Goal: Transaction & Acquisition: Purchase product/service

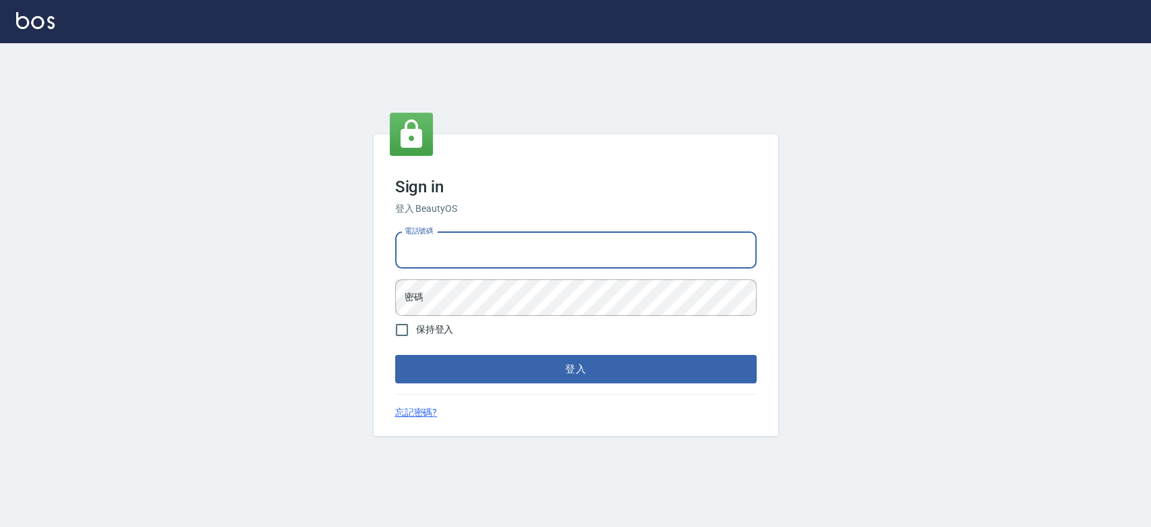
click at [529, 251] on input "電話號碼" at bounding box center [575, 250] width 361 height 36
type input "033380575"
click at [395, 355] on button "登入" at bounding box center [575, 369] width 361 height 28
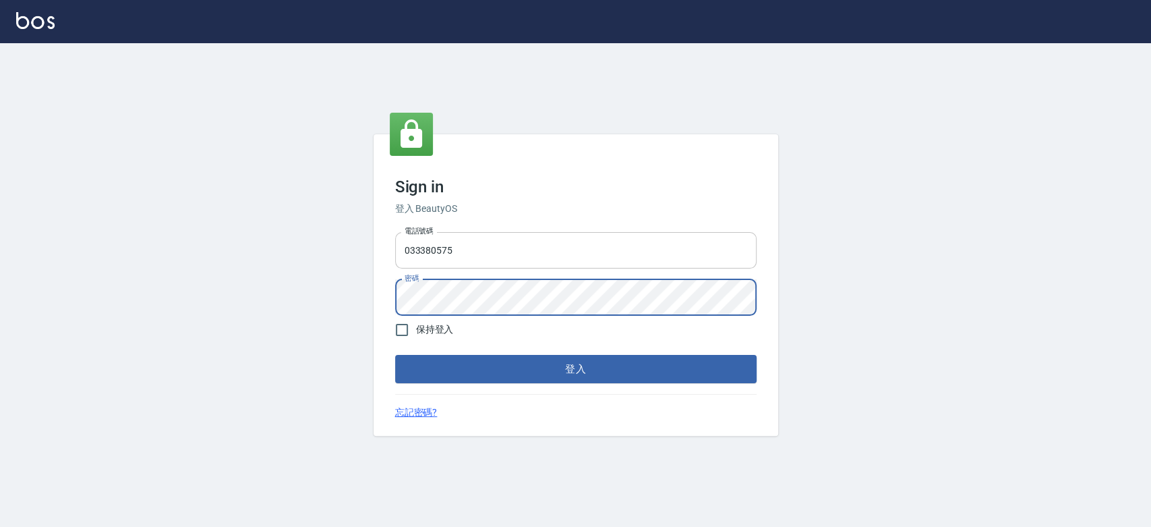
click at [395, 355] on button "登入" at bounding box center [575, 369] width 361 height 28
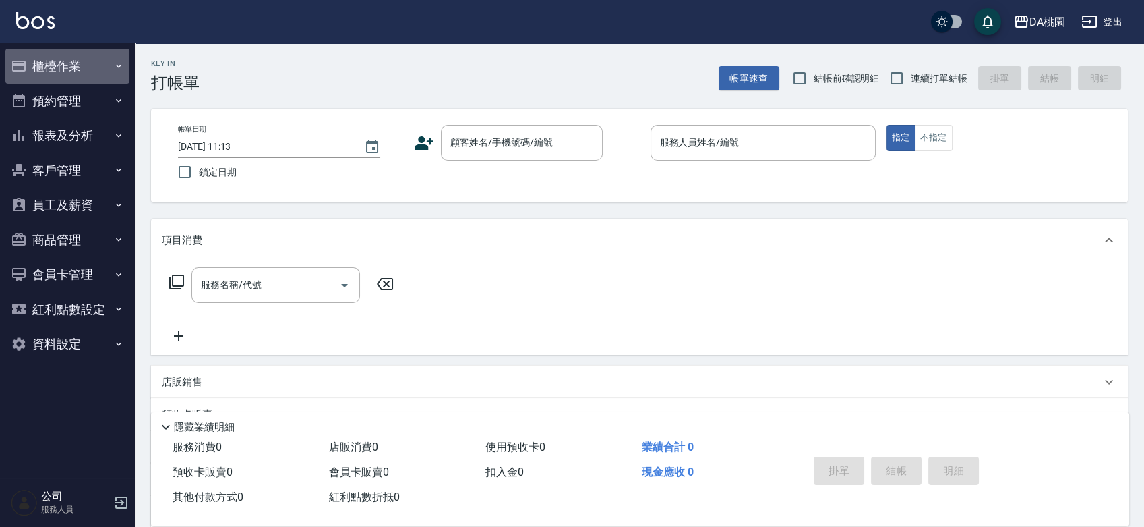
click at [82, 63] on button "櫃檯作業" at bounding box center [67, 66] width 124 height 35
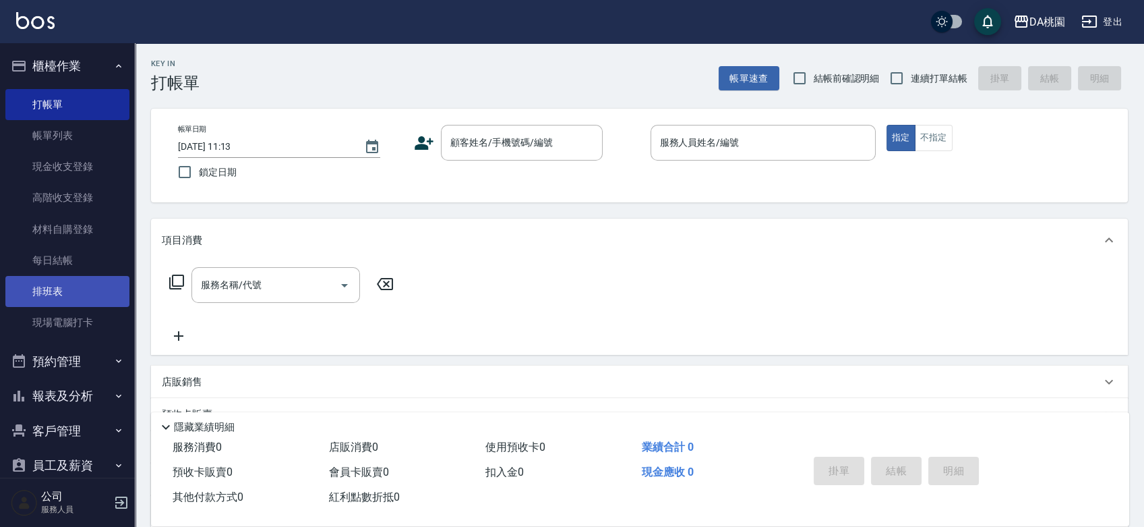
click at [69, 282] on link "排班表" at bounding box center [67, 291] width 124 height 31
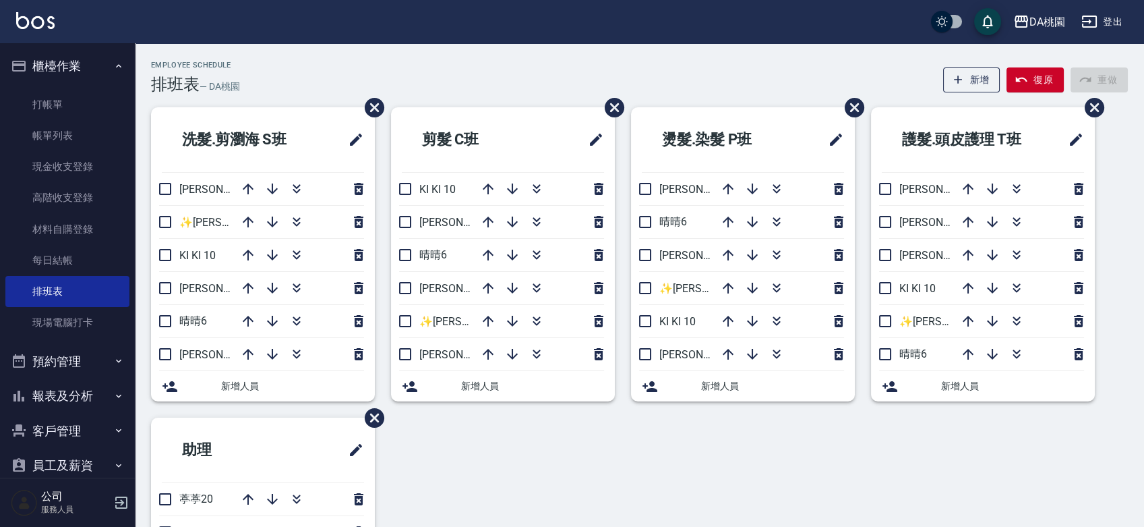
click at [763, 469] on div "洗髮.剪瀏海 S班 愛莉絲3 ✨GARY蓋瑞 ✨16 KI KI 10 琳達5 晴晴6 桑妮8 新增人員 剪髮 C班 KI KI 10 愛莉絲3 晴晴6 桑妮…" at bounding box center [631, 400] width 993 height 587
click at [70, 141] on link "帳單列表" at bounding box center [67, 135] width 124 height 31
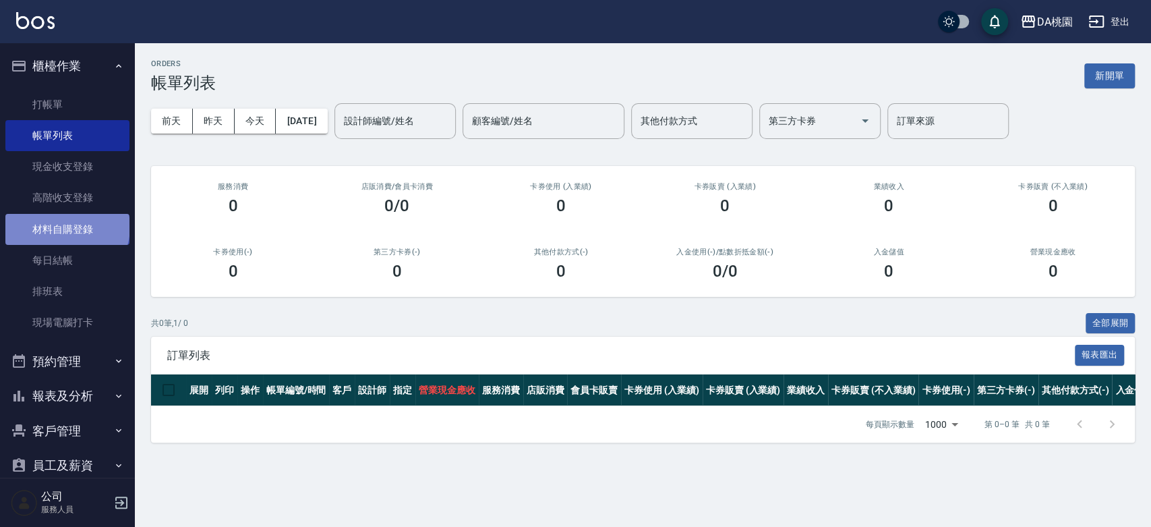
click at [66, 227] on link "材料自購登錄" at bounding box center [67, 229] width 124 height 31
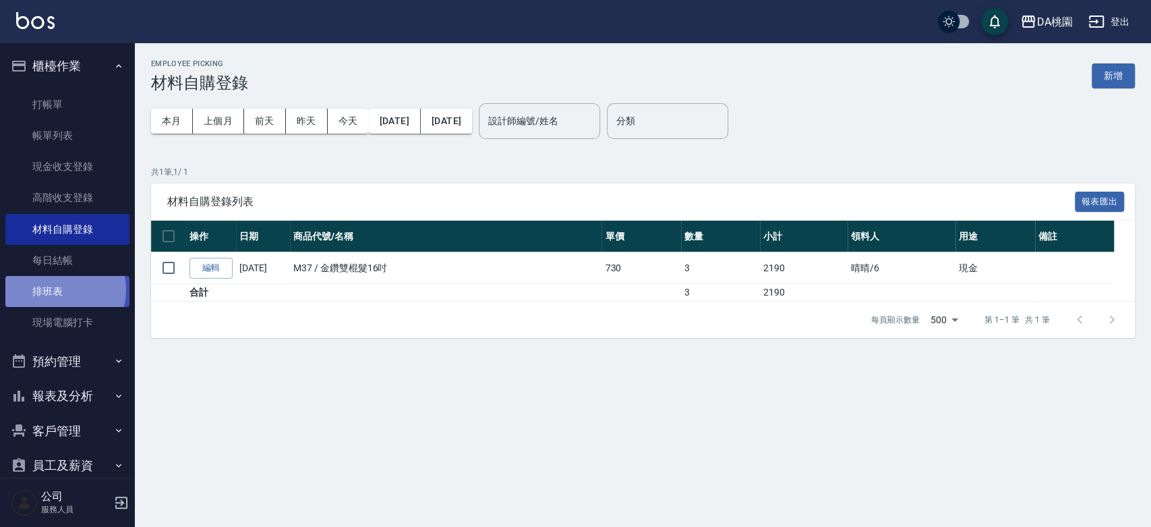
click at [61, 289] on link "排班表" at bounding box center [67, 291] width 124 height 31
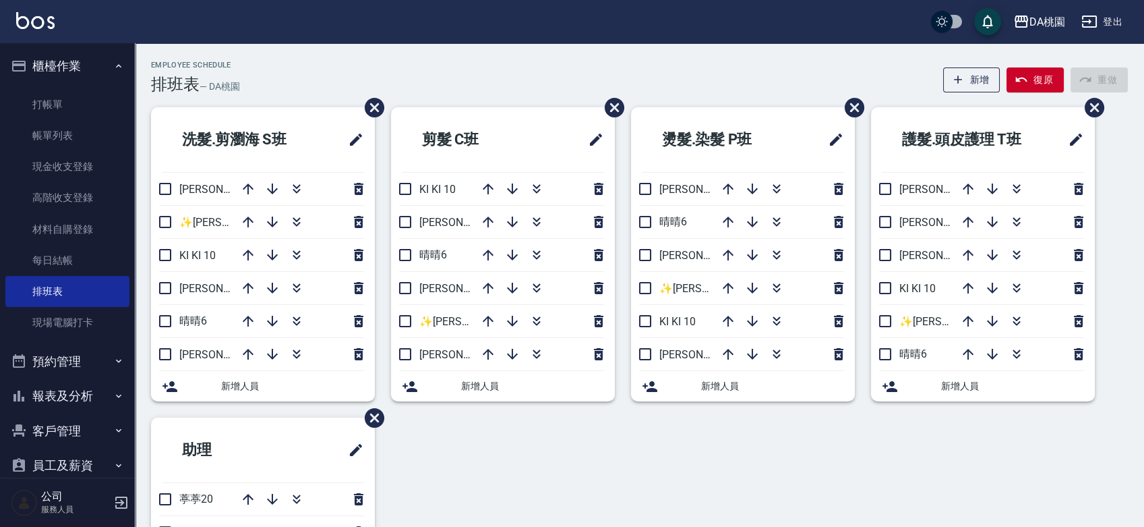
click at [480, 446] on div "洗髮.剪瀏海 S班 愛莉絲3 ✨GARY蓋瑞 ✨16 KI KI 10 琳達5 晴晴6 桑妮8 新增人員 剪髮 C班 KI KI 10 愛莉絲3 晴晴6 桑妮…" at bounding box center [631, 400] width 993 height 587
click at [957, 79] on icon "button" at bounding box center [957, 79] width 13 height 13
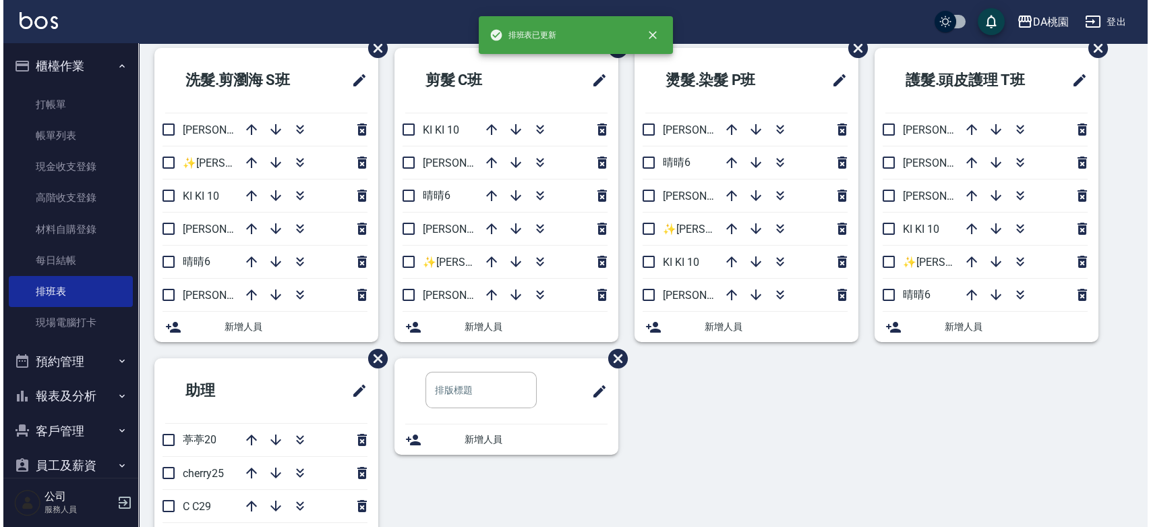
scroll to position [150, 0]
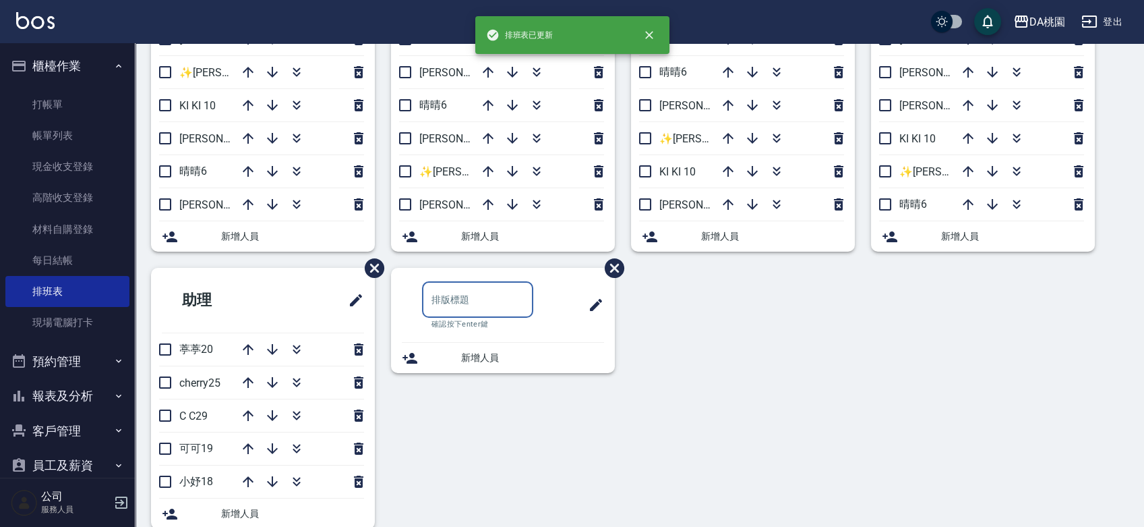
click at [464, 304] on input "text" at bounding box center [477, 299] width 111 height 36
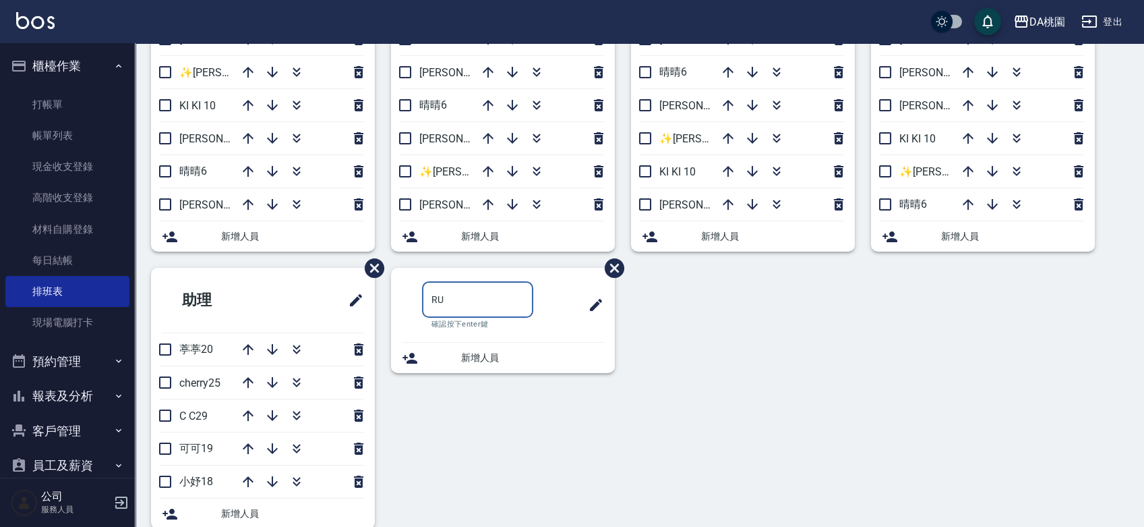
type input "R"
type input "接髮 重整"
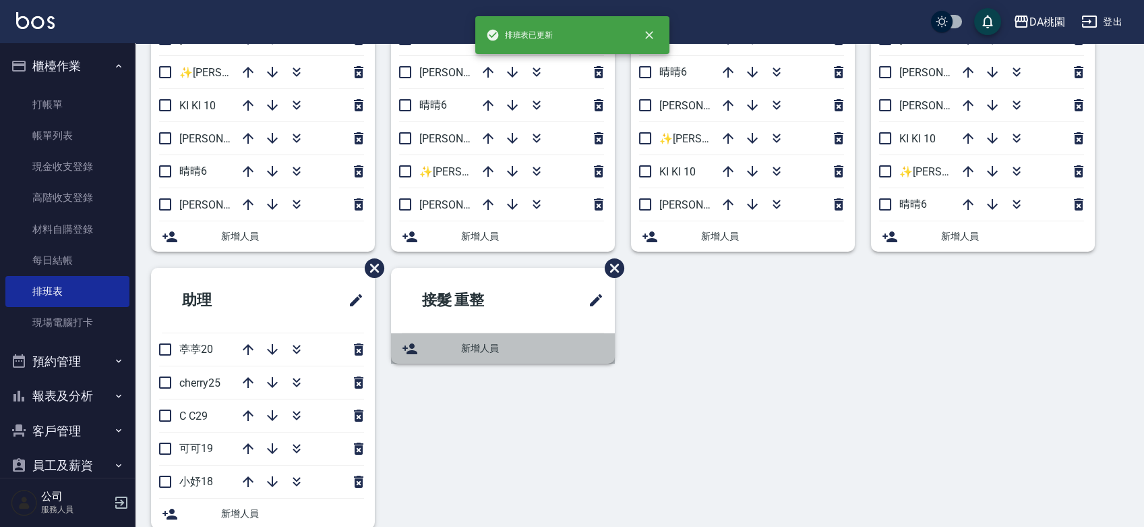
click at [471, 346] on span "新增人員" at bounding box center [532, 348] width 143 height 14
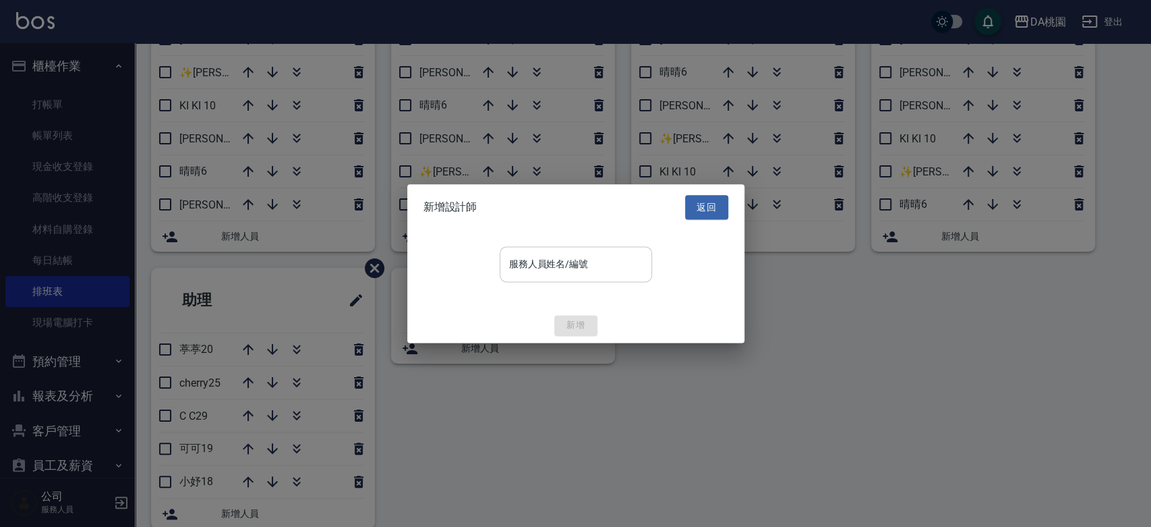
click at [531, 265] on input "服務人員姓名/編號" at bounding box center [576, 264] width 140 height 24
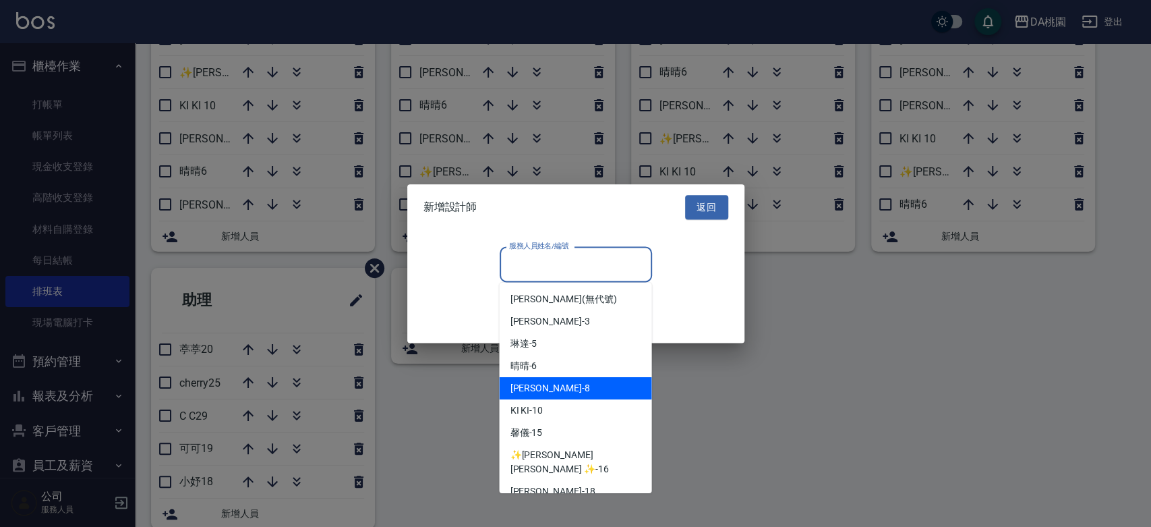
click at [587, 388] on div "桑妮 -8" at bounding box center [575, 388] width 152 height 22
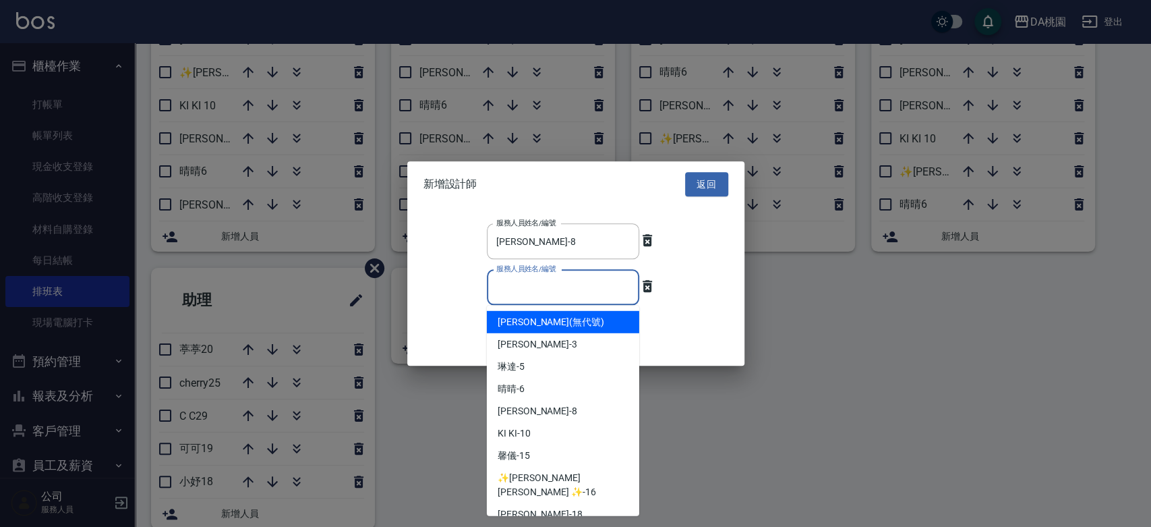
click at [572, 289] on input "服務人員姓名/編號" at bounding box center [563, 287] width 140 height 24
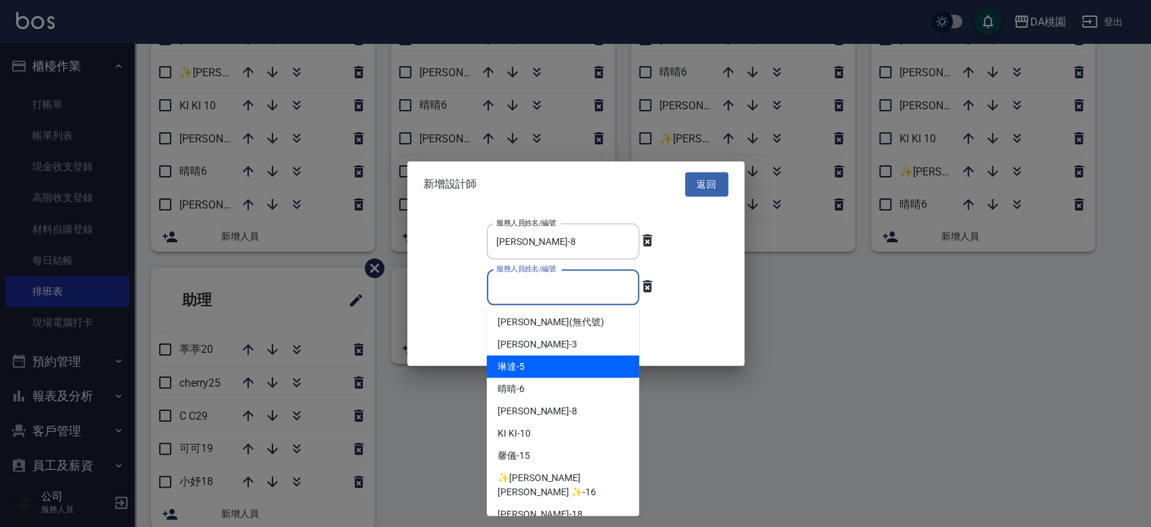
click at [578, 369] on div "琳達 -5" at bounding box center [563, 366] width 152 height 22
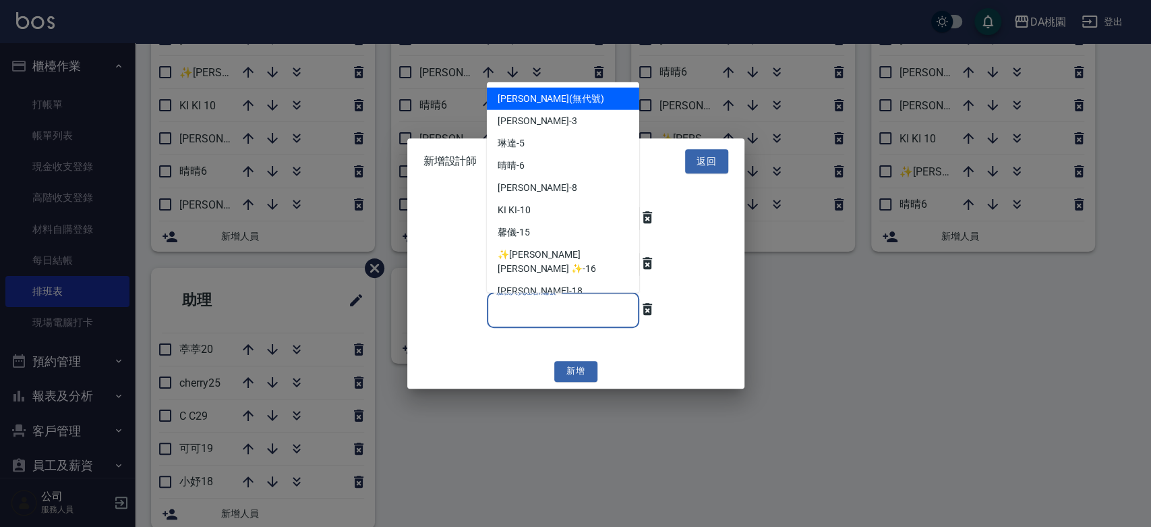
click at [577, 301] on input "服務人員姓名/編號" at bounding box center [563, 310] width 140 height 24
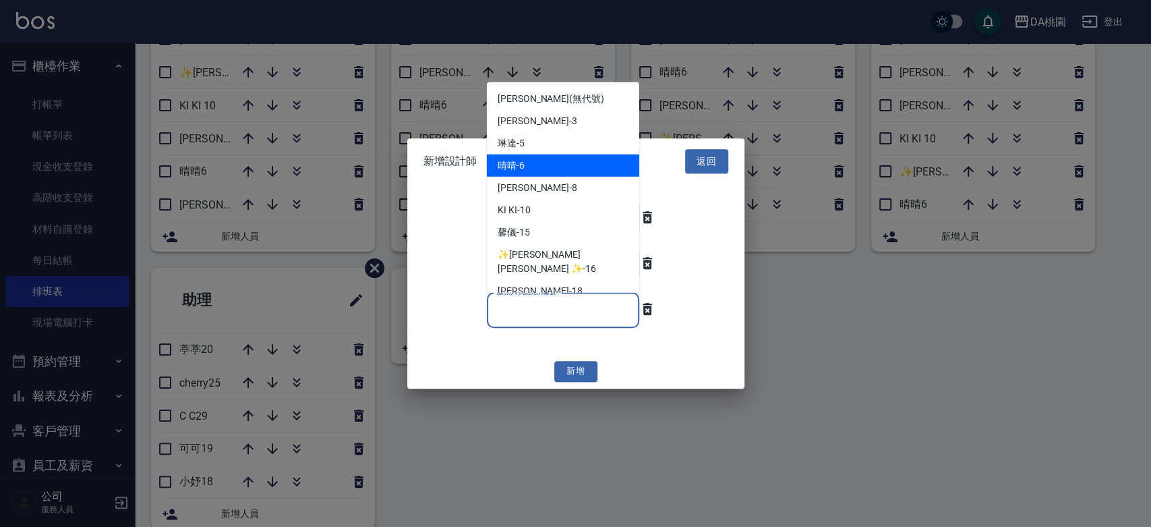
click at [580, 159] on div "晴晴 -6" at bounding box center [563, 165] width 152 height 22
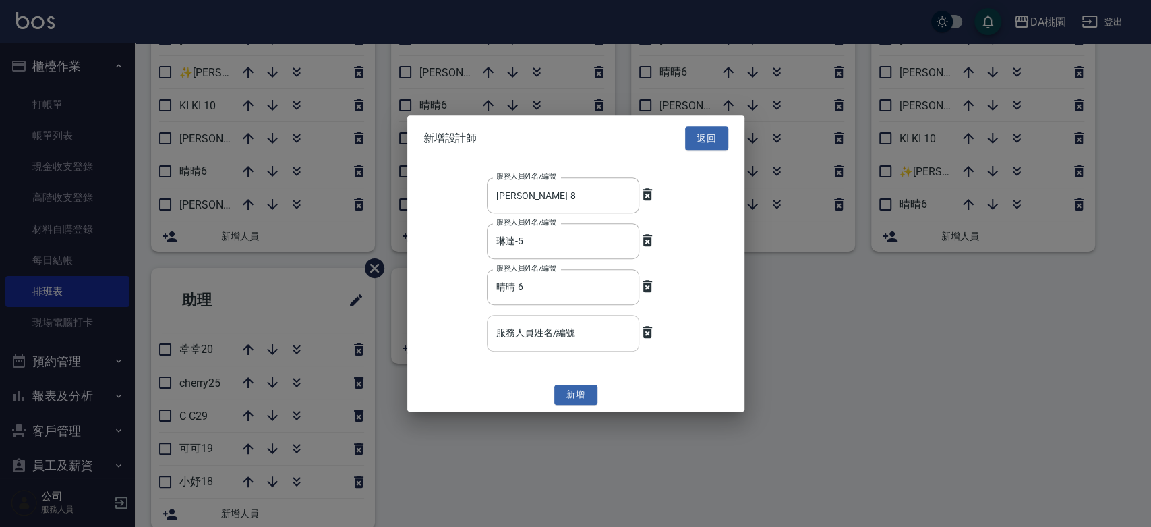
click at [561, 336] on input "服務人員姓名/編號" at bounding box center [563, 334] width 140 height 24
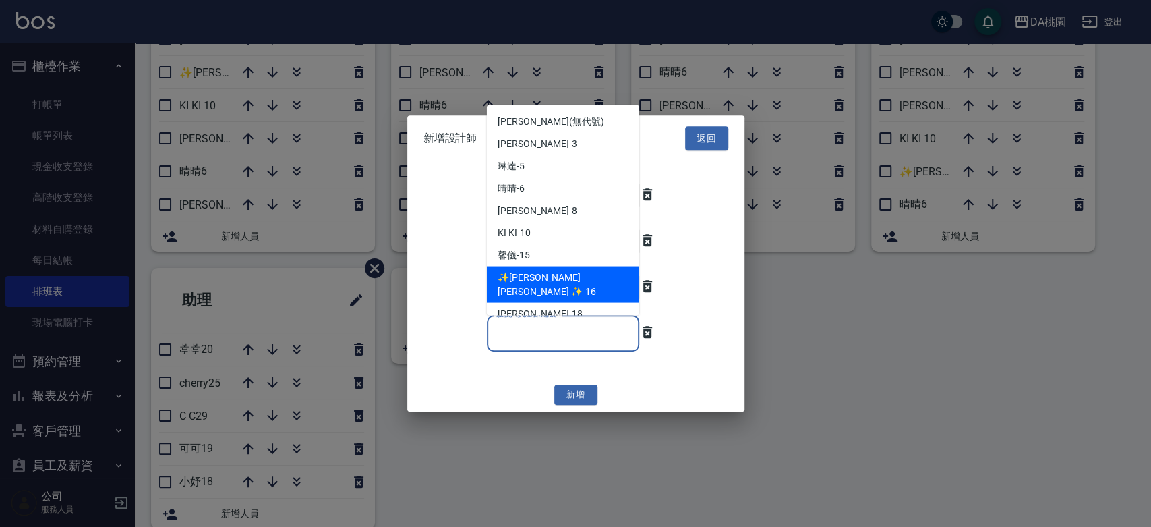
click at [569, 270] on span "✨GARY蓋瑞 ✨ -16" at bounding box center [563, 284] width 131 height 28
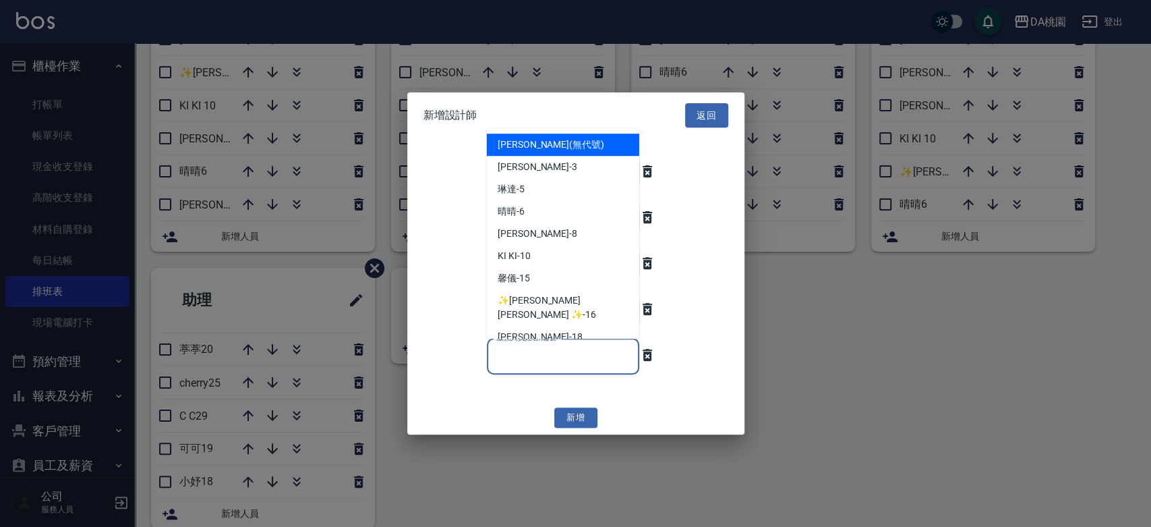
click at [566, 354] on input "服務人員姓名/編號" at bounding box center [563, 357] width 140 height 24
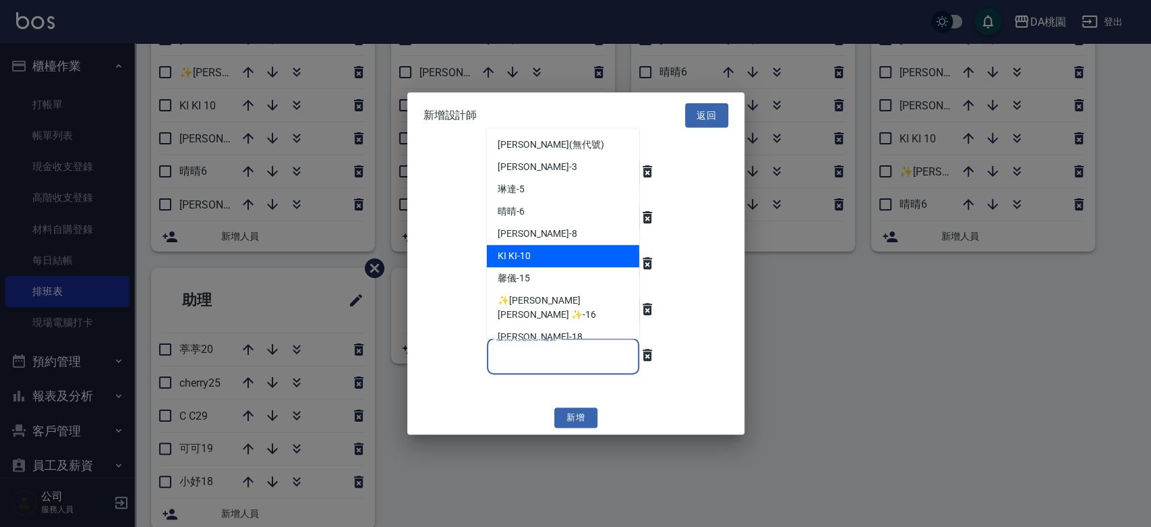
click at [555, 258] on div "KI KI -10" at bounding box center [563, 256] width 152 height 22
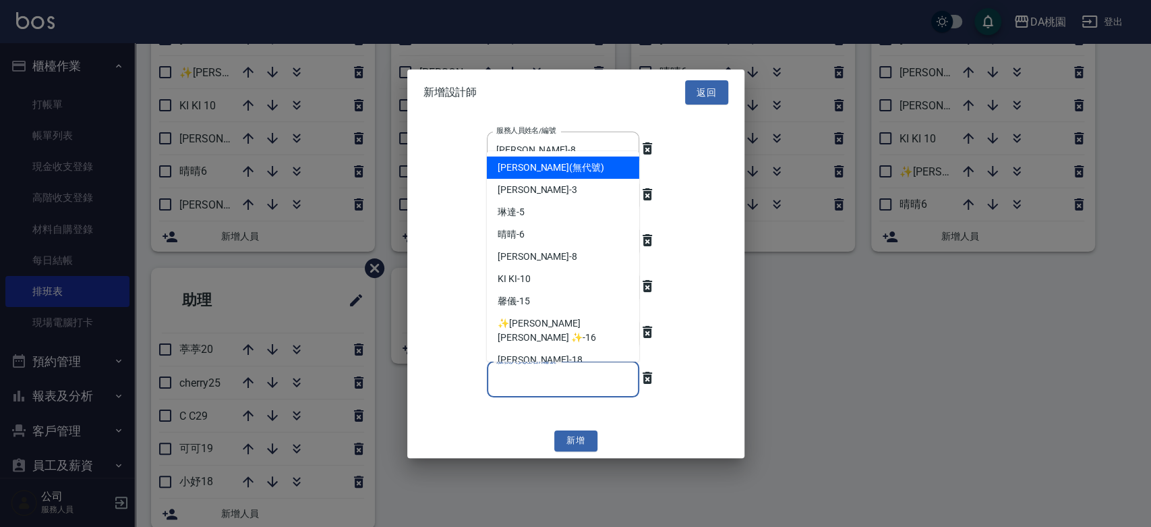
click at [562, 378] on input "服務人員姓名/編號" at bounding box center [563, 379] width 140 height 24
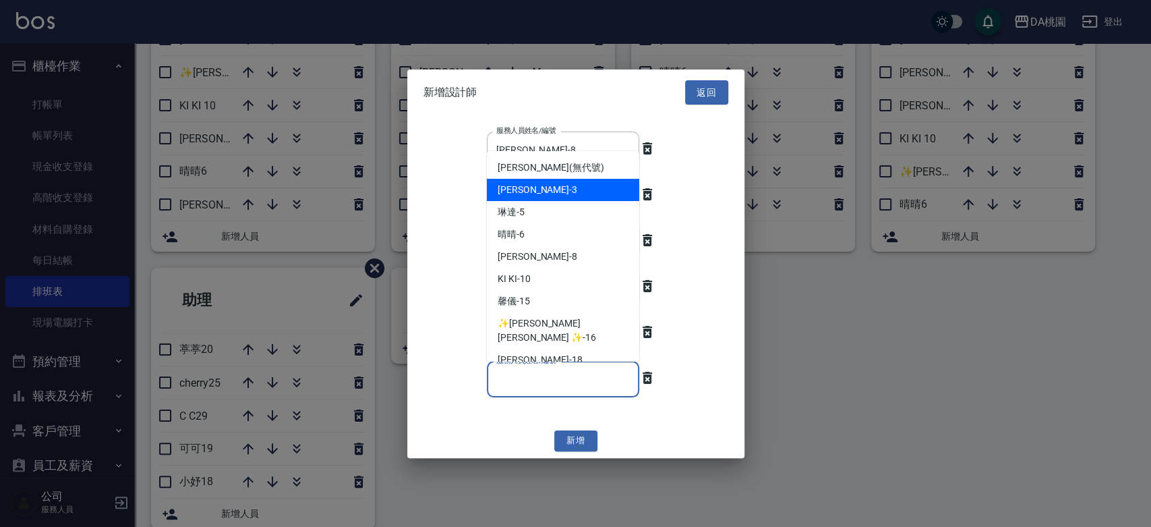
click at [539, 193] on div "愛莉絲 -3" at bounding box center [563, 189] width 152 height 22
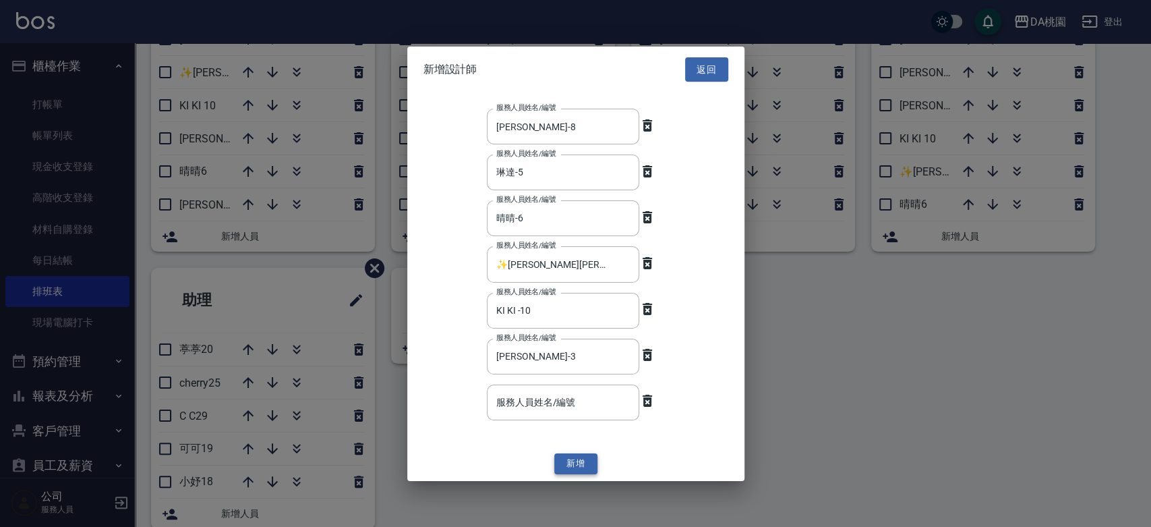
click at [580, 462] on button "新增" at bounding box center [575, 463] width 43 height 21
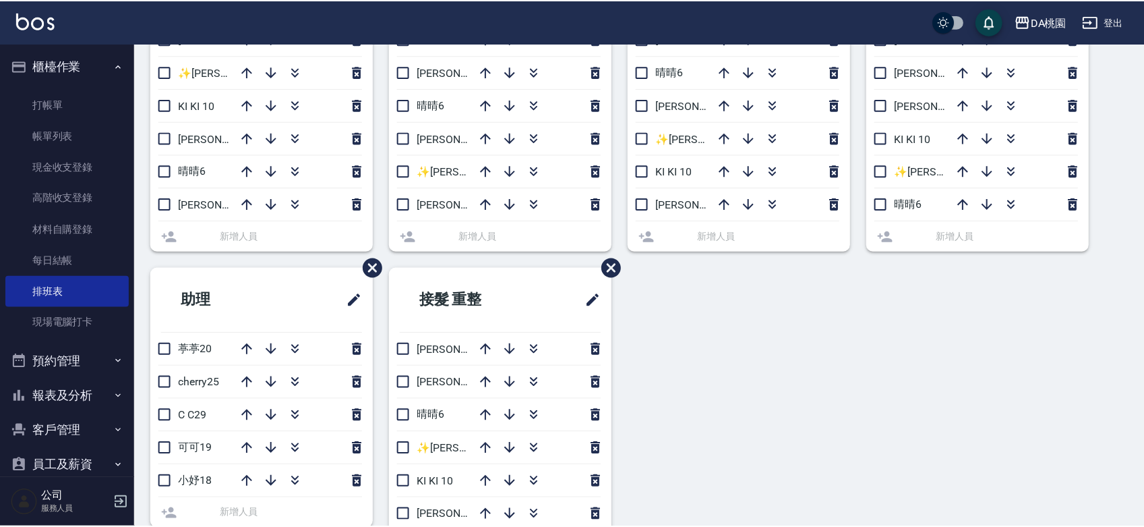
scroll to position [205, 0]
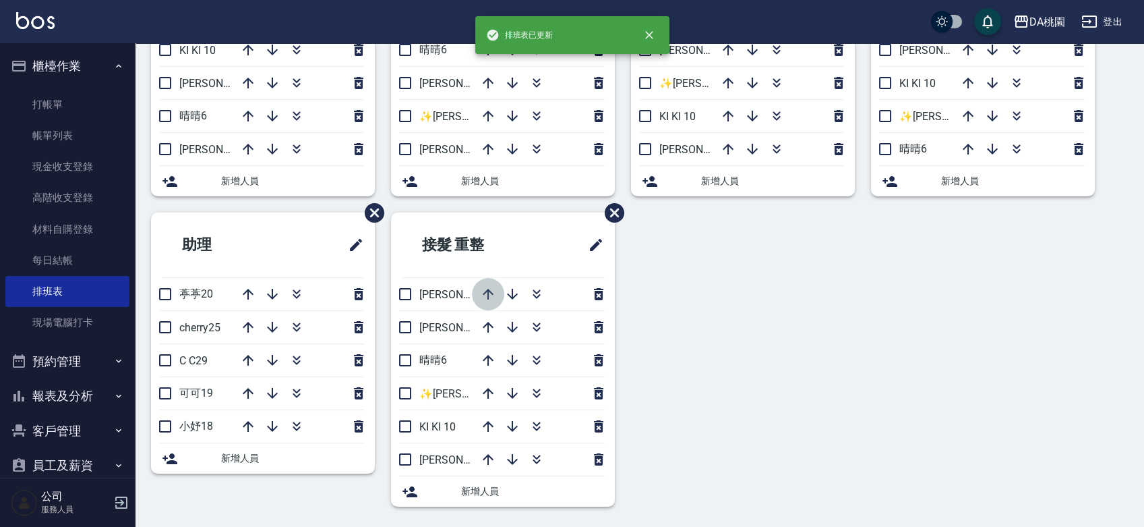
click at [486, 287] on icon "button" at bounding box center [488, 294] width 16 height 16
click at [489, 459] on icon "button" at bounding box center [488, 459] width 16 height 16
click at [725, 401] on div "洗髮.剪瀏海 S班 愛莉絲3 ✨GARY蓋瑞 ✨16 KI KI 10 琳達5 晴晴6 桑妮8 新增人員 剪髮 C班 KI KI 10 愛莉絲3 晴晴6 桑妮…" at bounding box center [631, 212] width 993 height 620
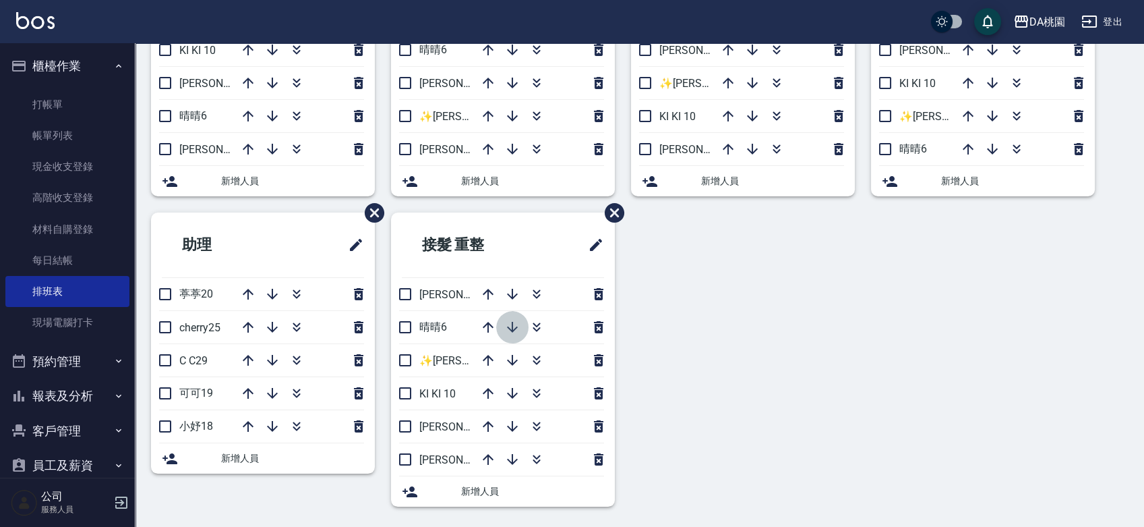
click at [514, 330] on icon "button" at bounding box center [512, 327] width 16 height 16
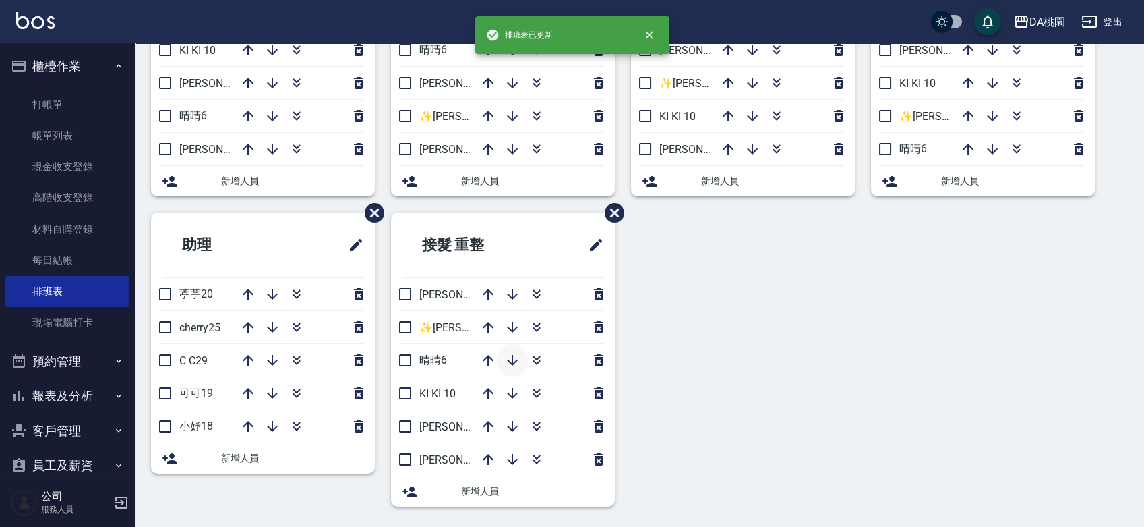
click at [508, 363] on icon "button" at bounding box center [512, 360] width 16 height 16
click at [729, 398] on div "洗髮.剪瀏海 S班 愛莉絲3 ✨GARY蓋瑞 ✨16 KI KI 10 琳達5 晴晴6 桑妮8 新增人員 剪髮 C班 KI KI 10 愛莉絲3 晴晴6 桑妮…" at bounding box center [631, 212] width 993 height 620
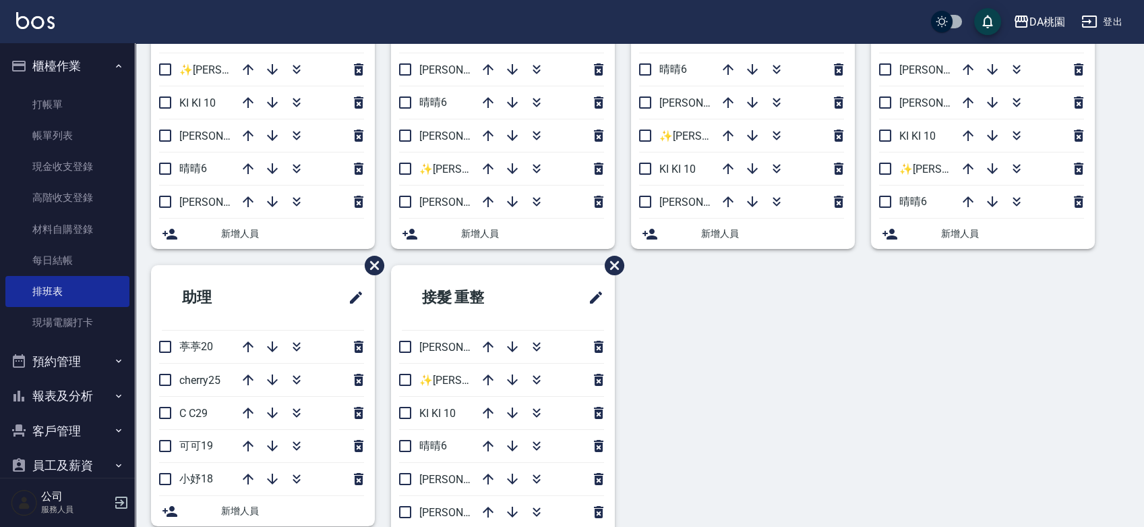
scroll to position [129, 0]
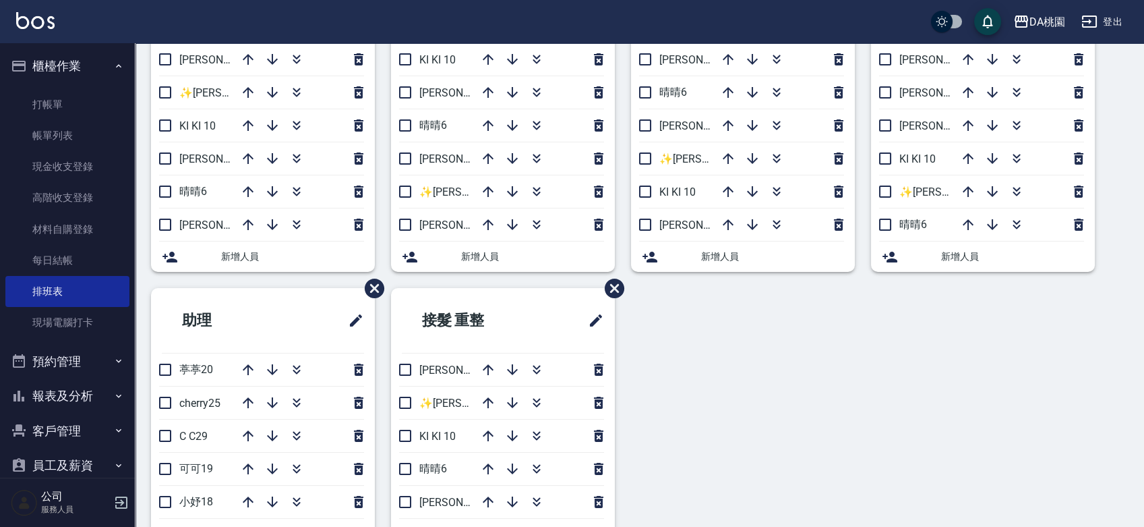
click at [729, 385] on div "洗髮.剪瀏海 S班 愛莉絲3 ✨GARY蓋瑞 ✨16 KI KI 10 琳達5 晴晴6 桑妮8 新增人員 剪髮 C班 KI KI 10 愛莉絲3 晴晴6 桑妮…" at bounding box center [631, 288] width 993 height 620
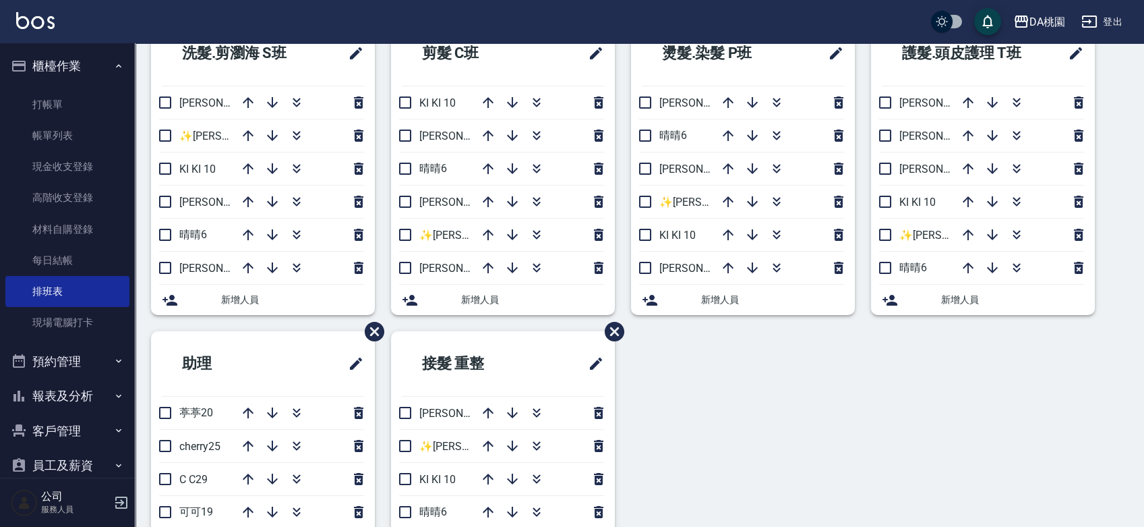
scroll to position [205, 0]
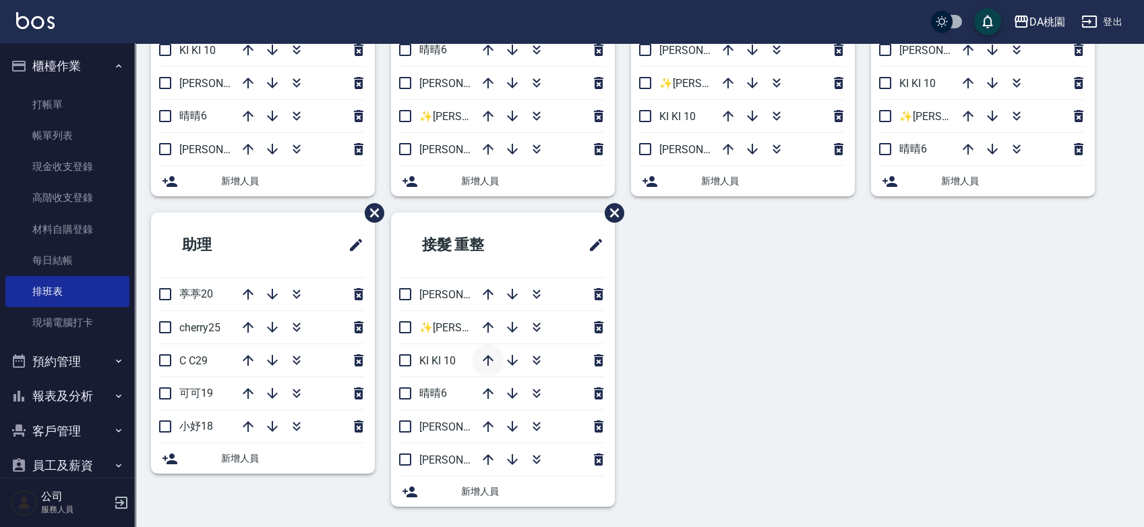
click at [489, 355] on icon "button" at bounding box center [488, 360] width 11 height 11
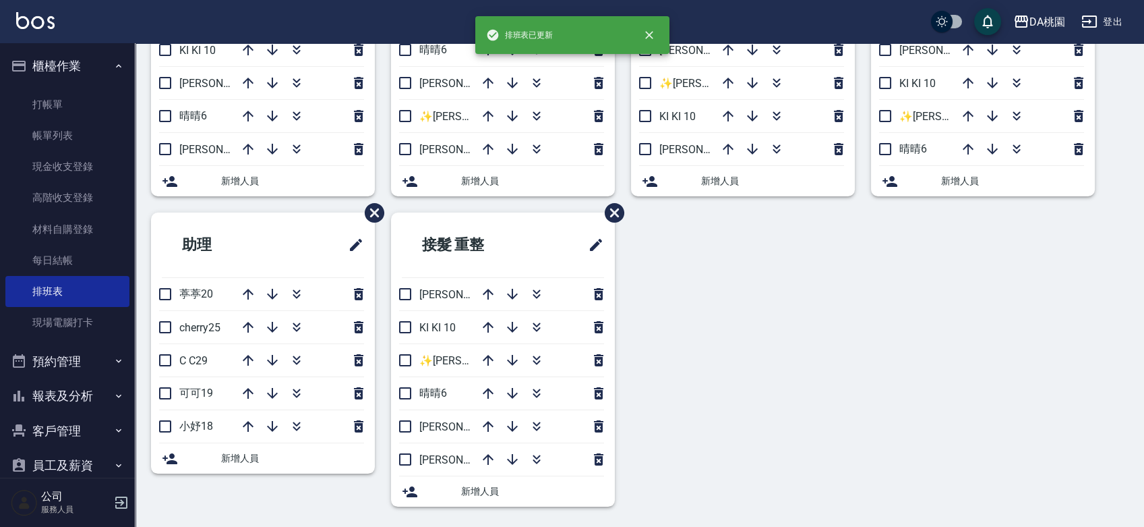
click at [779, 345] on div "洗髮.剪瀏海 S班 愛莉絲3 ✨GARY蓋瑞 ✨16 KI KI 10 琳達5 晴晴6 桑妮8 新增人員 剪髮 C班 KI KI 10 愛莉絲3 晴晴6 桑妮…" at bounding box center [631, 212] width 993 height 620
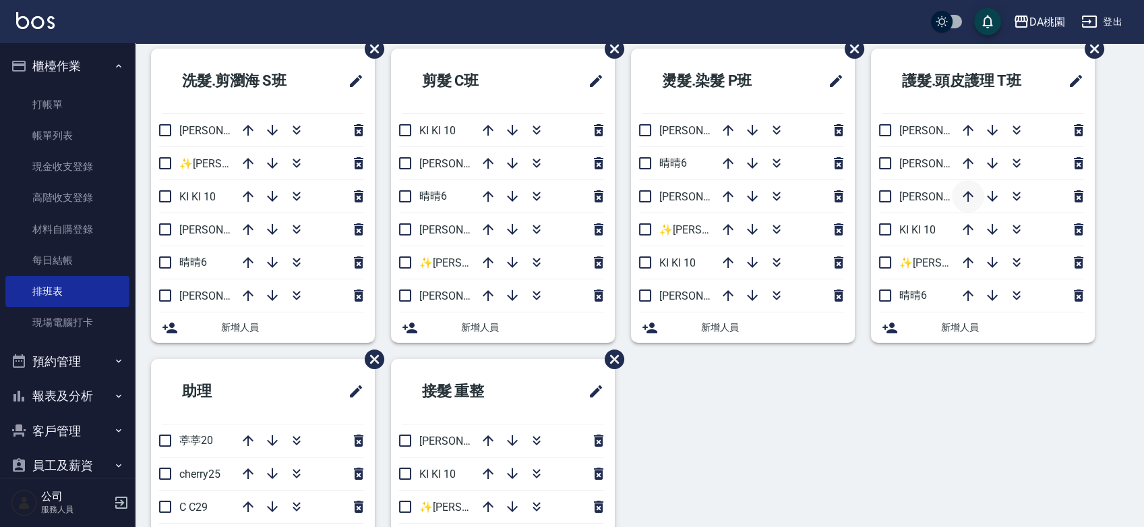
scroll to position [0, 0]
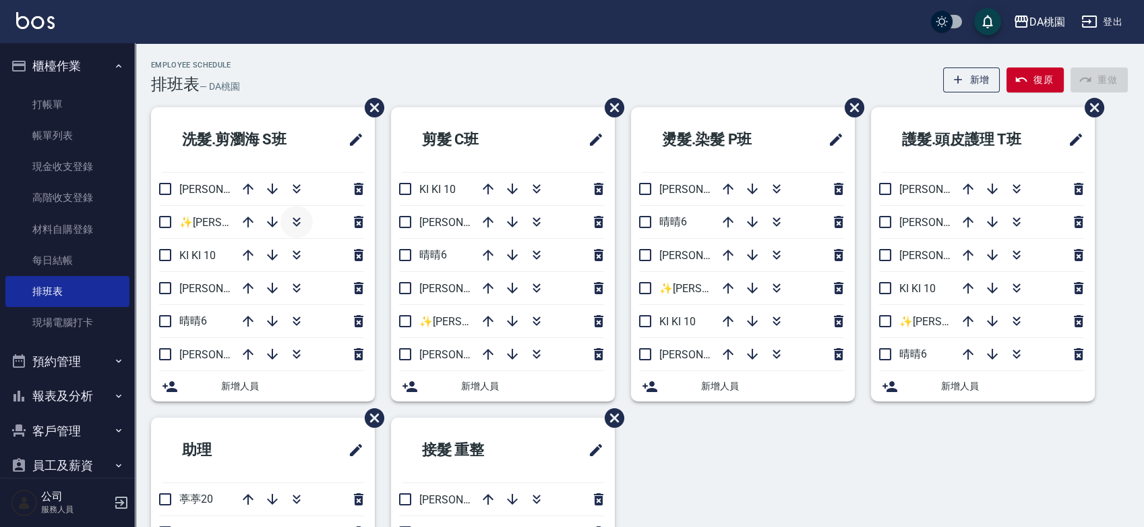
click at [301, 221] on icon "button" at bounding box center [297, 222] width 16 height 16
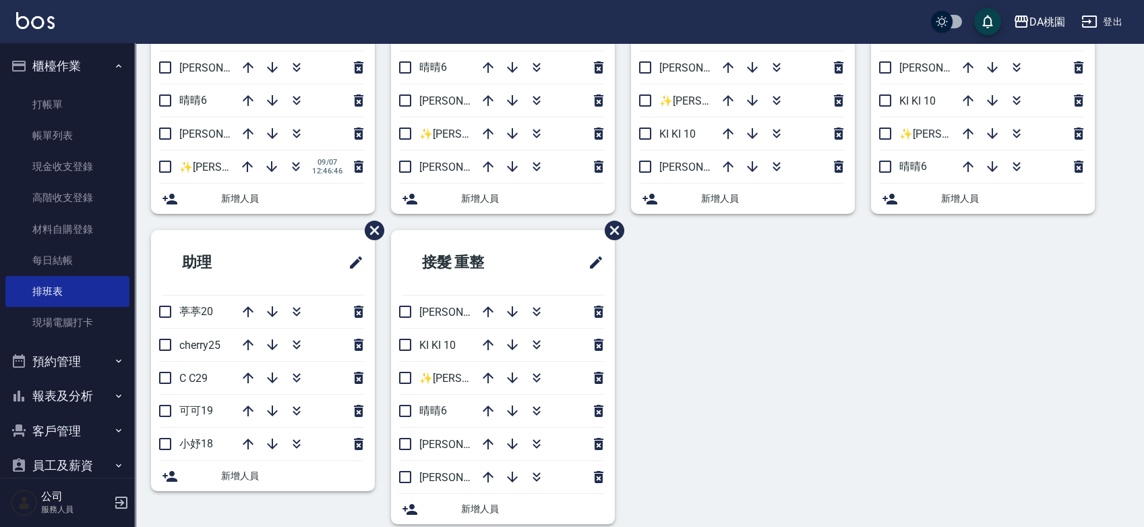
scroll to position [205, 0]
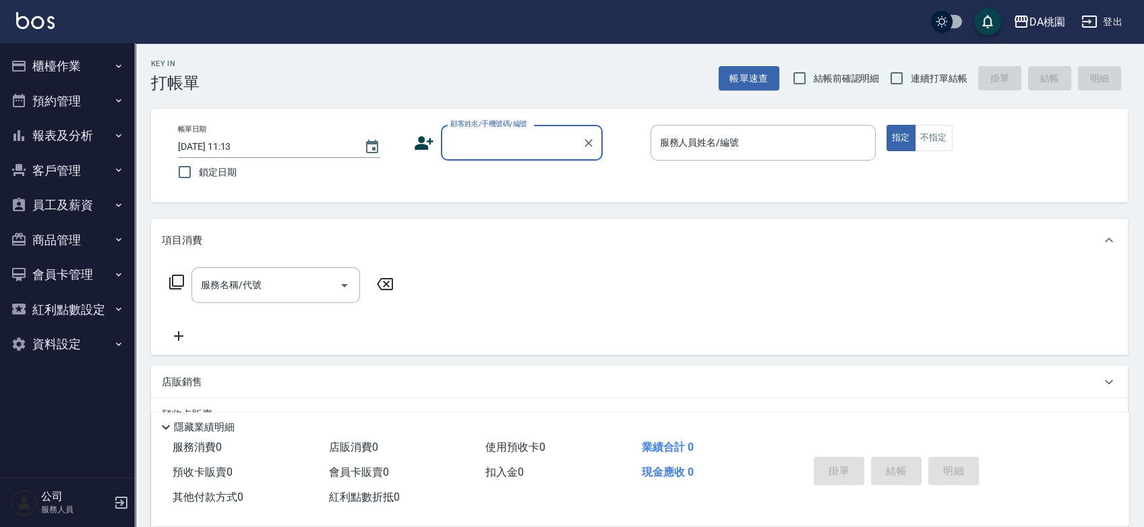
click at [80, 59] on button "櫃檯作業" at bounding box center [67, 66] width 124 height 35
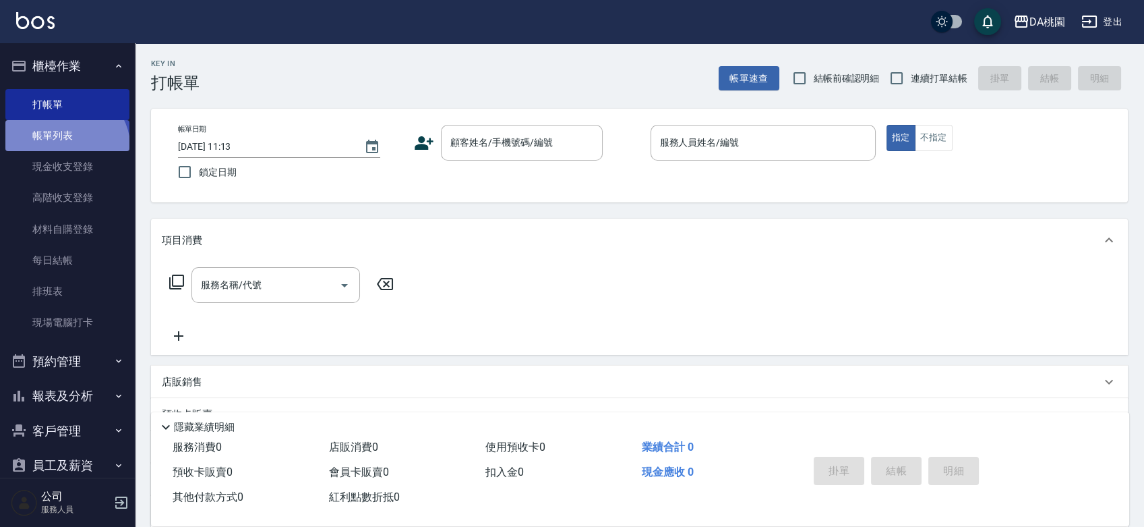
click at [63, 150] on link "帳單列表" at bounding box center [67, 135] width 124 height 31
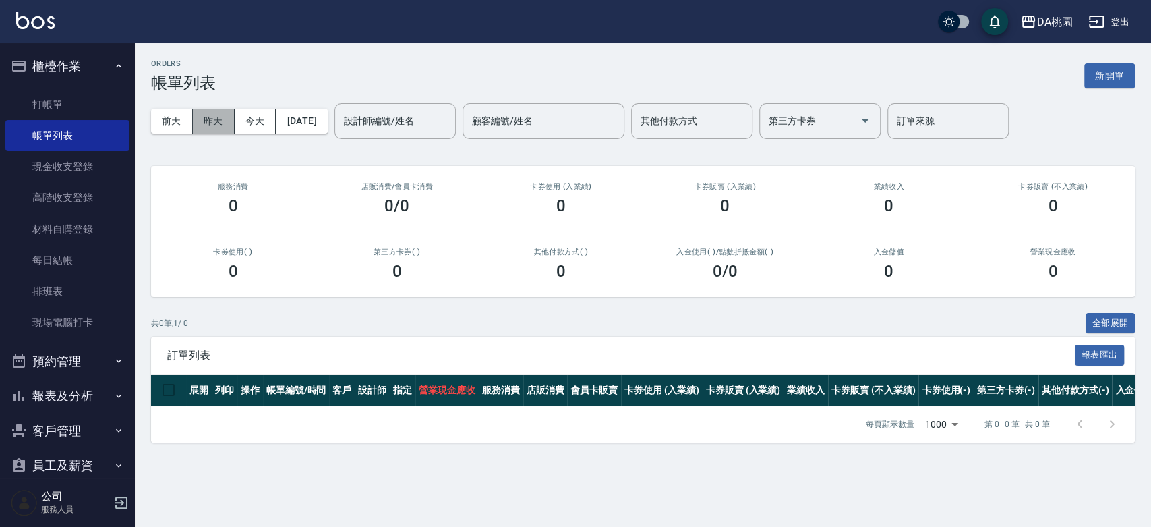
click at [217, 121] on button "昨天" at bounding box center [214, 121] width 42 height 25
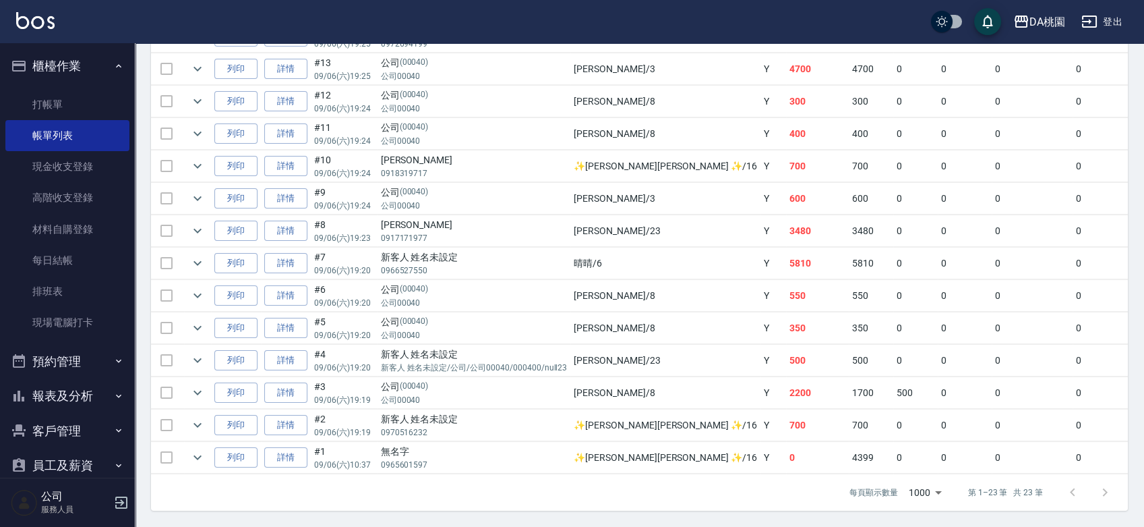
scroll to position [0, 1]
click at [42, 266] on link "每日結帳" at bounding box center [67, 260] width 124 height 31
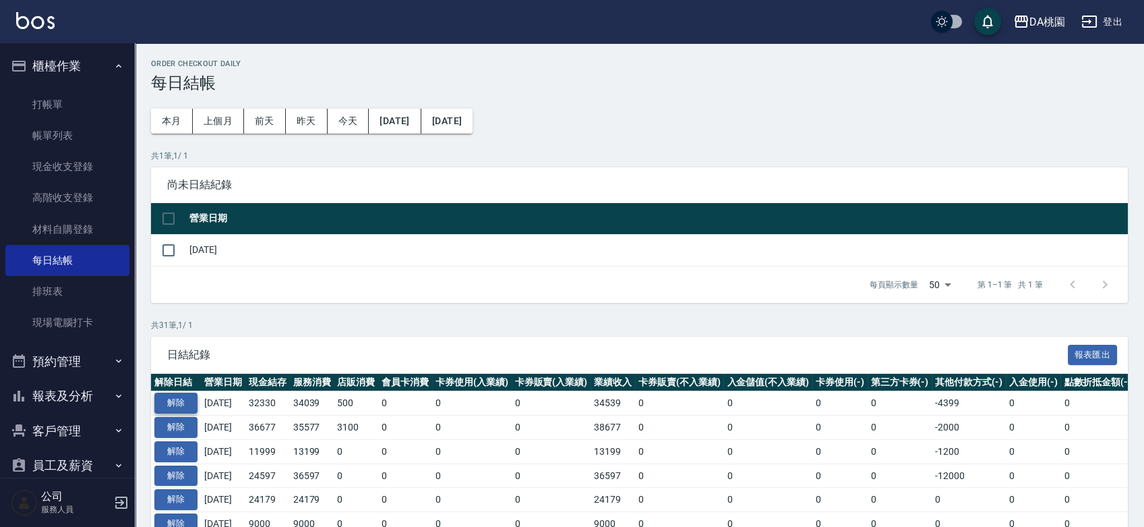
click at [178, 398] on button "解除" at bounding box center [175, 402] width 43 height 21
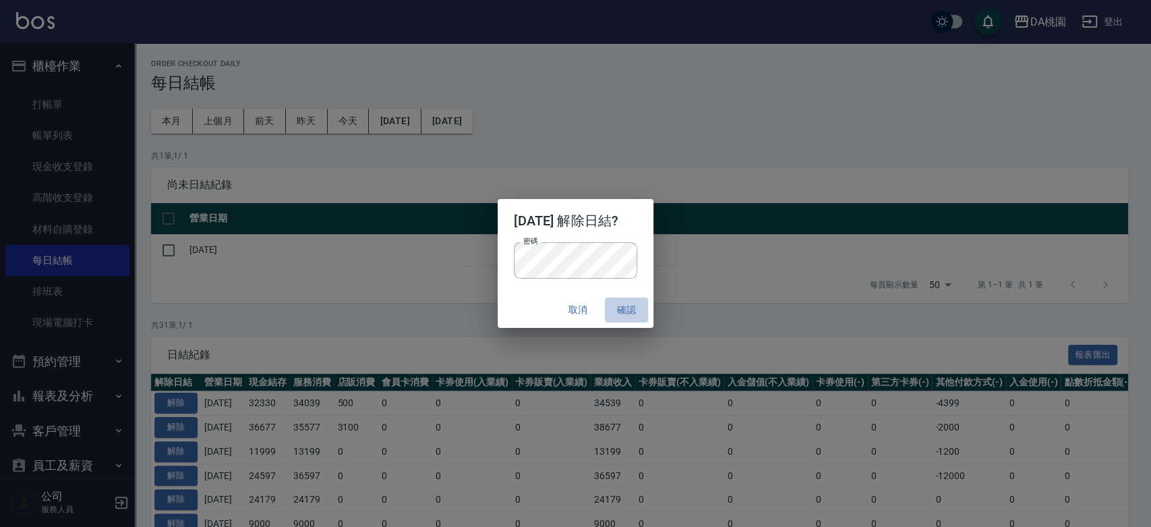
click at [628, 307] on button "確認" at bounding box center [626, 309] width 43 height 25
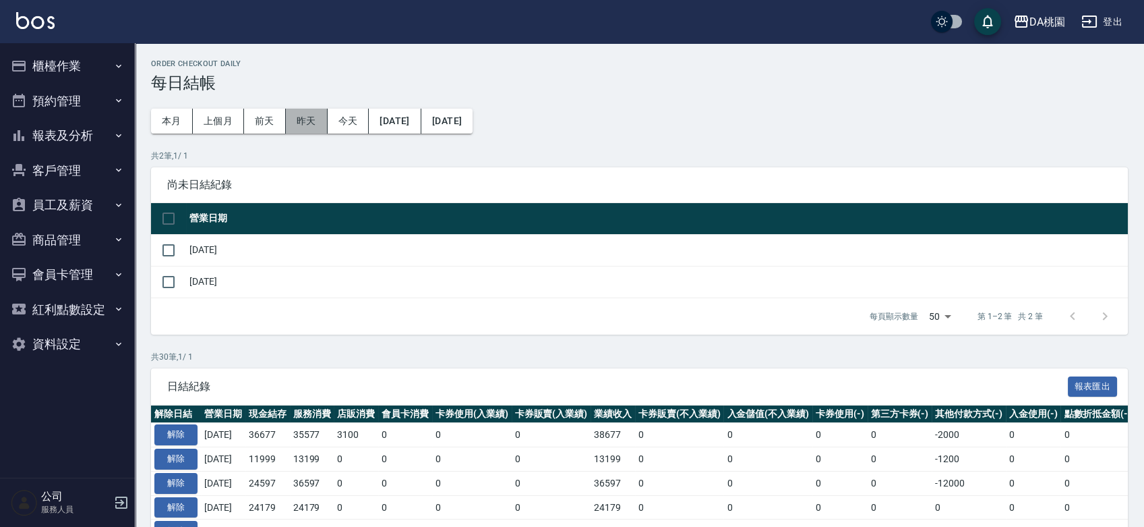
click at [311, 117] on button "昨天" at bounding box center [307, 121] width 42 height 25
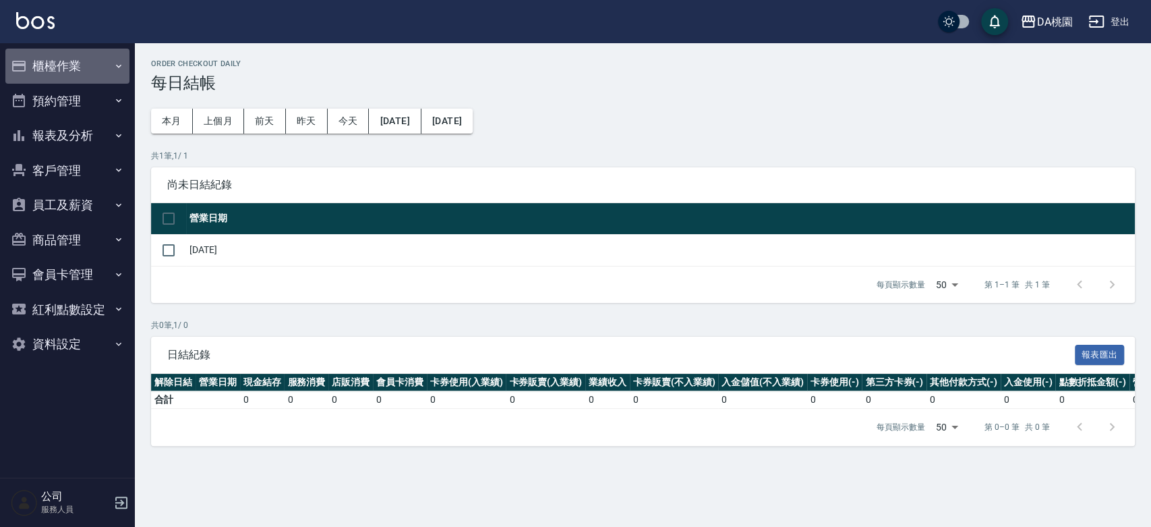
click at [73, 61] on button "櫃檯作業" at bounding box center [67, 66] width 124 height 35
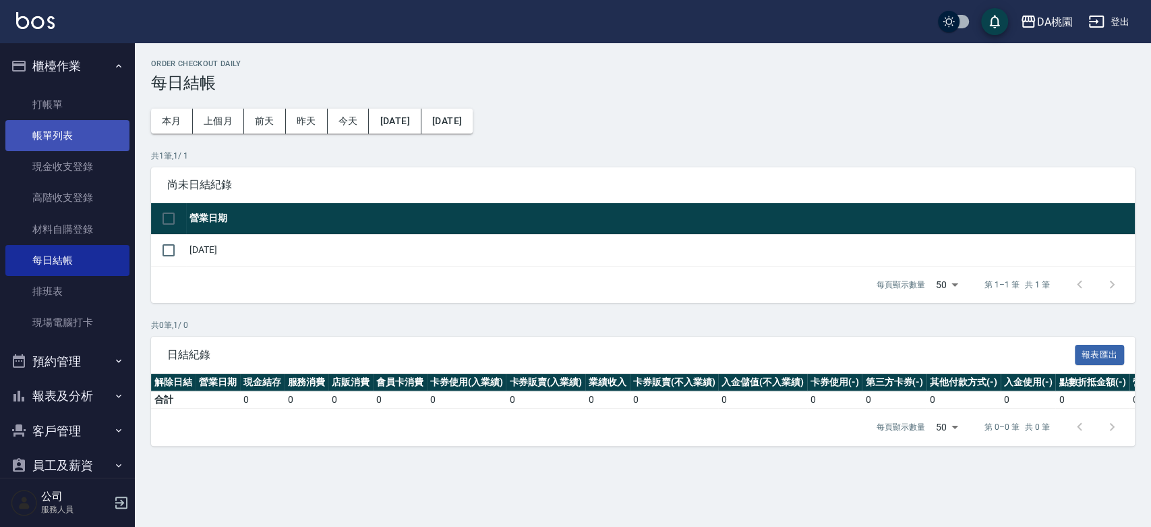
click at [76, 135] on link "帳單列表" at bounding box center [67, 135] width 124 height 31
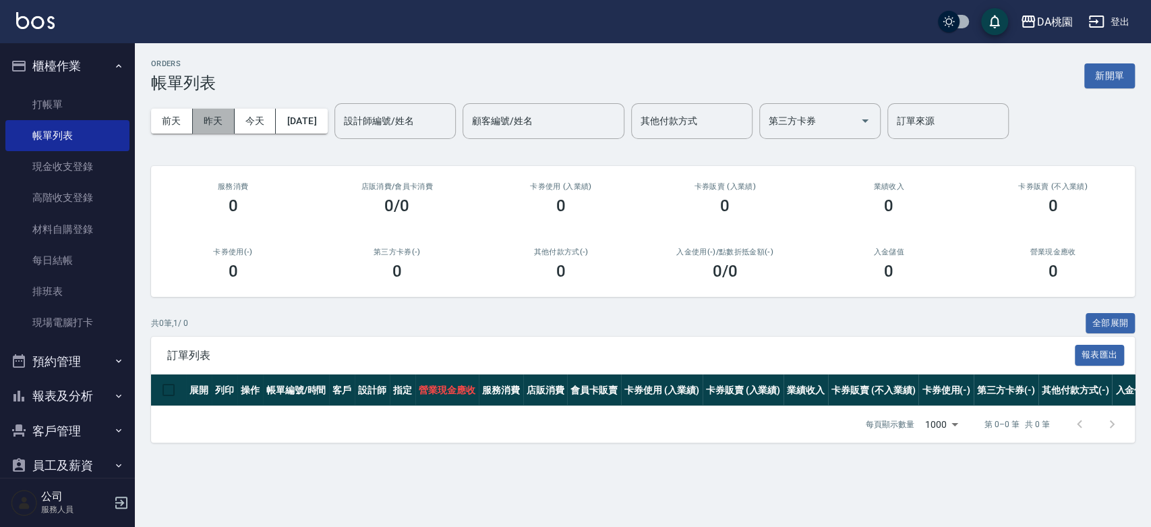
click at [217, 123] on button "昨天" at bounding box center [214, 121] width 42 height 25
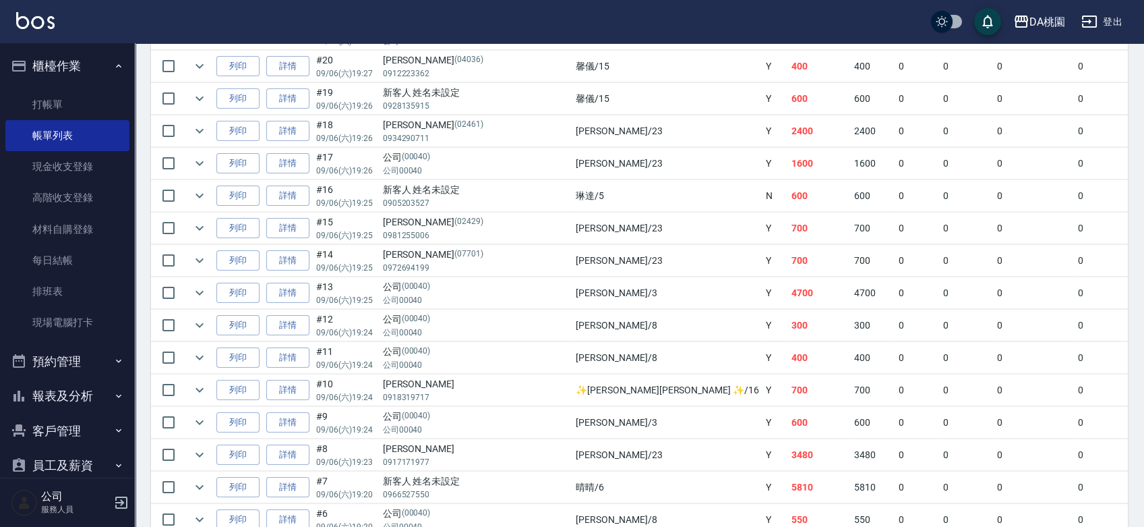
scroll to position [674, 0]
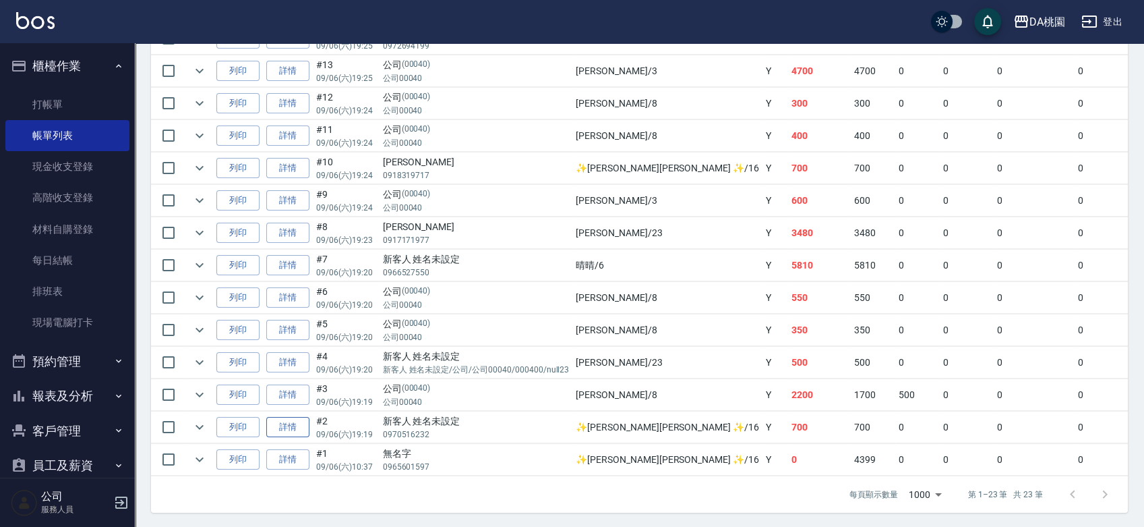
click at [294, 421] on link "詳情" at bounding box center [287, 427] width 43 height 21
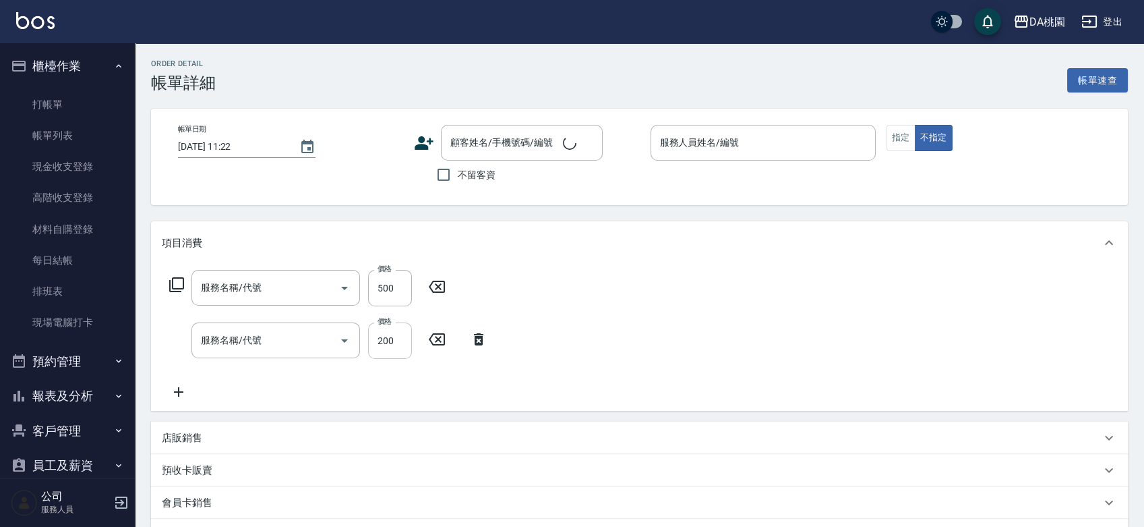
type input "2025/09/06 19:19"
type input "✨GARY蓋瑞 ✨-16"
type input "70"
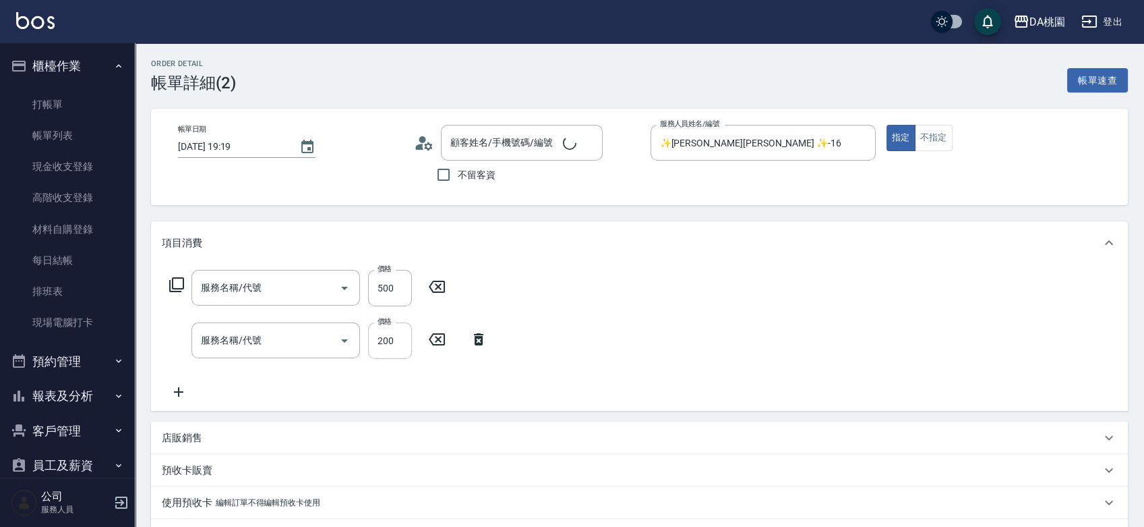
type input "A級剪髮(303)"
type input "洗髮(互助)(501)"
type input "新客人 姓名未設定/0970516232/null"
click at [393, 348] on input "200" at bounding box center [390, 340] width 44 height 36
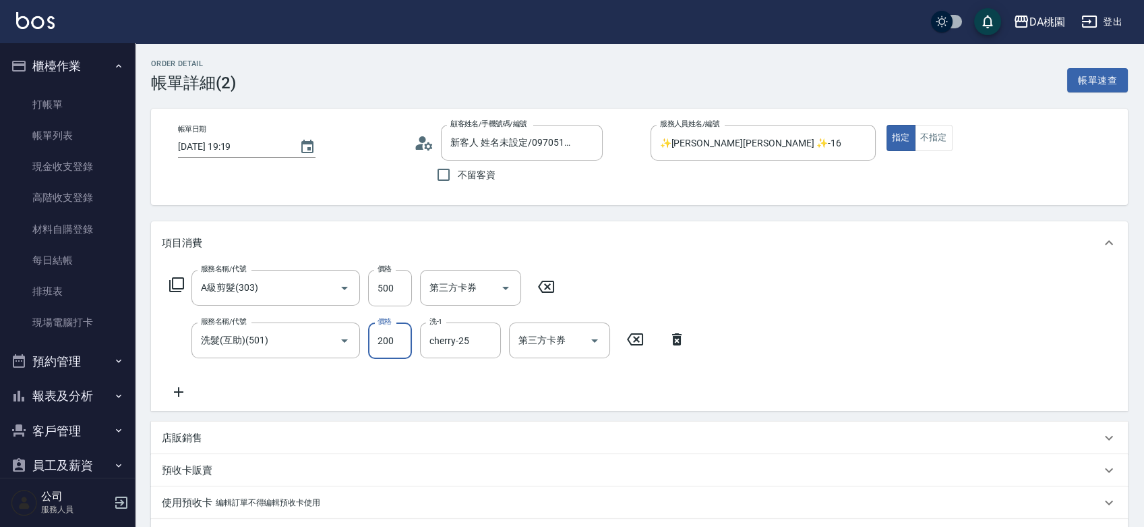
type input "2"
type input "50"
type input "250"
type input "70"
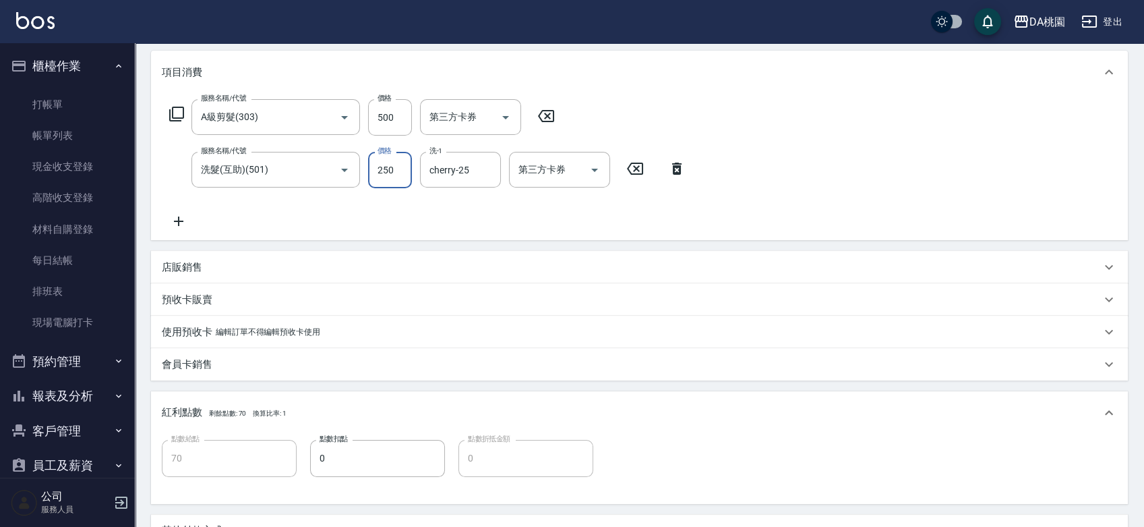
scroll to position [366, 0]
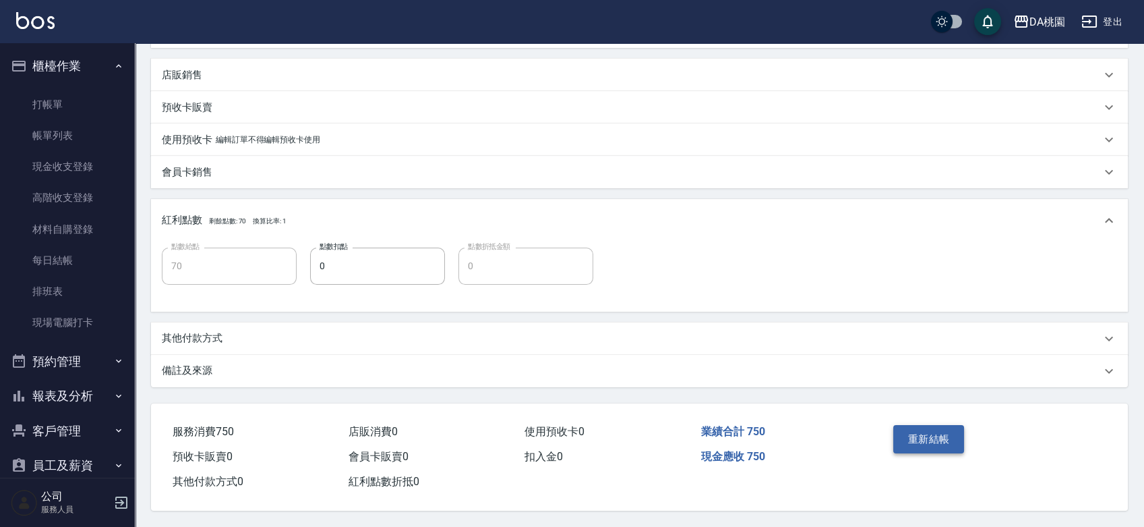
type input "250"
click at [933, 429] on button "重新結帳" at bounding box center [928, 439] width 71 height 28
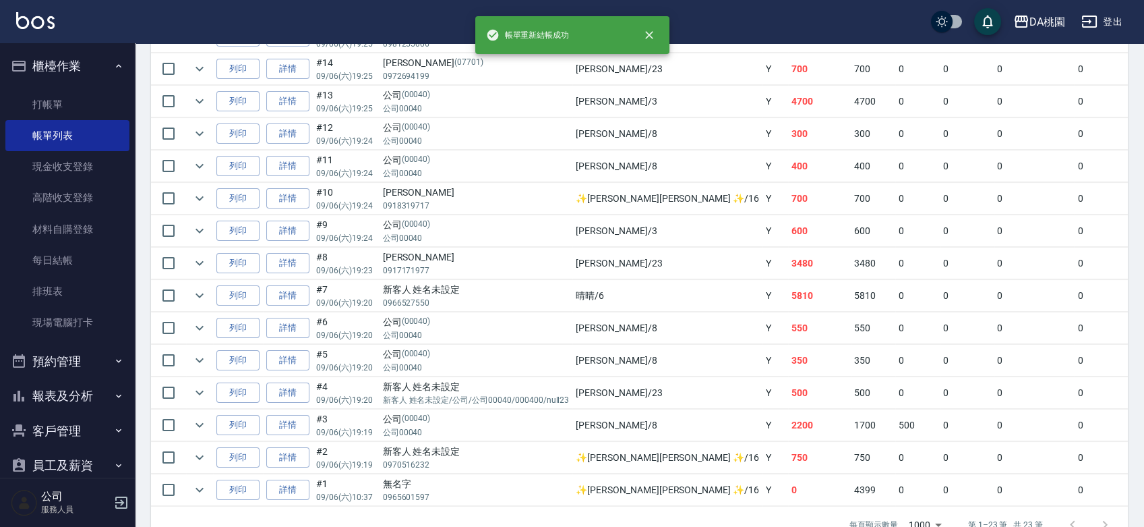
scroll to position [684, 0]
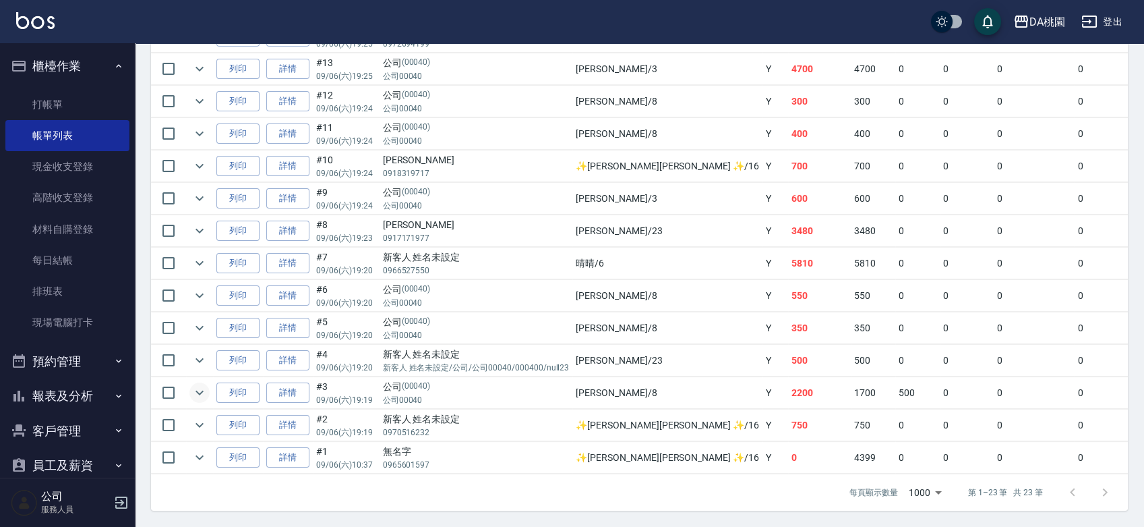
click at [196, 384] on icon "expand row" at bounding box center [199, 392] width 16 height 16
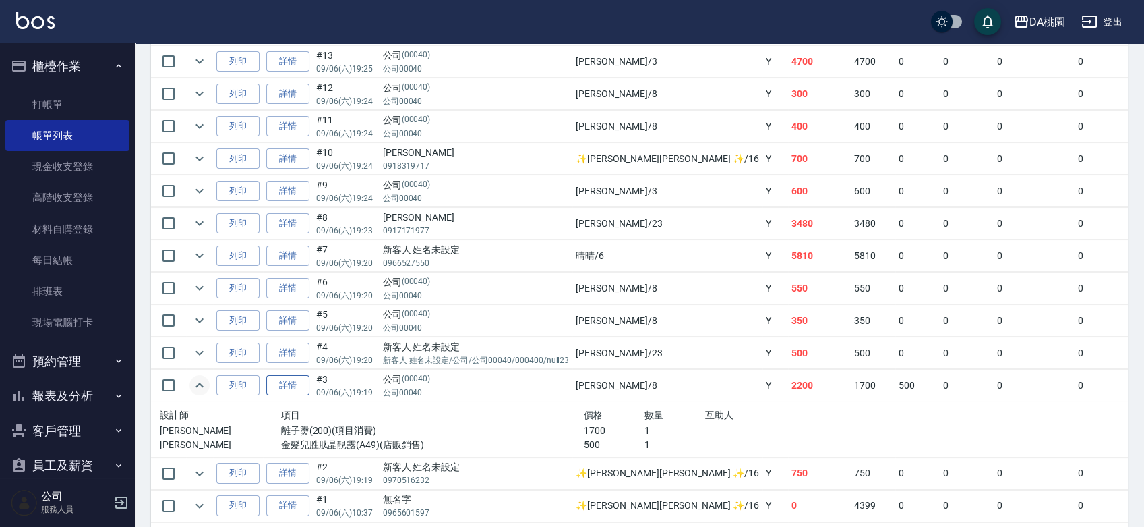
click at [286, 384] on link "詳情" at bounding box center [287, 385] width 43 height 21
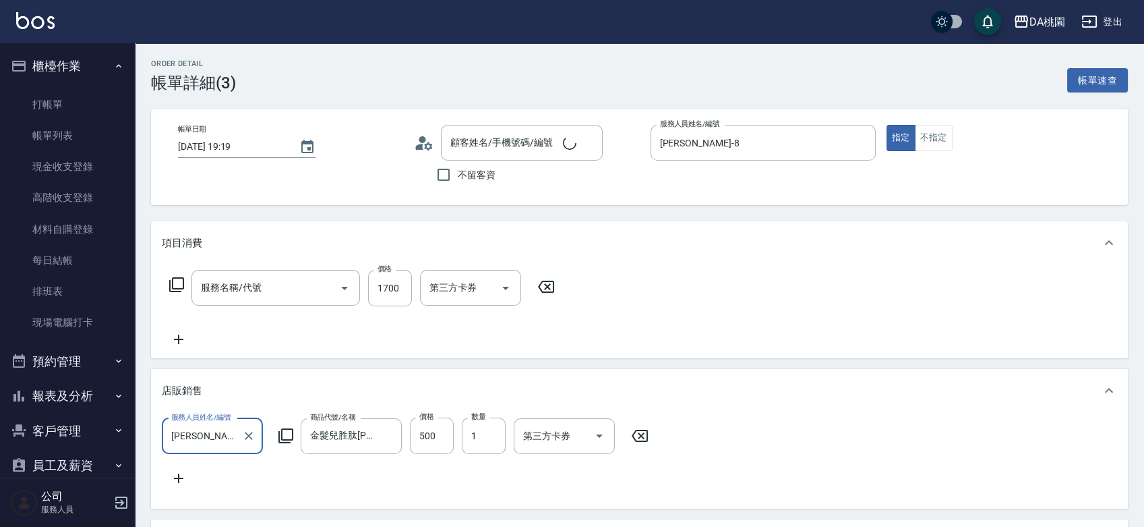
type input "2025/09/06 19:19"
type input "桑妮-8"
type input "220"
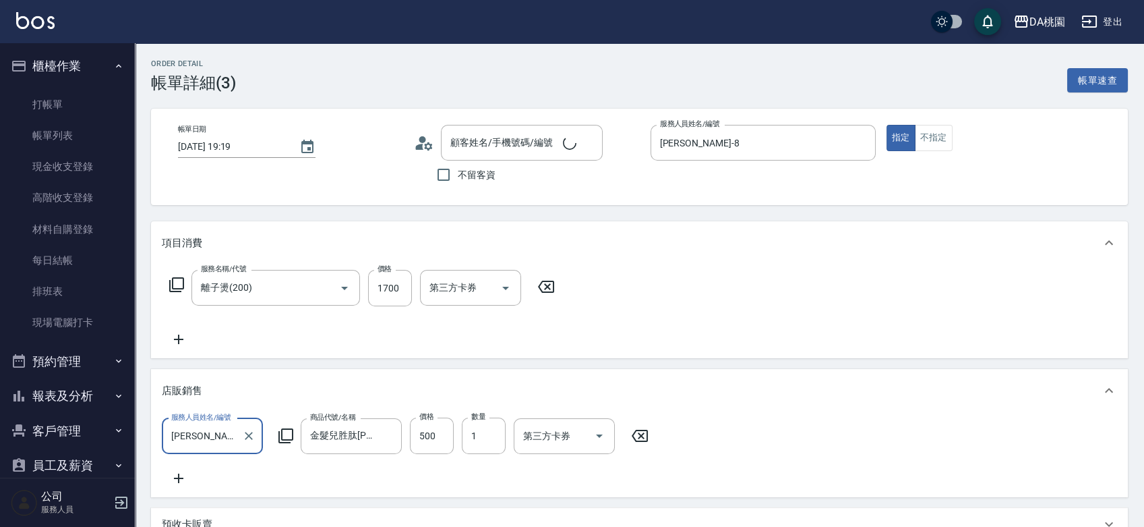
type input "公司/公司00040/00040"
type input "離子燙(200)"
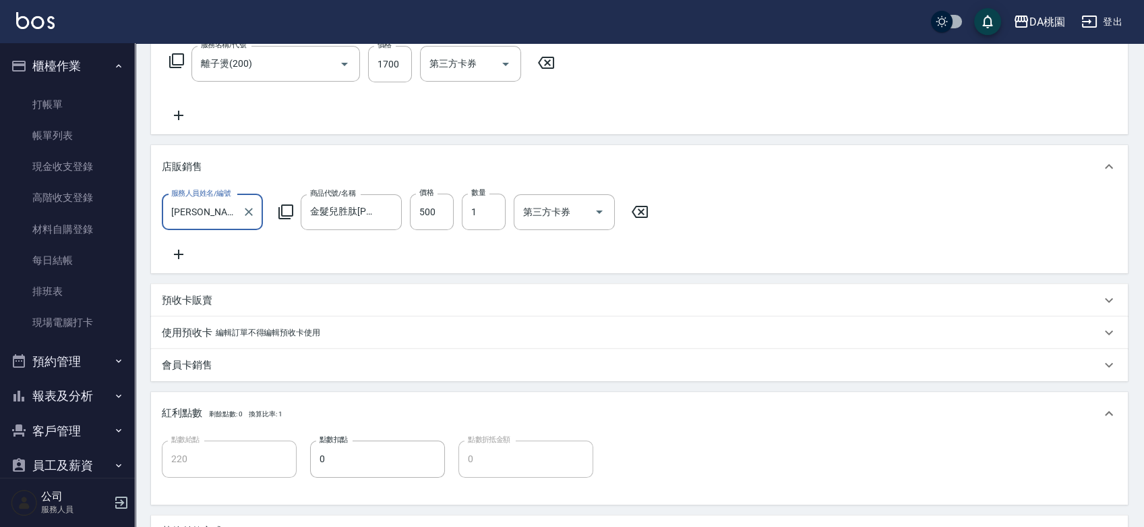
scroll to position [225, 0]
click at [383, 209] on icon "Clear" at bounding box center [387, 210] width 13 height 13
type input "170"
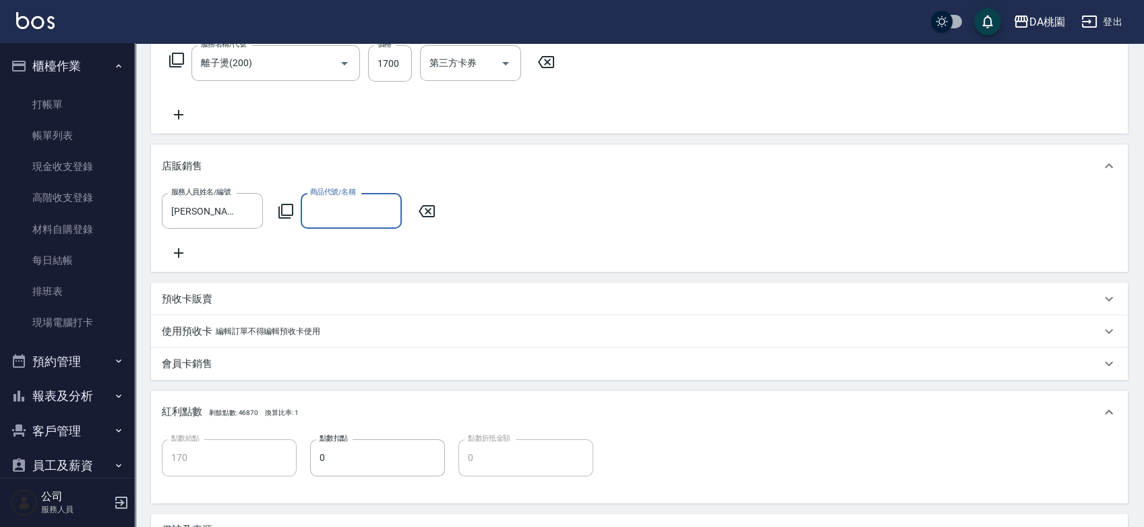
scroll to position [0, 0]
click at [334, 210] on input "商品代號/名稱" at bounding box center [351, 211] width 89 height 24
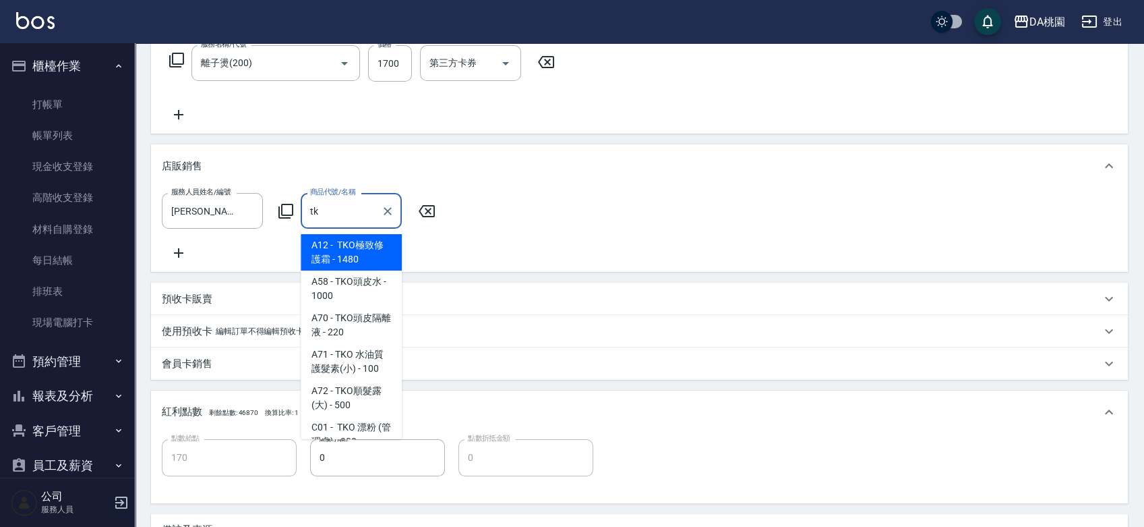
type input "tko"
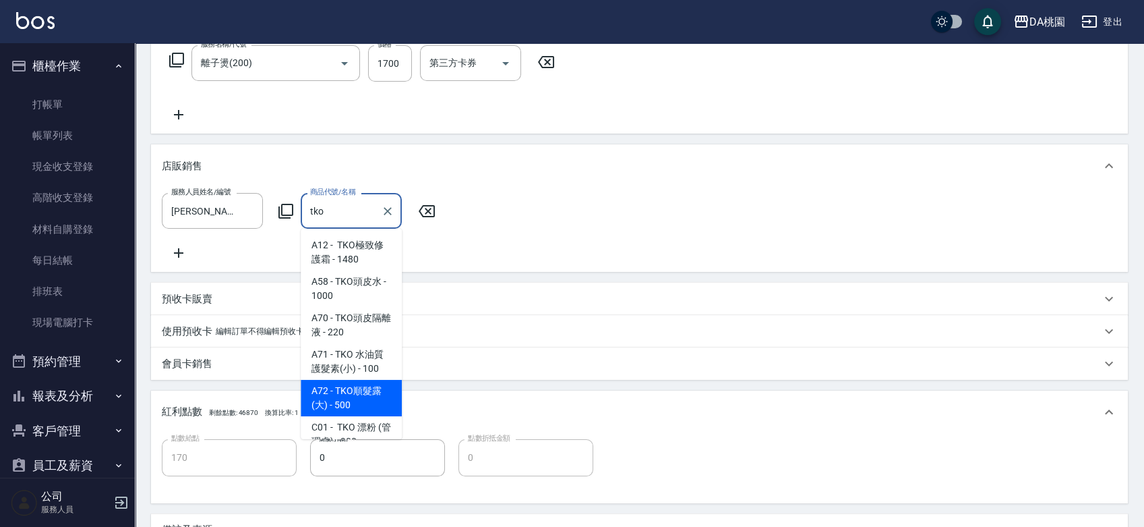
click at [351, 399] on span "A72 - TKO順髮露(大) - 500" at bounding box center [351, 398] width 101 height 36
type input "220"
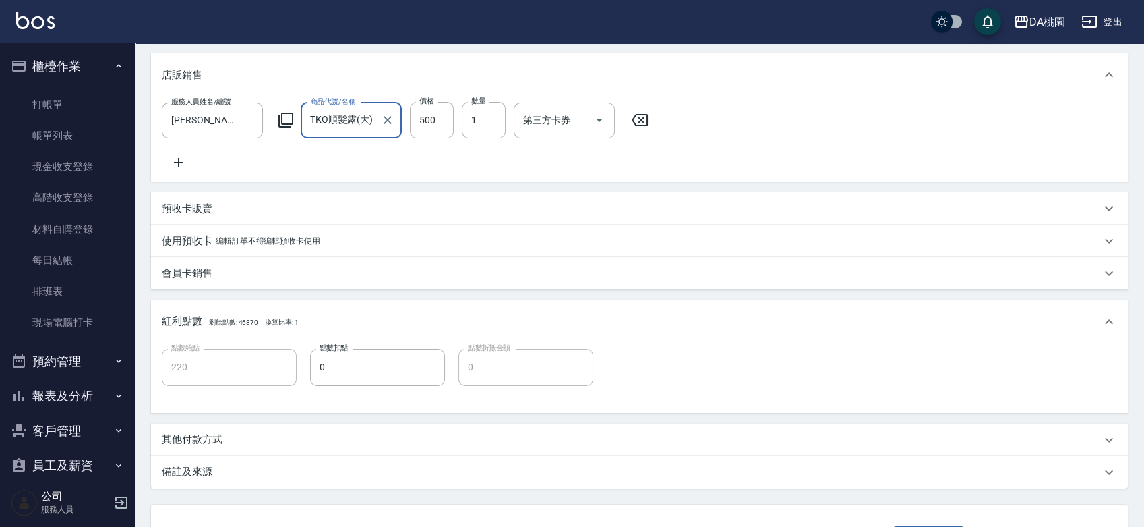
scroll to position [431, 0]
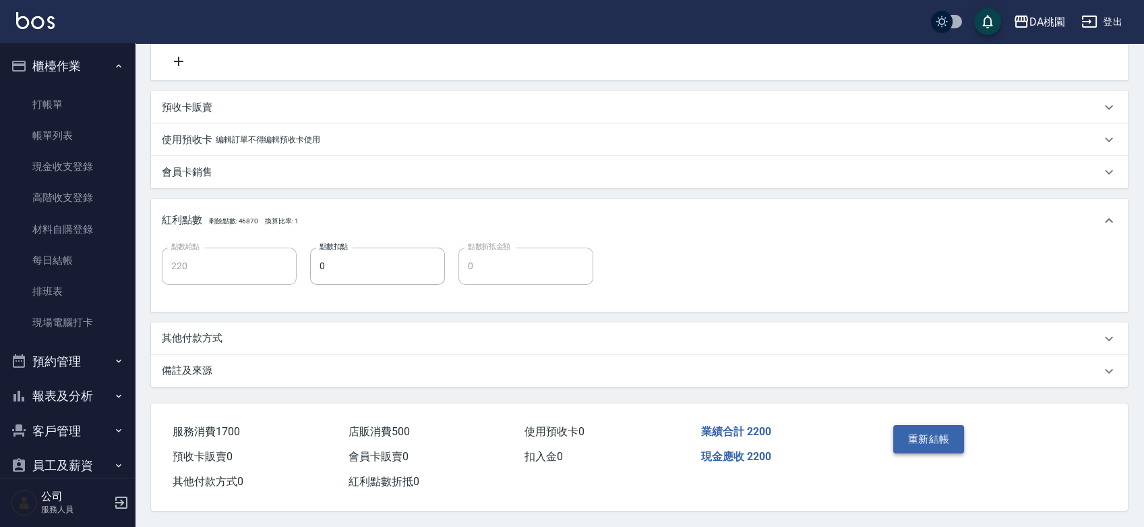
type input "TKO順髮露(大)"
click at [922, 434] on button "重新結帳" at bounding box center [928, 439] width 71 height 28
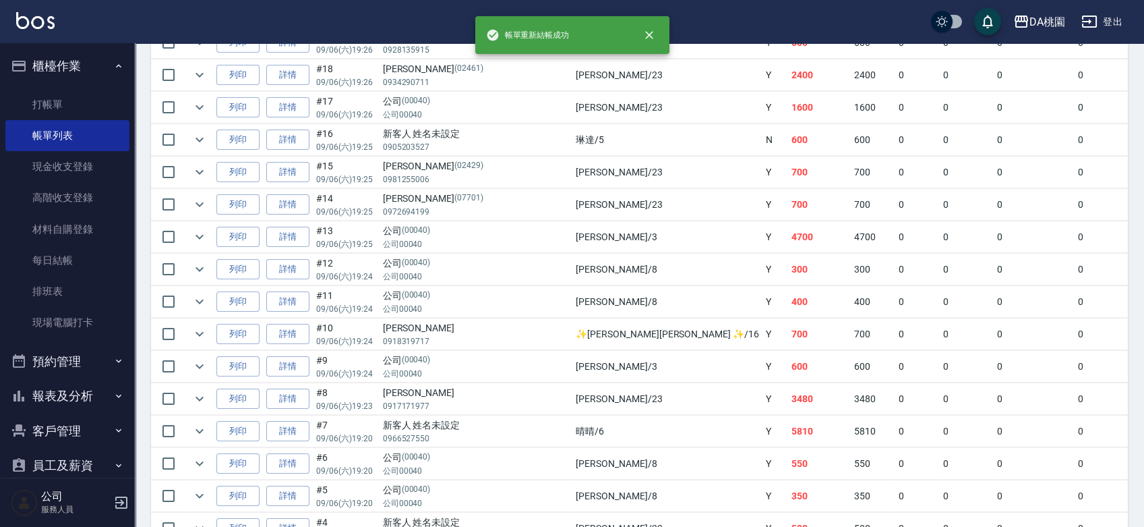
scroll to position [674, 0]
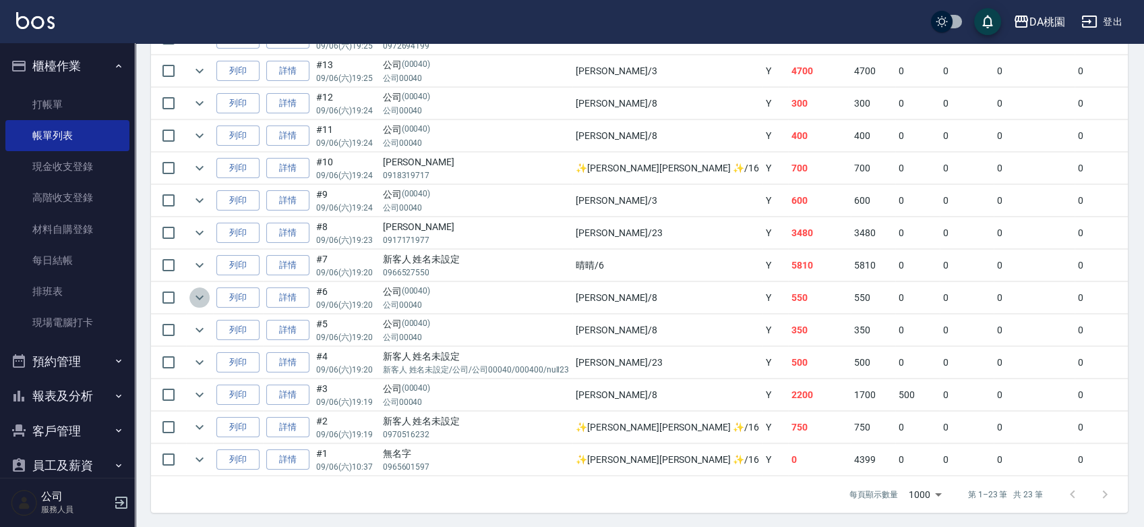
click at [207, 299] on icon "expand row" at bounding box center [199, 297] width 16 height 16
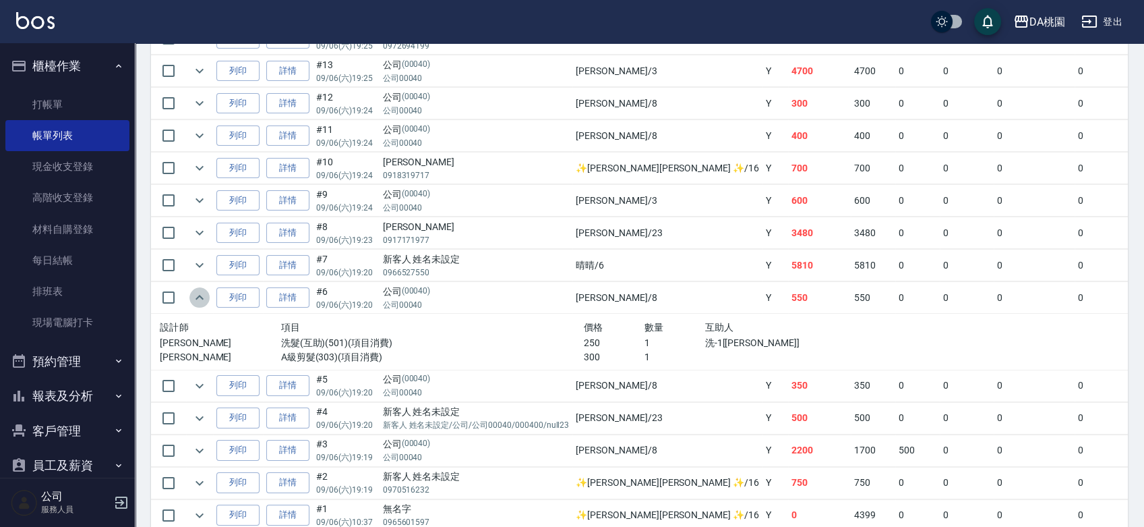
click at [207, 299] on icon "expand row" at bounding box center [199, 297] width 16 height 16
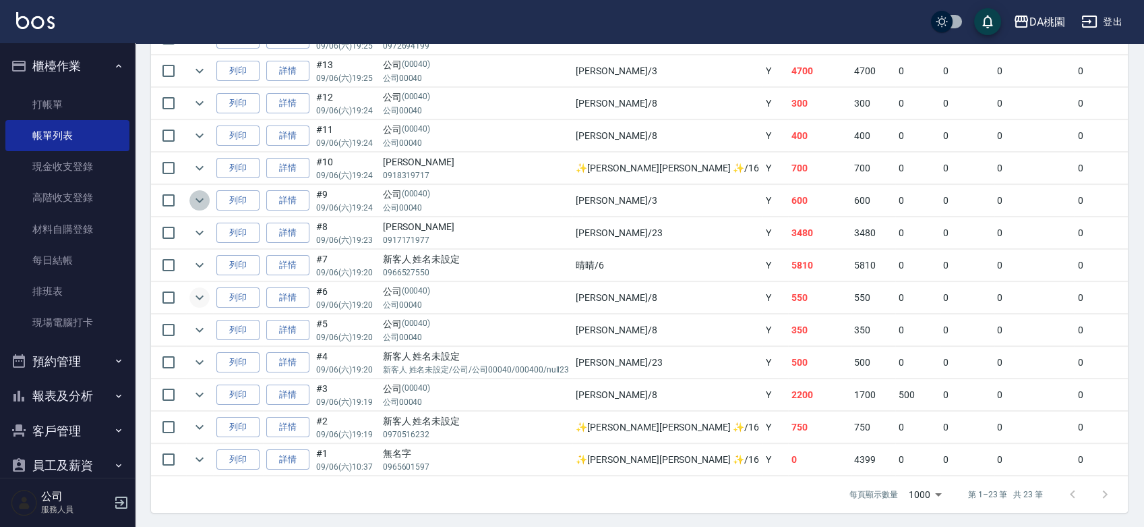
click at [200, 197] on icon "expand row" at bounding box center [199, 200] width 16 height 16
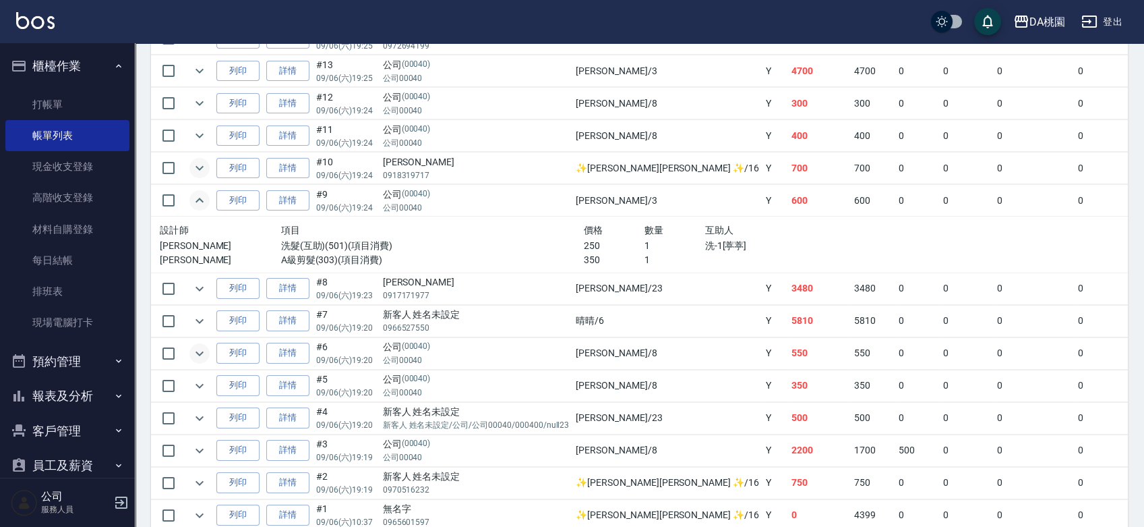
click at [189, 167] on button "expand row" at bounding box center [199, 168] width 20 height 20
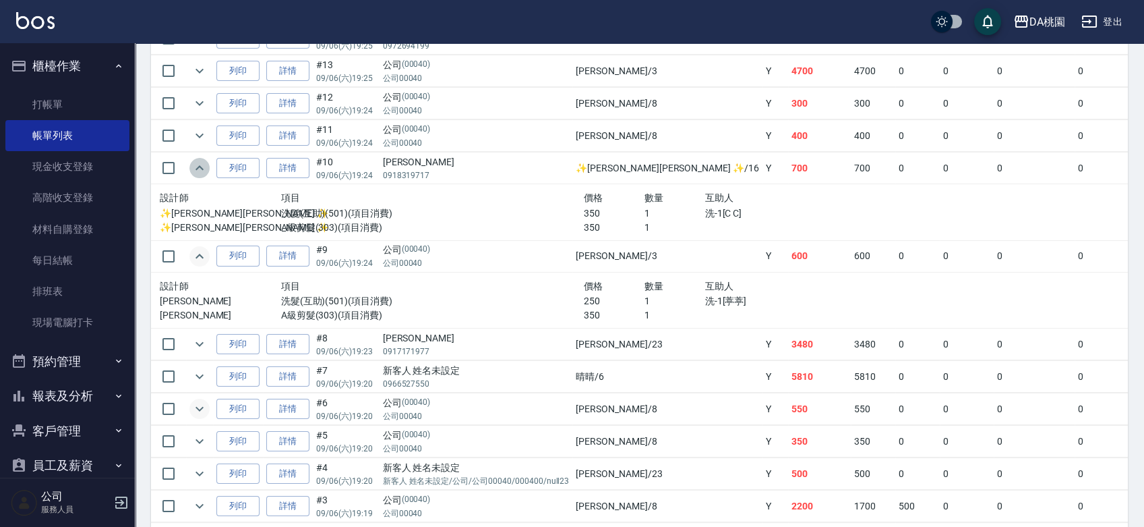
click at [189, 167] on button "expand row" at bounding box center [199, 168] width 20 height 20
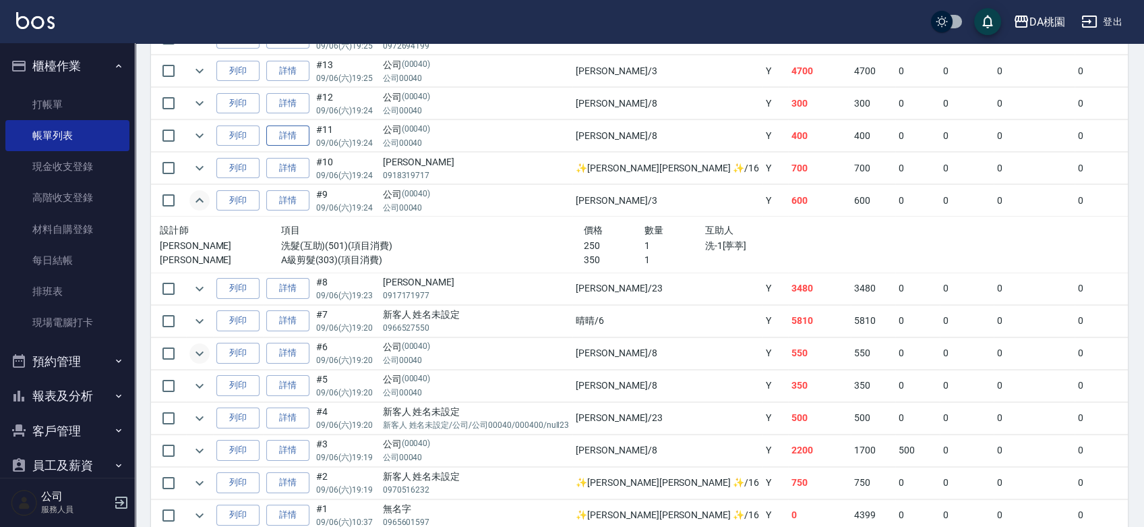
click at [287, 133] on link "詳情" at bounding box center [287, 135] width 43 height 21
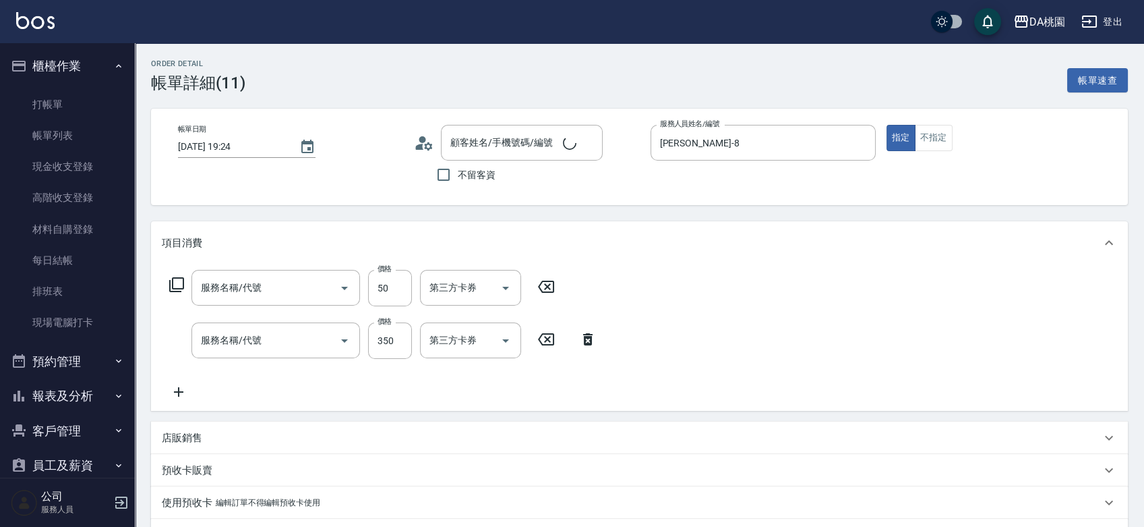
type input "2025/09/06 19:24"
type input "桑妮-8"
type input "40"
type input "潤絲(互助)(504)"
type input "洗髮(互助)(501)"
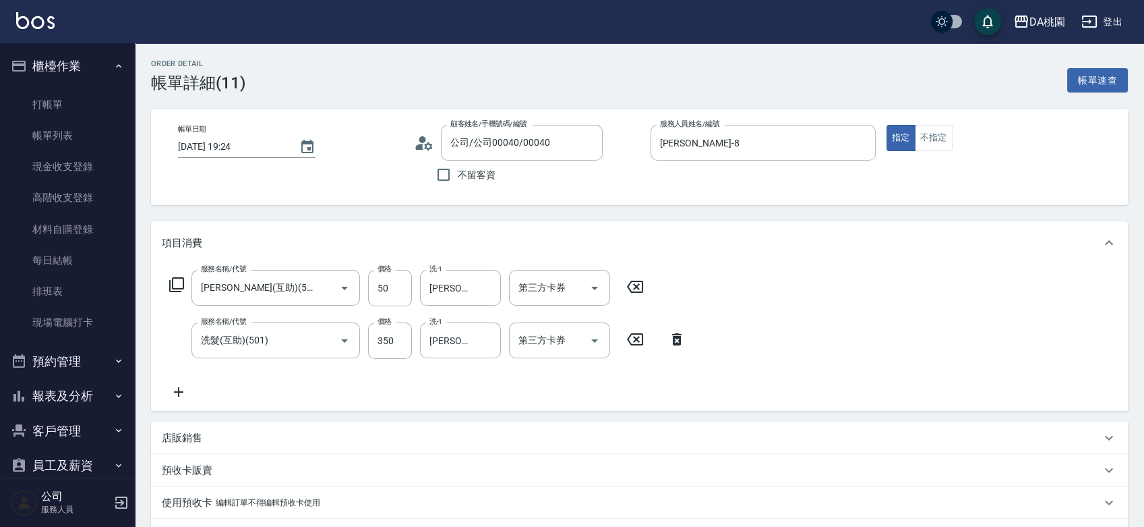
type input "公司/公司00040/00040"
click at [942, 140] on button "不指定" at bounding box center [934, 138] width 38 height 26
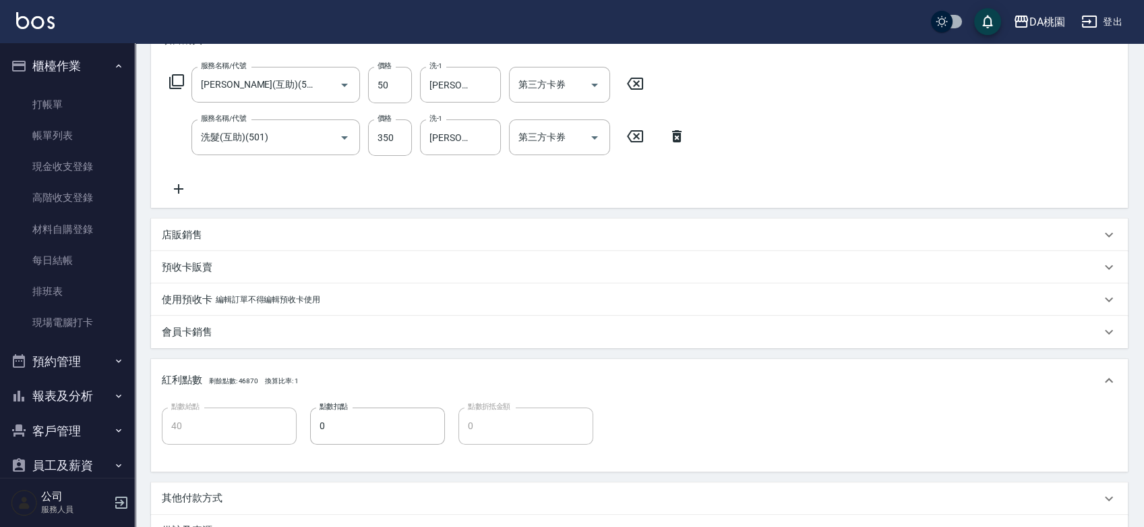
scroll to position [366, 0]
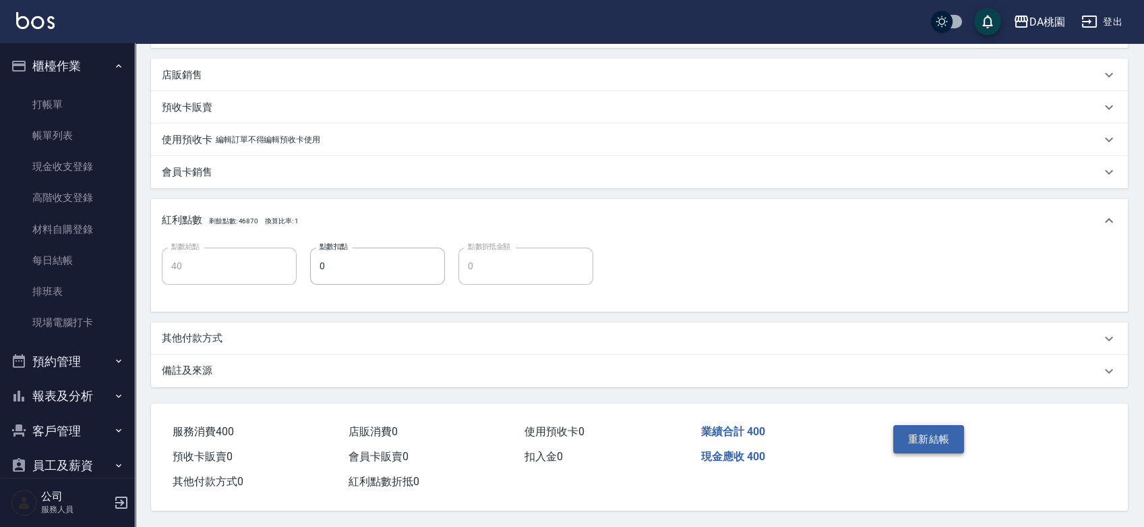
click at [915, 428] on button "重新結帳" at bounding box center [928, 439] width 71 height 28
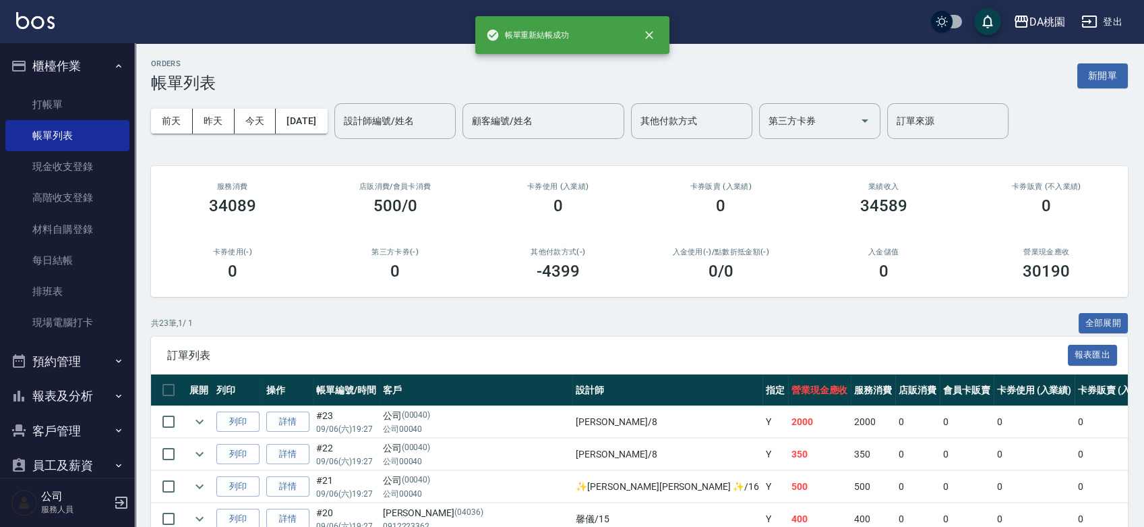
scroll to position [620, 0]
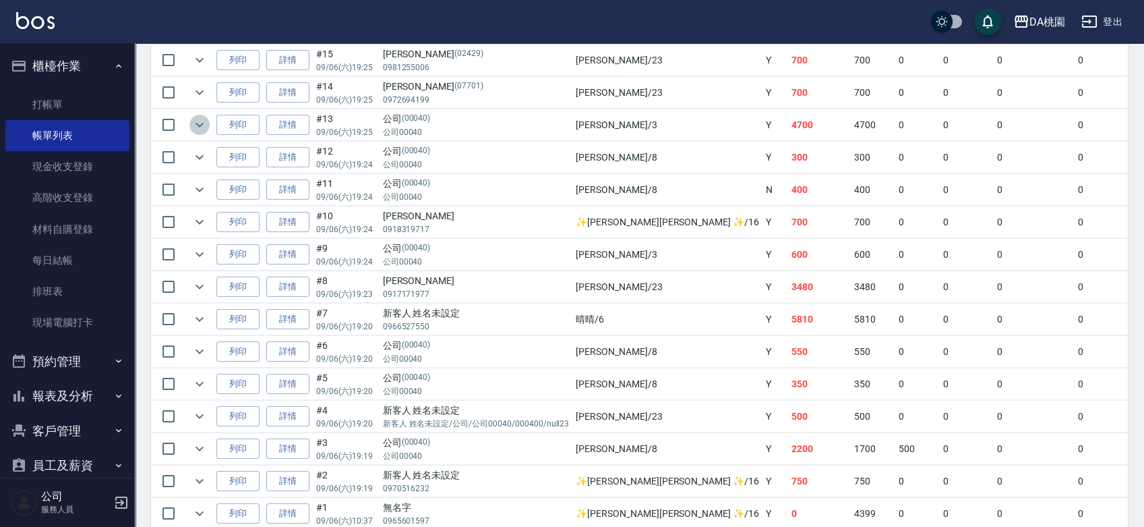
click at [198, 125] on icon "expand row" at bounding box center [199, 125] width 16 height 16
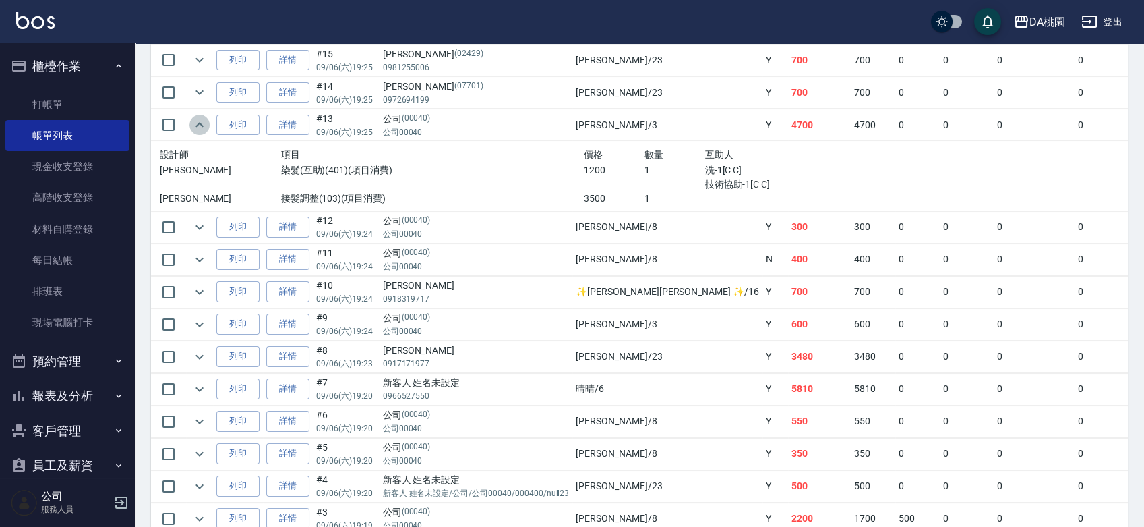
click at [198, 125] on icon "expand row" at bounding box center [199, 125] width 16 height 16
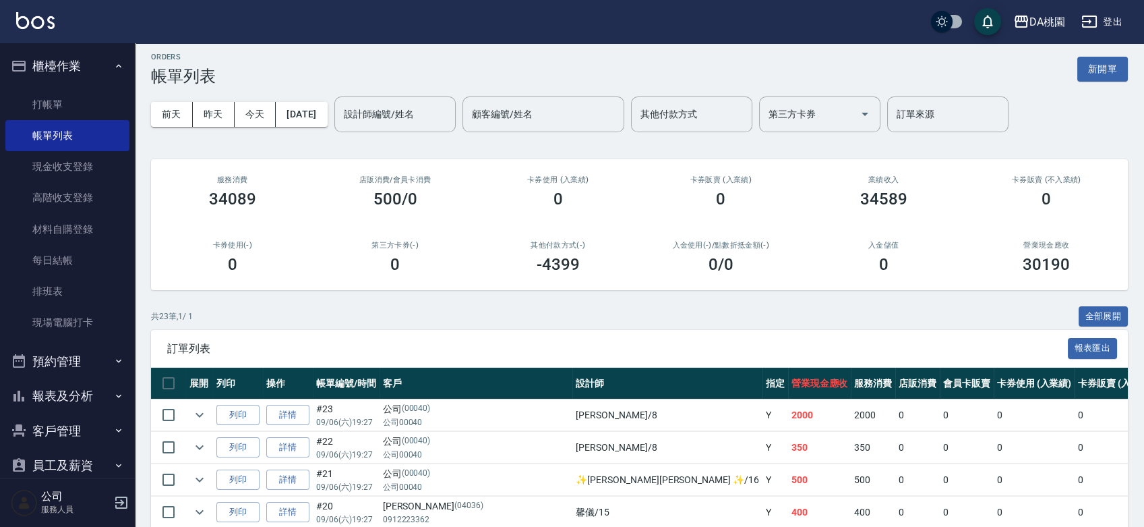
scroll to position [0, 0]
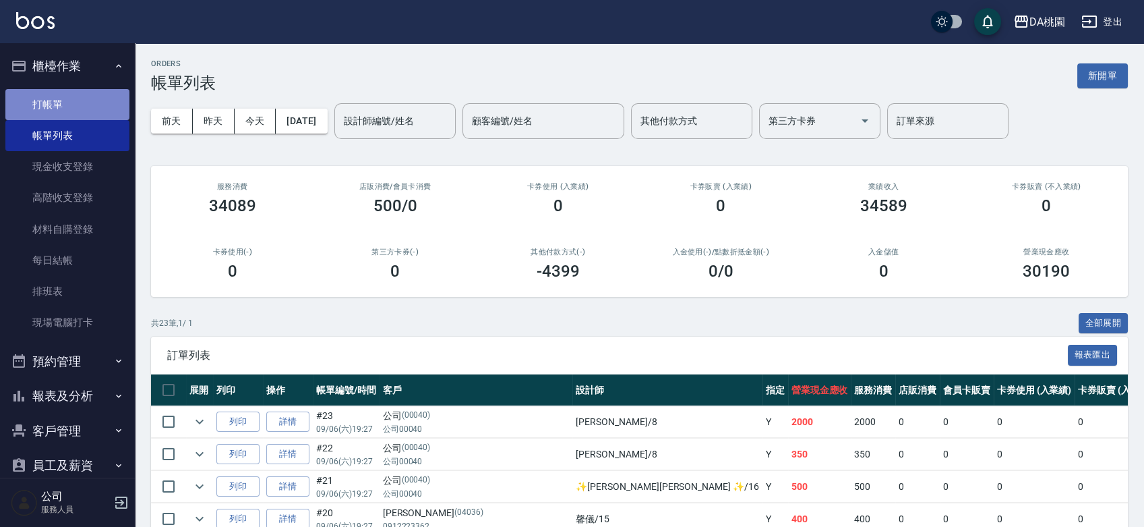
click at [78, 107] on link "打帳單" at bounding box center [67, 104] width 124 height 31
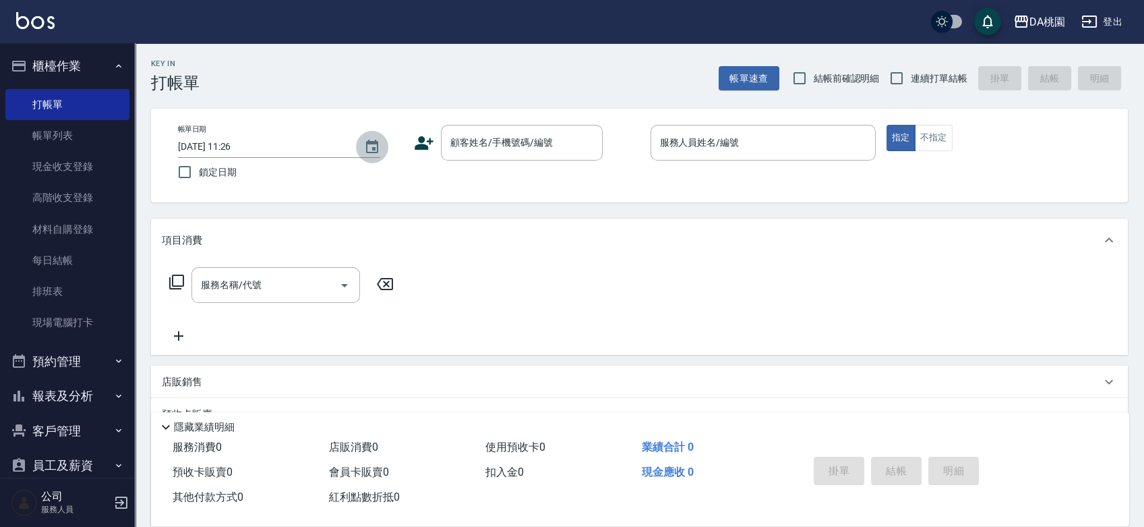
click at [378, 148] on icon "Choose date, selected date is 2025-09-07" at bounding box center [372, 146] width 12 height 13
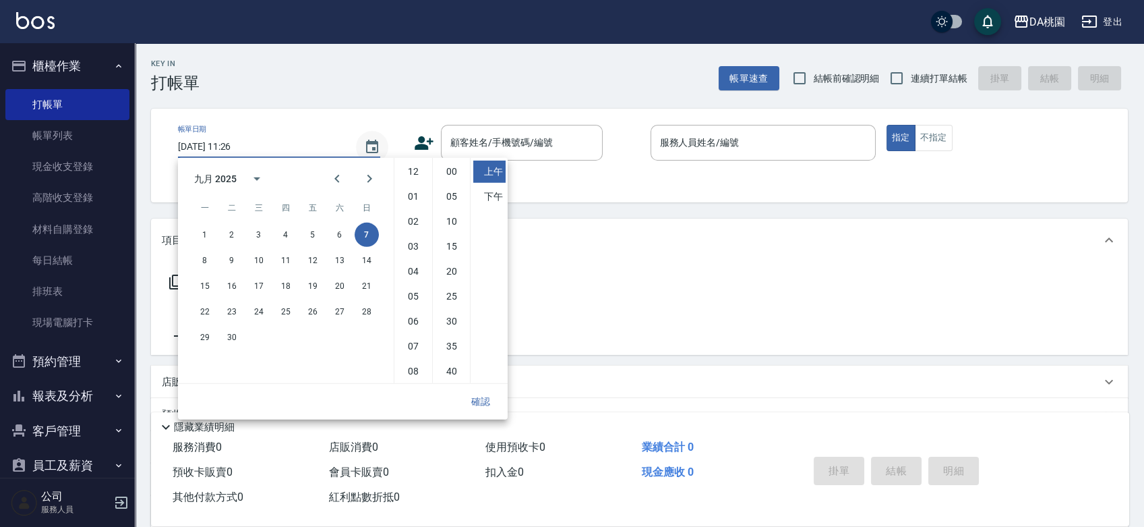
scroll to position [76, 0]
drag, startPoint x: 340, startPoint y: 235, endPoint x: 348, endPoint y: 229, distance: 10.5
click at [340, 236] on button "6" at bounding box center [340, 234] width 24 height 24
type input "2025/09/06 11:26"
click at [545, 146] on input "顧客姓名/手機號碼/編號" at bounding box center [511, 143] width 129 height 24
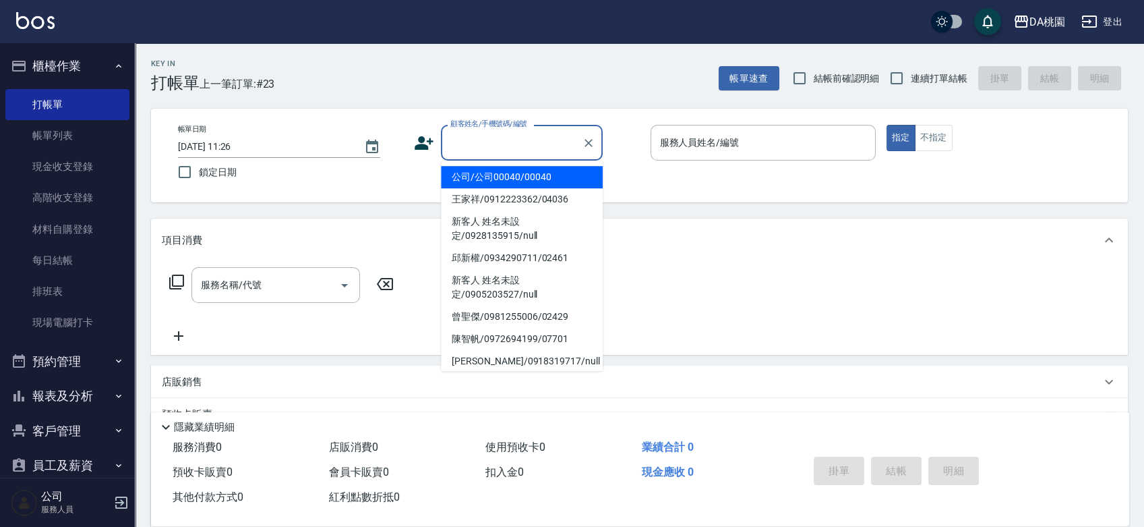
click at [545, 146] on input "顧客姓名/手機號碼/編號" at bounding box center [511, 143] width 129 height 24
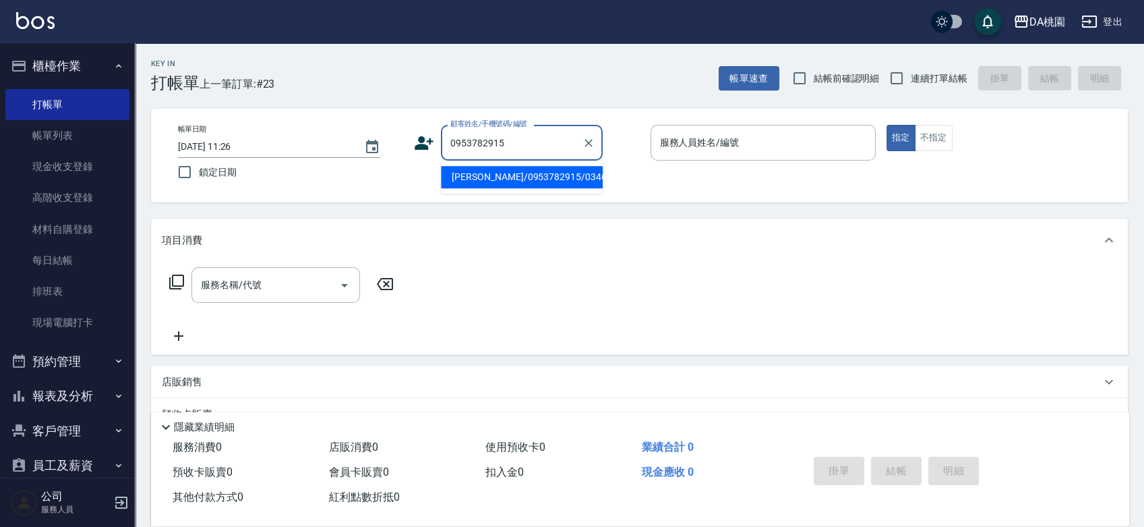
type input "黃宜潔/0953782915/03464"
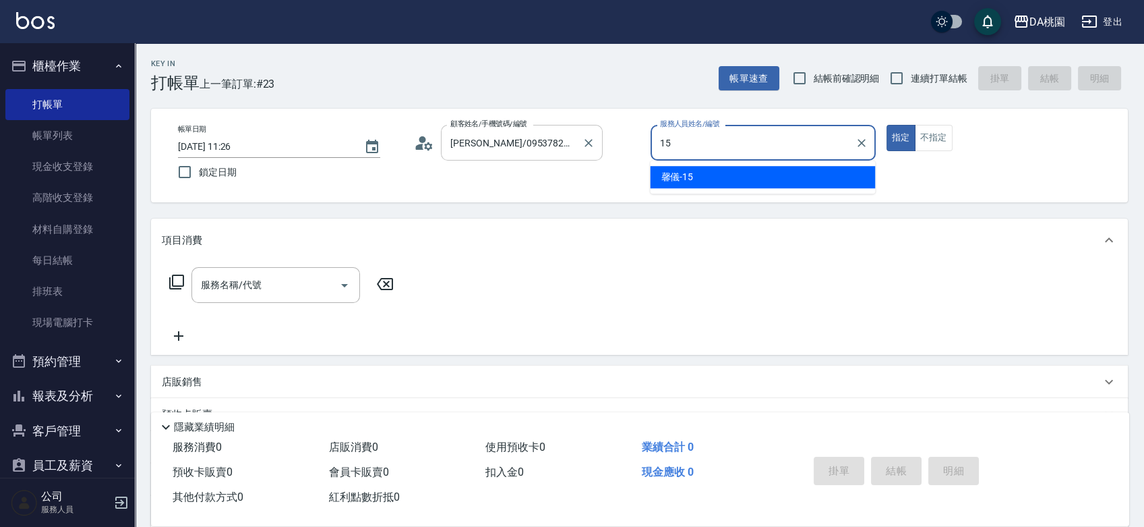
type input "馨儀-15"
type button "true"
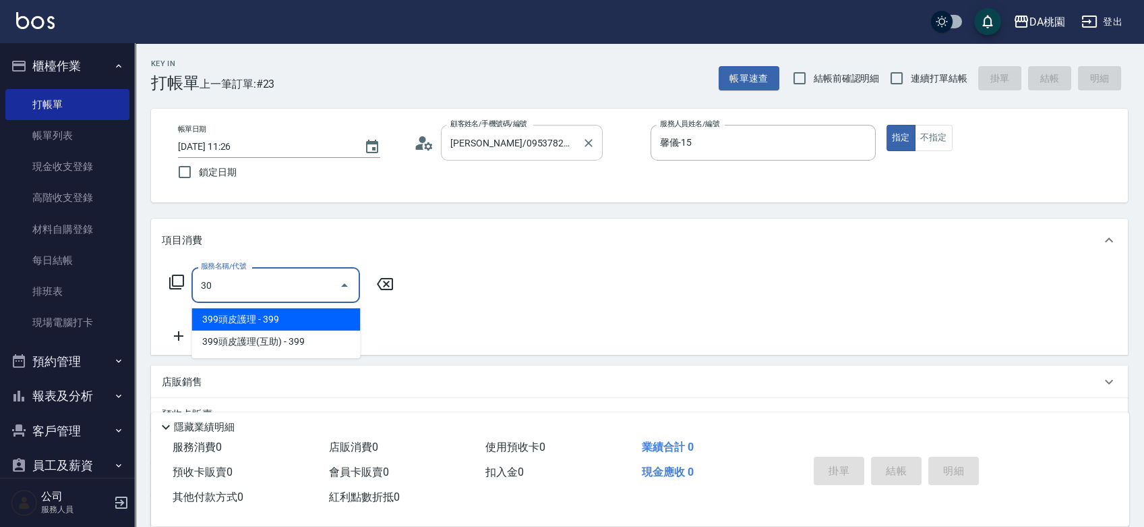
type input "303"
type input "30"
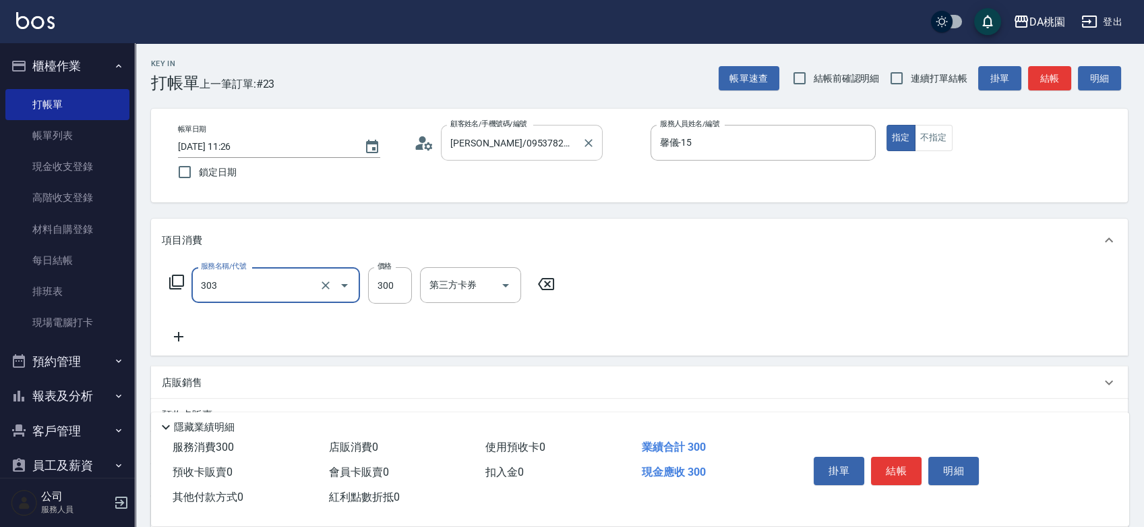
type input "A級剪髮(303)"
type input "0"
type input "60"
type input "600"
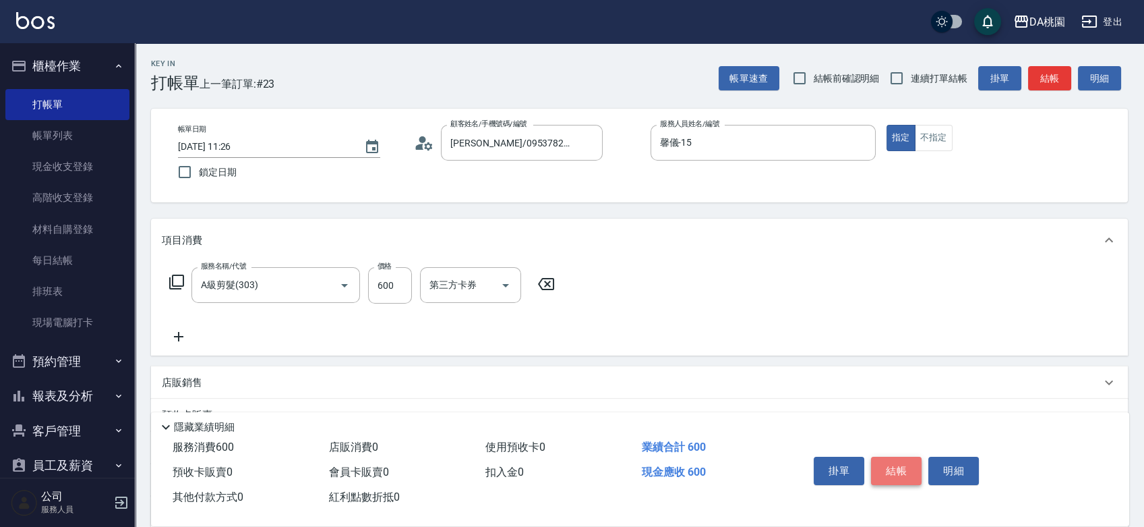
click at [895, 463] on button "結帳" at bounding box center [896, 470] width 51 height 28
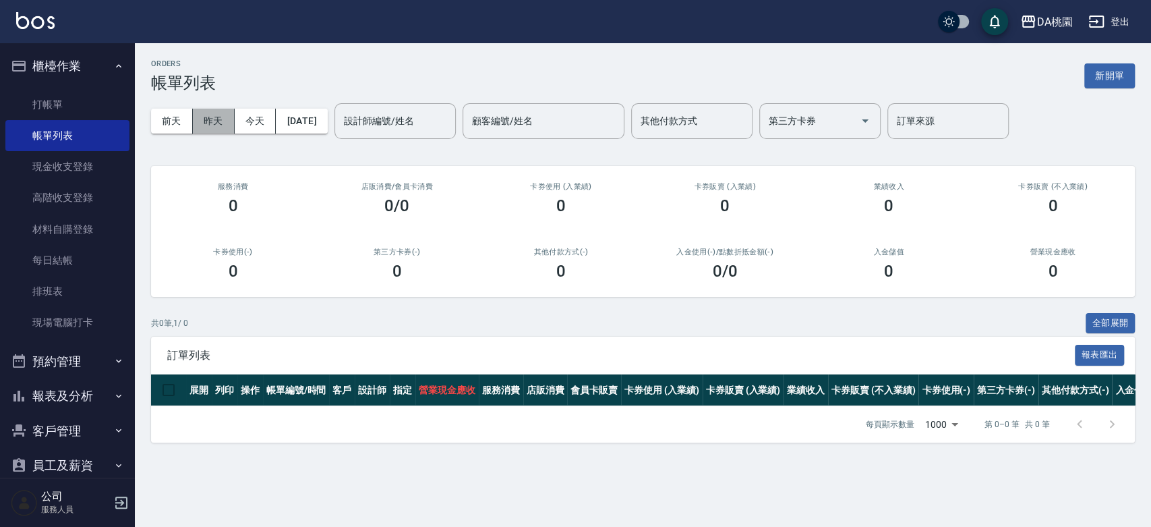
click at [202, 123] on button "昨天" at bounding box center [214, 121] width 42 height 25
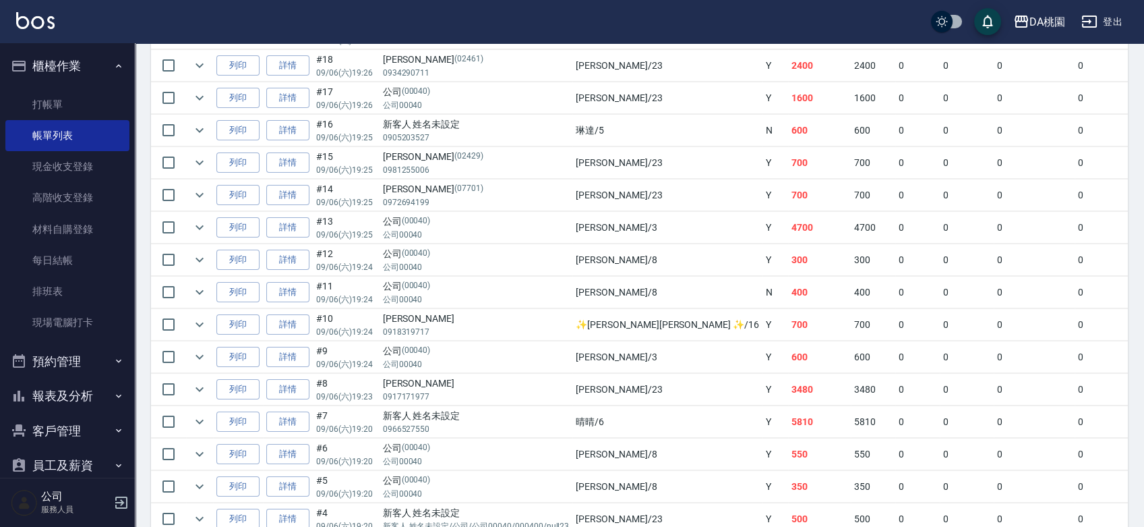
scroll to position [524, 0]
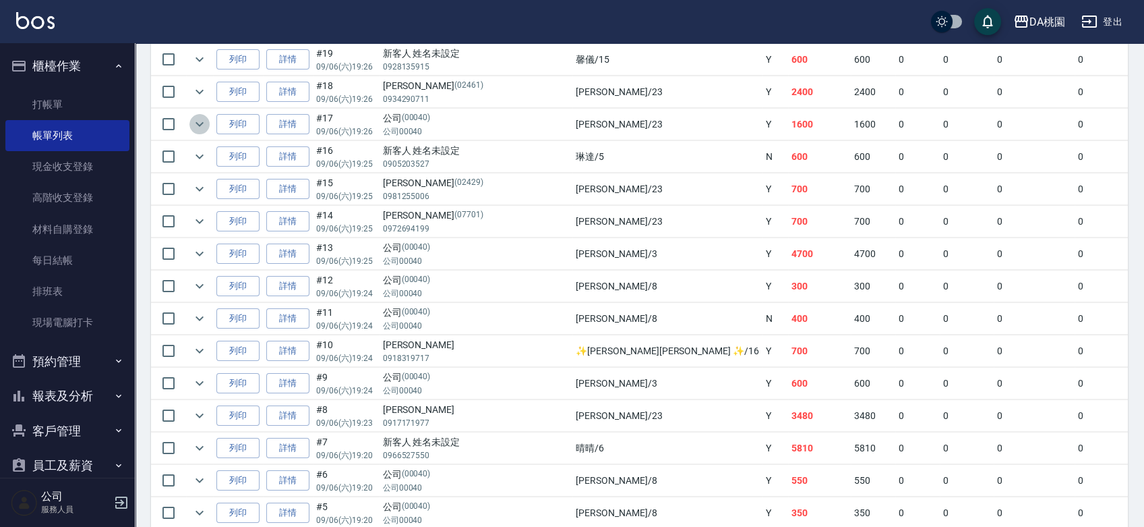
click at [205, 124] on icon "expand row" at bounding box center [199, 124] width 16 height 16
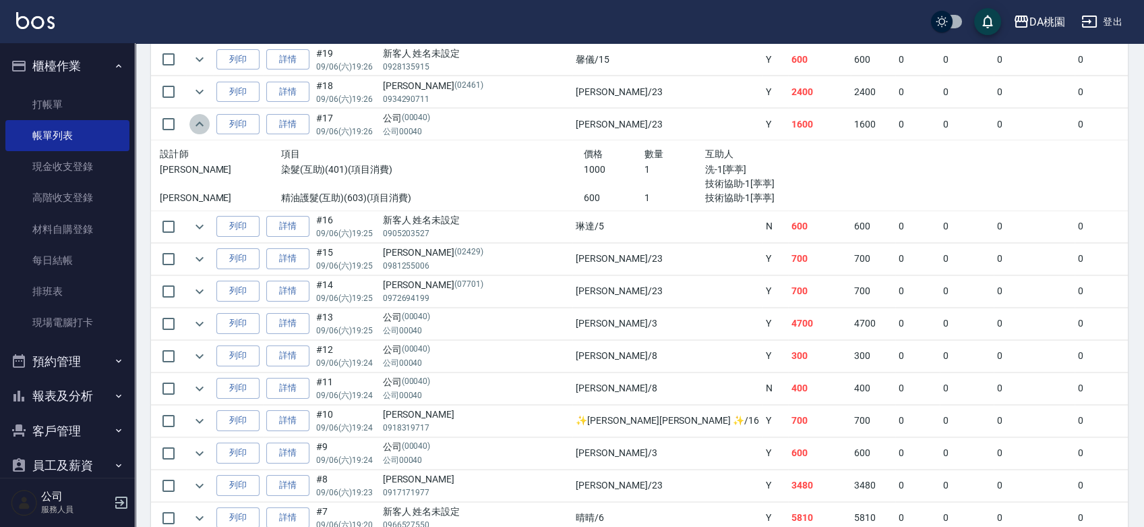
click at [205, 124] on icon "expand row" at bounding box center [199, 124] width 16 height 16
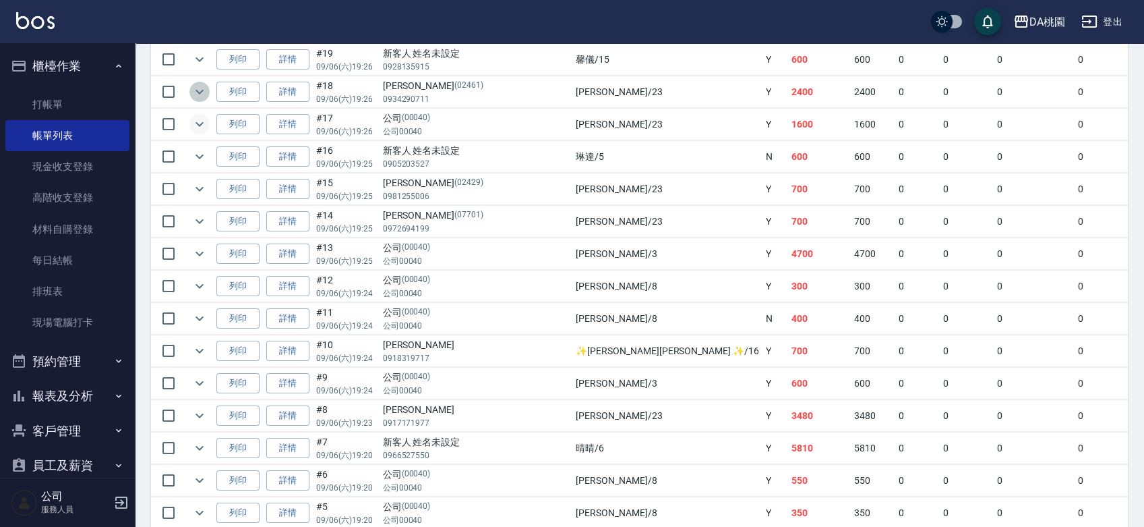
click at [202, 90] on icon "expand row" at bounding box center [200, 92] width 8 height 5
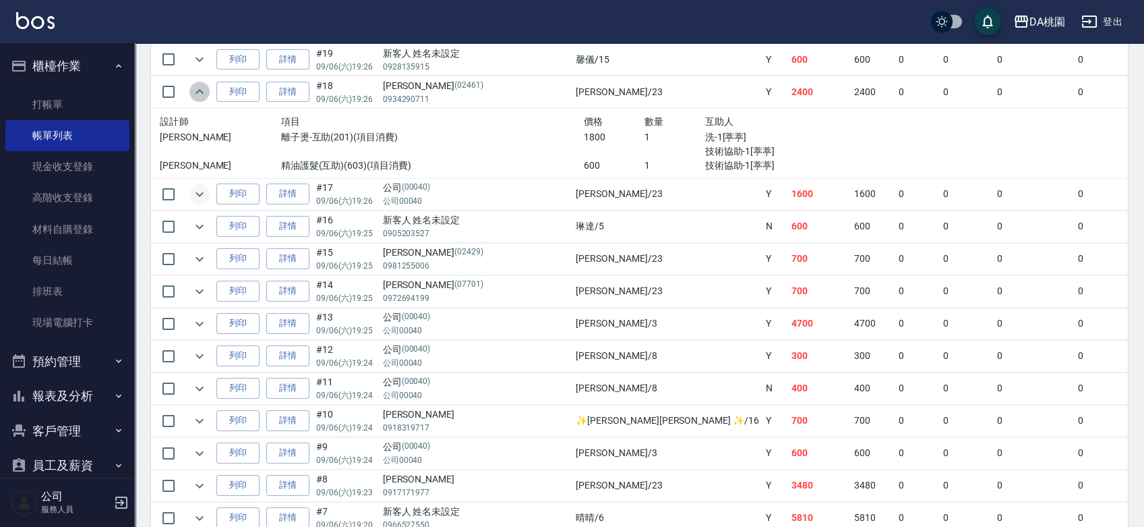
click at [202, 88] on icon "expand row" at bounding box center [199, 92] width 16 height 16
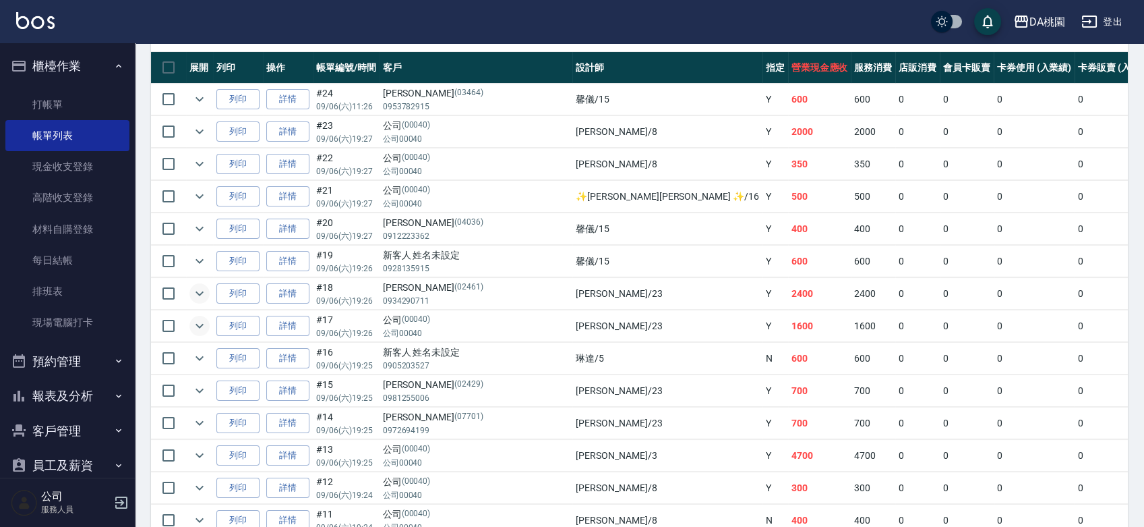
scroll to position [299, 0]
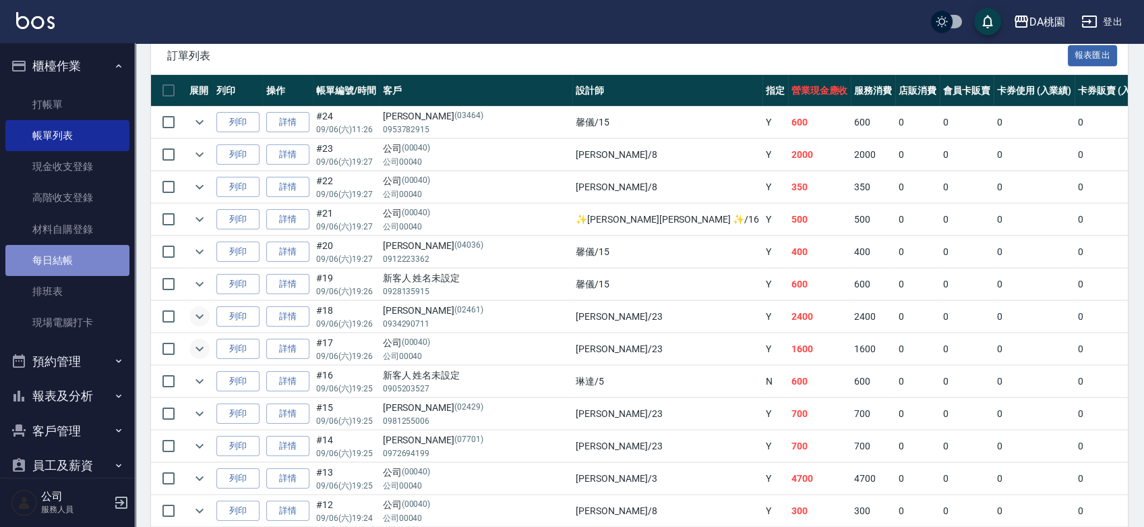
click at [82, 258] on link "每日結帳" at bounding box center [67, 260] width 124 height 31
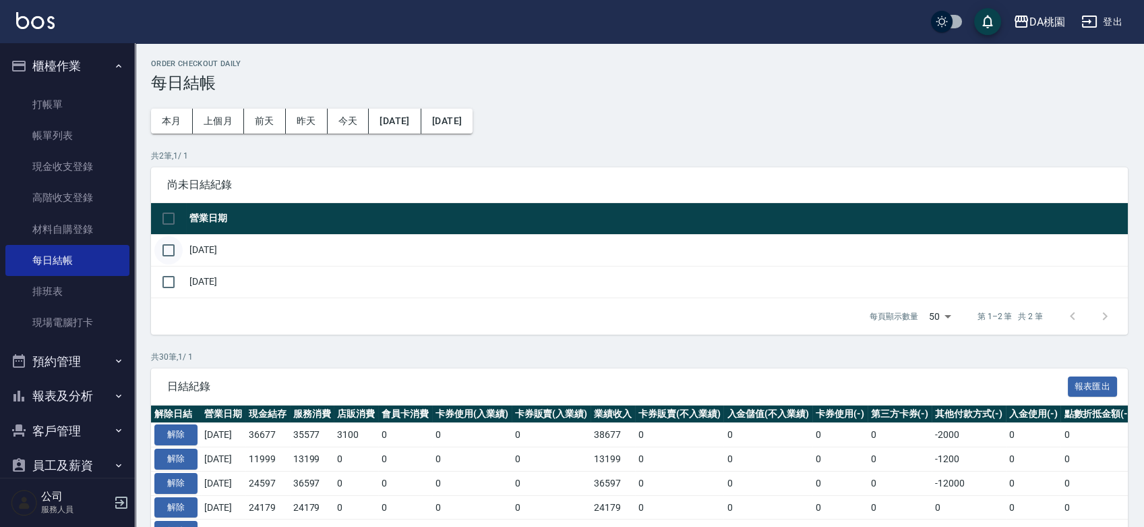
click at [175, 253] on input "checkbox" at bounding box center [168, 250] width 28 height 28
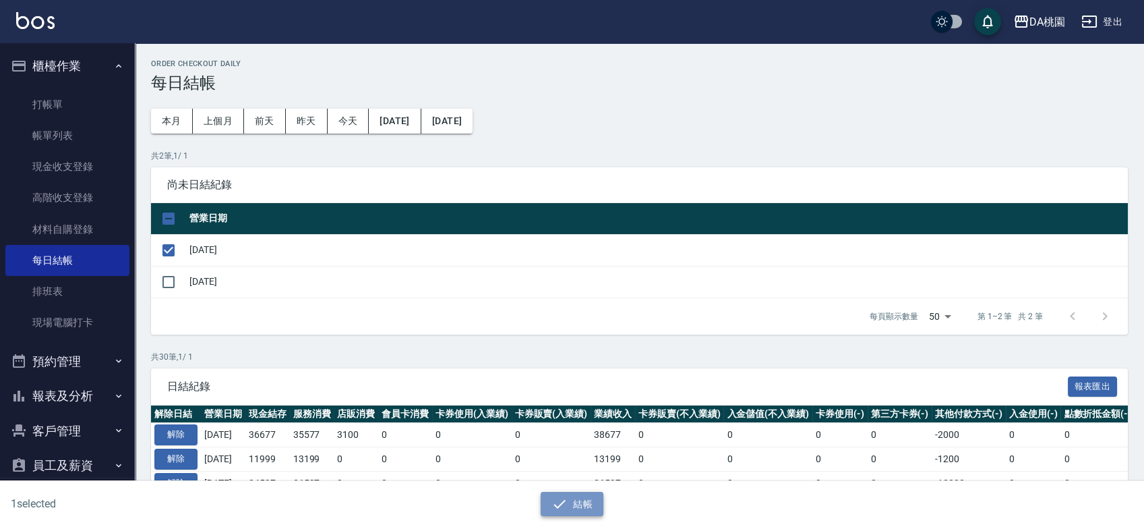
click at [588, 498] on button "結帳" at bounding box center [572, 503] width 63 height 25
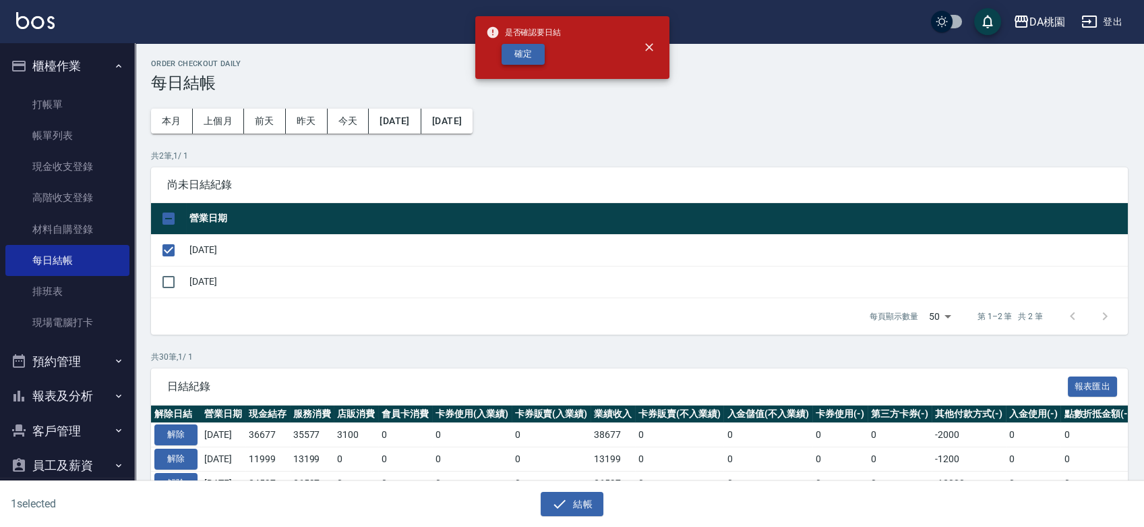
click at [531, 56] on button "確定" at bounding box center [523, 54] width 43 height 21
checkbox input "false"
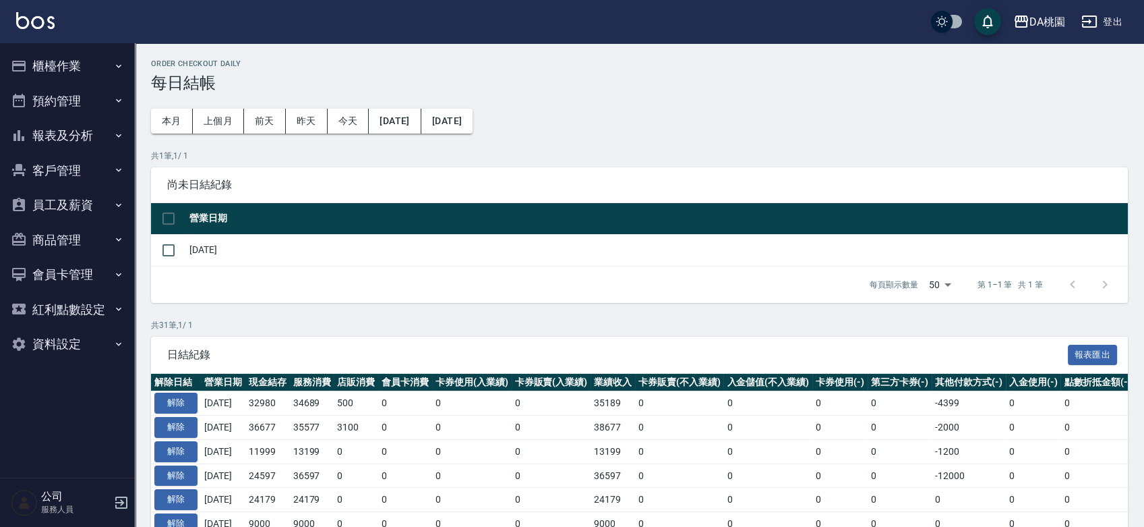
click at [73, 61] on button "櫃檯作業" at bounding box center [67, 66] width 124 height 35
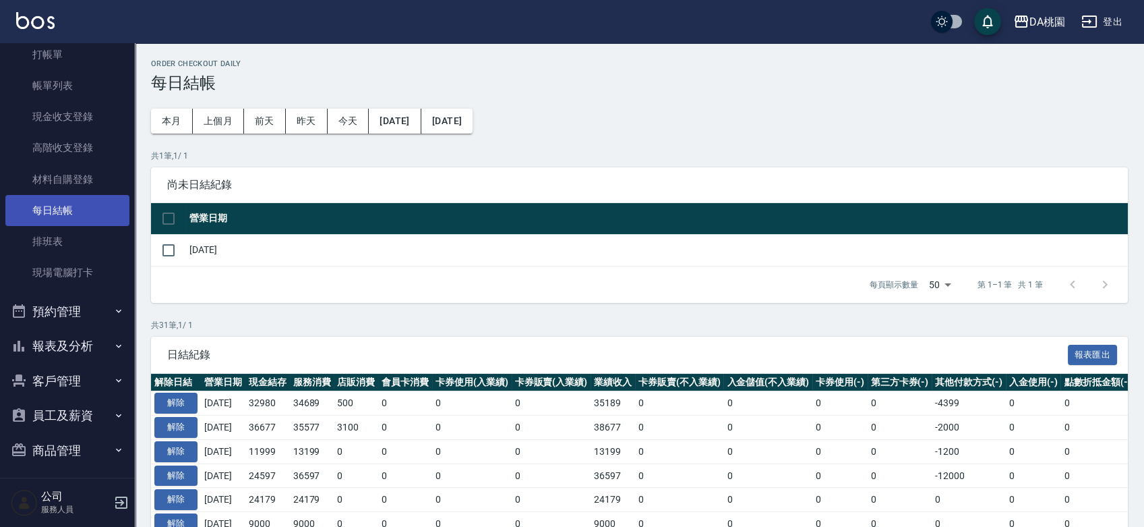
scroll to position [75, 0]
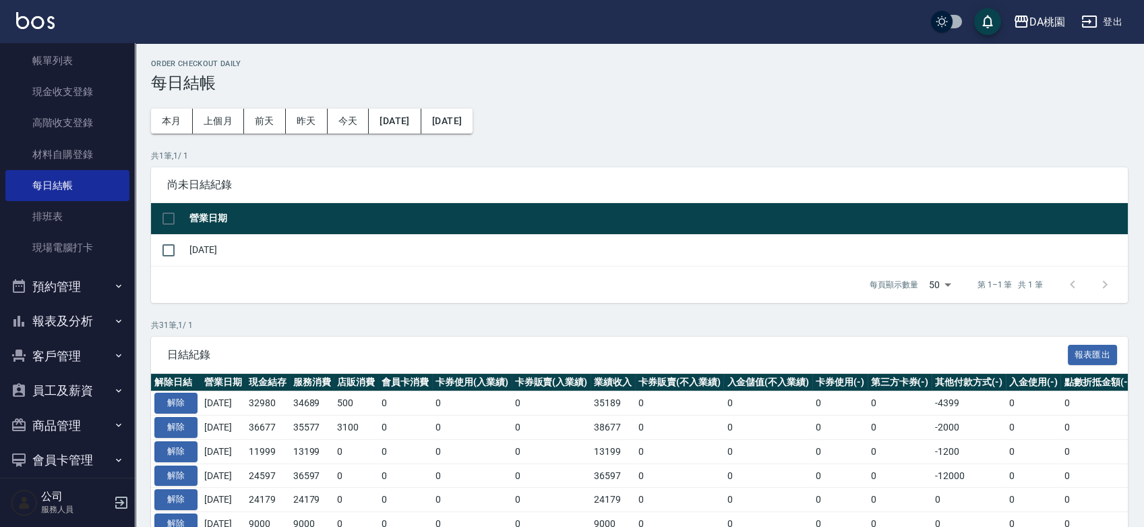
click at [57, 319] on button "報表及分析" at bounding box center [67, 320] width 124 height 35
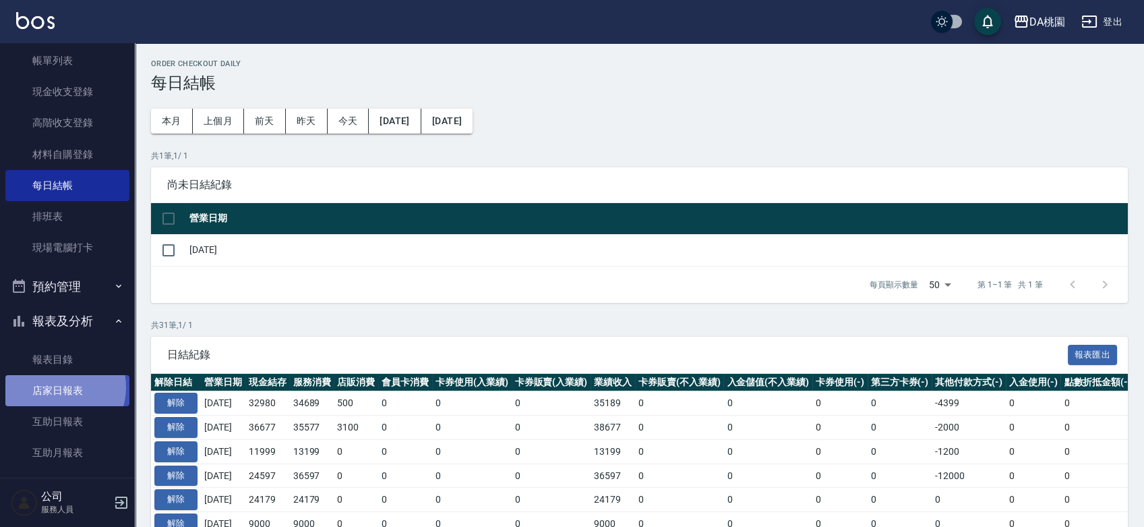
click at [56, 387] on link "店家日報表" at bounding box center [67, 390] width 124 height 31
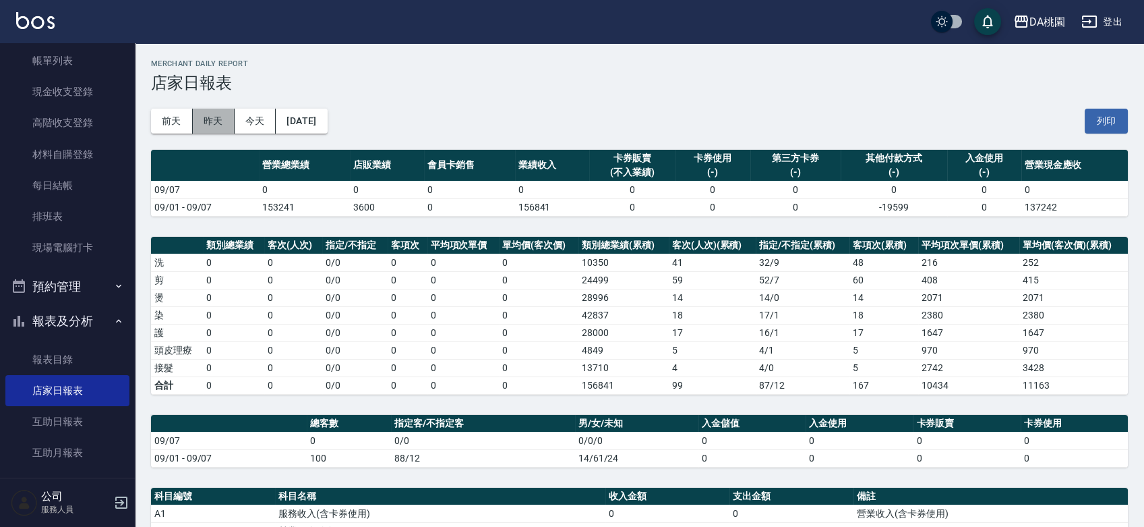
click at [204, 112] on button "昨天" at bounding box center [214, 121] width 42 height 25
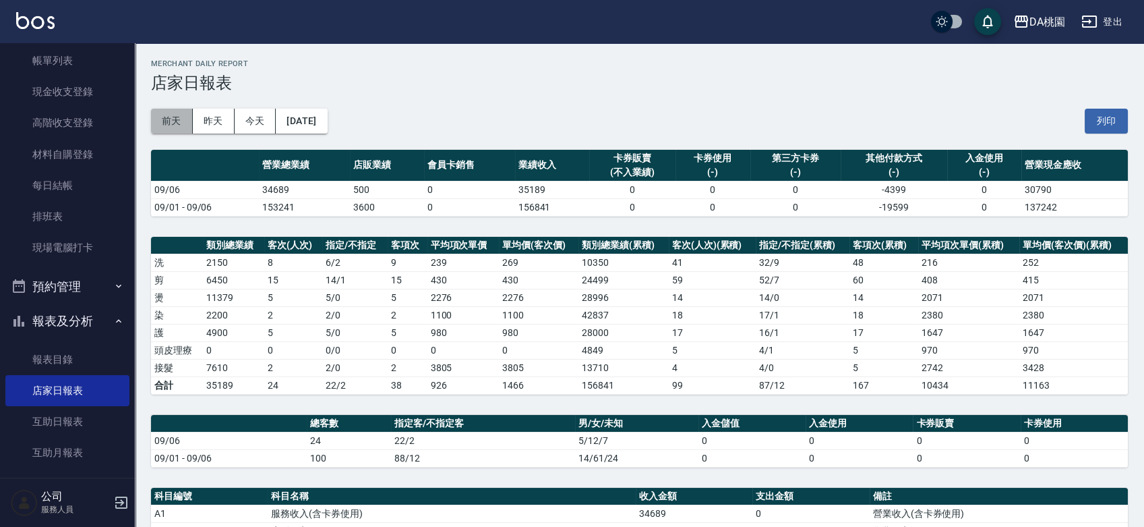
click at [170, 129] on button "前天" at bounding box center [172, 121] width 42 height 25
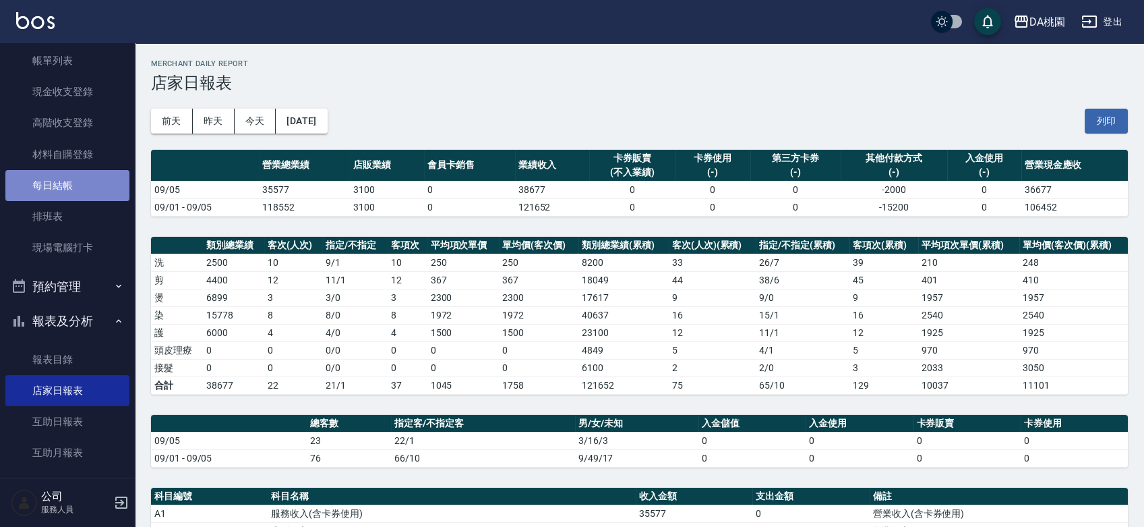
click at [79, 185] on link "每日結帳" at bounding box center [67, 185] width 124 height 31
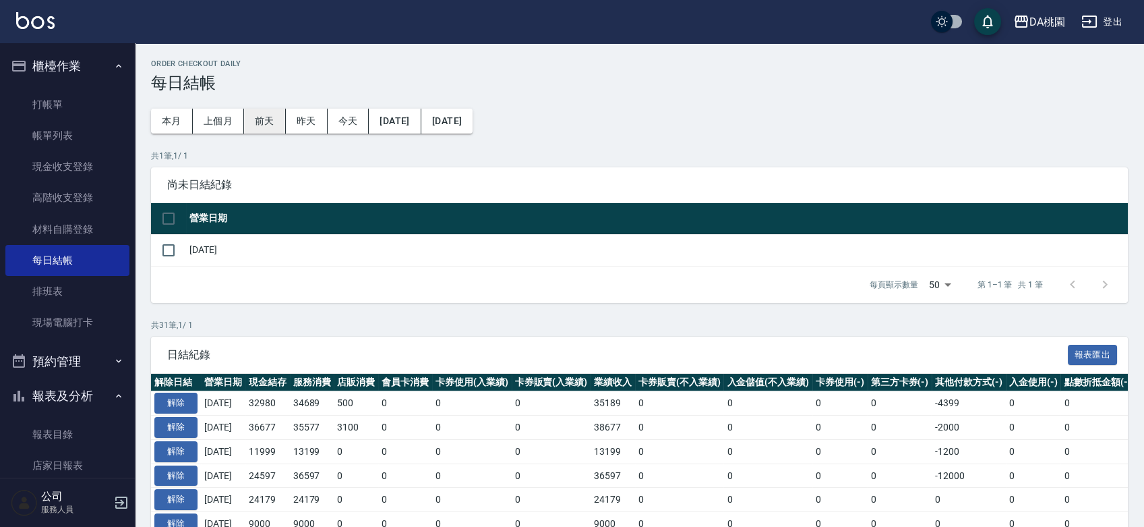
click at [265, 122] on button "前天" at bounding box center [265, 121] width 42 height 25
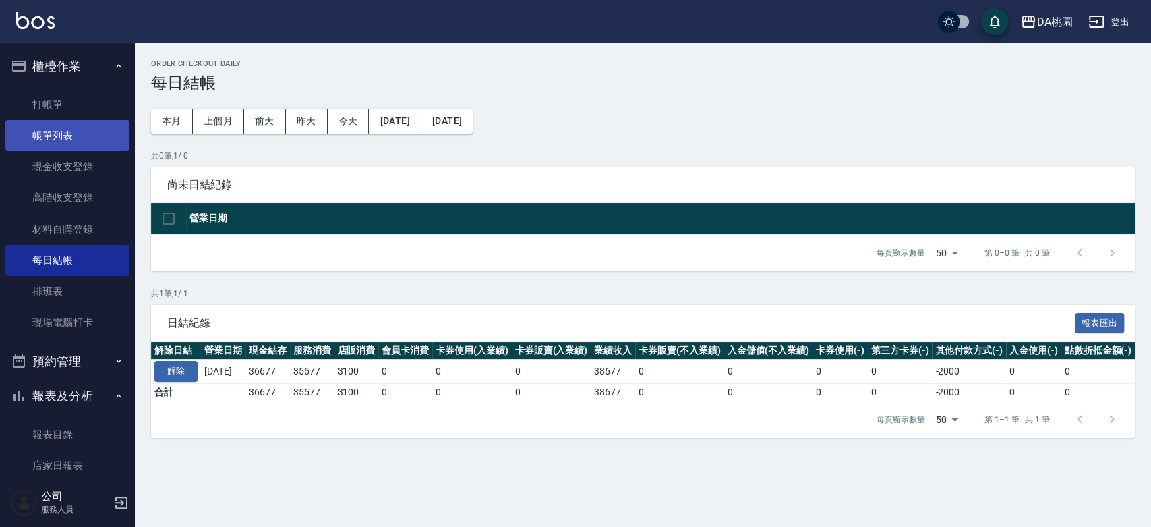
click at [73, 130] on link "帳單列表" at bounding box center [67, 135] width 124 height 31
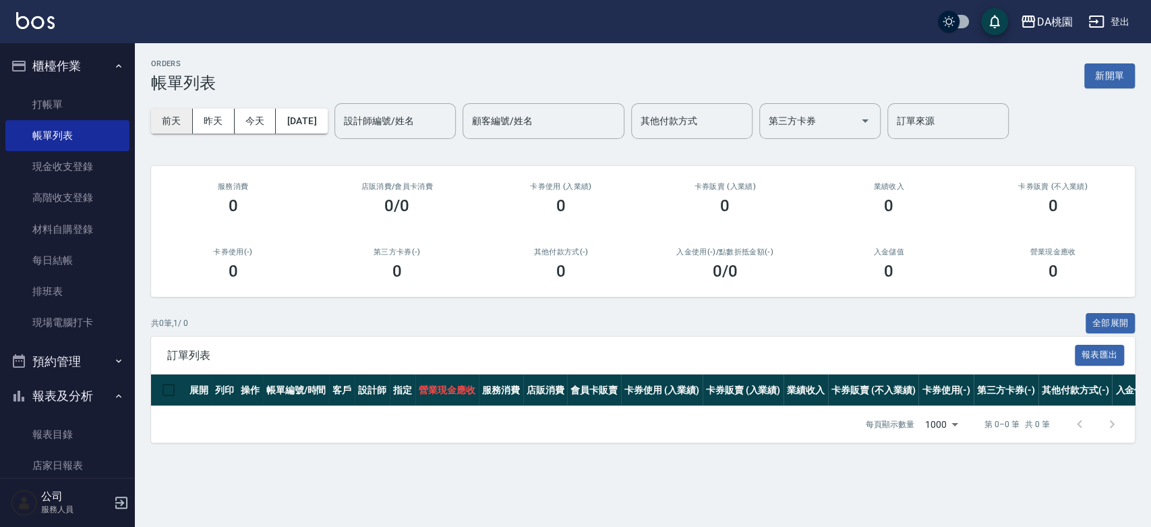
click at [171, 123] on button "前天" at bounding box center [172, 121] width 42 height 25
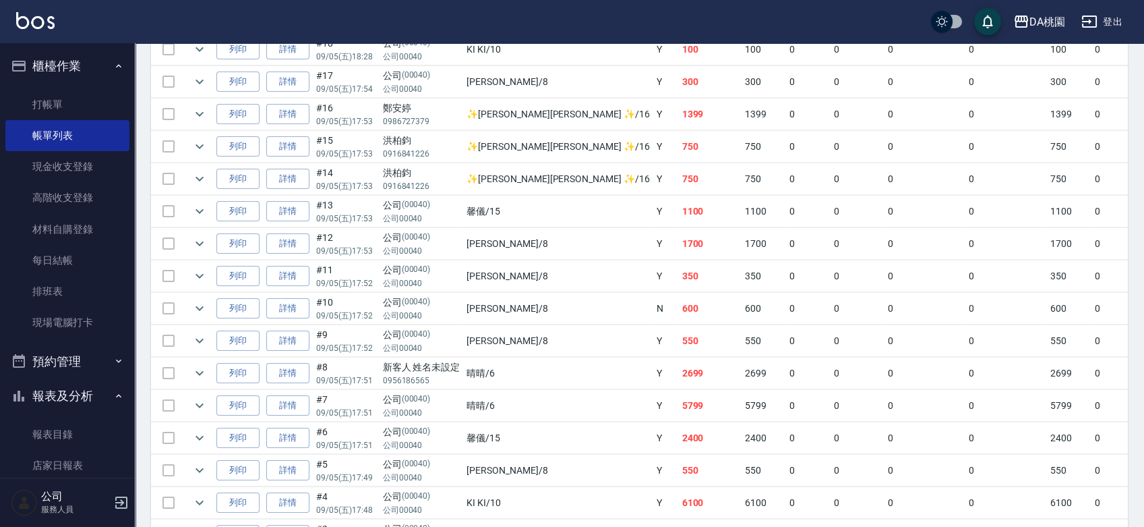
scroll to position [684, 0]
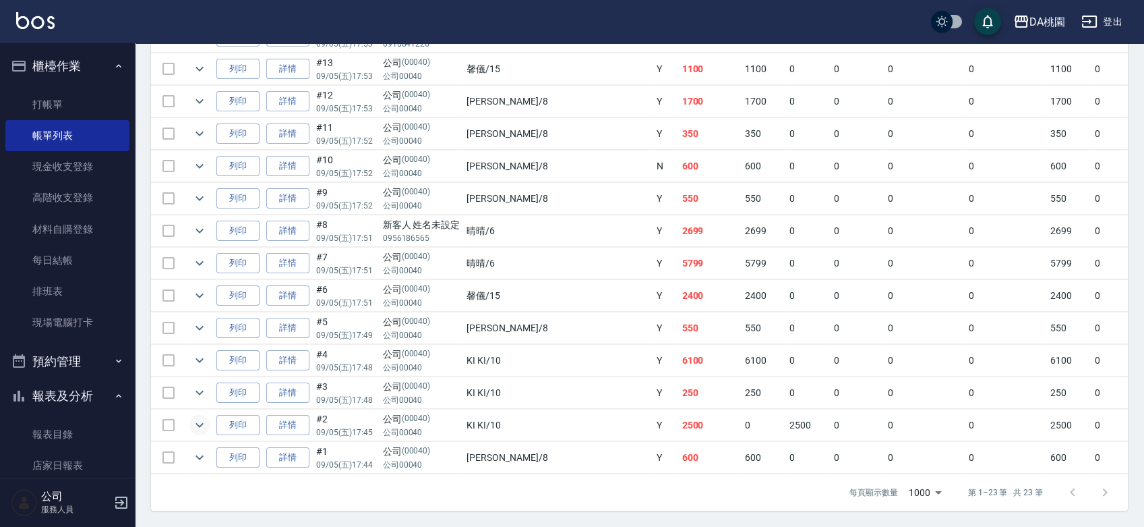
click at [206, 417] on icon "expand row" at bounding box center [199, 425] width 16 height 16
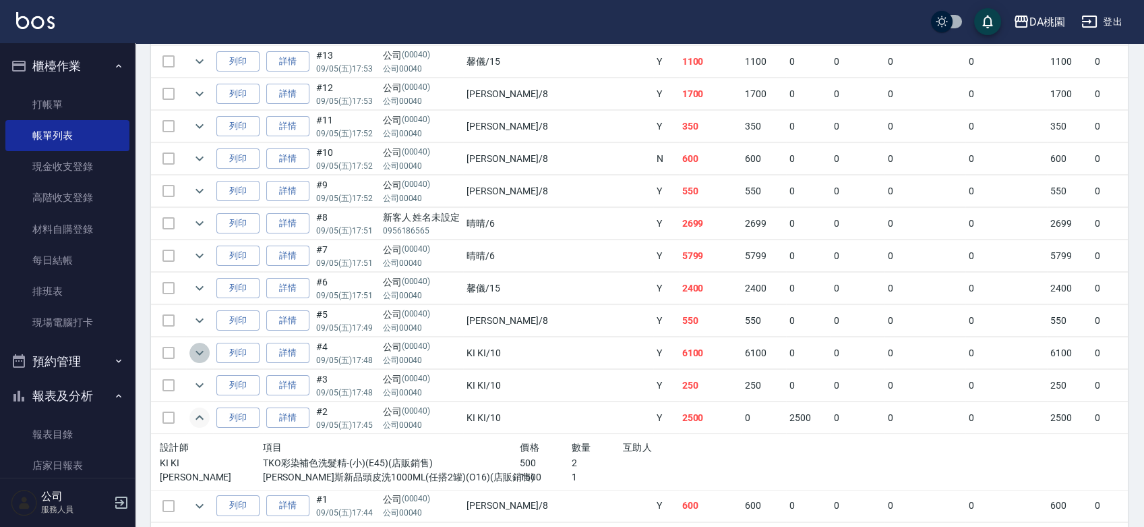
click at [198, 348] on icon "expand row" at bounding box center [199, 353] width 16 height 16
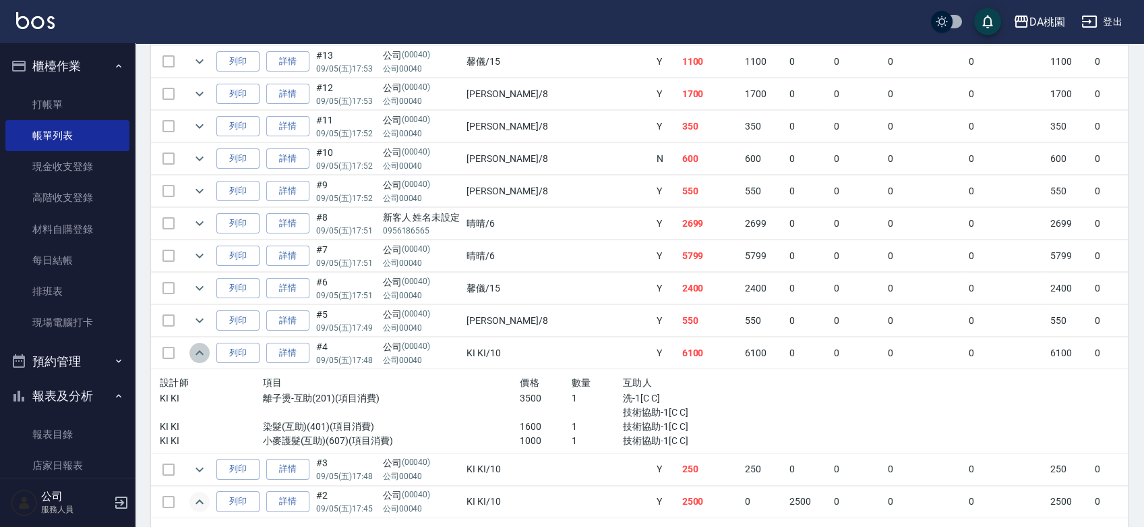
click at [198, 348] on icon "expand row" at bounding box center [199, 353] width 16 height 16
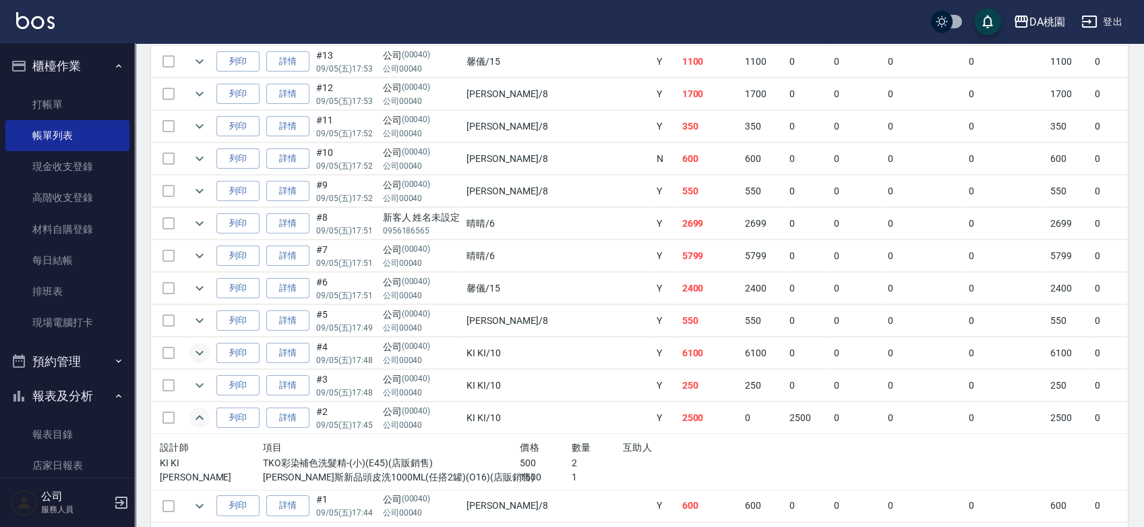
click at [565, 309] on tbody "列印 詳情 #23 09/05 (五) 19:11 公司 (00040) 公司00040 桑妮 /8 Y 600 600 0 0 0 0 600 0 0 0 …" at bounding box center [862, 122] width 1423 height 800
click at [504, 217] on td "晴晴 /6" at bounding box center [557, 224] width 189 height 32
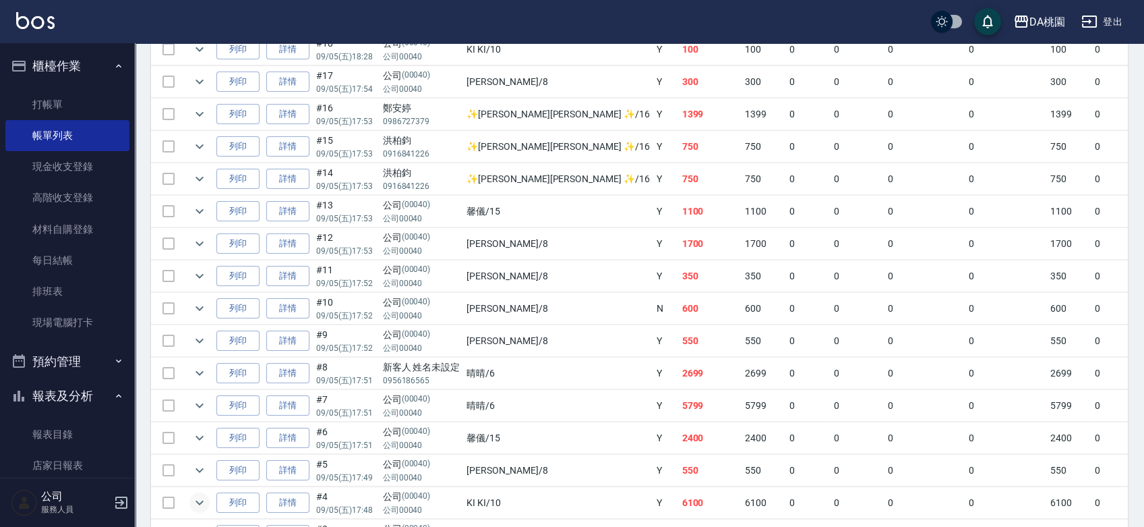
scroll to position [458, 0]
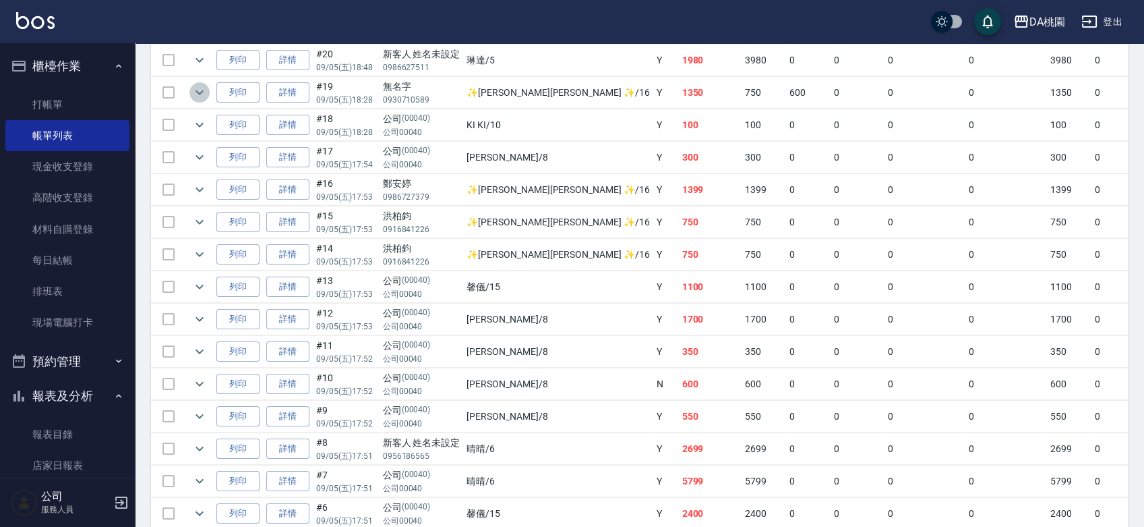
click at [196, 91] on icon "expand row" at bounding box center [199, 92] width 16 height 16
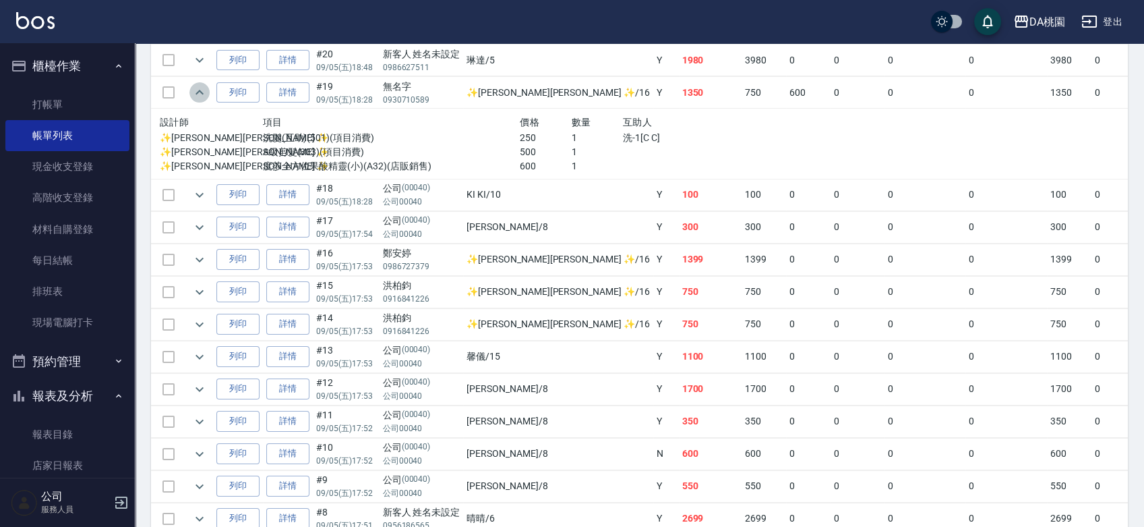
click at [196, 91] on icon "expand row" at bounding box center [200, 92] width 8 height 5
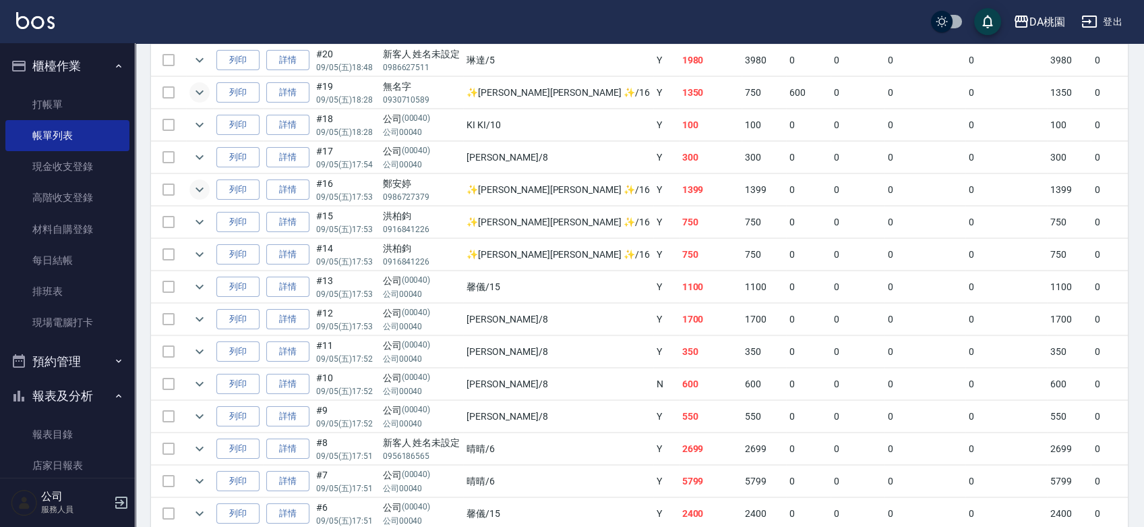
click at [206, 184] on icon "expand row" at bounding box center [199, 189] width 16 height 16
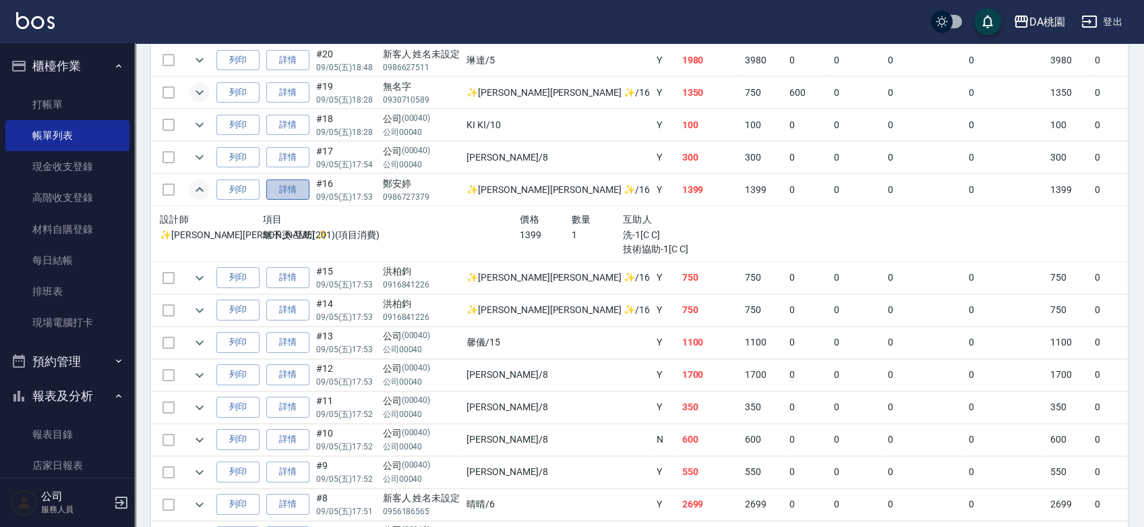
click at [282, 191] on link "詳情" at bounding box center [287, 189] width 43 height 21
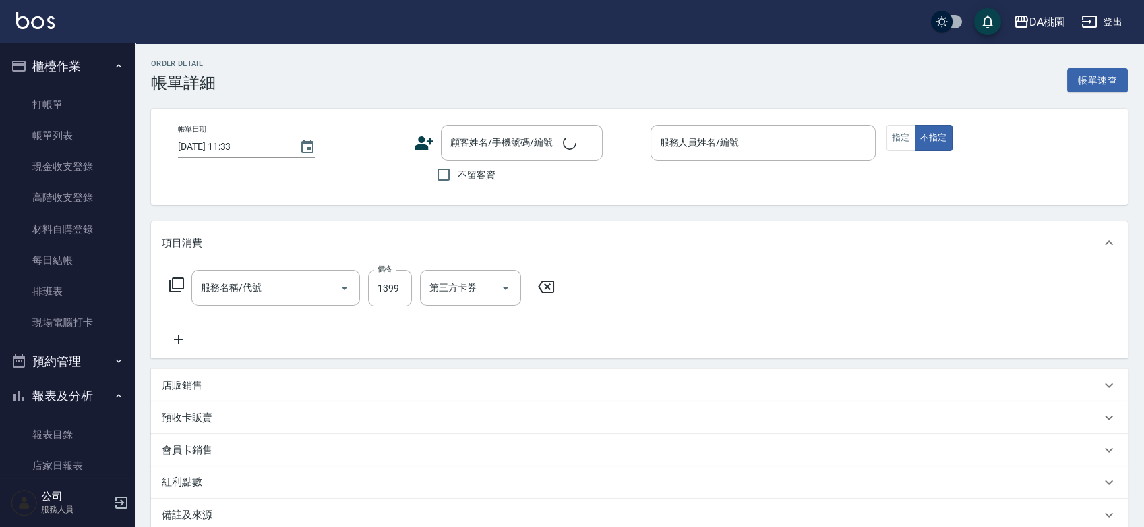
type input "2025/09/05 17:53"
type input "✨GARY蓋瑞 ✨-16"
type input "130"
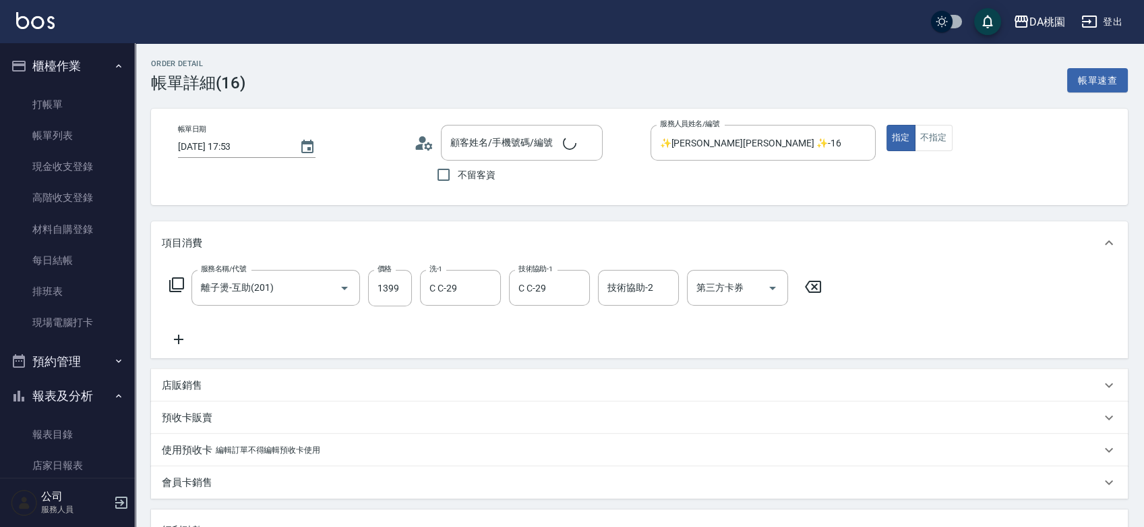
type input "鄭安婷/0986727379/null"
type input "離子燙-互助(201)"
click at [576, 285] on icon "Clear" at bounding box center [575, 287] width 13 height 13
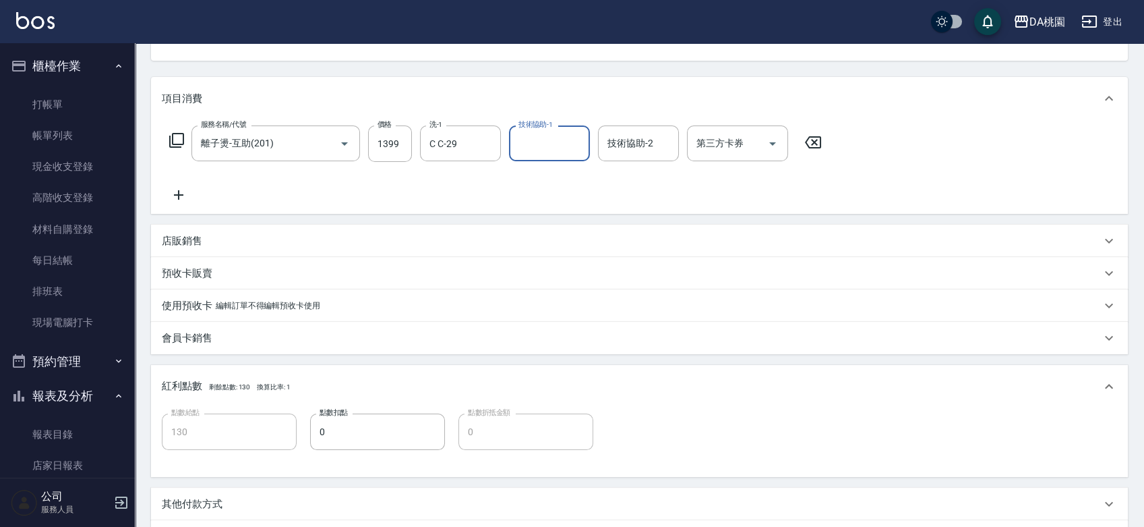
scroll to position [14, 0]
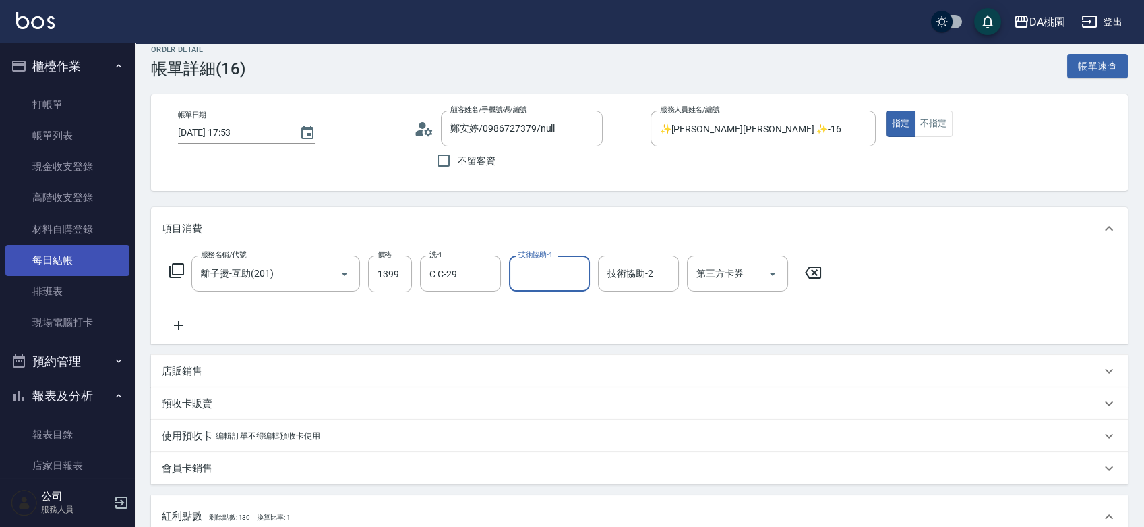
click at [80, 251] on link "每日結帳" at bounding box center [67, 260] width 124 height 31
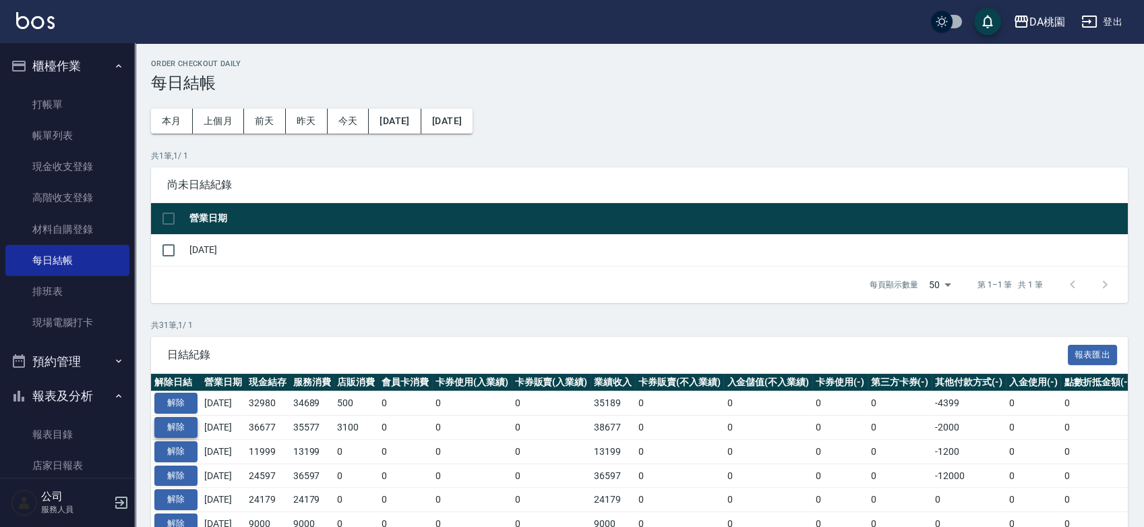
click at [175, 425] on button "解除" at bounding box center [175, 427] width 43 height 21
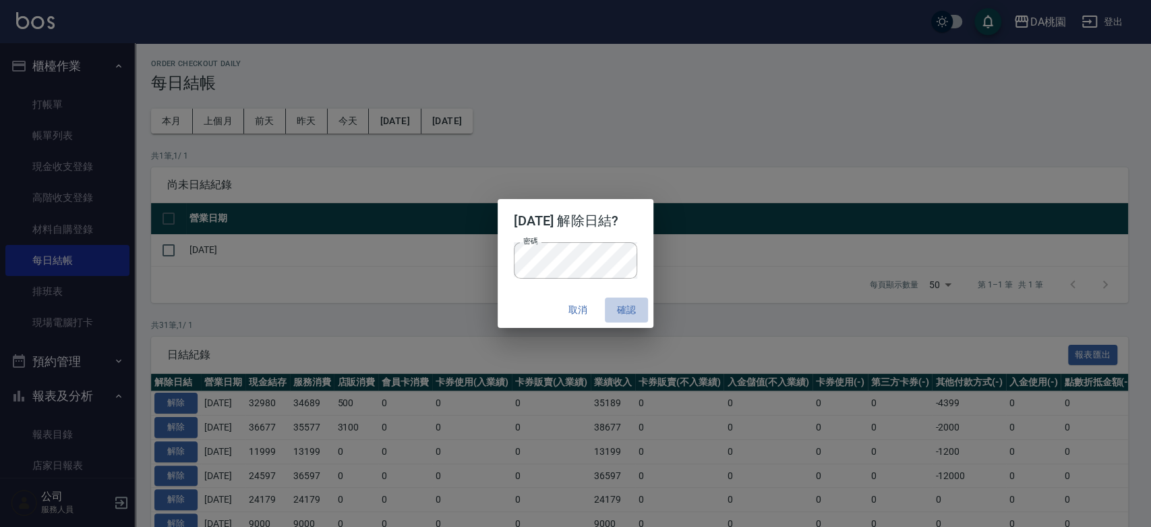
click at [636, 314] on button "確認" at bounding box center [626, 309] width 43 height 25
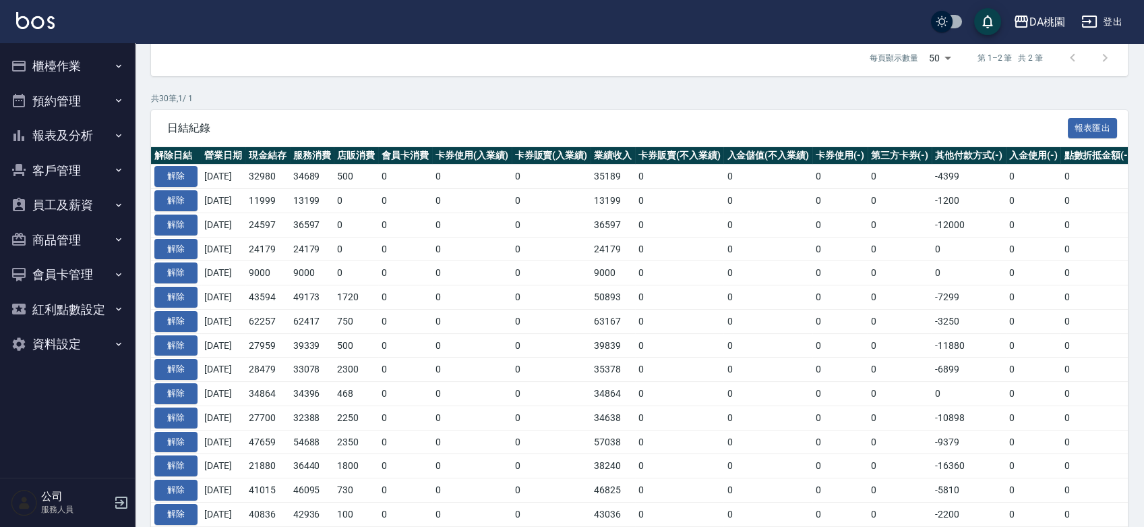
scroll to position [75, 0]
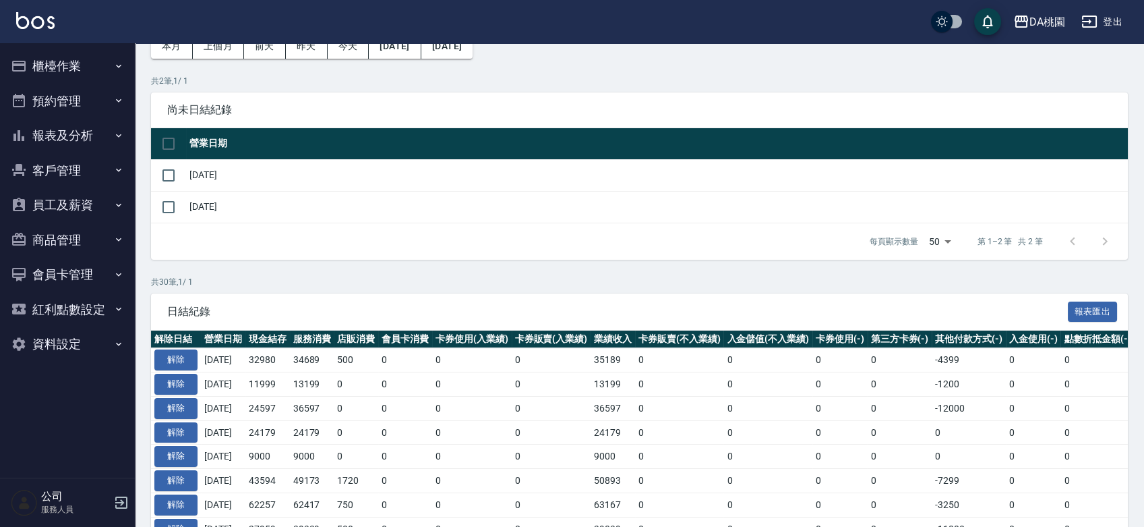
click at [66, 64] on button "櫃檯作業" at bounding box center [67, 66] width 124 height 35
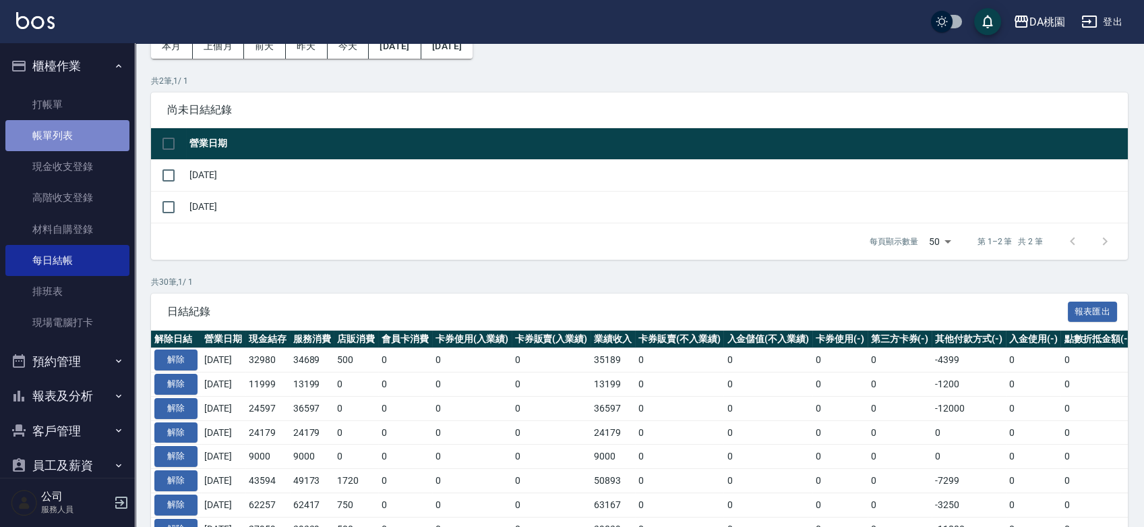
click at [72, 149] on link "帳單列表" at bounding box center [67, 135] width 124 height 31
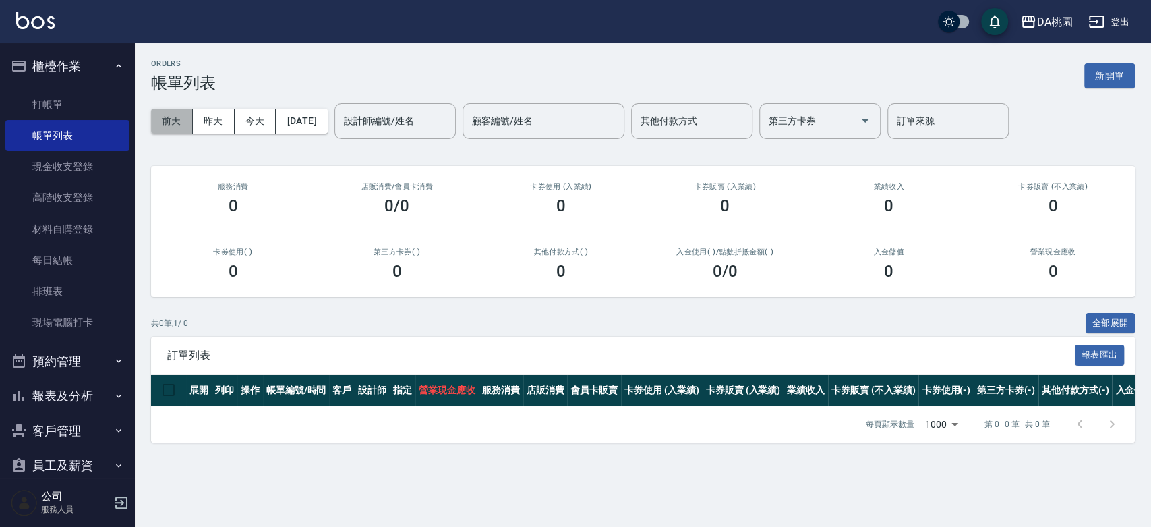
click at [174, 128] on button "前天" at bounding box center [172, 121] width 42 height 25
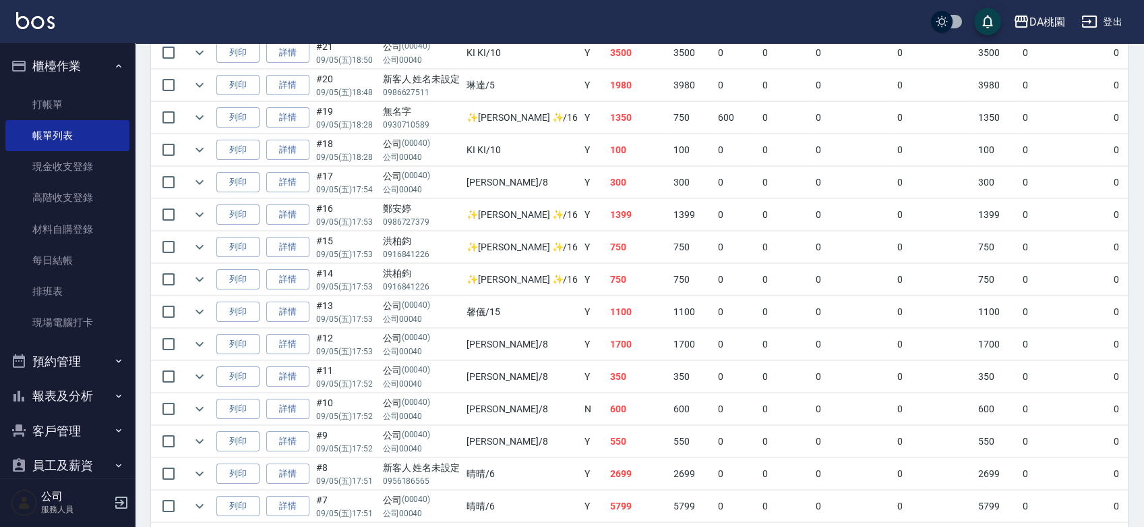
scroll to position [524, 0]
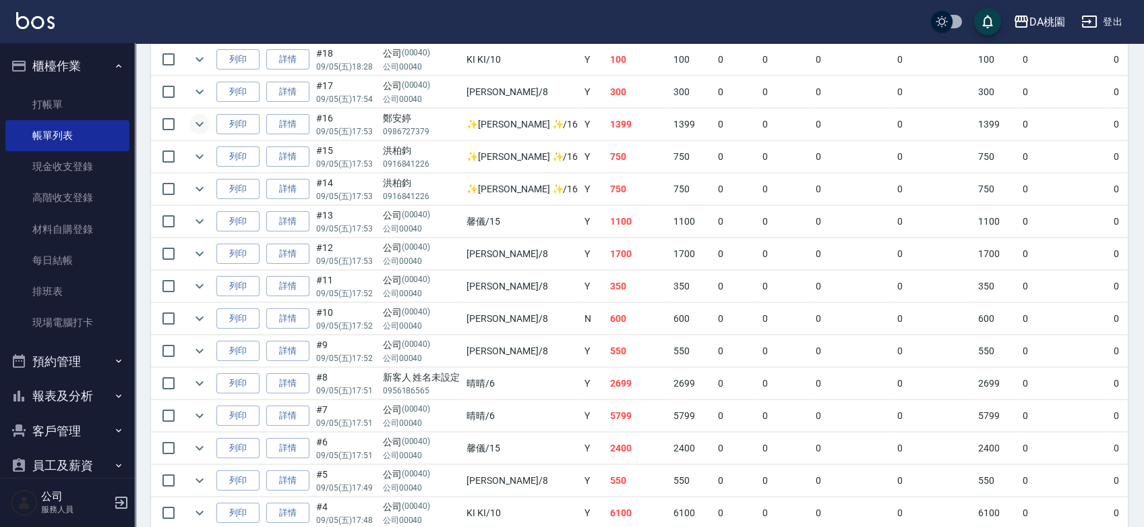
click at [206, 123] on icon "expand row" at bounding box center [199, 124] width 16 height 16
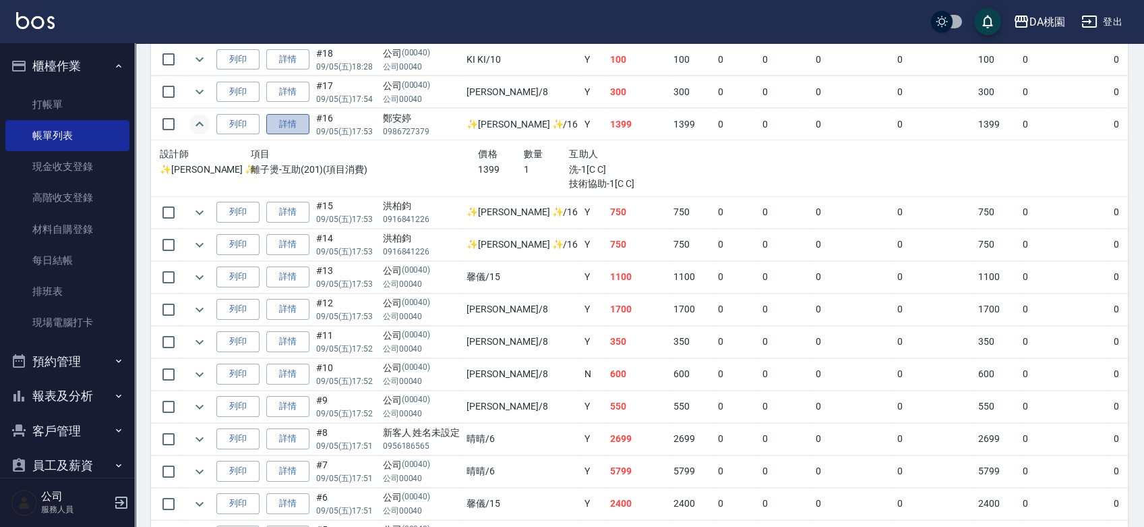
click at [287, 116] on link "詳情" at bounding box center [287, 124] width 43 height 21
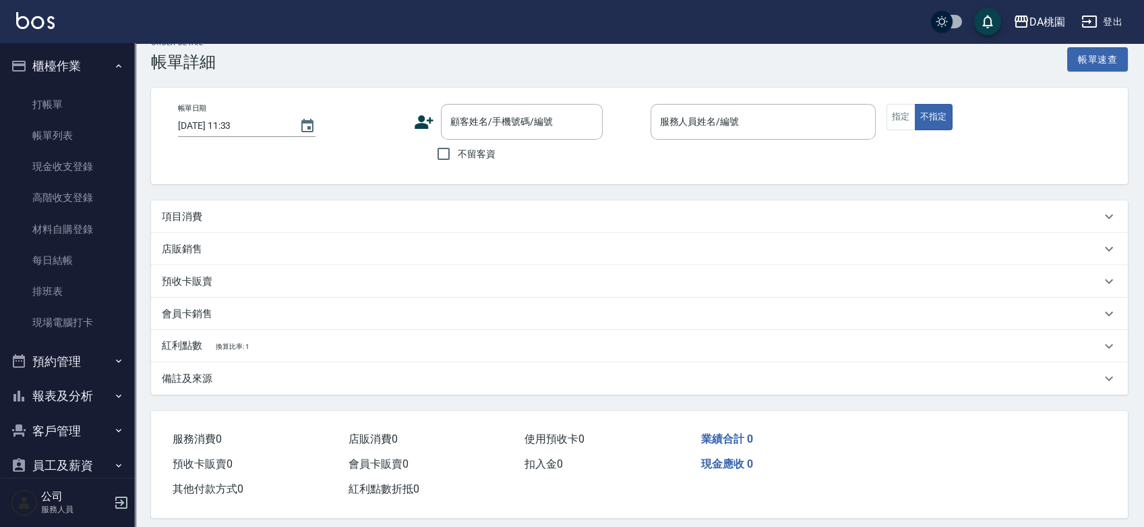
scroll to position [32, 0]
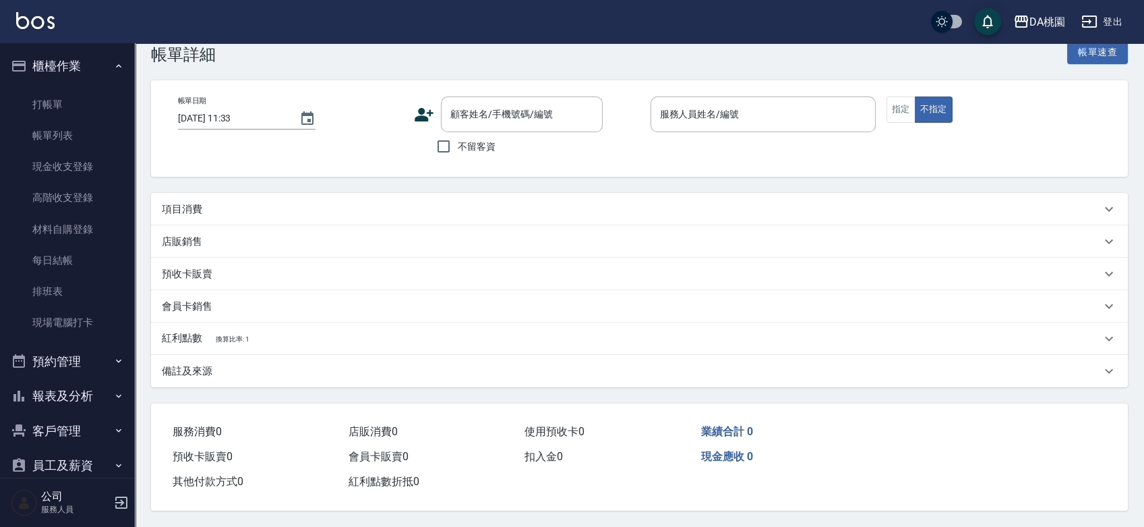
type input "[DATE] 17:53"
type input "✨[PERSON_NAME] ✨-16"
type input "130"
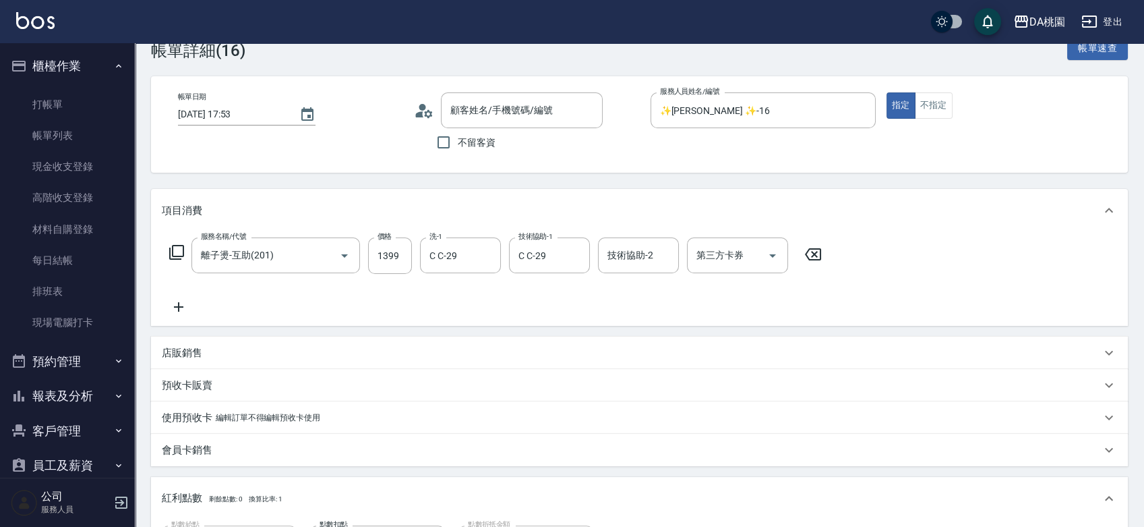
type input "離子燙-互助(201)"
type input "鄭安婷/0986727379/null"
click at [581, 250] on icon "Clear" at bounding box center [575, 255] width 13 height 13
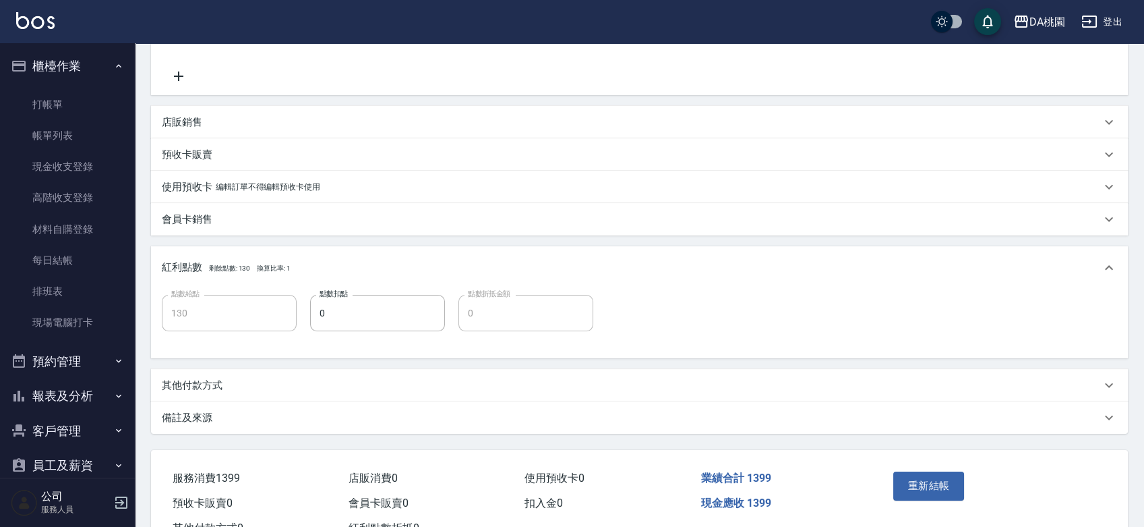
scroll to position [313, 0]
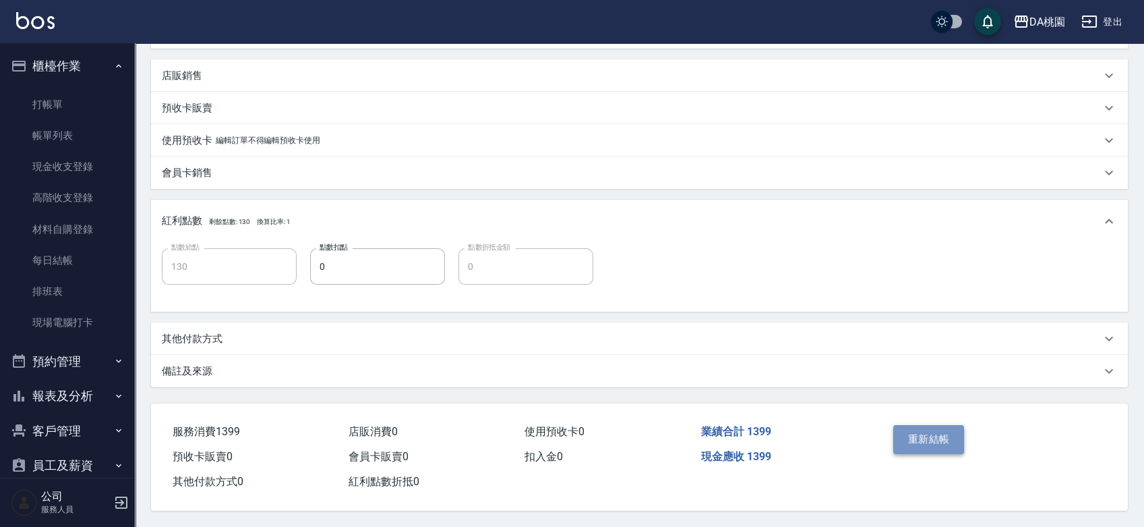
click at [944, 434] on button "重新結帳" at bounding box center [928, 439] width 71 height 28
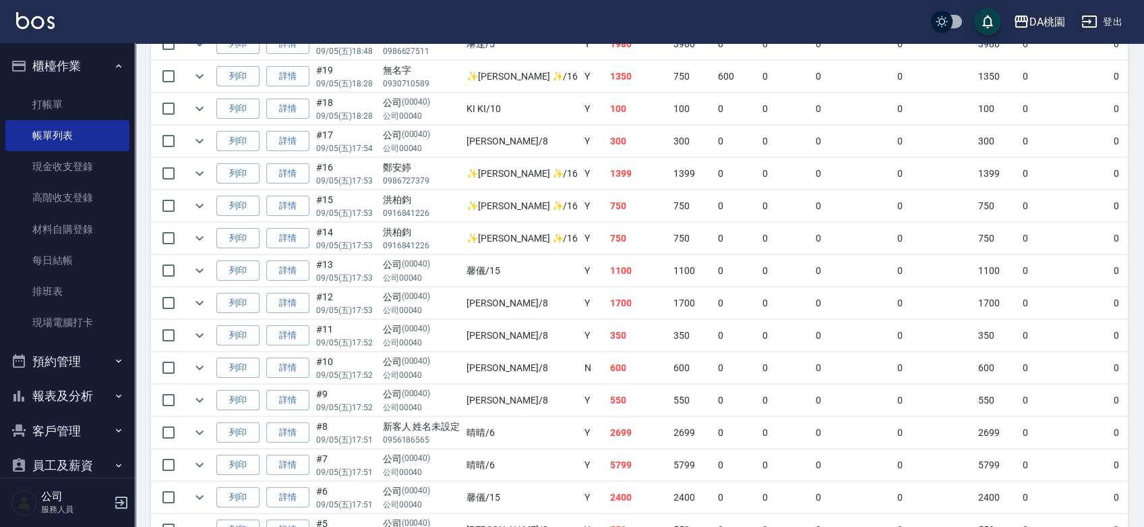
scroll to position [449, 0]
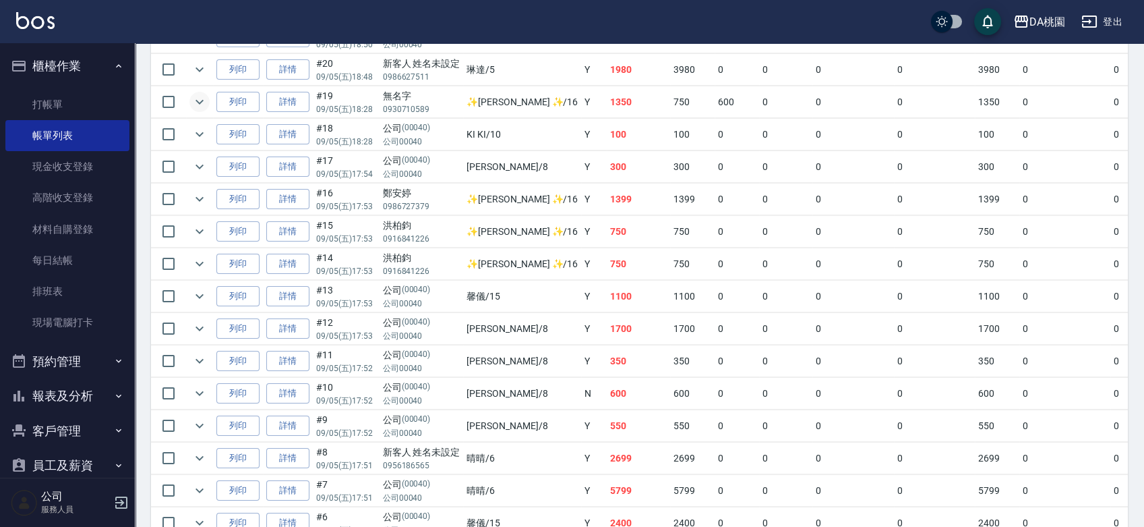
click at [199, 97] on icon "expand row" at bounding box center [199, 102] width 16 height 16
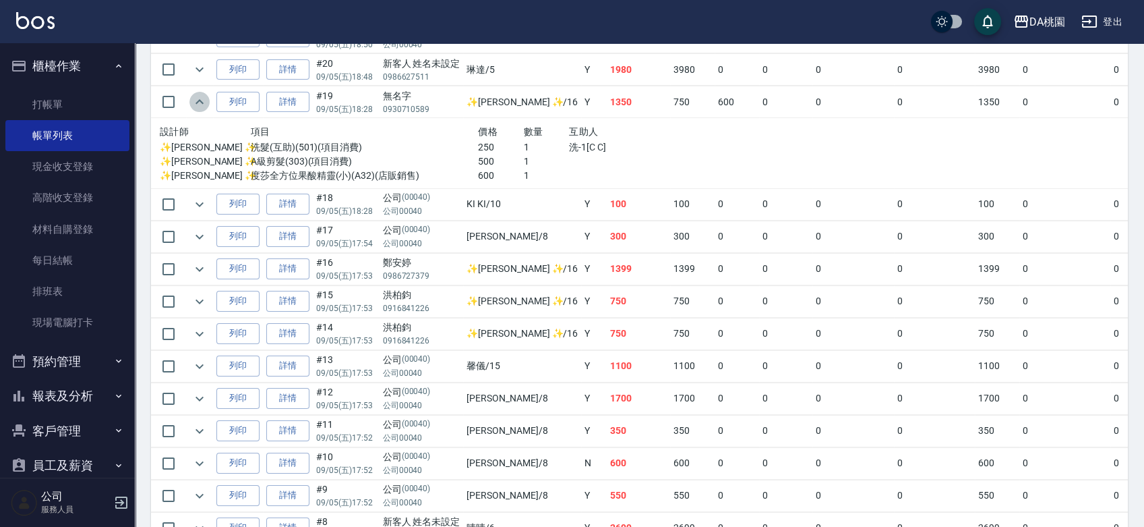
click at [199, 97] on icon "expand row" at bounding box center [199, 102] width 16 height 16
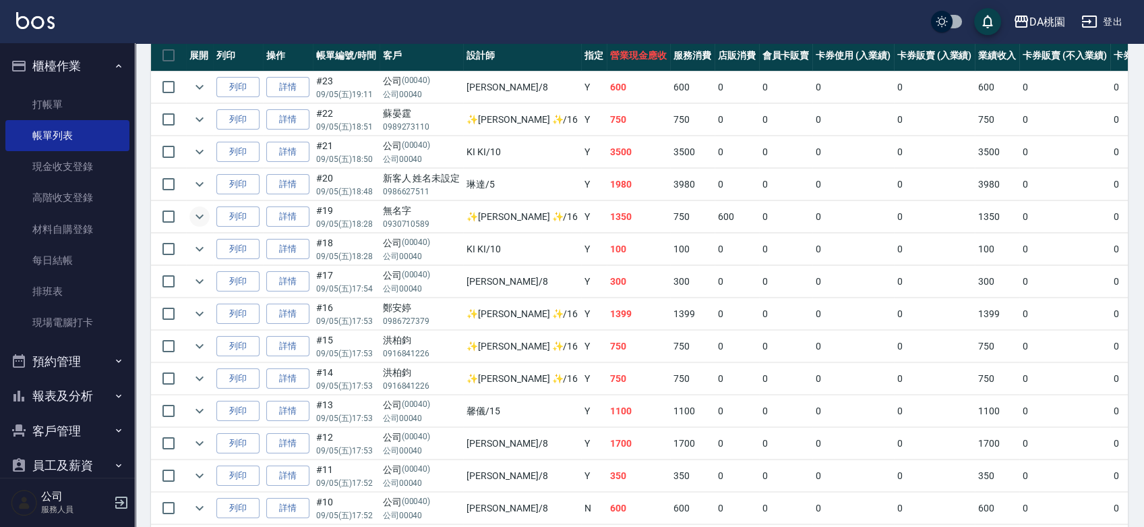
scroll to position [299, 0]
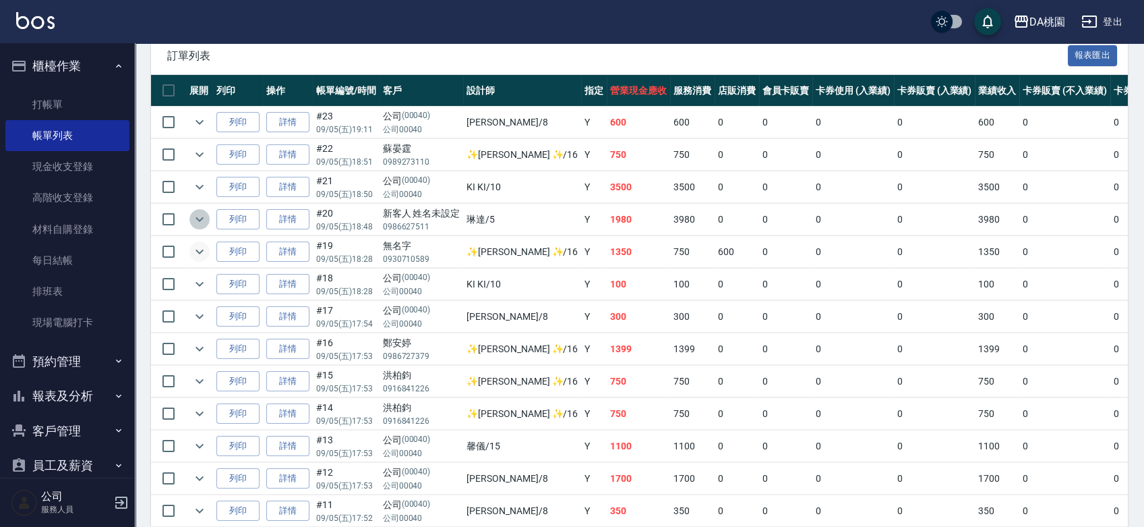
click at [207, 216] on icon "expand row" at bounding box center [199, 219] width 16 height 16
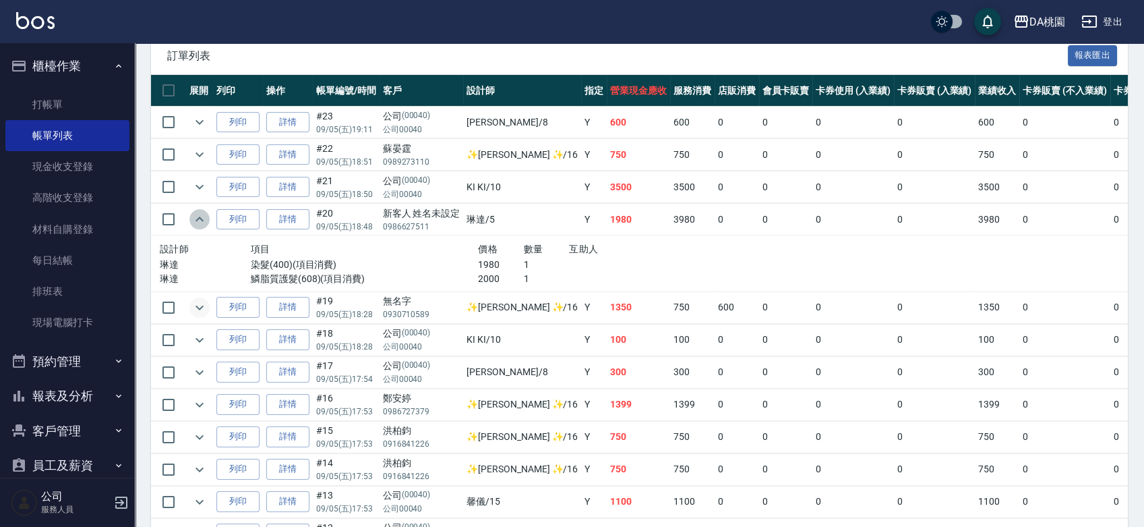
click at [207, 216] on icon "expand row" at bounding box center [199, 219] width 16 height 16
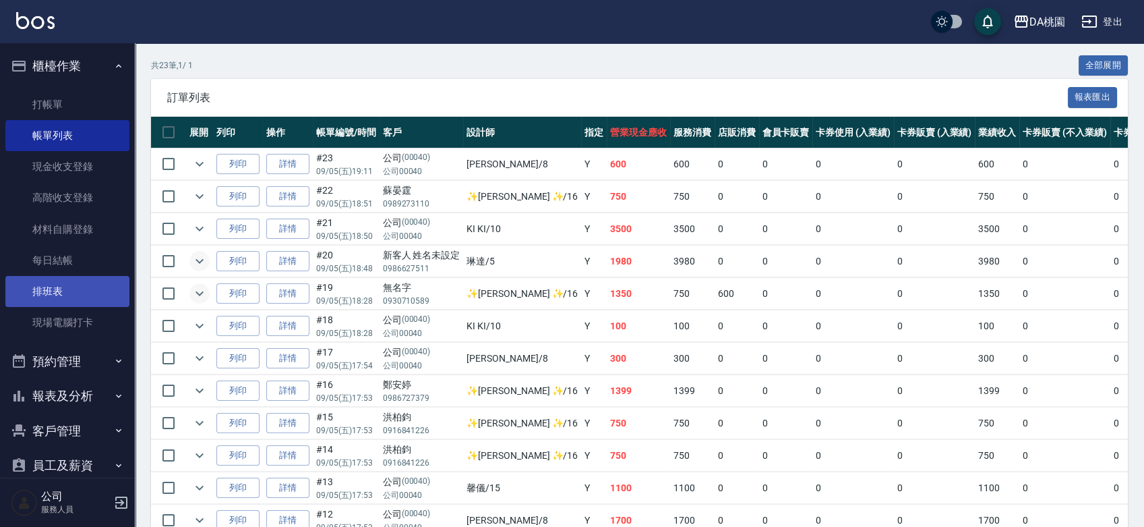
scroll to position [234, 0]
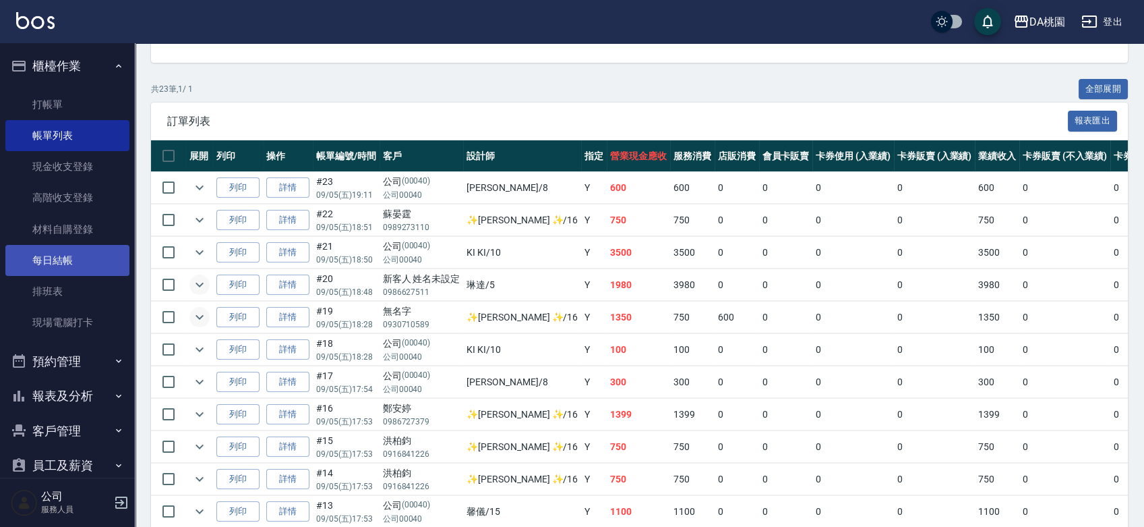
click at [74, 258] on link "每日結帳" at bounding box center [67, 260] width 124 height 31
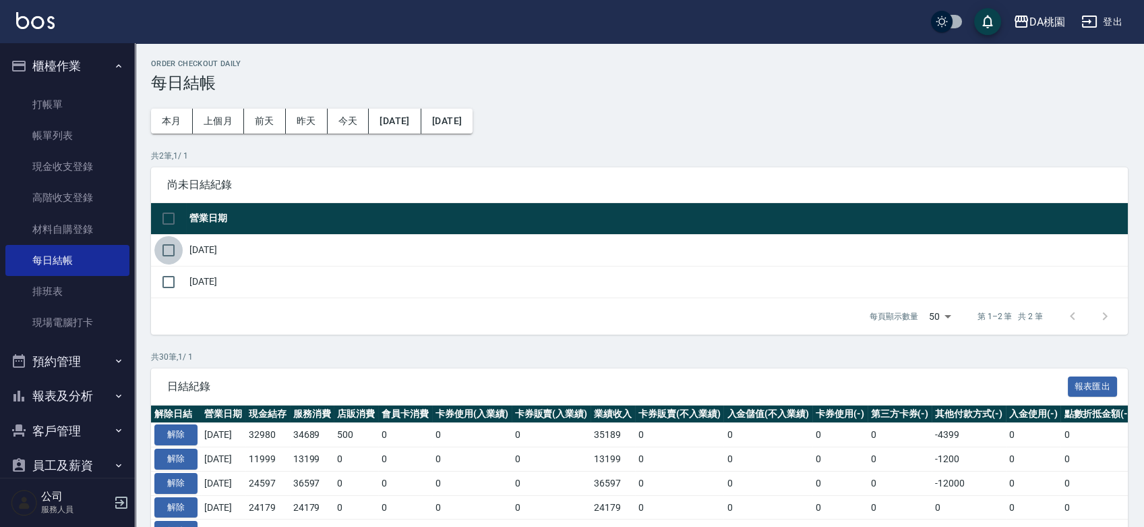
click at [173, 252] on input "checkbox" at bounding box center [168, 250] width 28 height 28
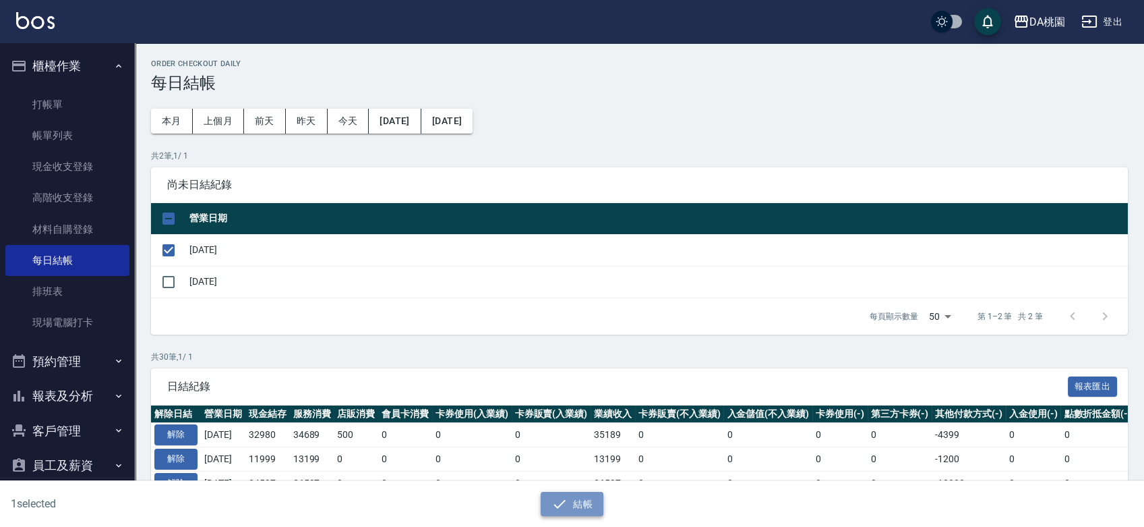
click at [581, 502] on button "結帳" at bounding box center [572, 503] width 63 height 25
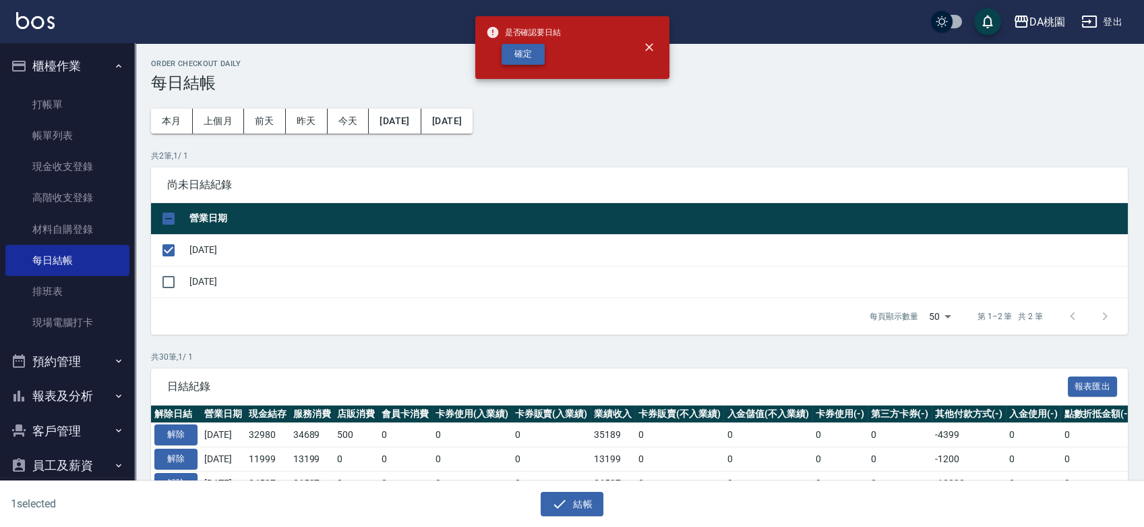
click at [534, 47] on button "確定" at bounding box center [523, 54] width 43 height 21
checkbox input "false"
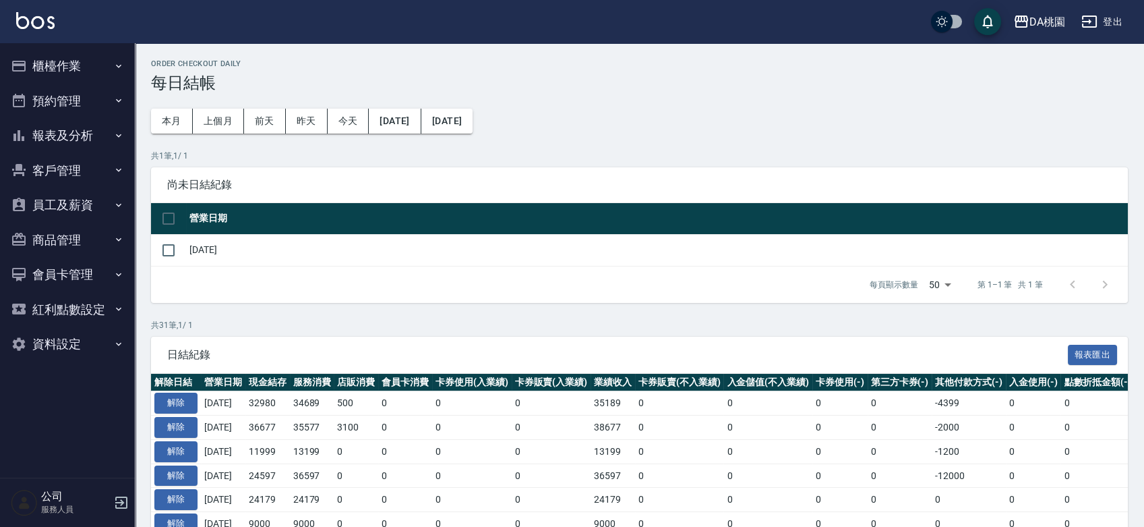
click at [71, 66] on button "櫃檯作業" at bounding box center [67, 66] width 124 height 35
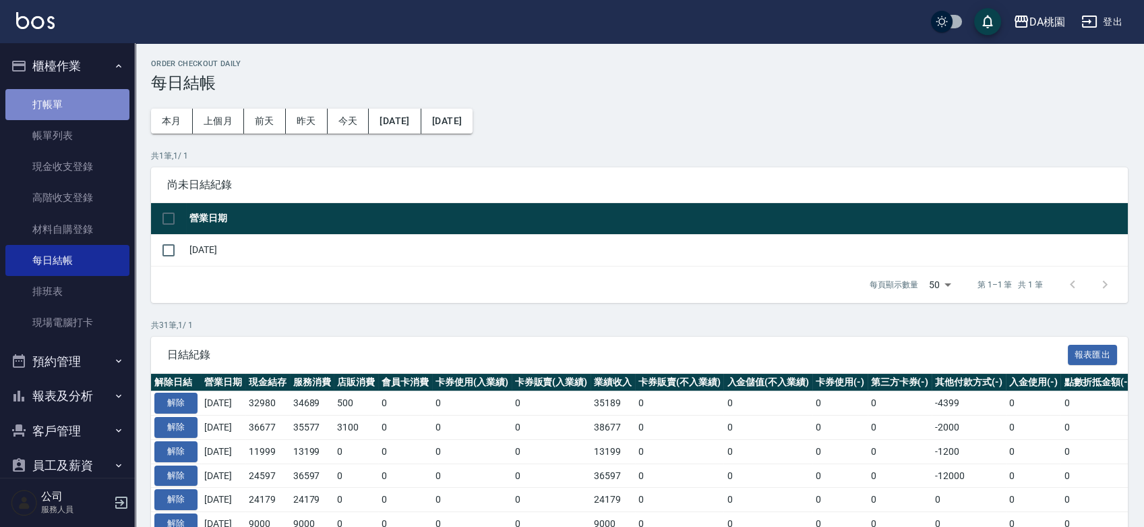
click at [70, 103] on link "打帳單" at bounding box center [67, 104] width 124 height 31
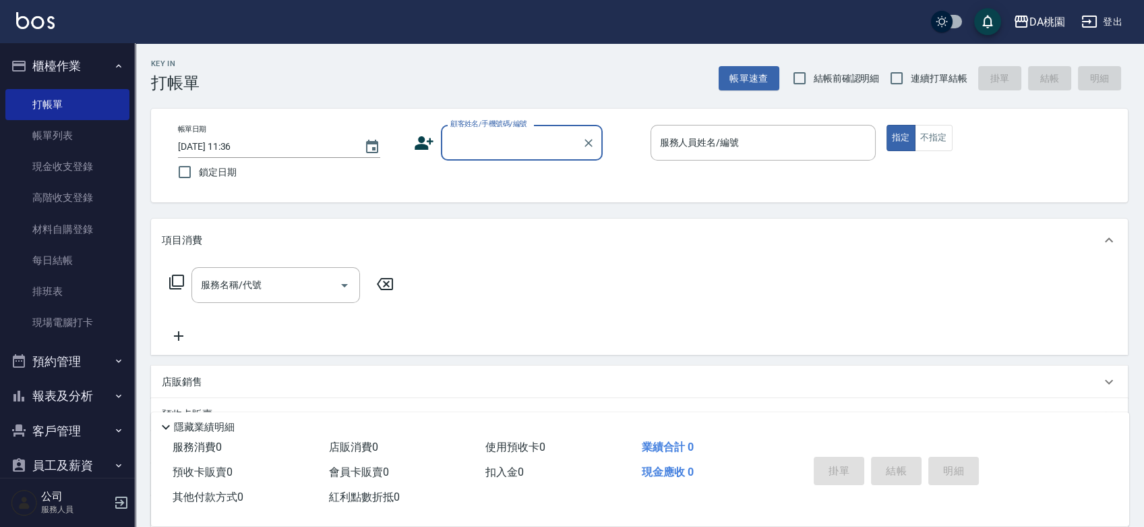
click at [525, 150] on input "顧客姓名/手機號碼/編號" at bounding box center [511, 143] width 129 height 24
click at [891, 80] on input "連續打單結帳" at bounding box center [896, 78] width 28 height 28
checkbox input "true"
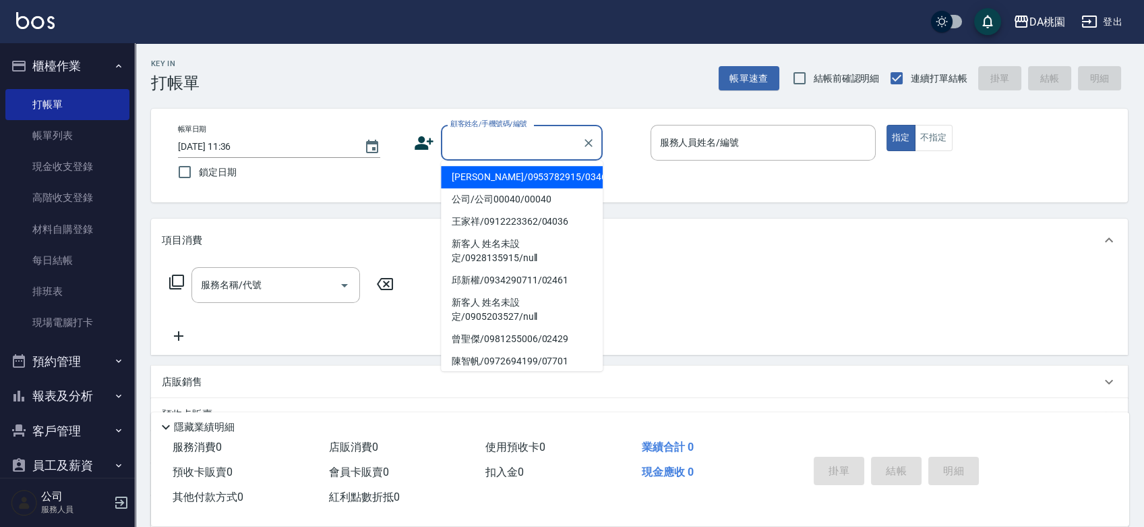
click at [524, 144] on input "顧客姓名/手機號碼/編號" at bounding box center [511, 143] width 129 height 24
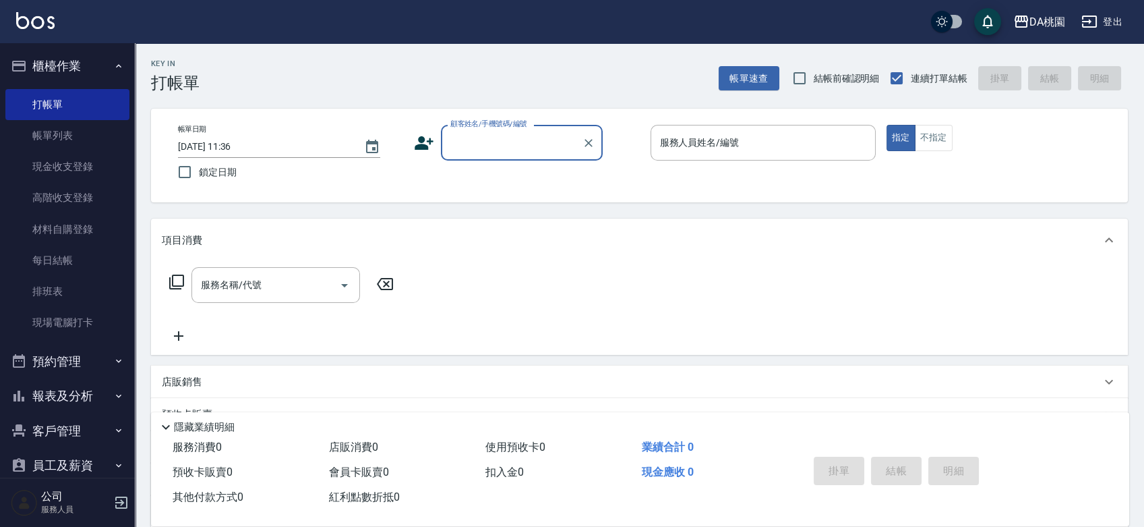
click at [498, 133] on input "顧客姓名/手機號碼/編號" at bounding box center [511, 143] width 129 height 24
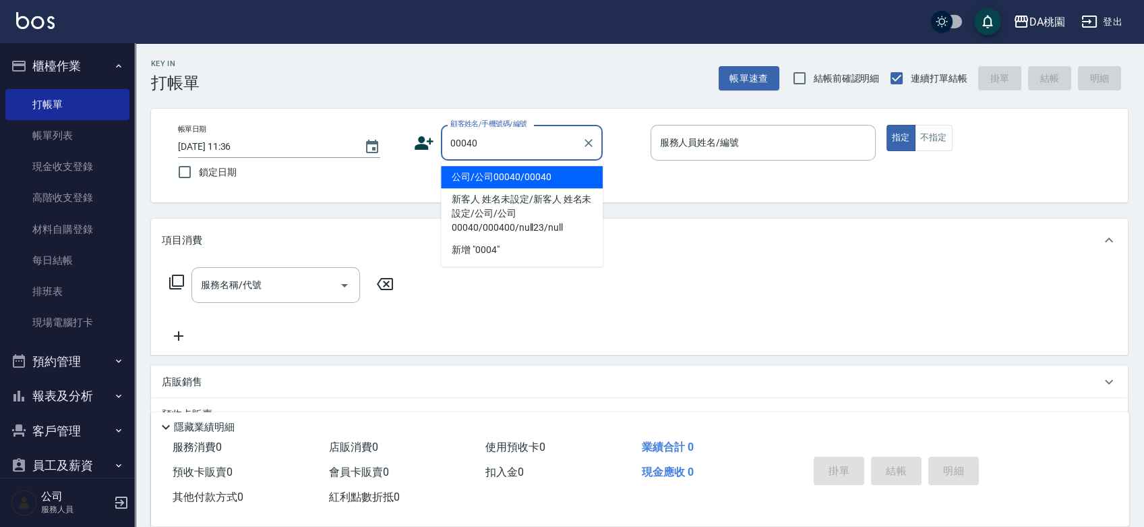
type input "公司/公司00040/00040"
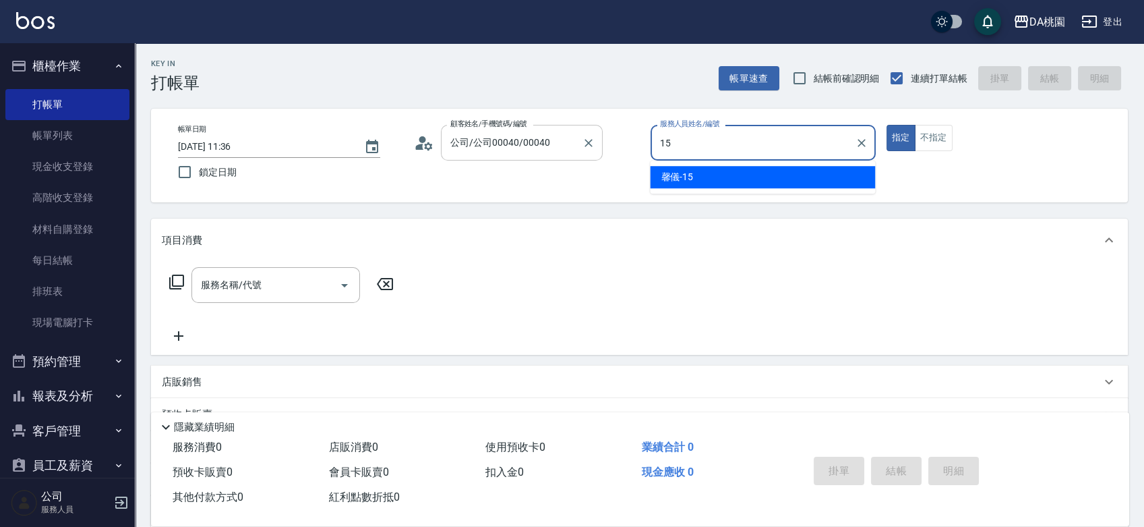
type input "馨儀-15"
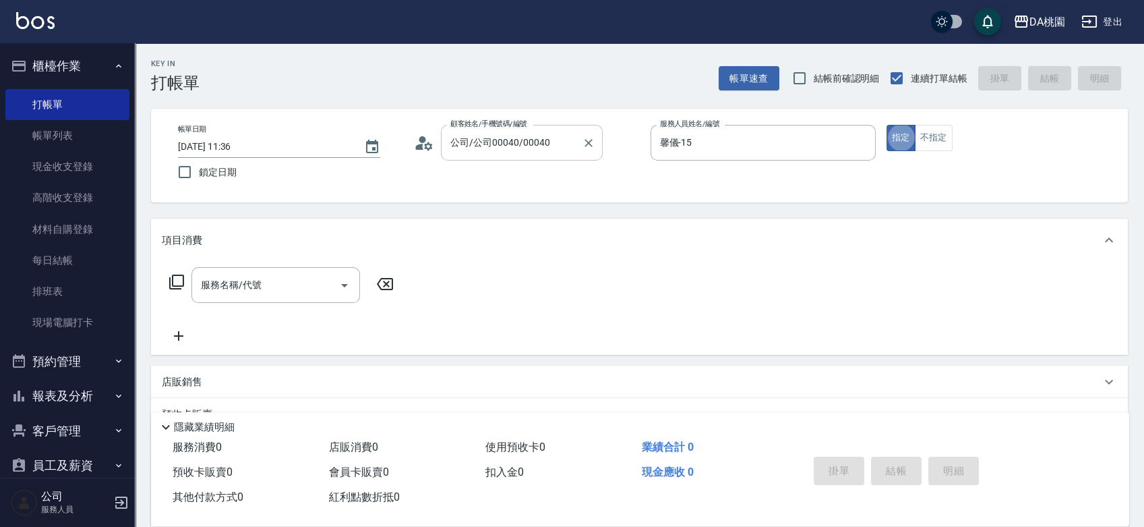
type button "true"
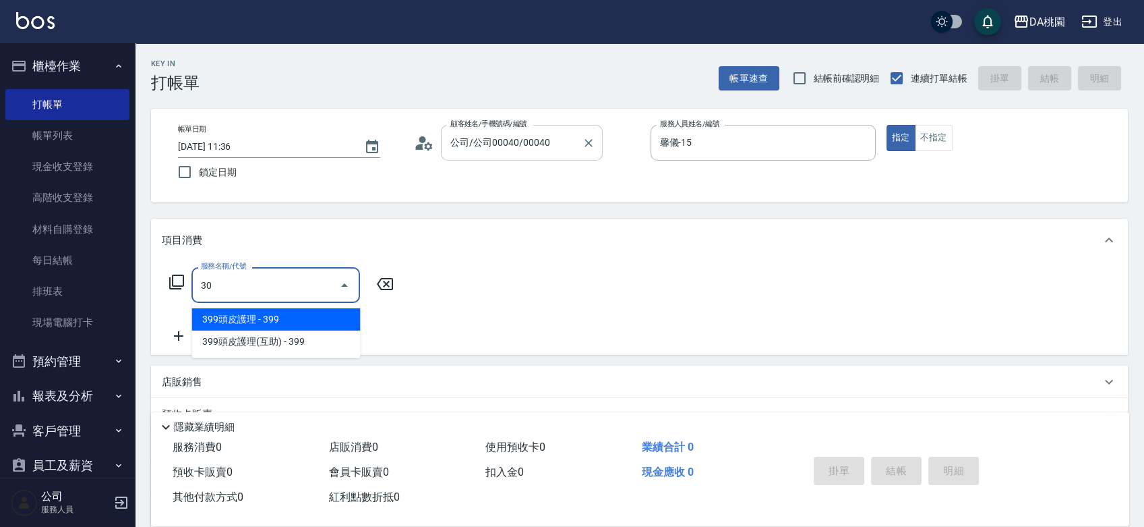
type input "303"
type input "30"
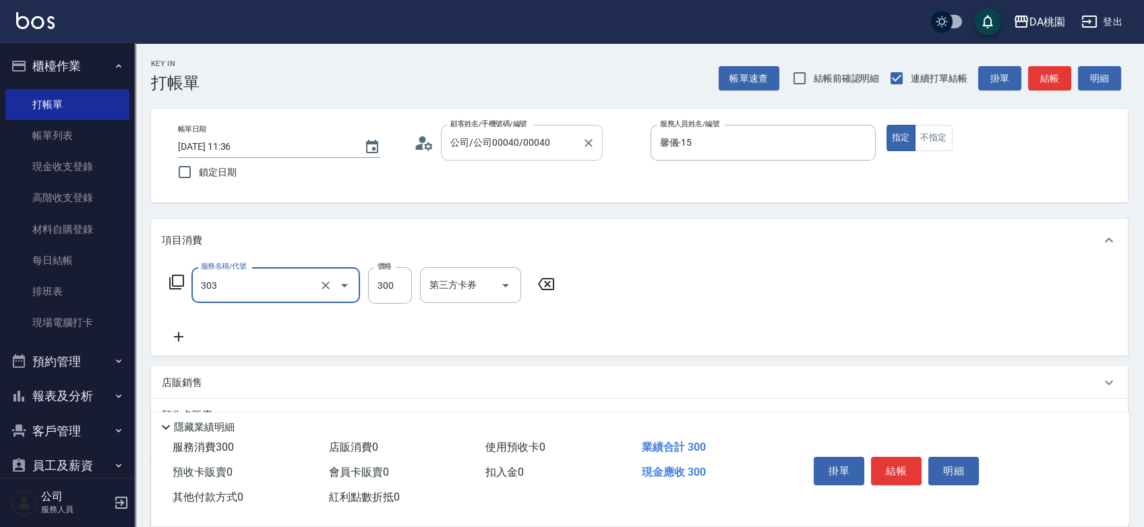
type input "A級剪髮(303)"
type input "7"
type input "0"
type input "70"
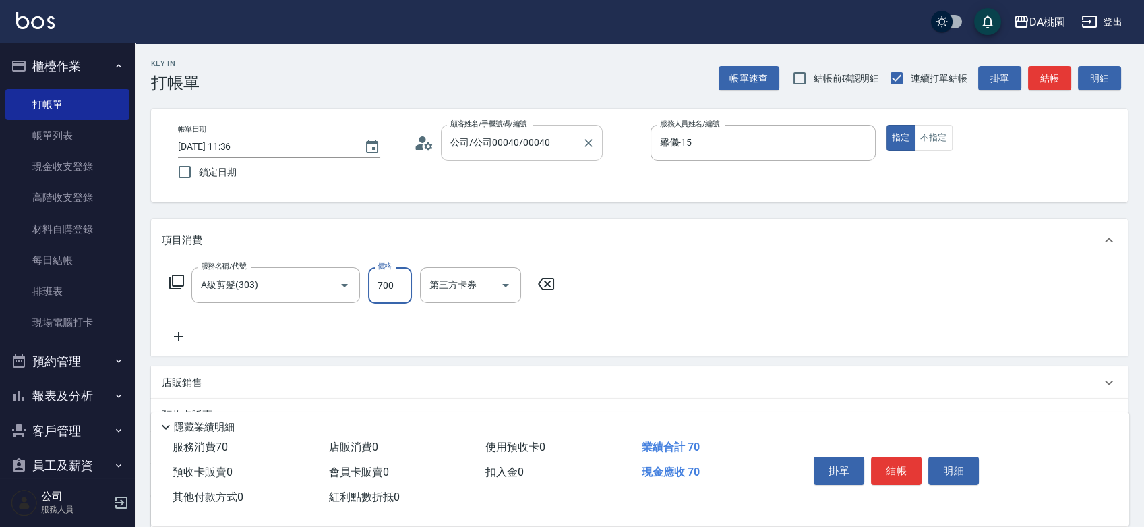
type input "700"
click at [899, 461] on button "結帳" at bounding box center [896, 470] width 51 height 28
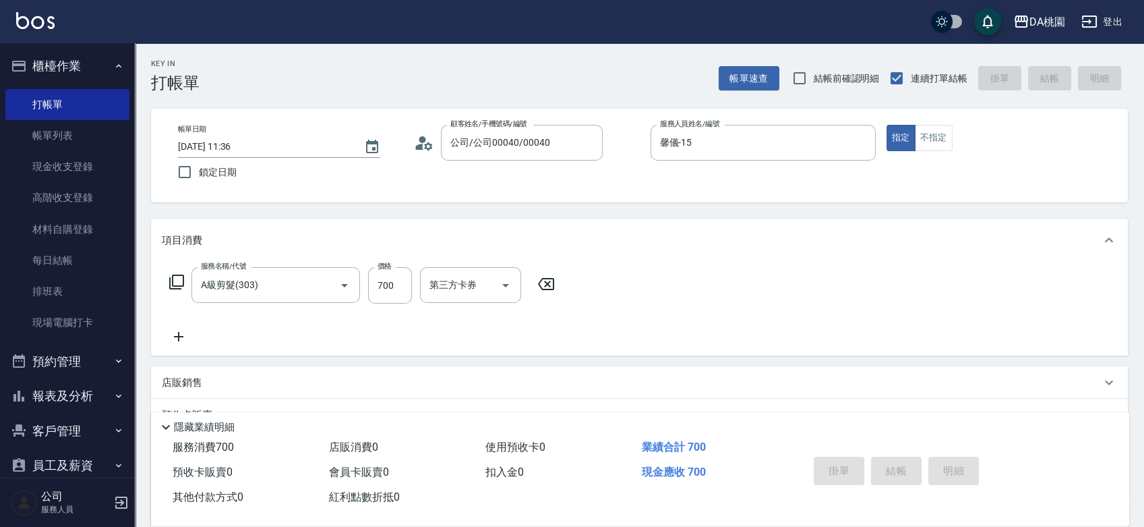
type input "2025/09/07 12:03"
type input "0"
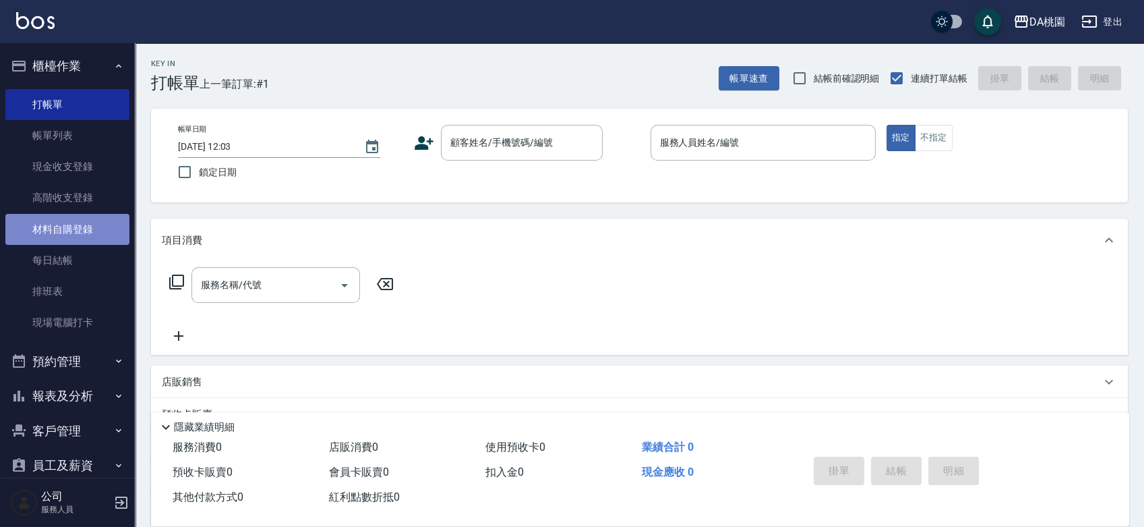
click at [75, 227] on link "材料自購登錄" at bounding box center [67, 229] width 124 height 31
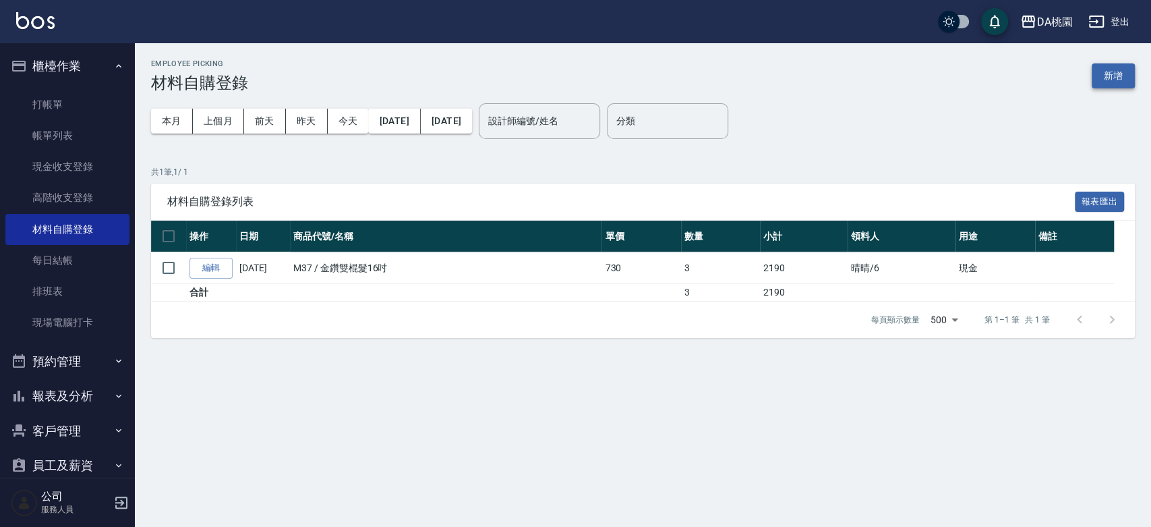
click at [1105, 73] on button "新增" at bounding box center [1112, 75] width 43 height 25
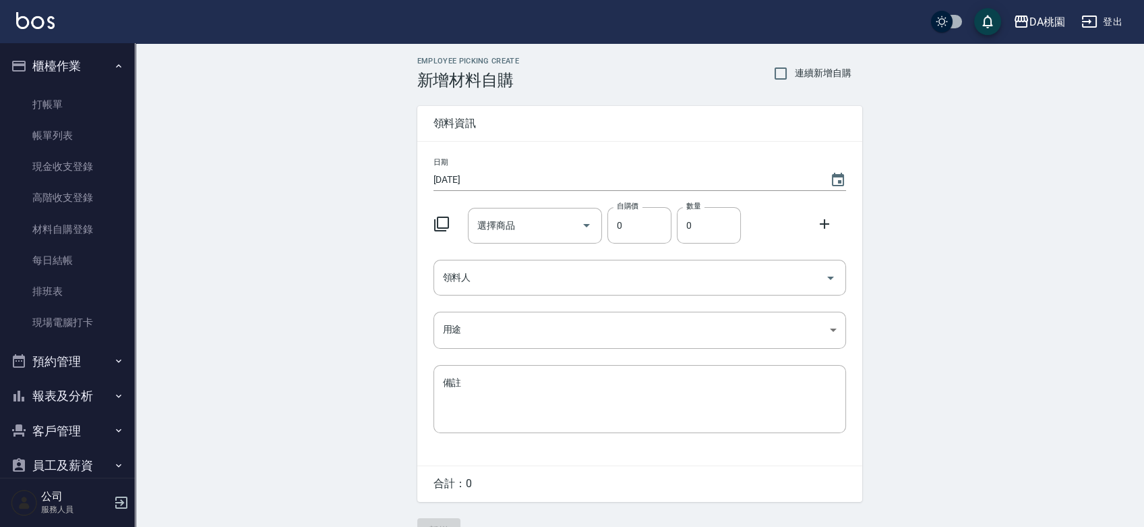
click at [438, 218] on icon at bounding box center [441, 224] width 16 height 16
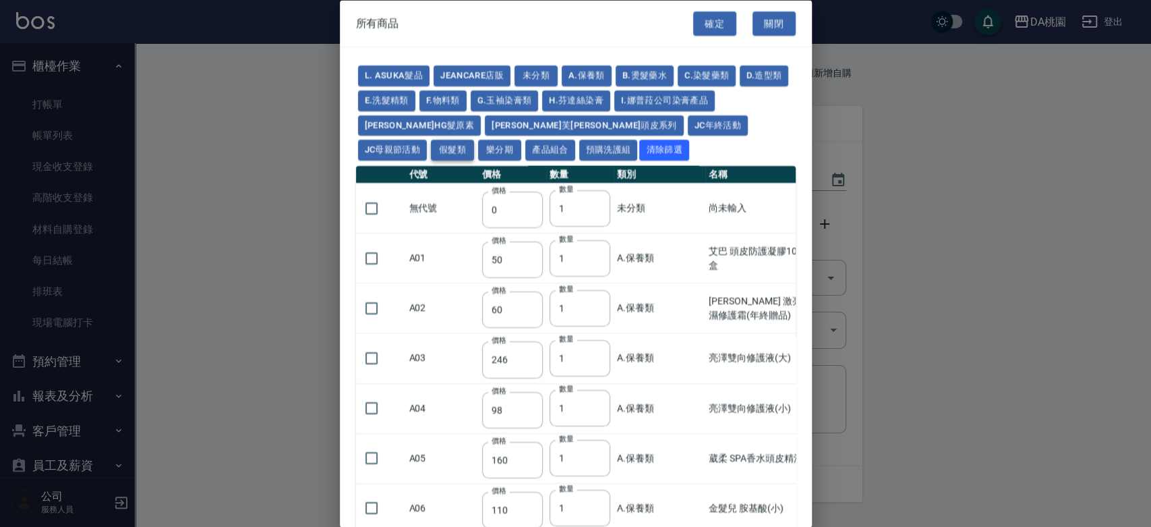
click at [474, 140] on button "假髮類" at bounding box center [452, 150] width 43 height 21
type input "62"
type input "64"
type input "350"
type input "800"
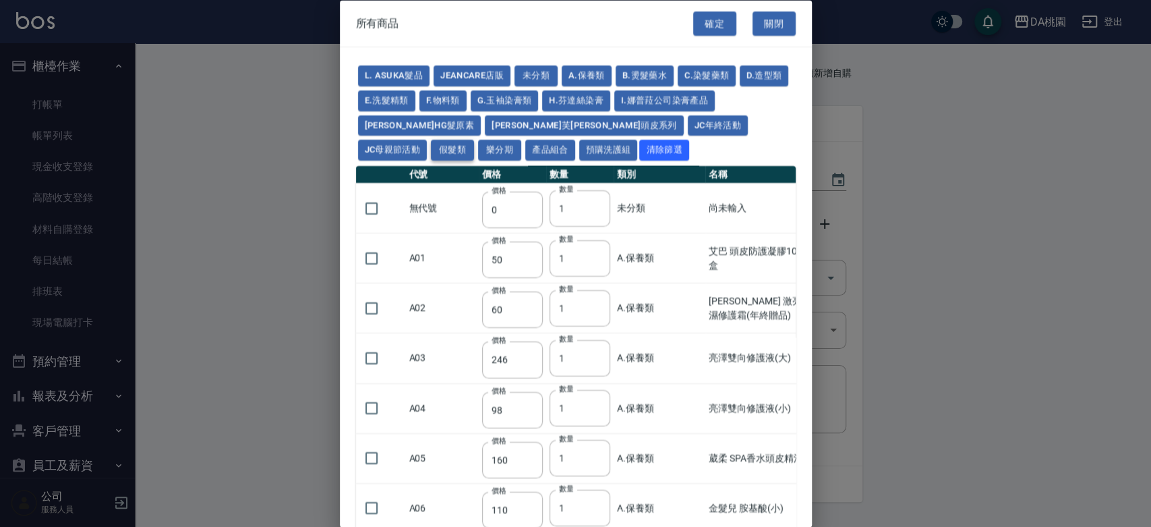
type input "80"
type input "350"
type input "25"
type input "400"
type input "100"
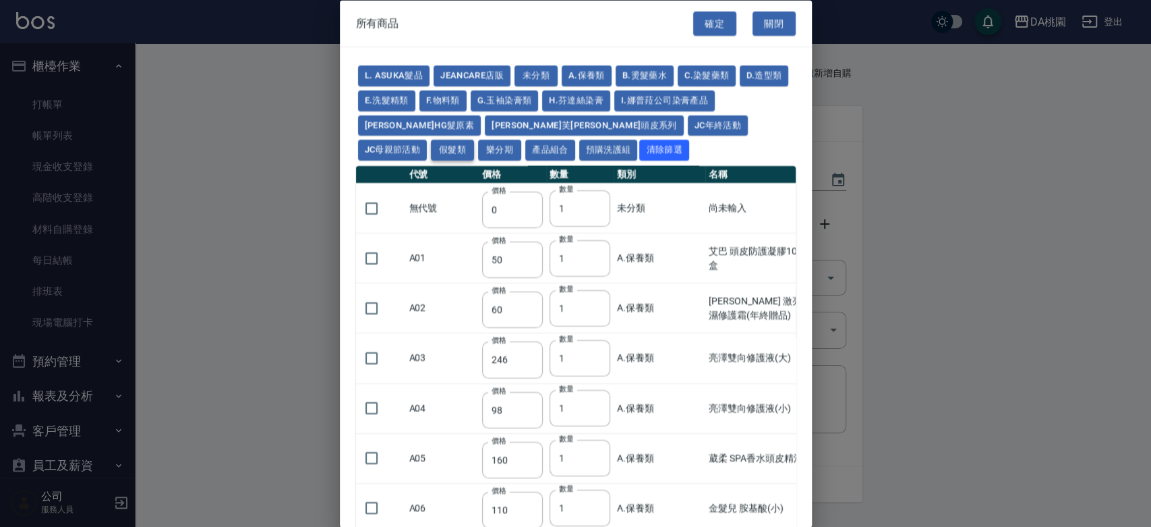
type input "100"
type input "880"
type input "930"
type input "980"
type input "1030"
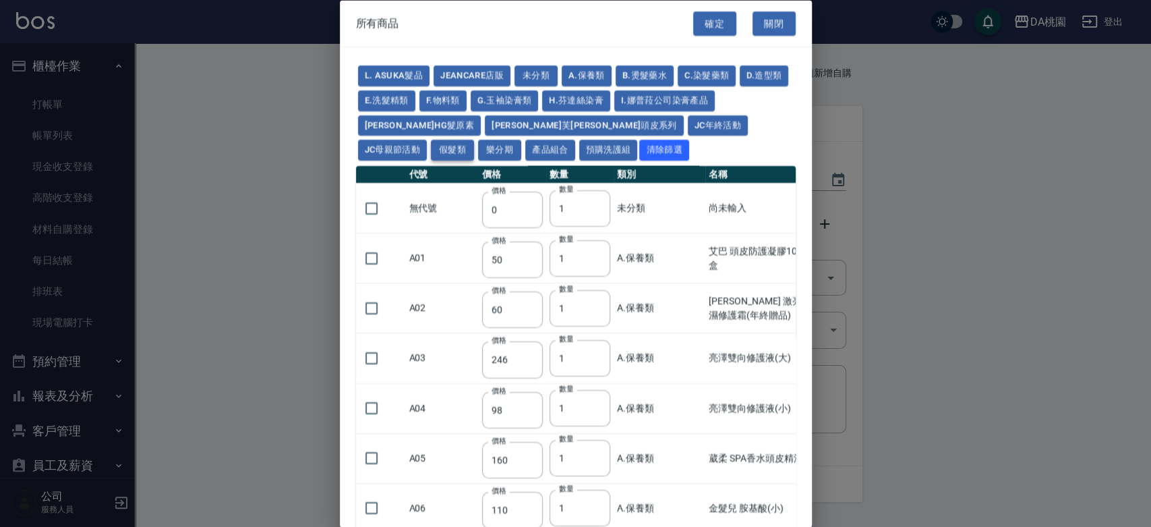
type input "1130"
type input "1230"
type input "1330"
type input "1780"
type input "1980"
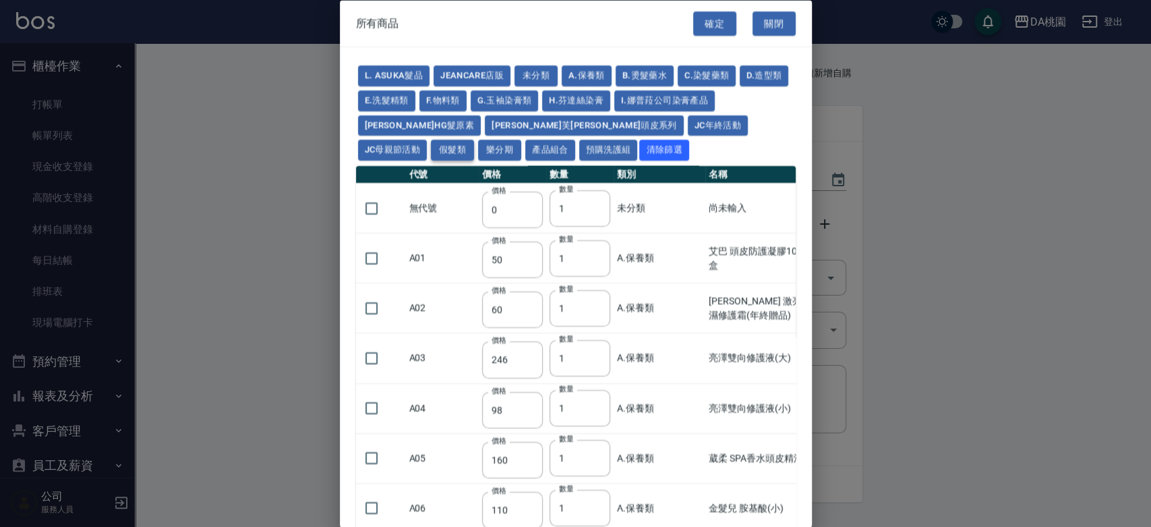
type input "2180"
type input "2380"
type input "2580"
type input "2780"
type input "2980"
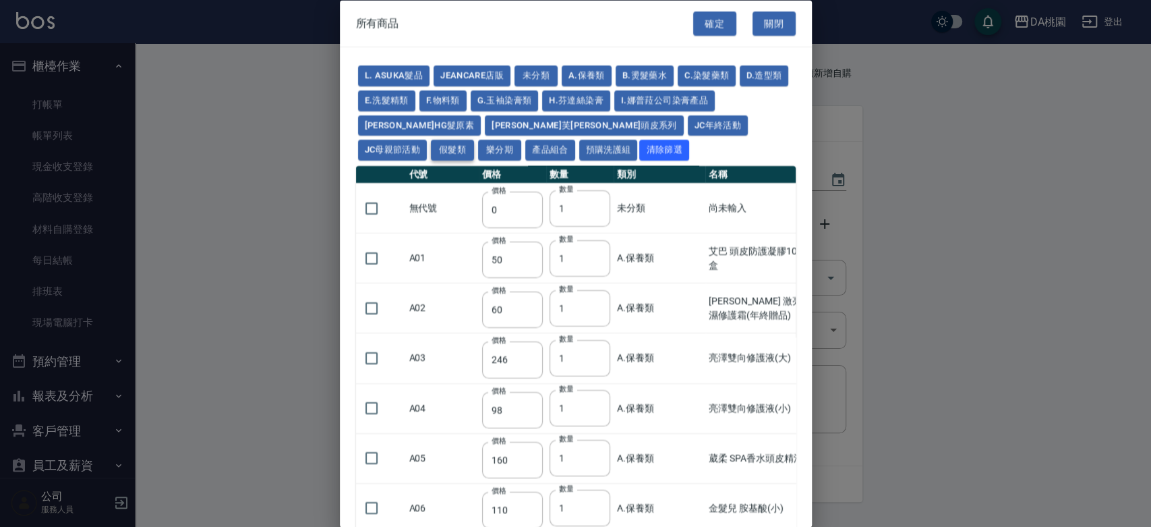
type input "1030"
type input "1080"
type input "1130"
type input "1230"
type input "1280"
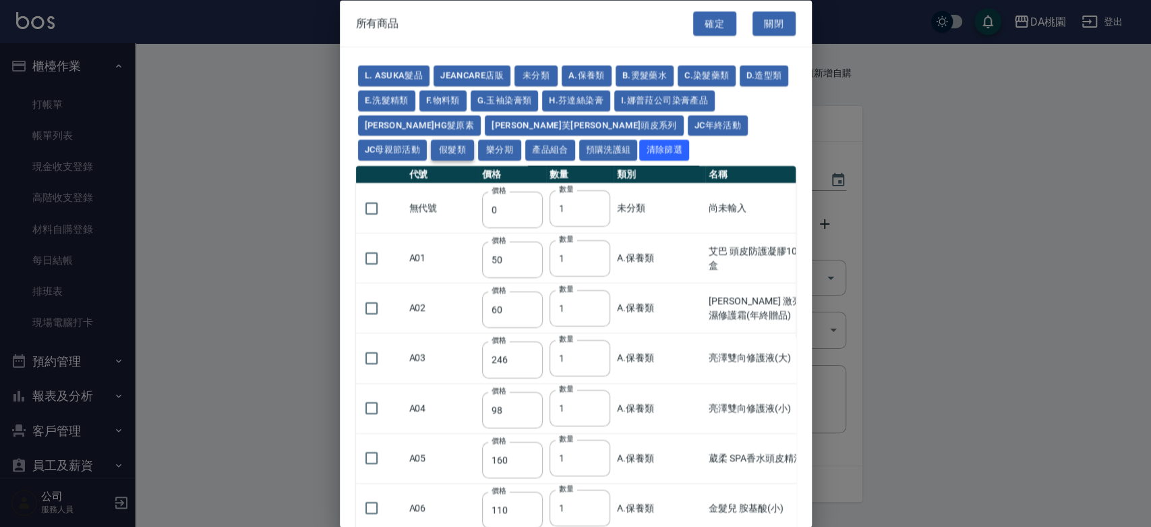
type input "1380"
type input "2180"
type input "2380"
type input "2580"
type input "2780"
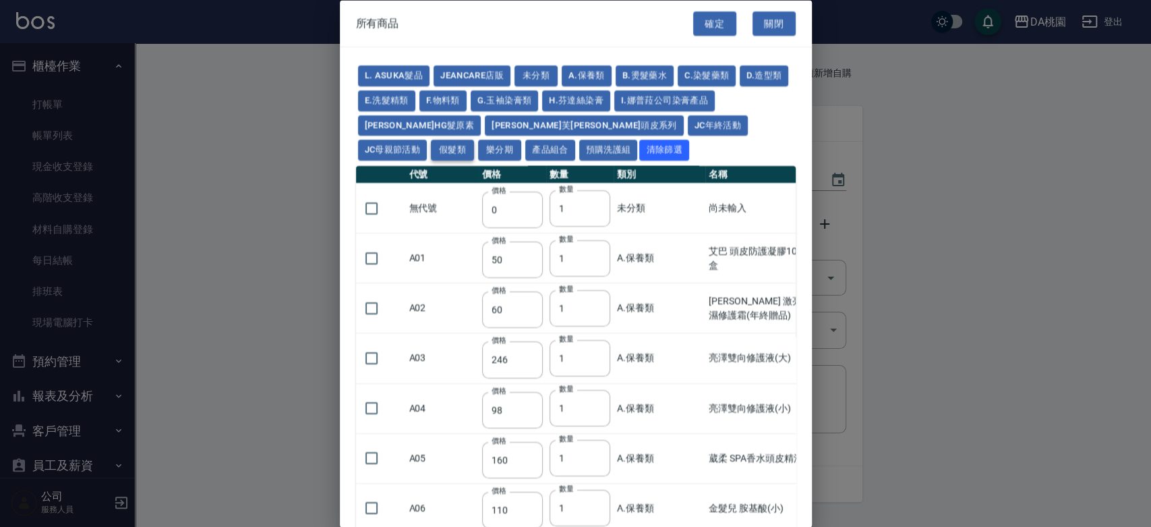
type input "2980"
type input "730"
type input "780"
type input "830"
type input "930"
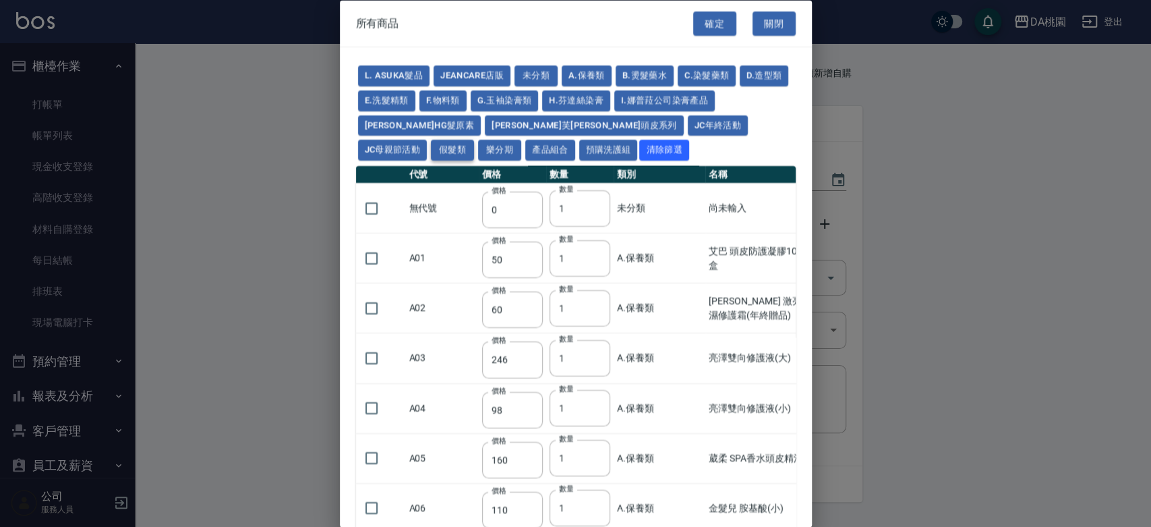
type input "980"
type input "560"
type input "775"
type input "580"
type input "2230"
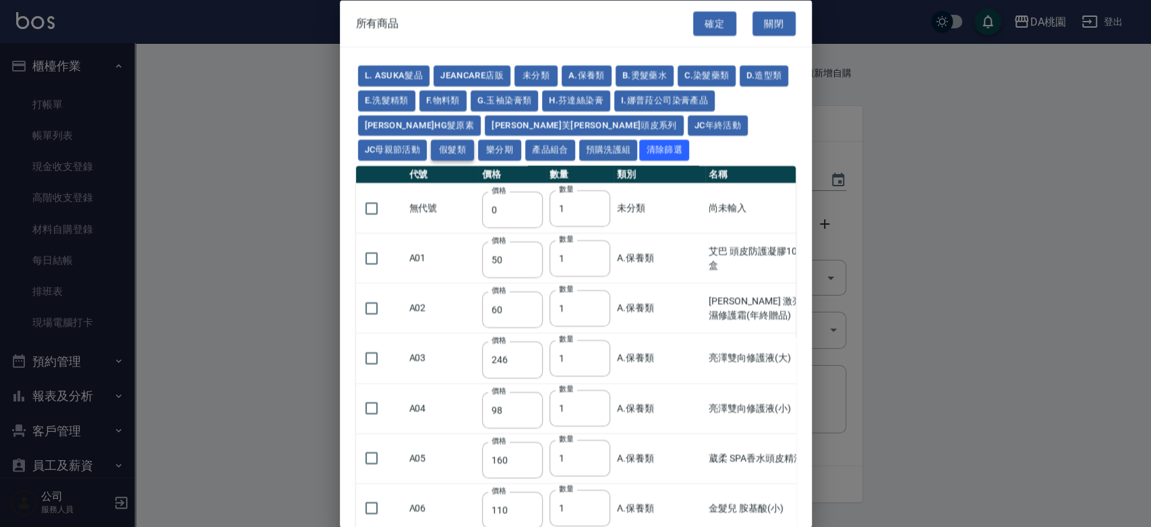
type input "1180"
type input "1030"
type input "1080"
type input "1130"
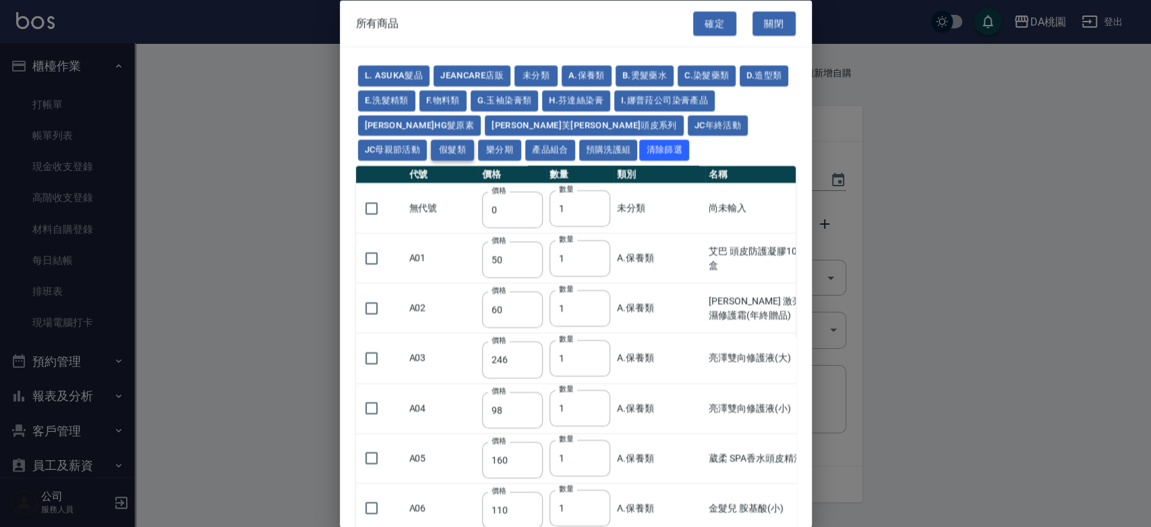
type input "1180"
type input "1230"
type input "2130"
type input "2330"
type input "2530"
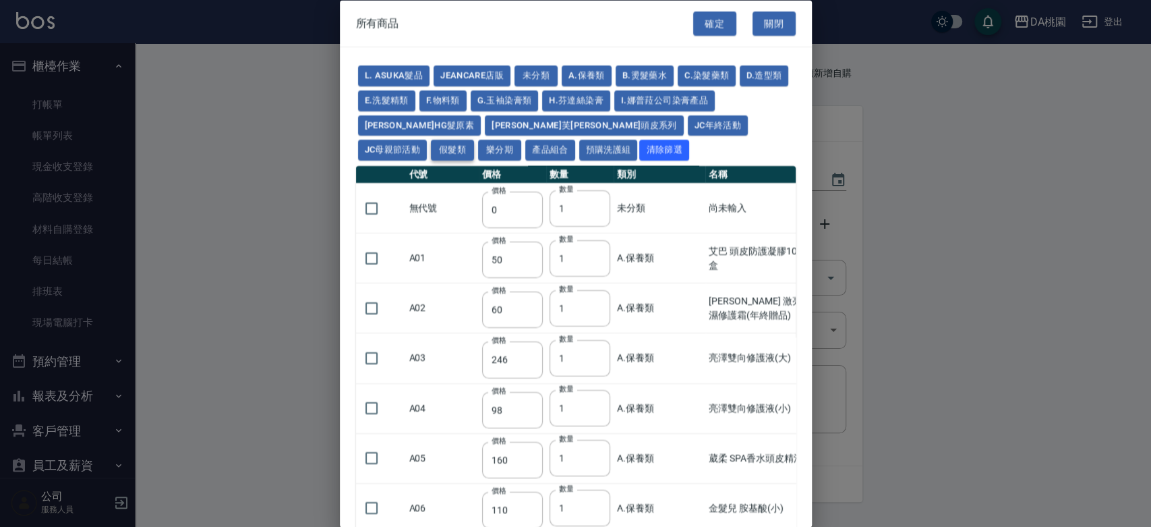
type input "930"
type input "170"
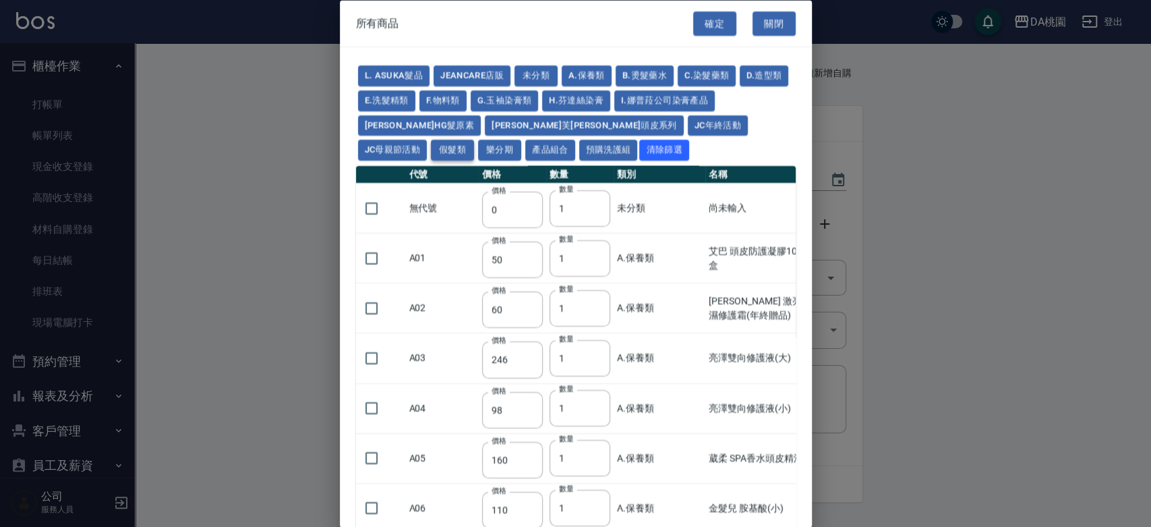
type input "1380"
type input "1530"
type input "1680"
type input "1830"
type input "1980"
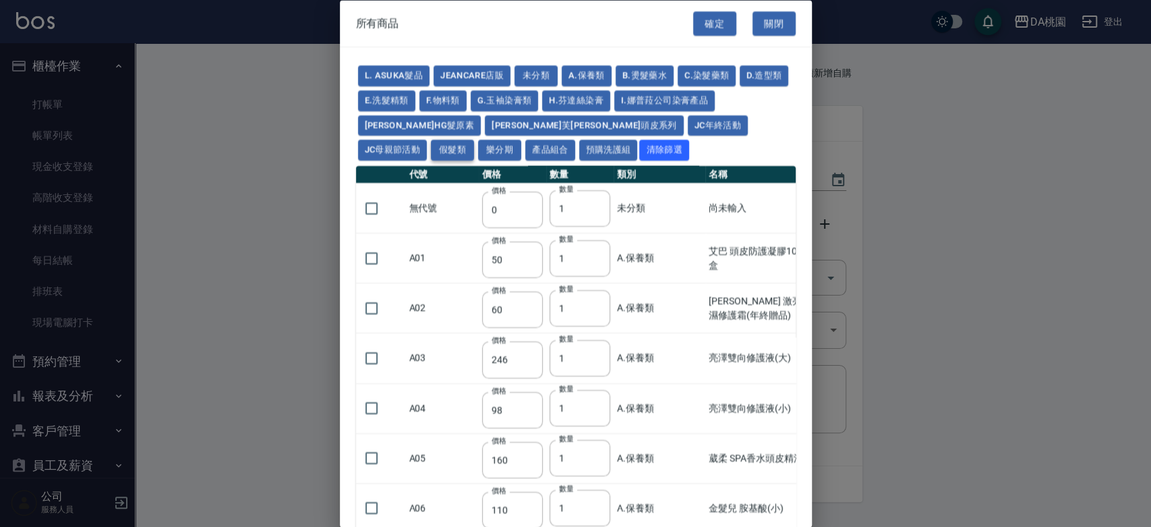
type input "2130"
type input "2780"
type input "1930"
type input "2730"
type input "2380"
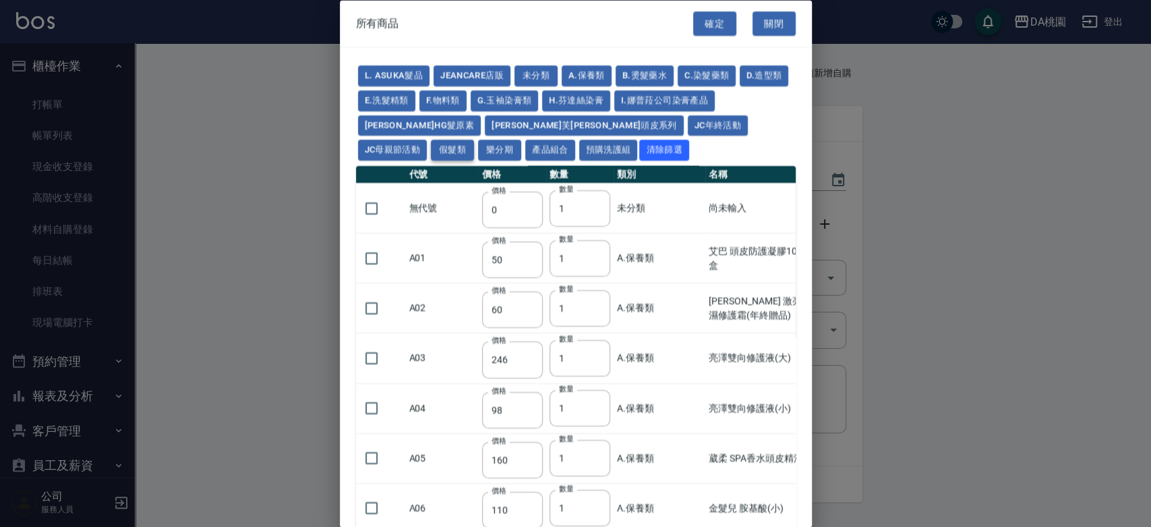
type input "2580"
type input "2780"
type input "2980"
type input "3180"
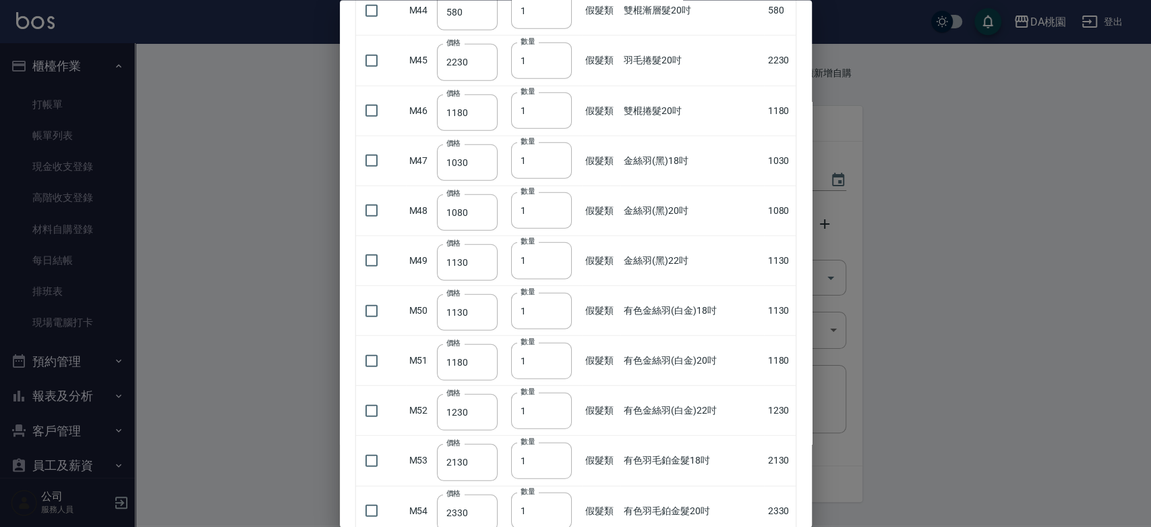
scroll to position [2322, 0]
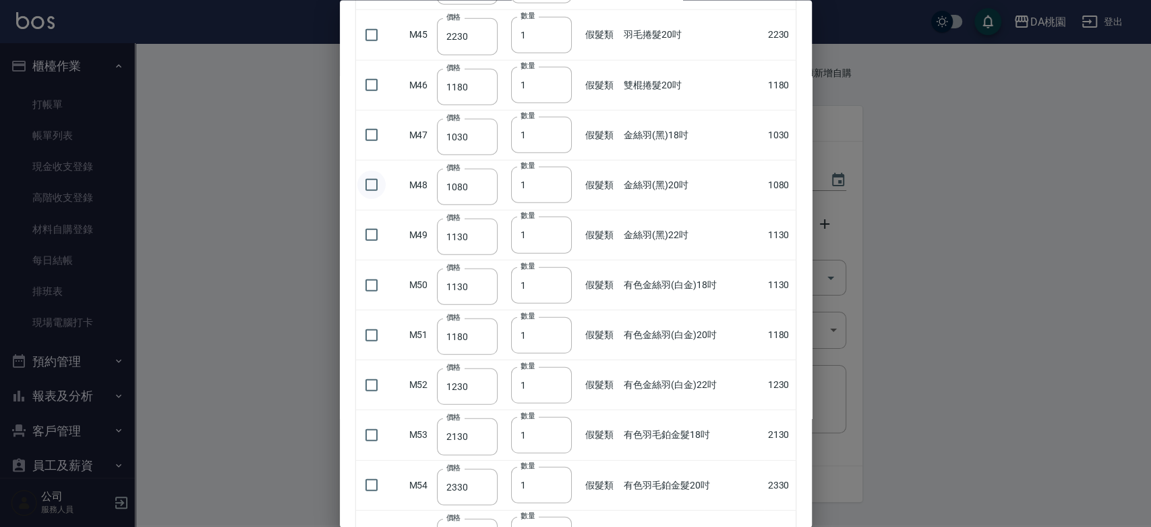
click at [371, 183] on input "checkbox" at bounding box center [371, 185] width 28 height 28
checkbox input "true"
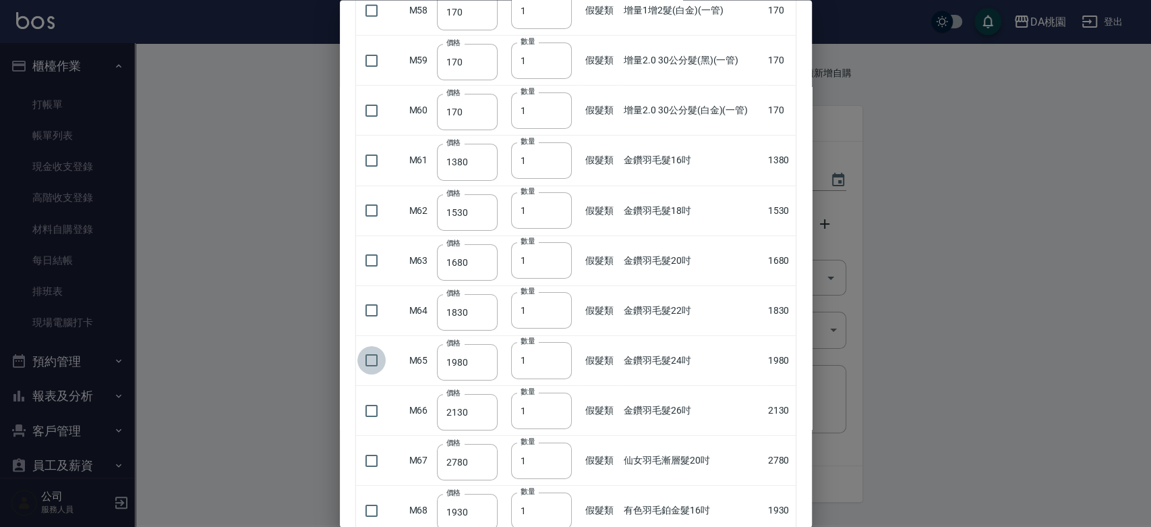
click at [373, 353] on input "checkbox" at bounding box center [371, 360] width 28 height 28
checkbox input "true"
click at [552, 349] on input "2" at bounding box center [541, 360] width 61 height 36
type input "3"
click at [553, 349] on input "3" at bounding box center [541, 360] width 61 height 36
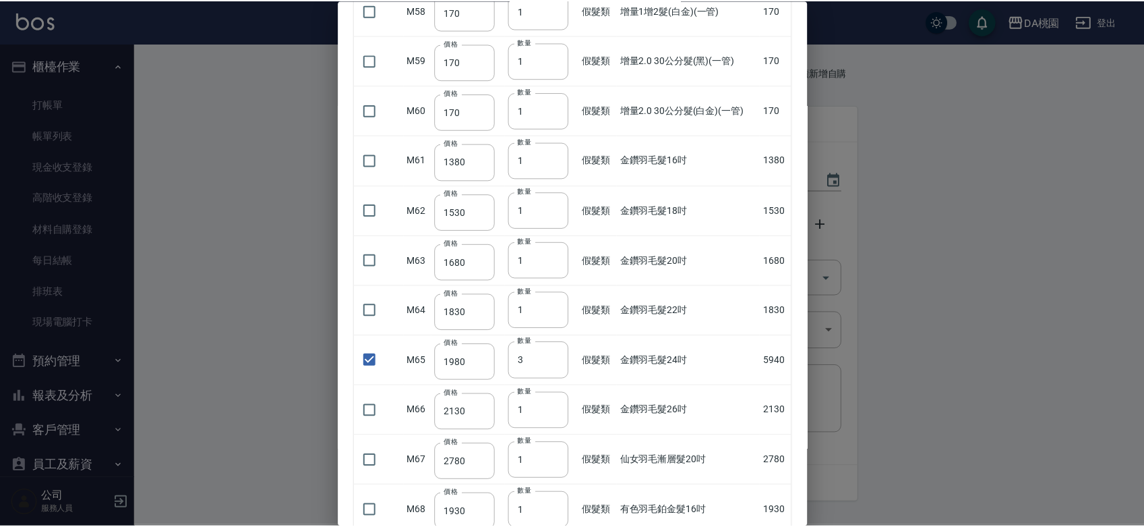
scroll to position [3382, 0]
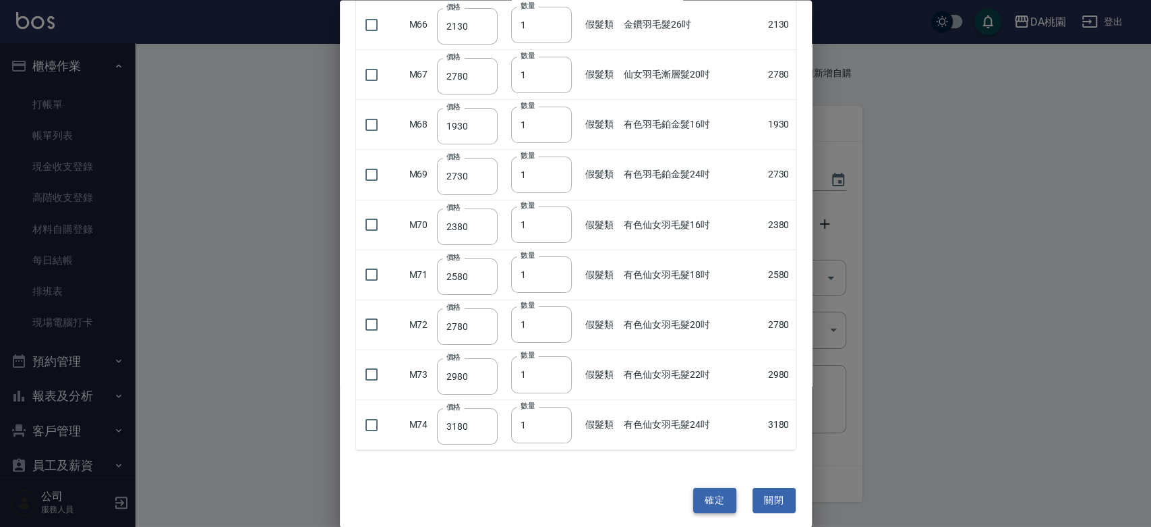
click at [707, 495] on button "確定" at bounding box center [714, 499] width 43 height 25
type input "金絲羽(黑)20吋"
type input "1080"
type input "1"
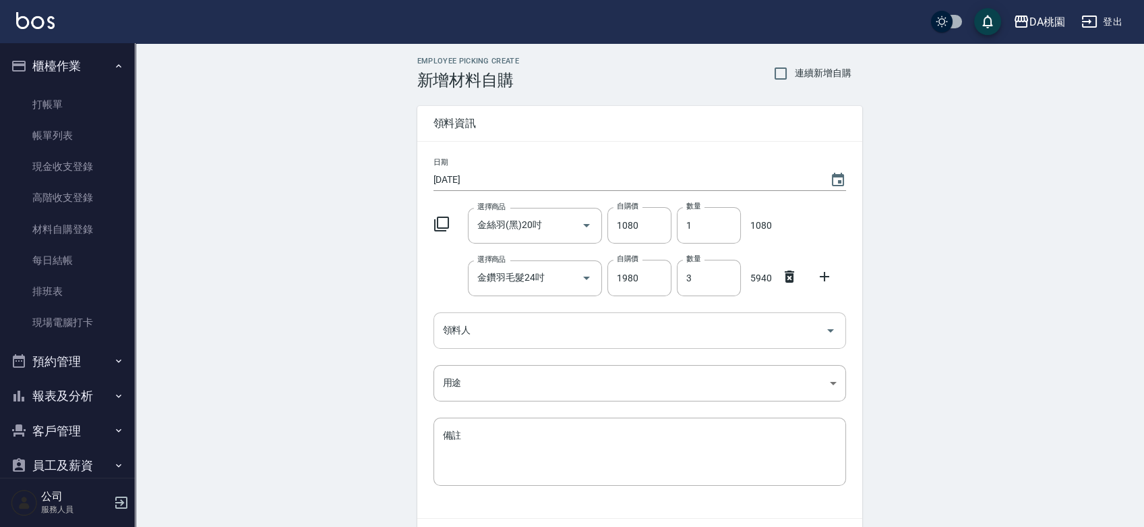
click at [563, 336] on input "領料人" at bounding box center [630, 330] width 380 height 24
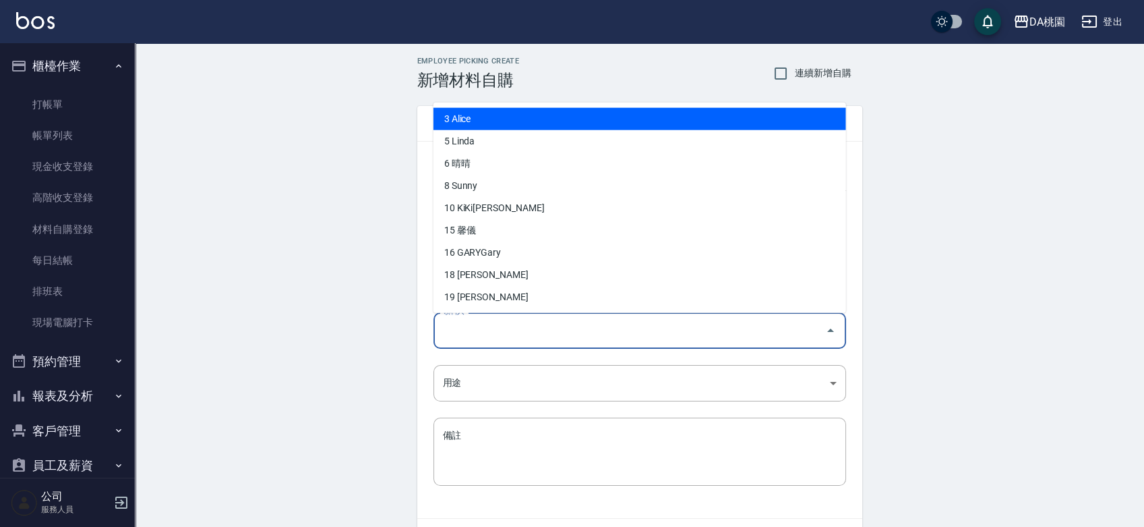
click at [553, 111] on li "3 Alice" at bounding box center [639, 118] width 413 height 22
type input "Alice"
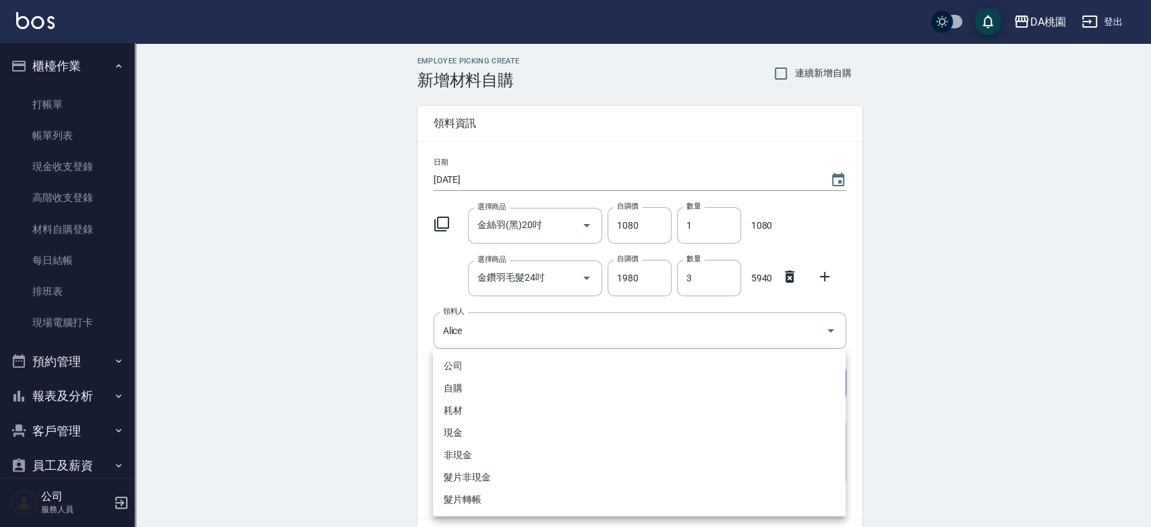
click at [497, 386] on body "DA桃園 登出 櫃檯作業 打帳單 帳單列表 現金收支登錄 高階收支登錄 材料自購登錄 每日結帳 排班表 現場電腦打卡 預約管理 預約管理 單日預約紀錄 單週預…" at bounding box center [575, 304] width 1151 height 608
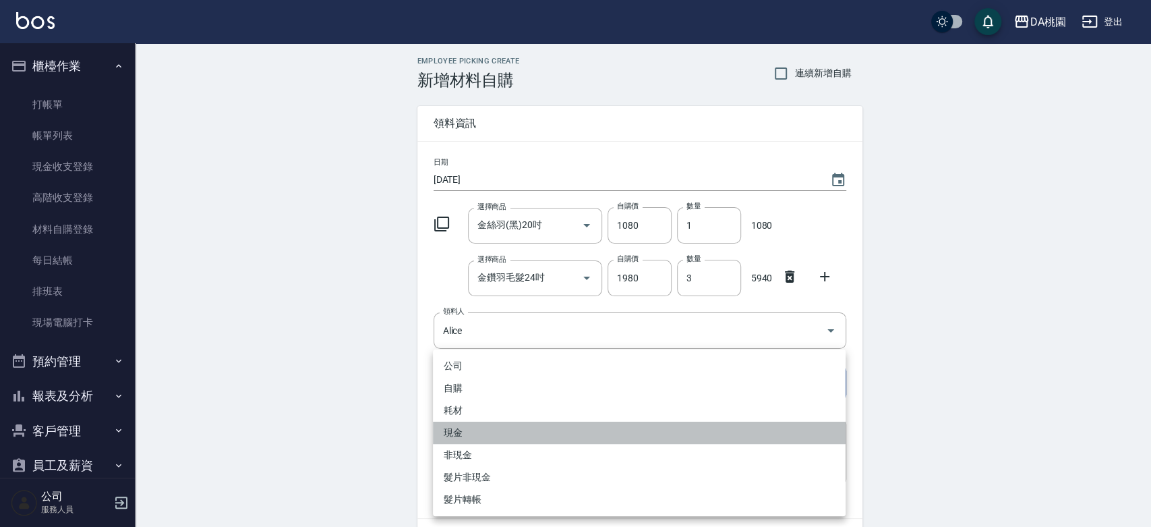
click at [506, 436] on li "現金" at bounding box center [639, 432] width 413 height 22
type input "現金"
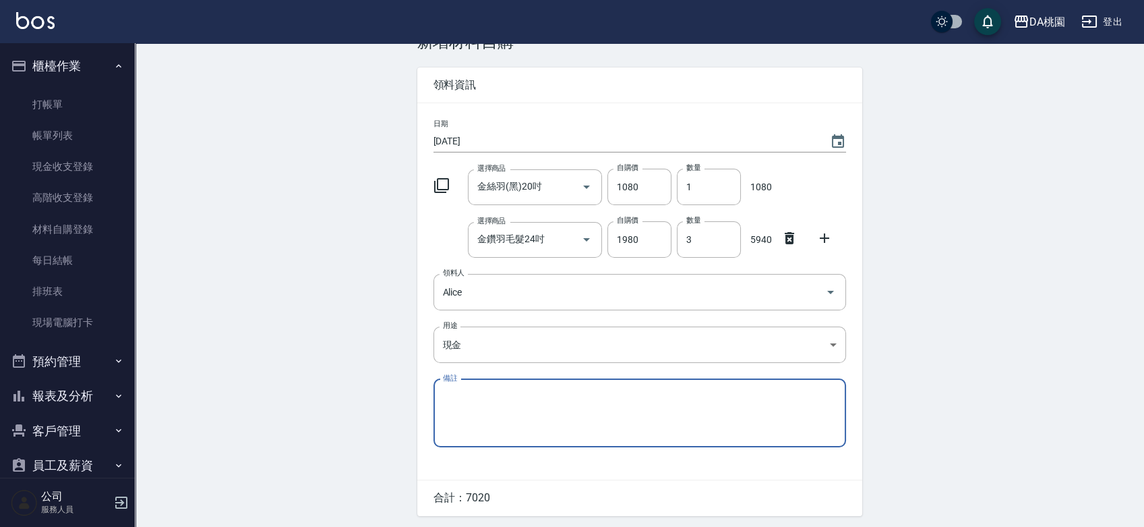
scroll to position [75, 0]
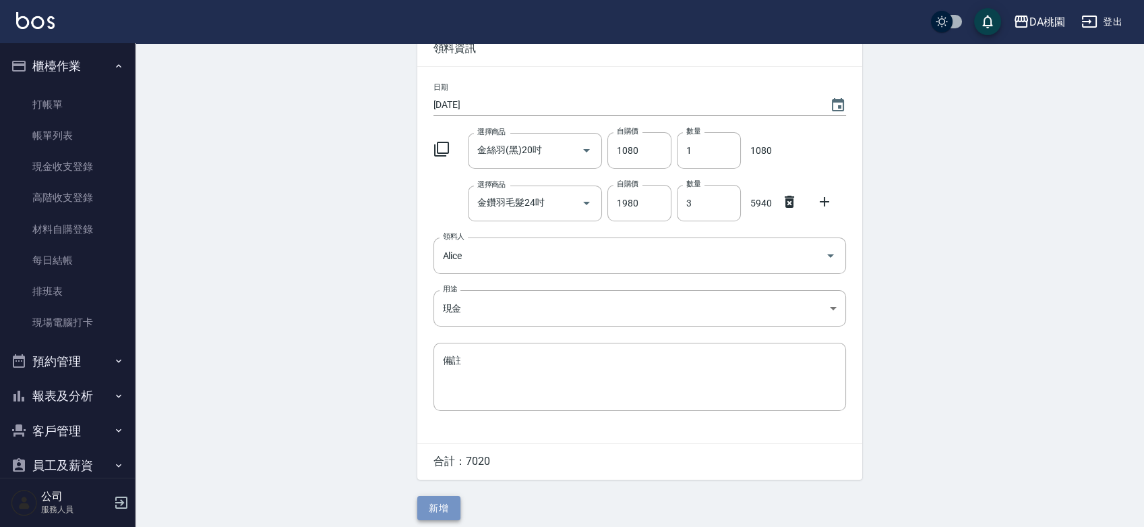
click at [446, 504] on button "新增" at bounding box center [438, 508] width 43 height 25
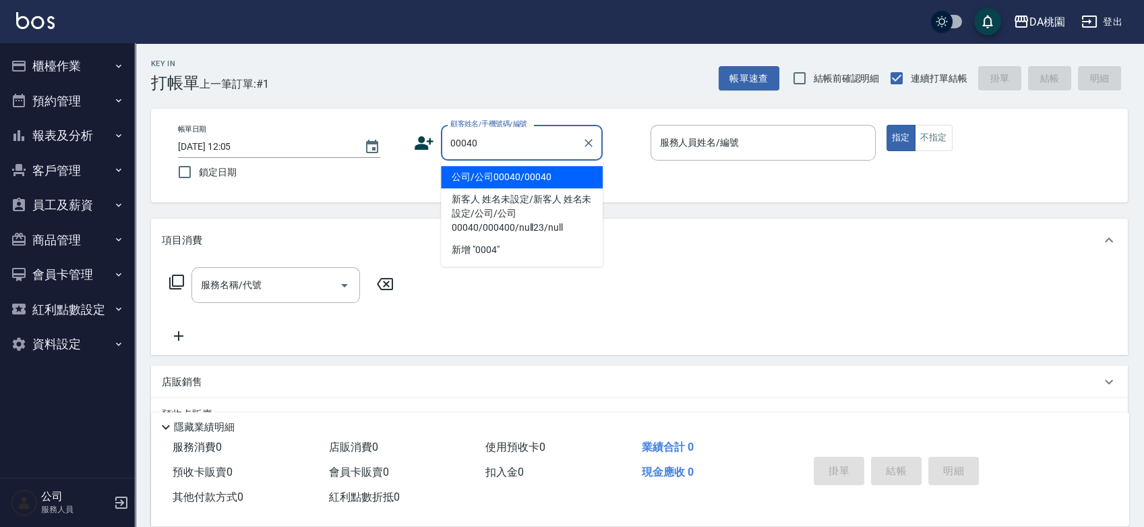
type input "公司/公司00040/00040"
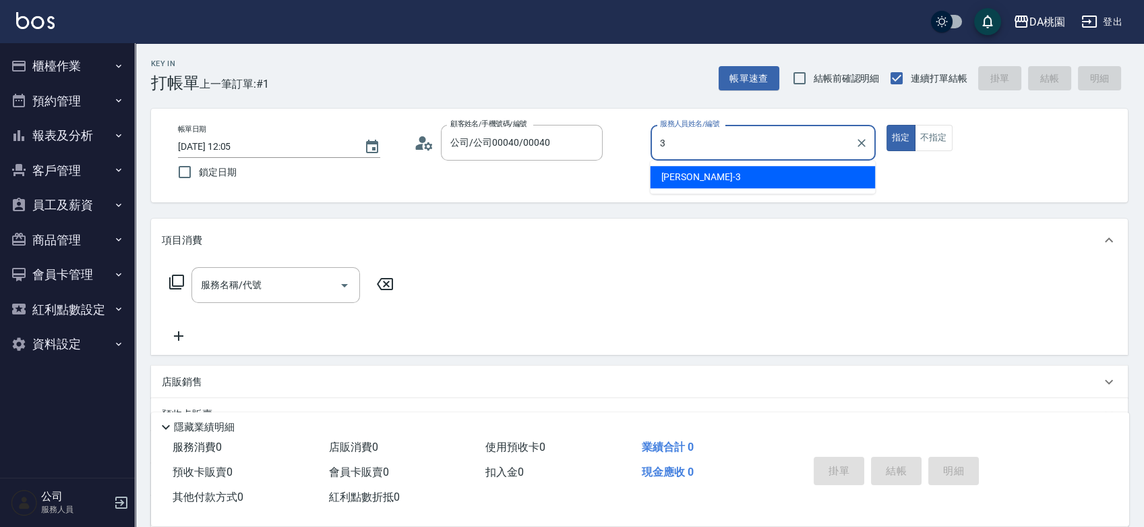
type input "[PERSON_NAME]-3"
type button "true"
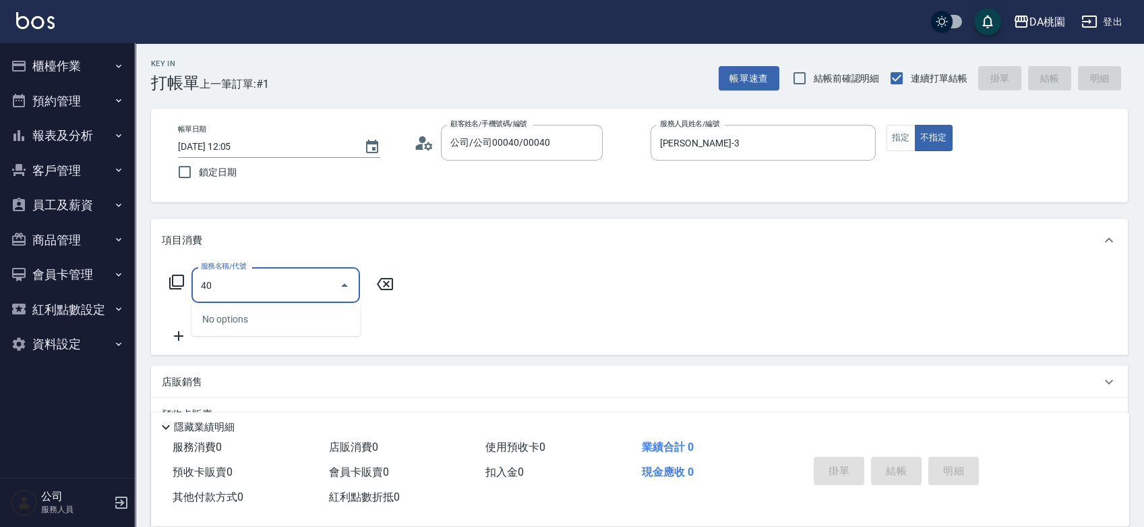
type input "401"
type input "150"
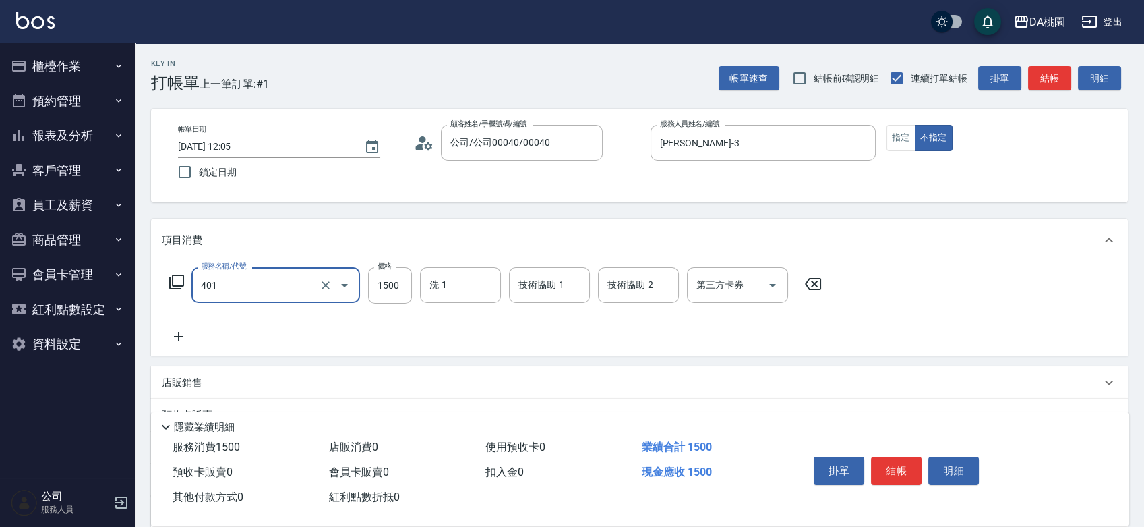
type input "染髮(互助)(401)"
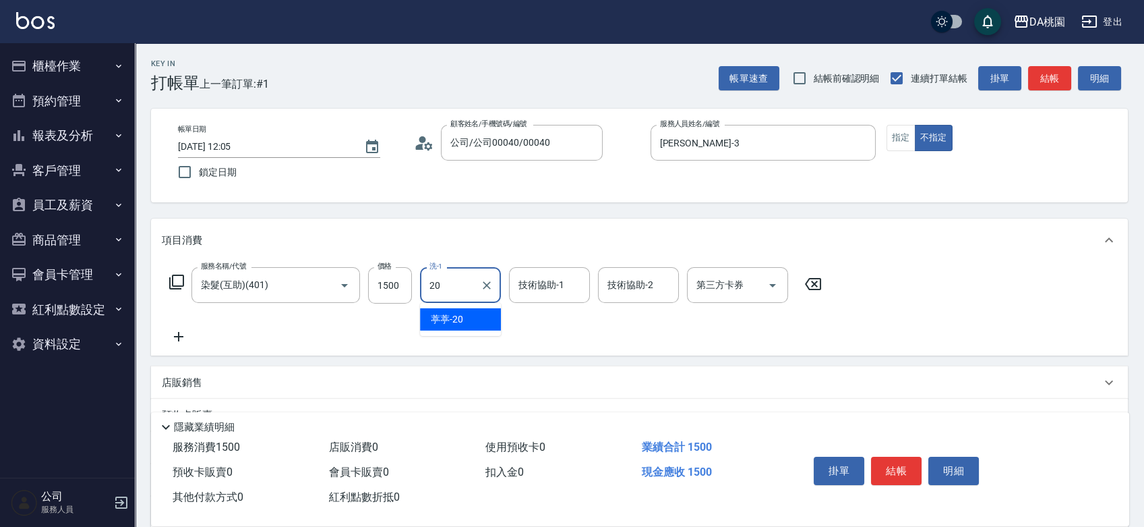
type input "葶葶-20"
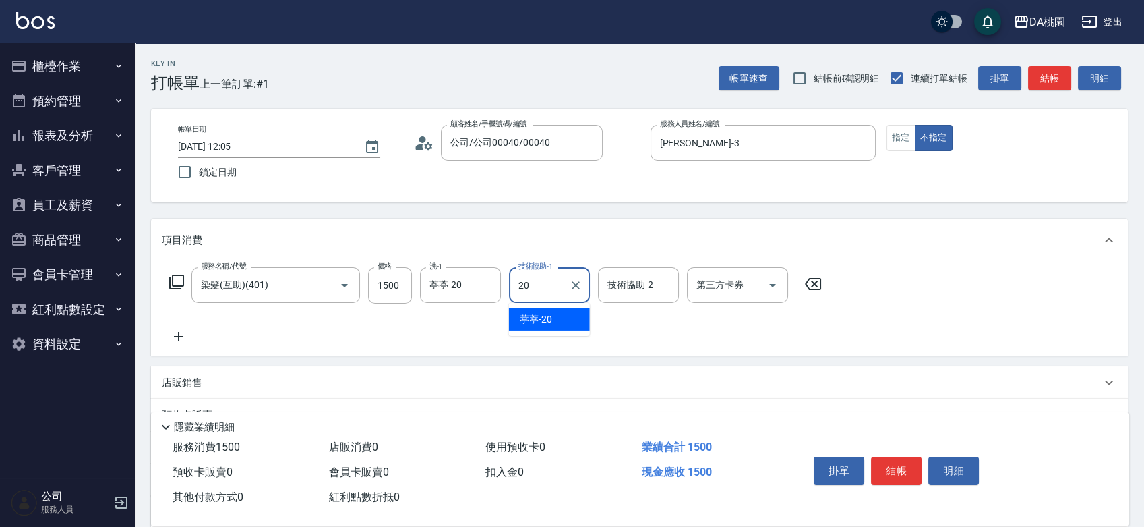
type input "葶葶-20"
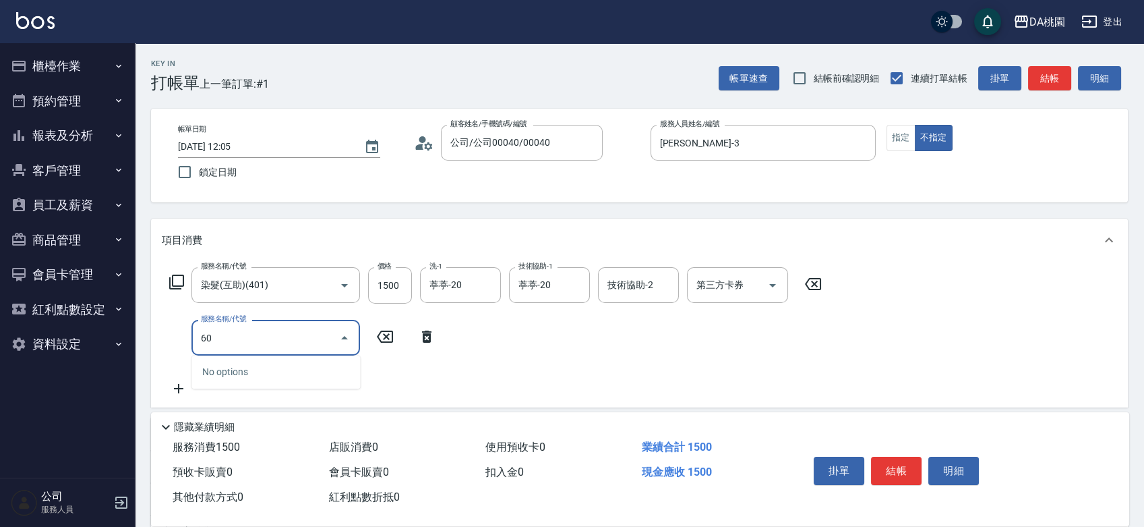
type input "607"
type input "250"
type input "小麥護髮(互助)(607)"
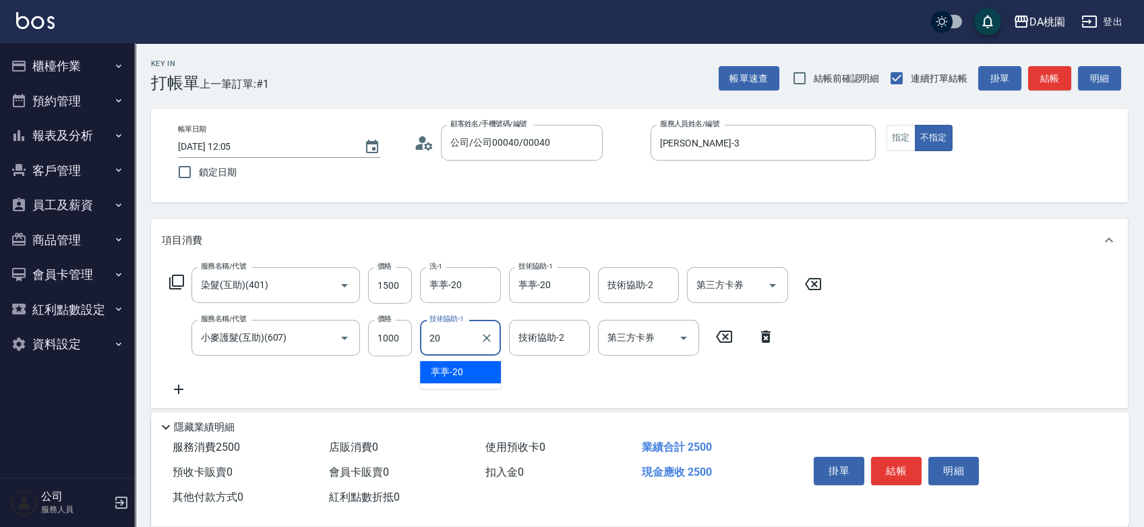
type input "葶葶-20"
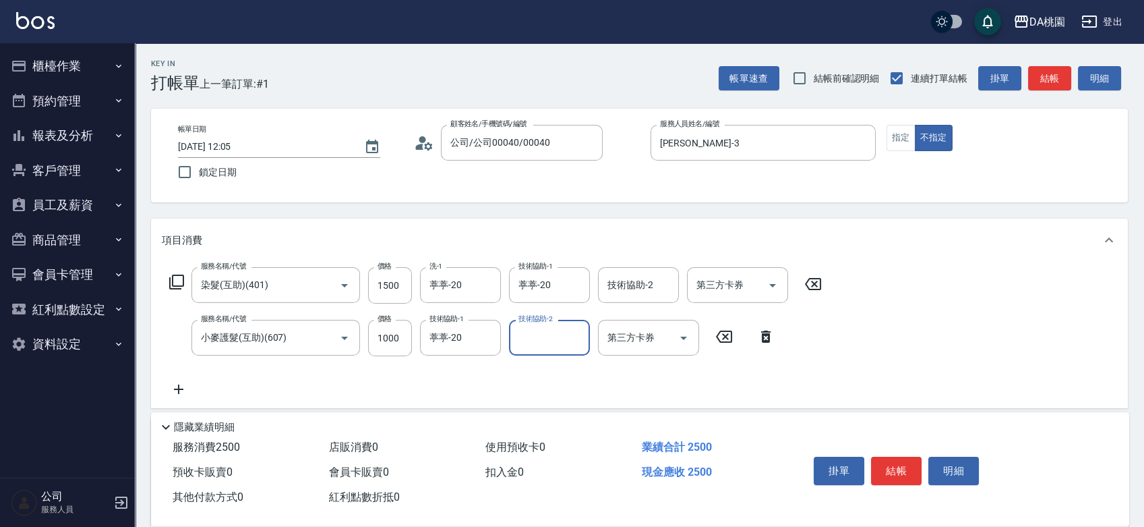
click at [177, 286] on icon at bounding box center [176, 281] width 15 height 15
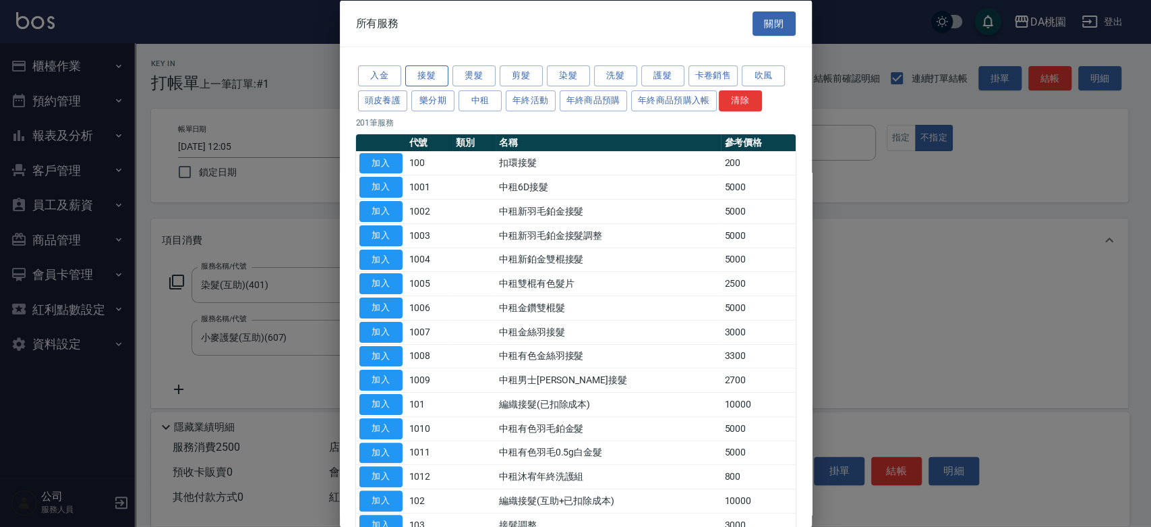
click at [447, 74] on button "接髮" at bounding box center [426, 75] width 43 height 21
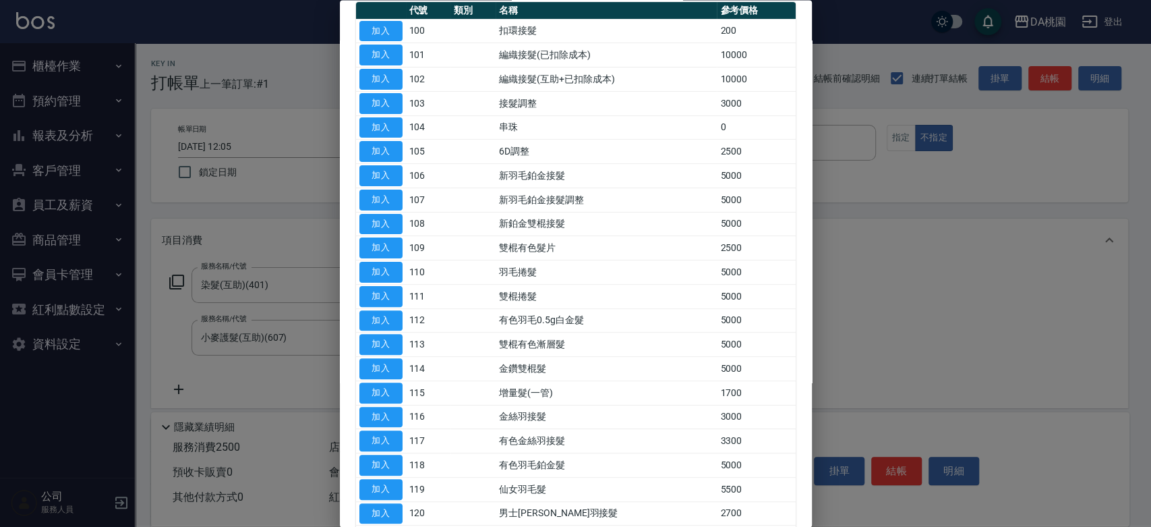
scroll to position [150, 0]
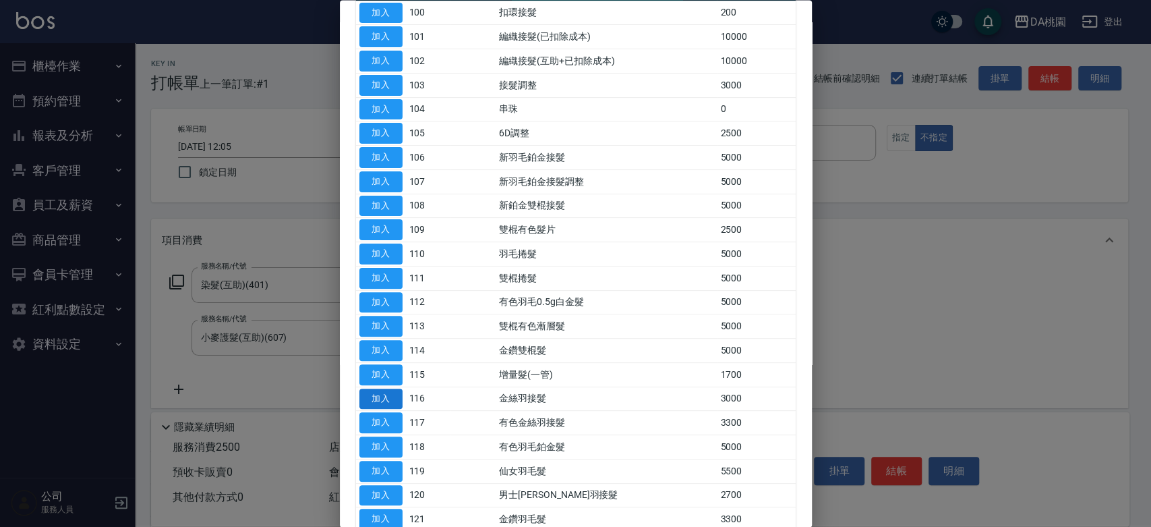
click at [389, 402] on button "加入" at bounding box center [380, 398] width 43 height 21
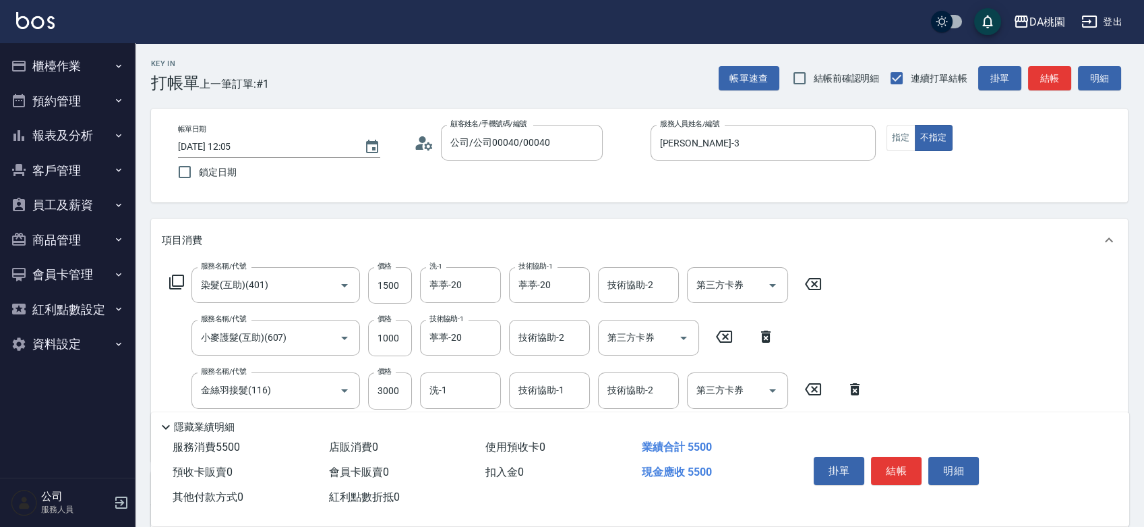
click at [178, 276] on icon at bounding box center [177, 282] width 16 height 16
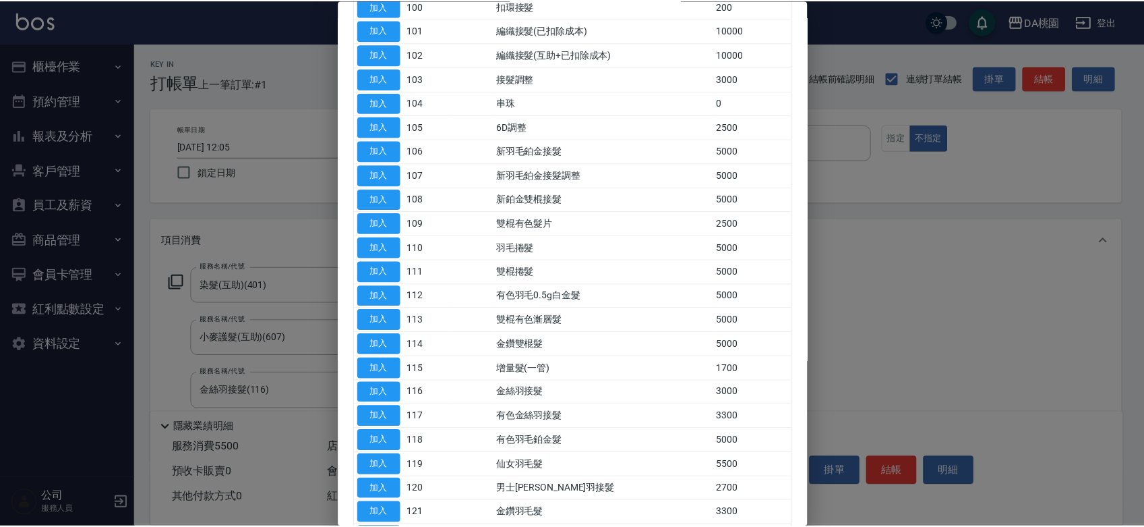
scroll to position [274, 0]
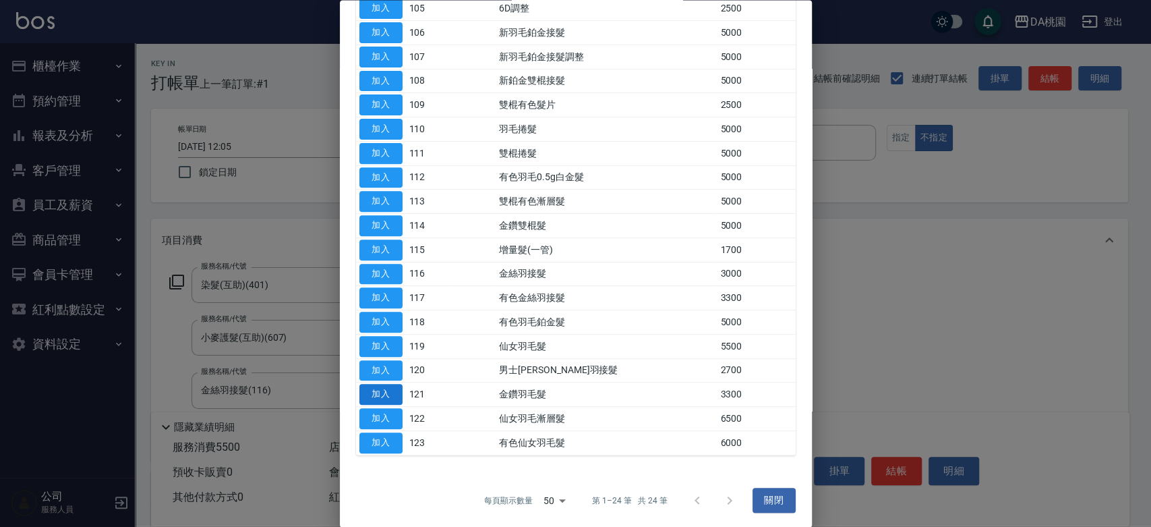
click at [381, 390] on button "加入" at bounding box center [380, 394] width 43 height 21
type input "880"
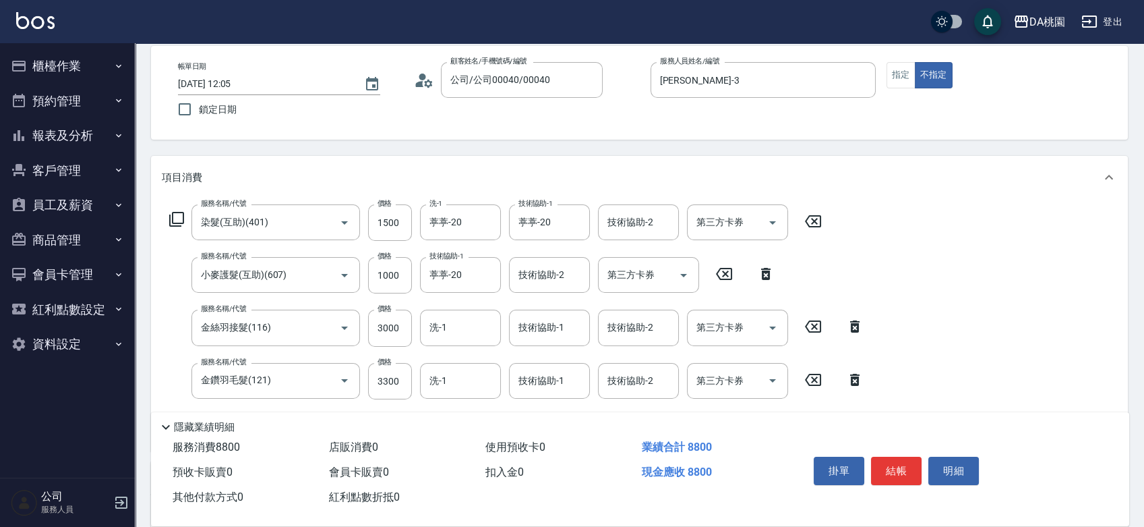
scroll to position [150, 0]
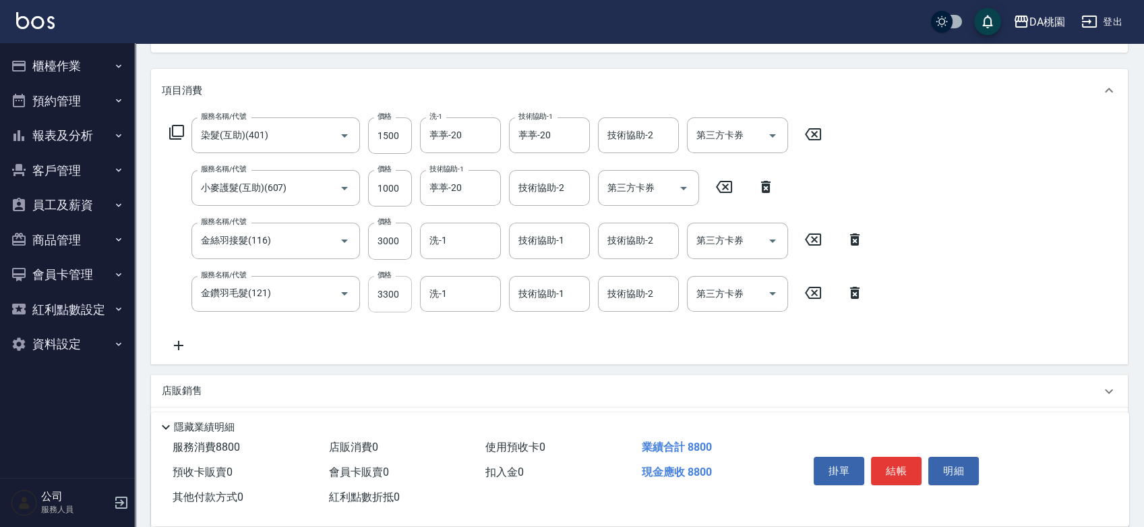
click at [396, 300] on input "3300" at bounding box center [390, 294] width 44 height 36
type input "0"
type input "550"
type input "0"
click at [394, 248] on input "3000" at bounding box center [390, 240] width 44 height 36
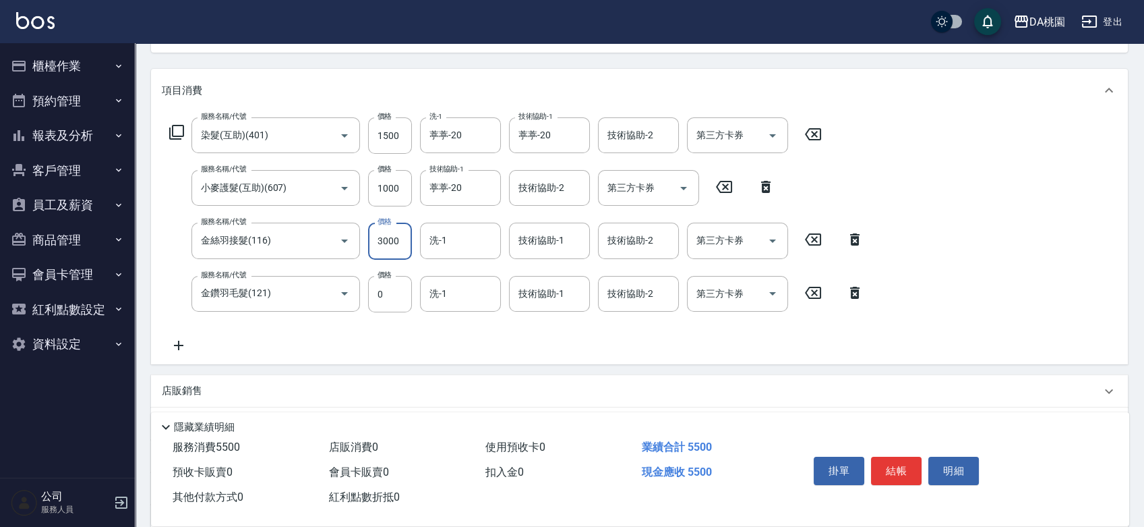
type input "0"
type input "250"
type input "168"
type input "260"
type input "1680"
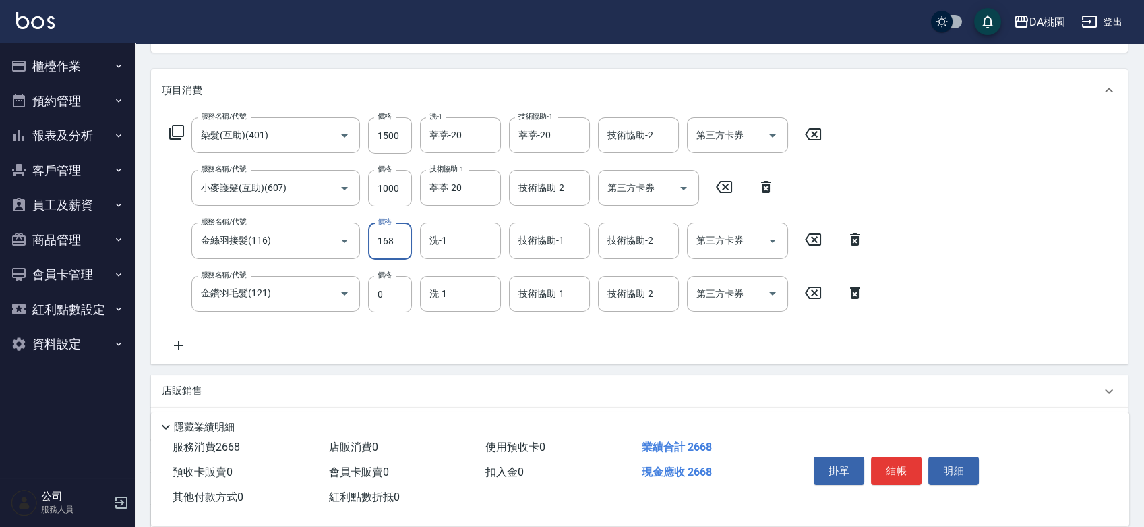
type input "410"
type input "1680"
type input "80"
type input "420"
type input "800"
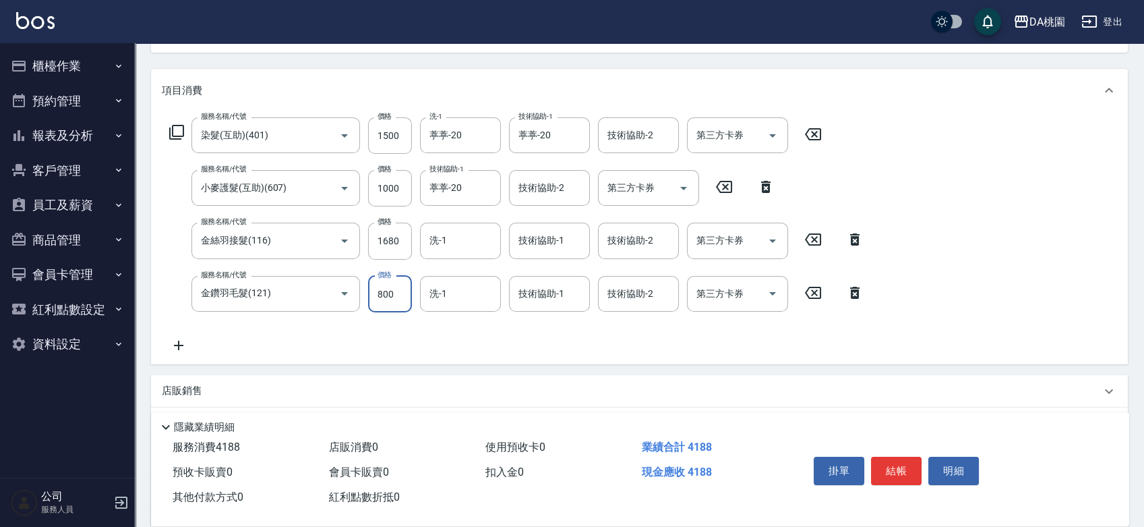
type input "490"
type input "8000"
type input "1210"
type input "8000"
click at [932, 250] on div "服務名稱/代號 染髮(互助)(401) 服務名稱/代號 價格 1500 價格 洗-1 葶葶-20 洗-1 技術協助-1 葶葶-20 技術協助-1 技術協助-2…" at bounding box center [639, 238] width 977 height 252
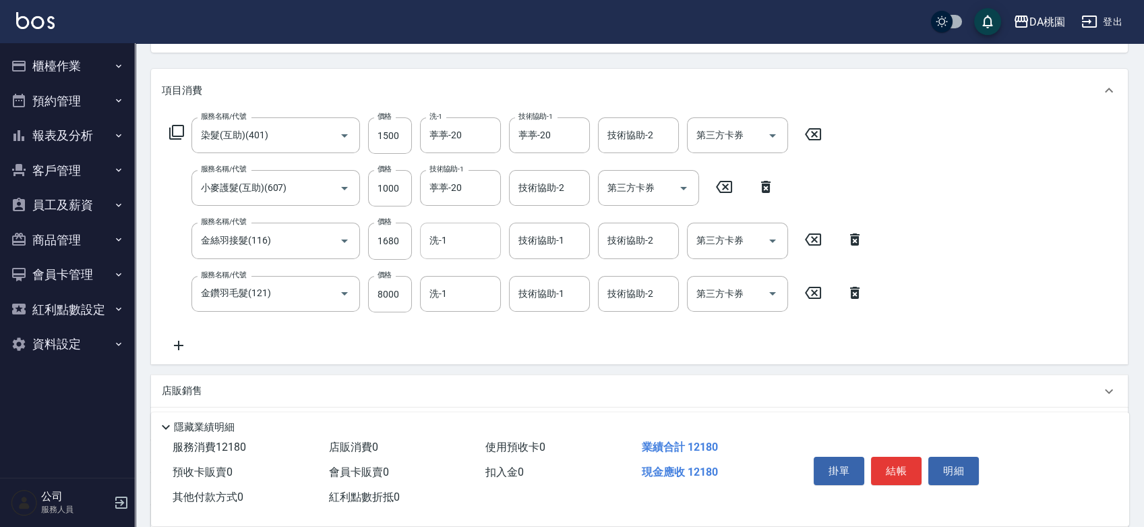
click at [457, 239] on input "洗-1" at bounding box center [460, 241] width 69 height 24
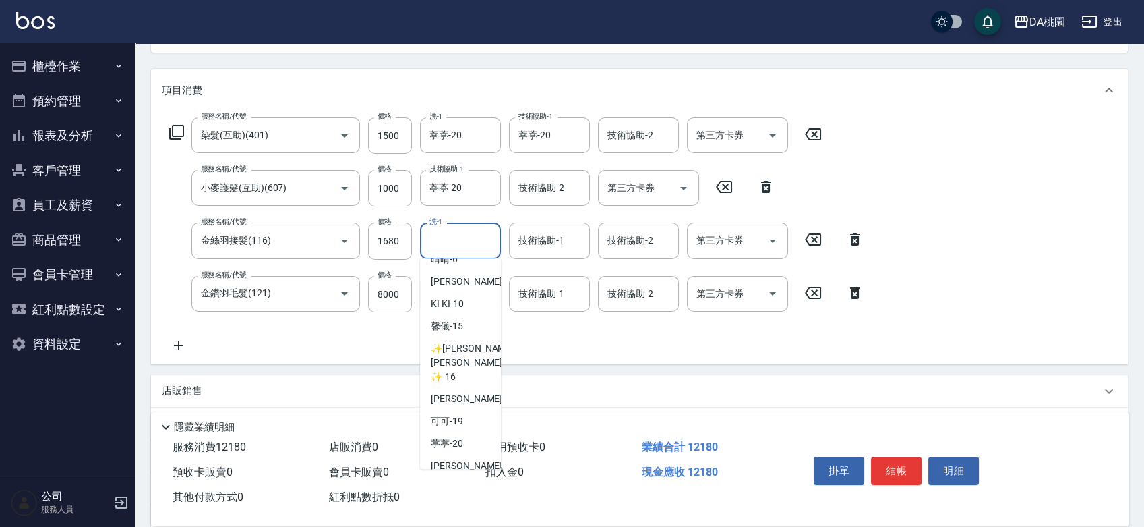
scroll to position [206, 0]
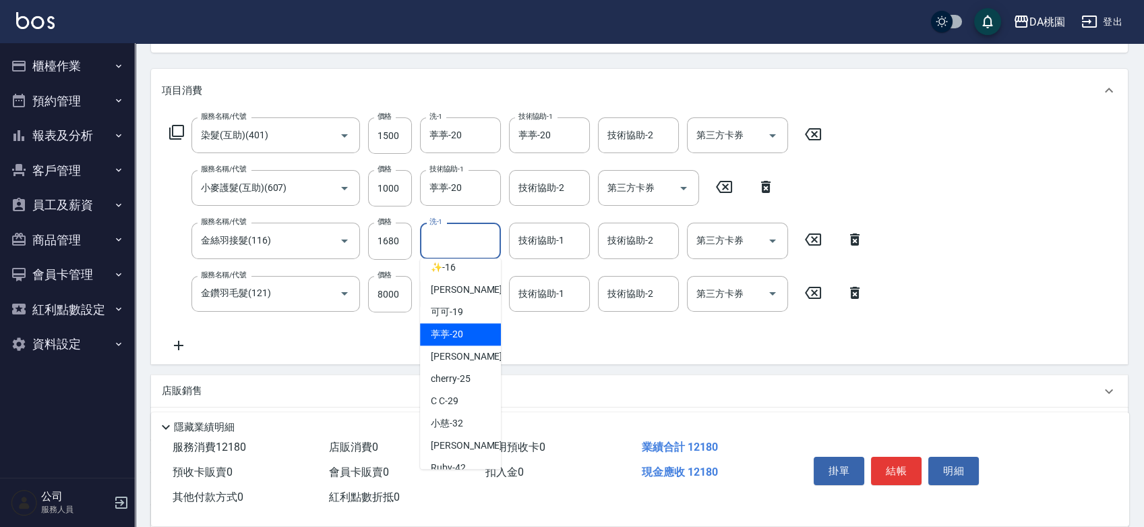
click at [439, 327] on span "葶葶 -20" at bounding box center [447, 334] width 32 height 14
type input "葶葶-20"
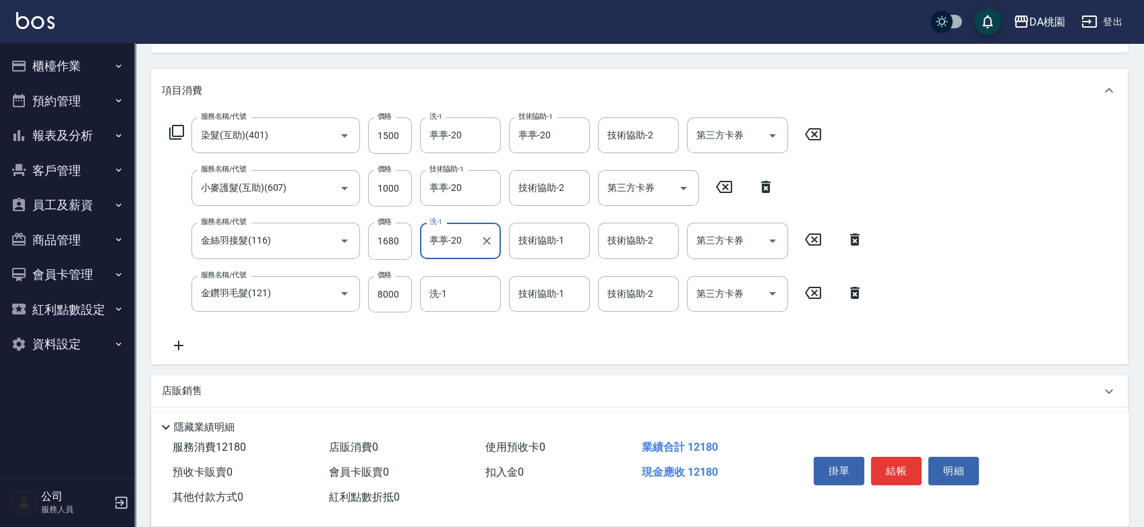
click at [439, 316] on div "服務名稱/代號 染髮(互助)(401) 服務名稱/代號 價格 1500 價格 洗-1 葶葶-20 洗-1 技術協助-1 葶葶-20 技術協助-1 技術協助-2…" at bounding box center [517, 235] width 710 height 236
click at [898, 462] on button "結帳" at bounding box center [896, 470] width 51 height 28
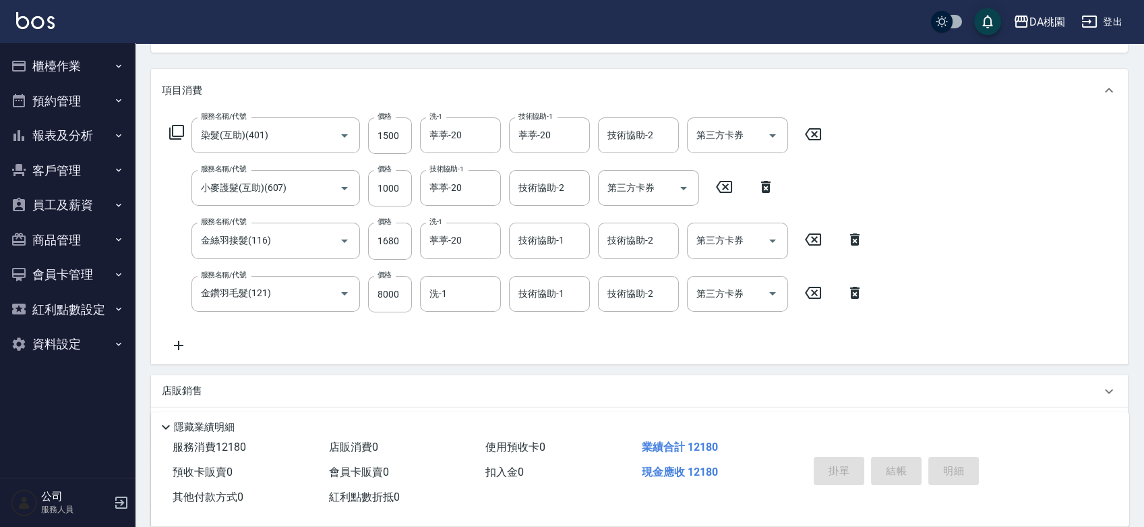
type input "2025/09/07 12:08"
type input "0"
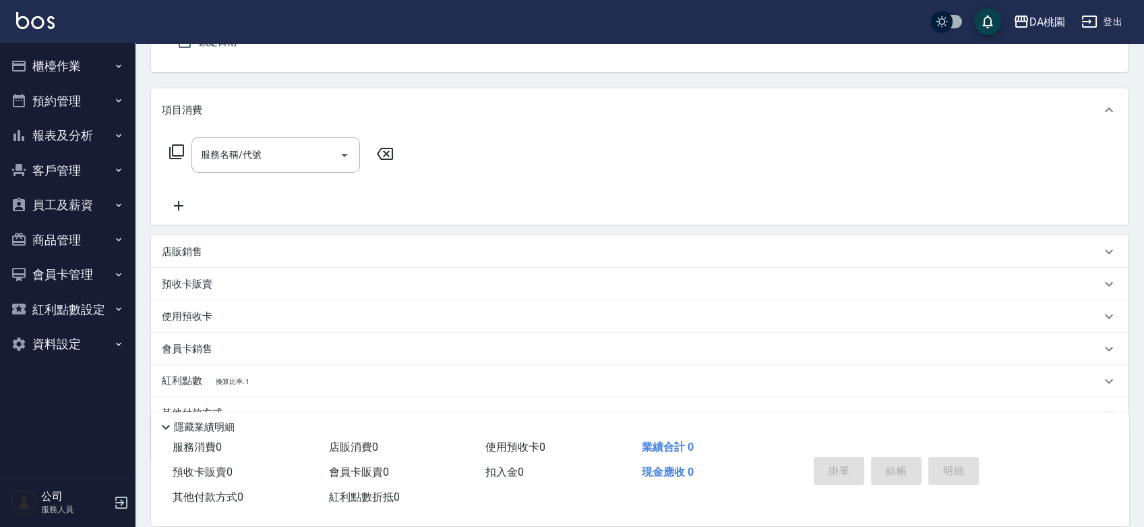
scroll to position [0, 0]
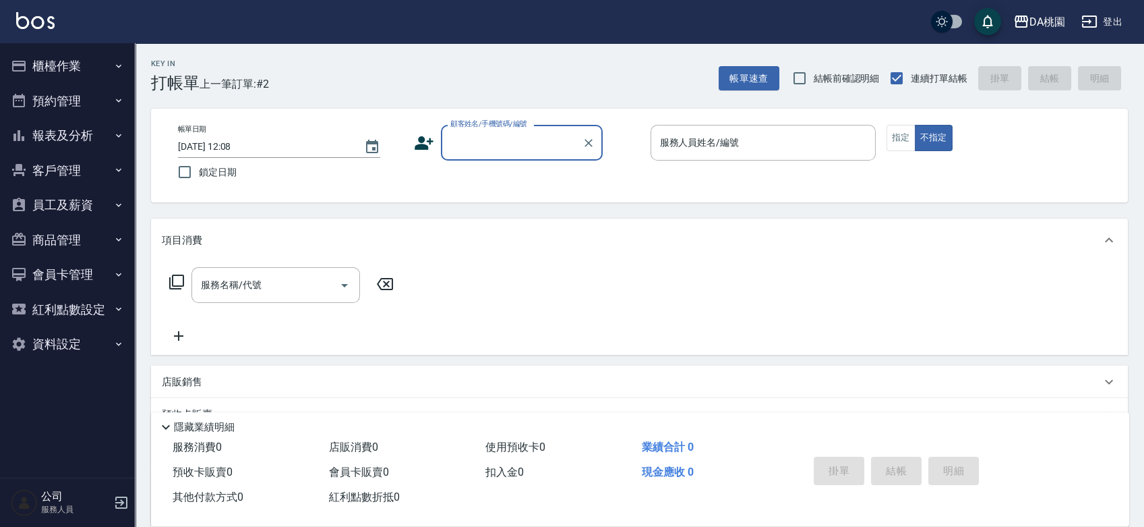
click at [73, 63] on button "櫃檯作業" at bounding box center [67, 66] width 124 height 35
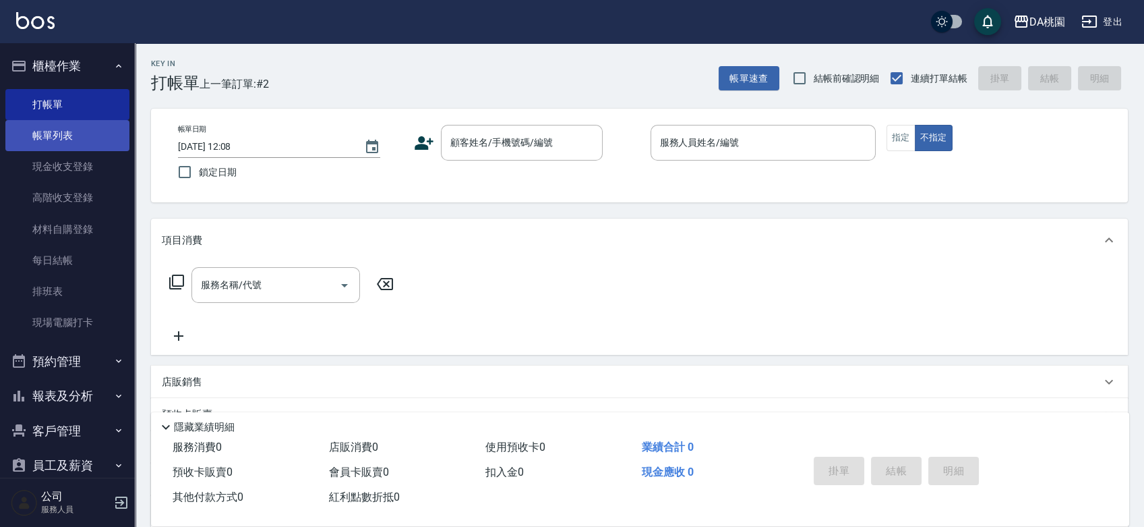
click at [51, 133] on link "帳單列表" at bounding box center [67, 135] width 124 height 31
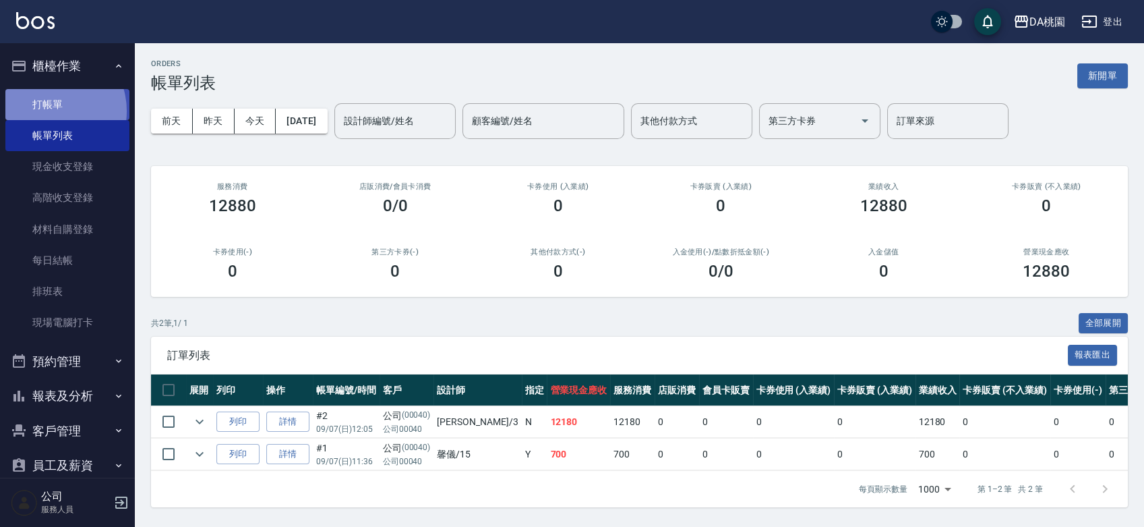
click at [49, 111] on link "打帳單" at bounding box center [67, 104] width 124 height 31
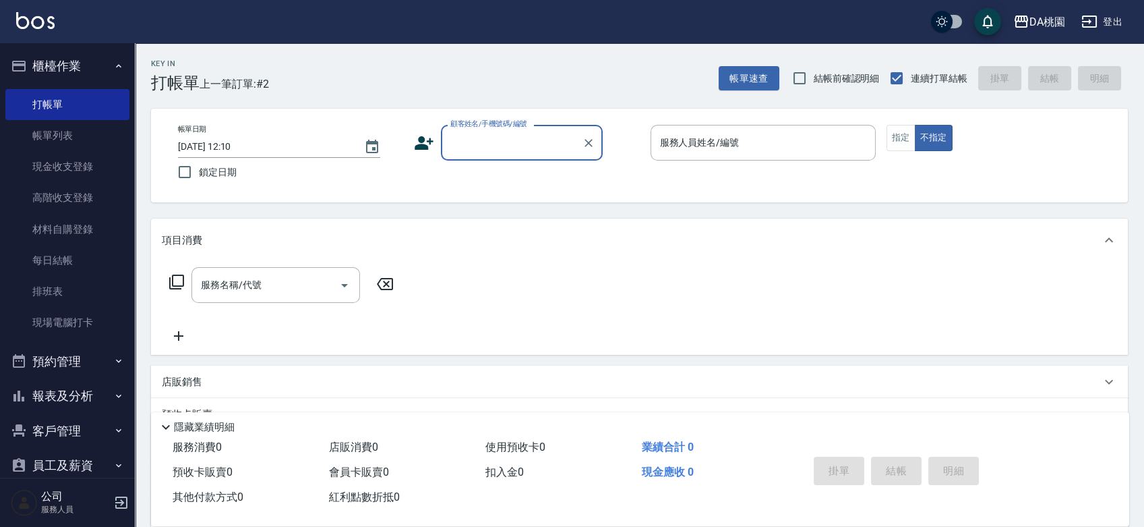
click at [627, 191] on div "帳單日期 2025/09/07 12:10 鎖定日期 顧客姓名/手機號碼/編號 顧客姓名/手機號碼/編號 服務人員姓名/編號 服務人員姓名/編號 指定 不指定" at bounding box center [639, 156] width 977 height 94
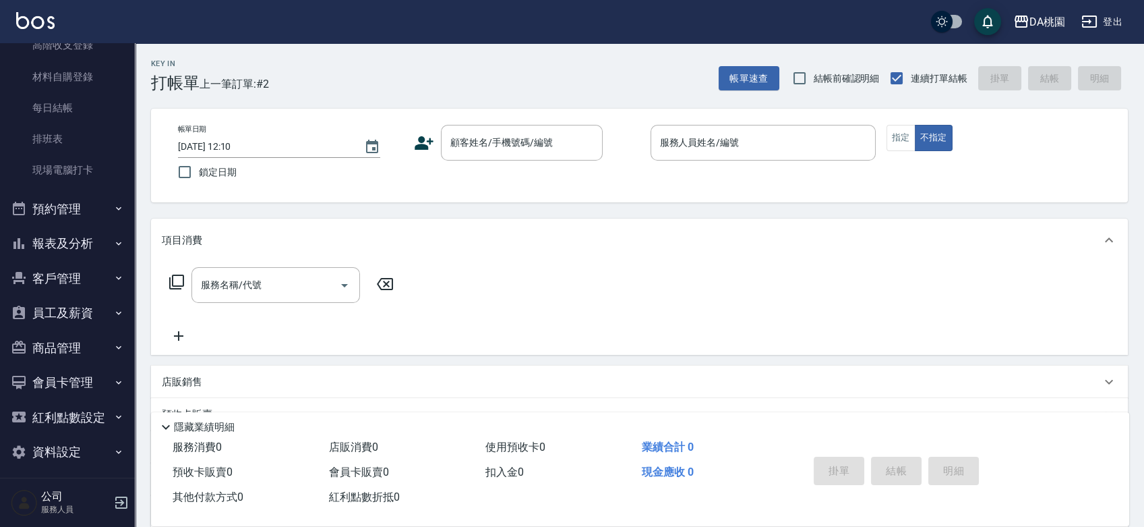
scroll to position [160, 0]
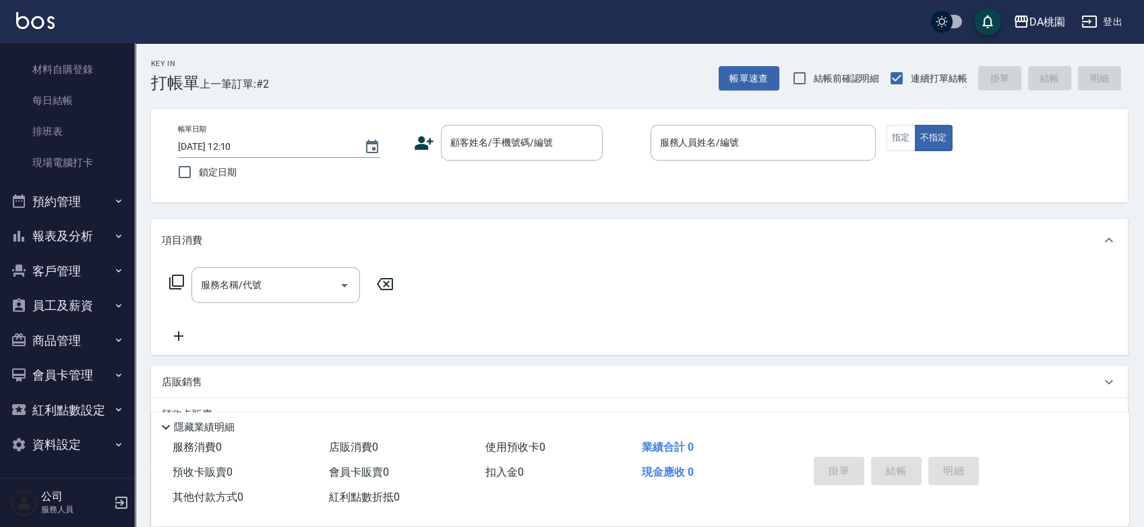
click at [75, 238] on button "報表及分析" at bounding box center [67, 235] width 124 height 35
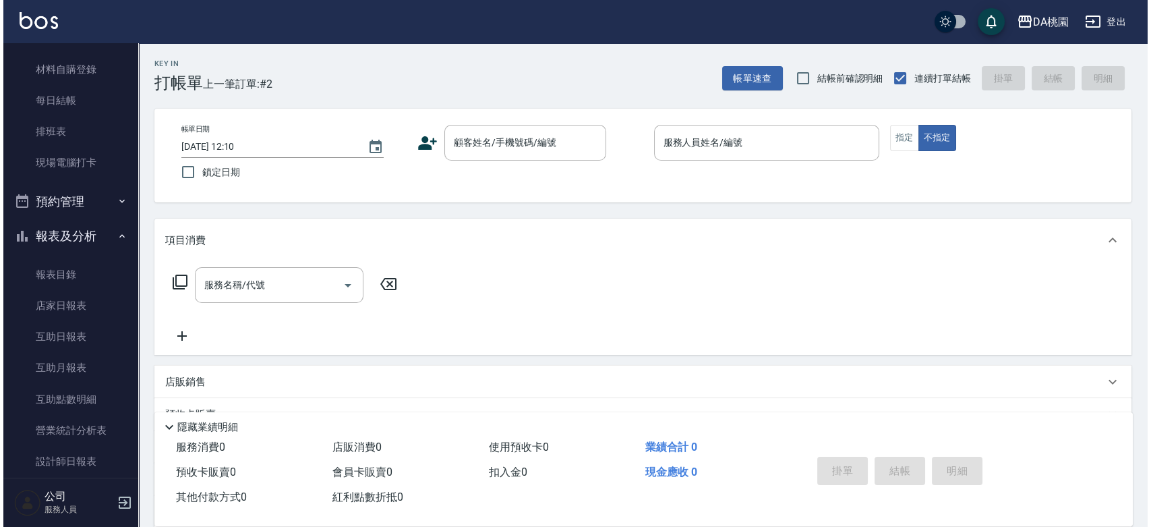
scroll to position [534, 0]
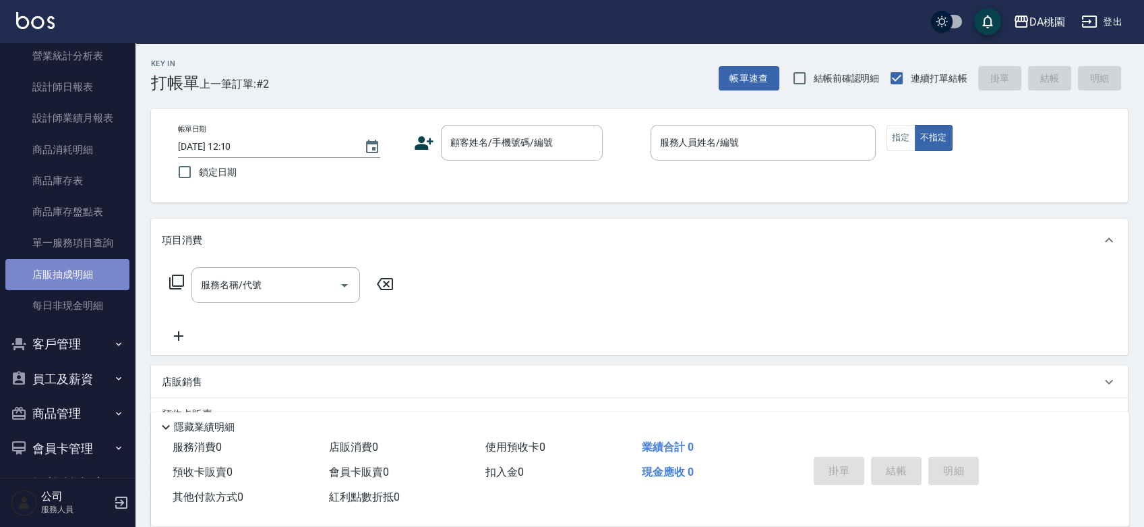
click at [93, 278] on link "店販抽成明細" at bounding box center [67, 274] width 124 height 31
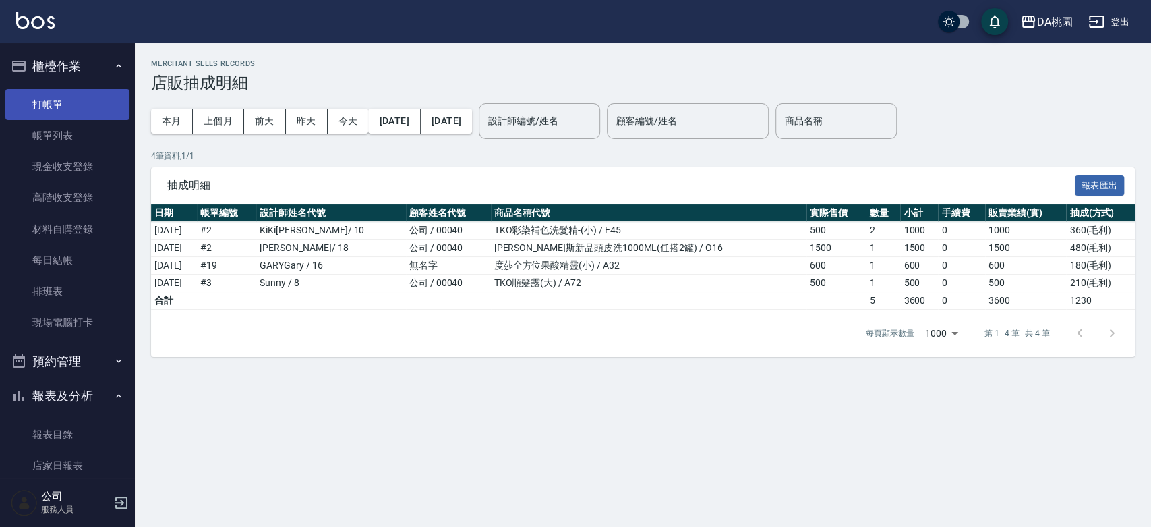
click at [59, 92] on link "打帳單" at bounding box center [67, 104] width 124 height 31
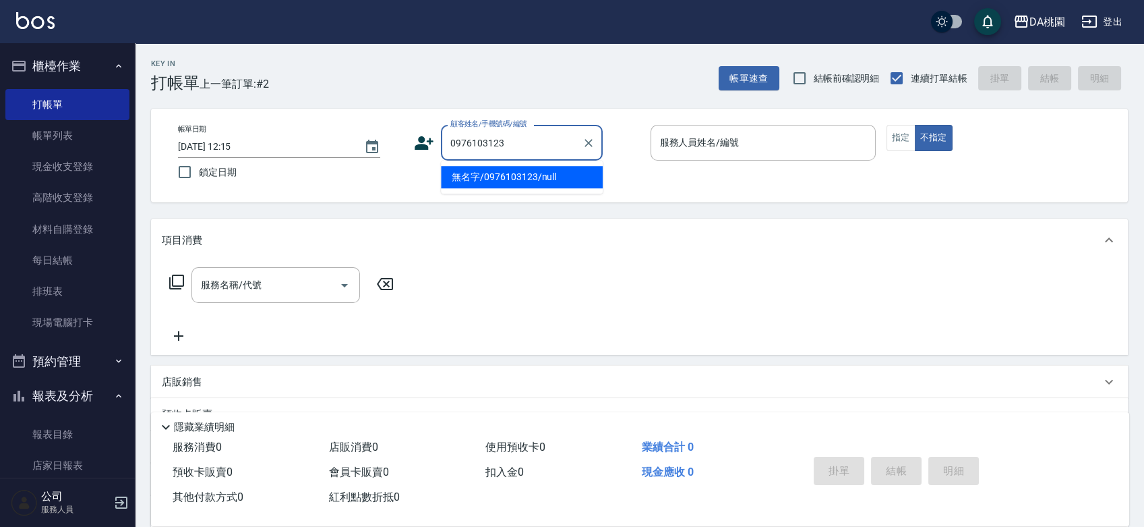
type input "無名字/0976103123/null"
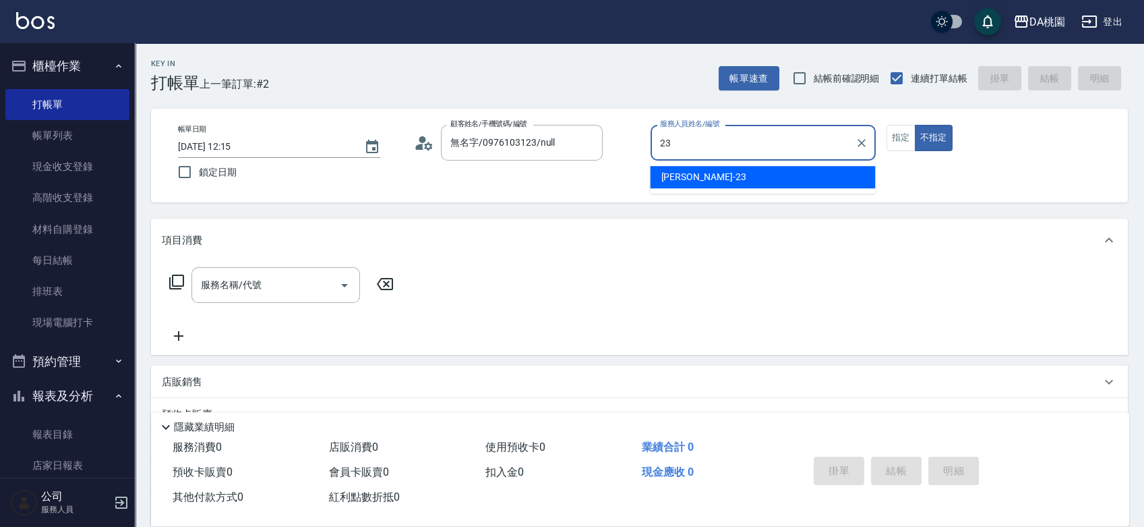
type input "亞瑟 -23"
type button "false"
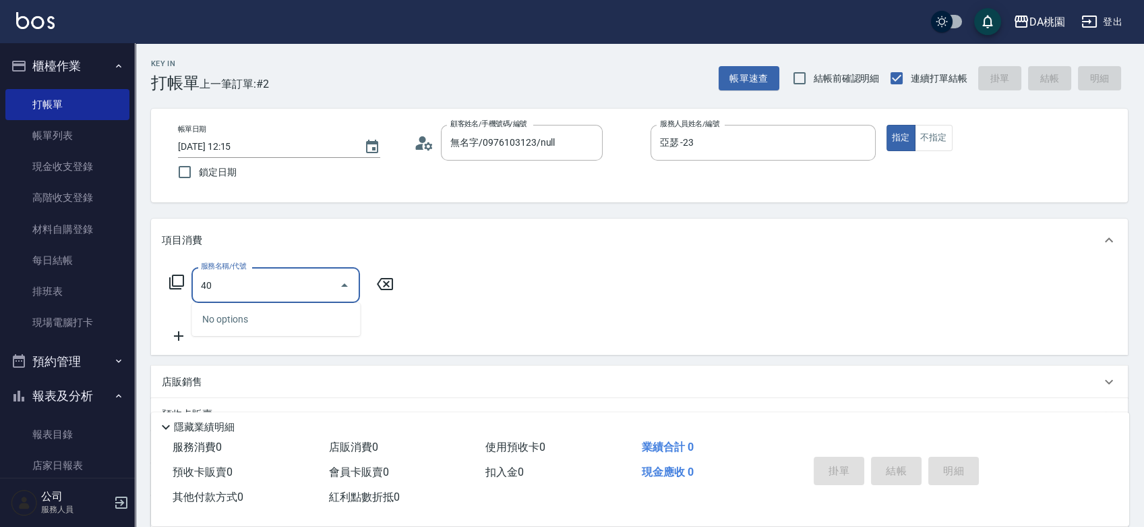
type input "400"
type input "150"
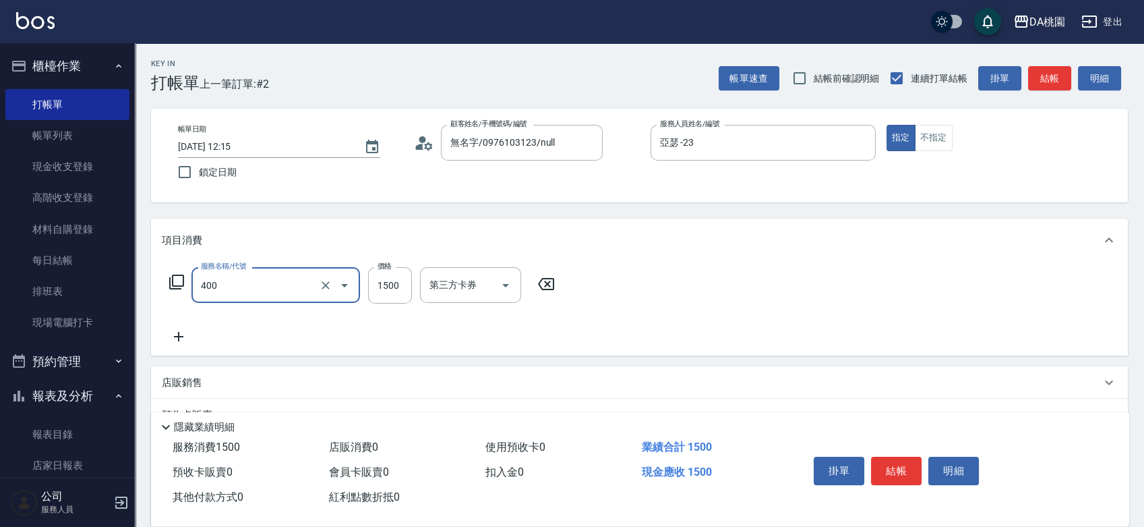
type input "染髮(400)"
type input "1"
type input "0"
type input "120"
type input "10"
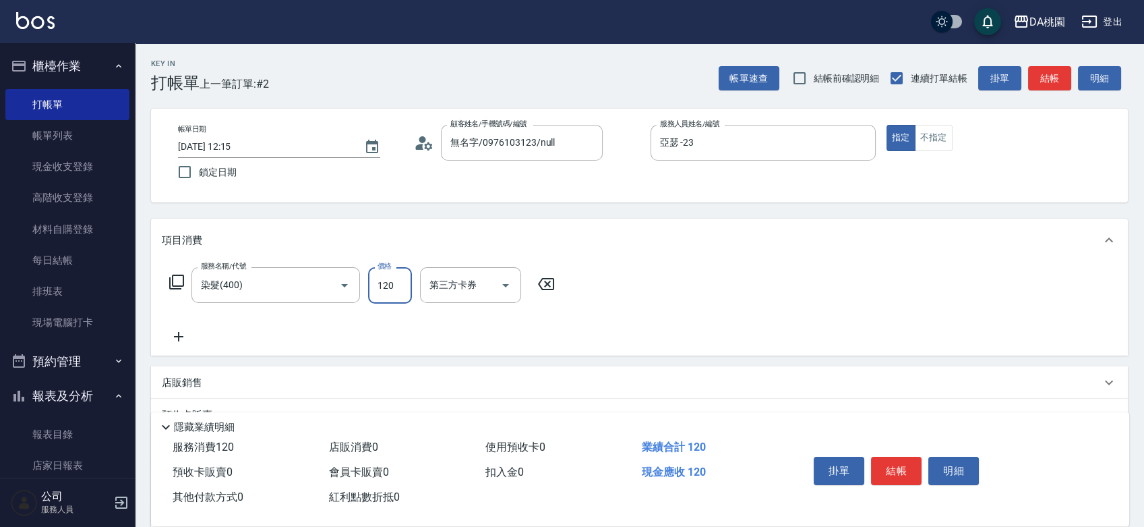
type input "1200"
type input "120"
type input "1200"
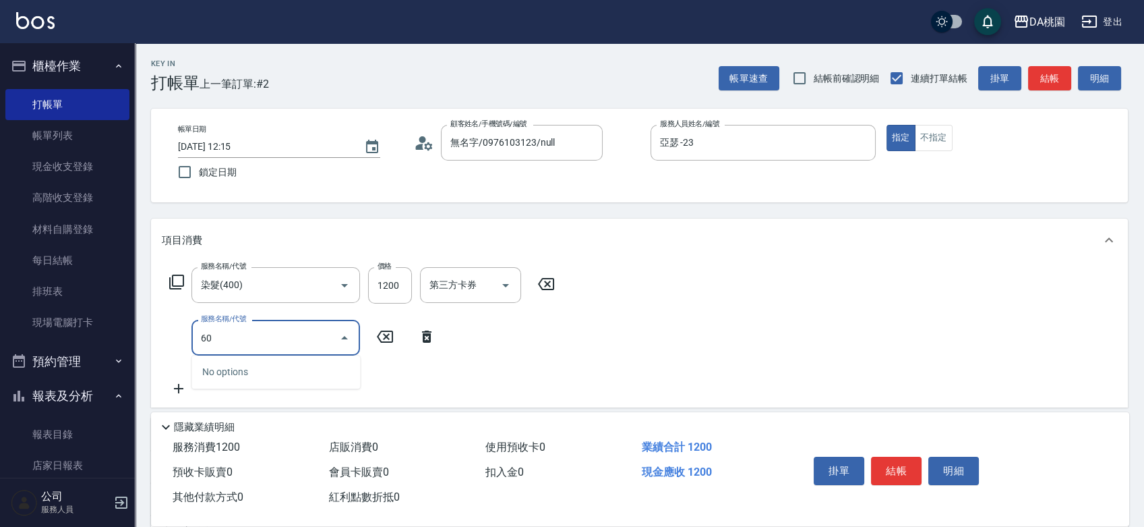
type input "604"
type input "200"
type input "炫色護髮(604)"
click at [893, 464] on button "結帳" at bounding box center [896, 470] width 51 height 28
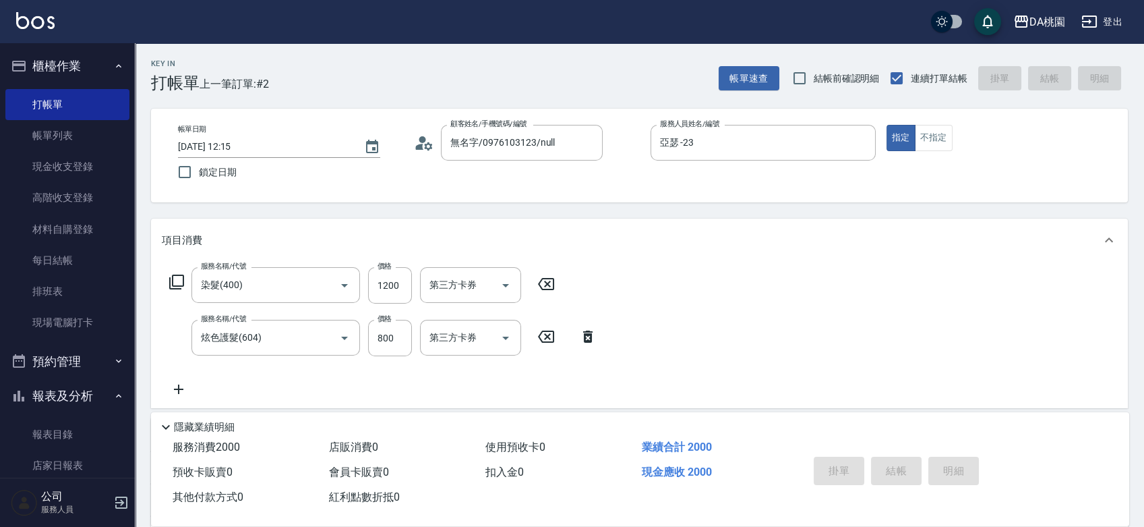
type input "[DATE] 12:50"
type input "0"
